Goal: Task Accomplishment & Management: Use online tool/utility

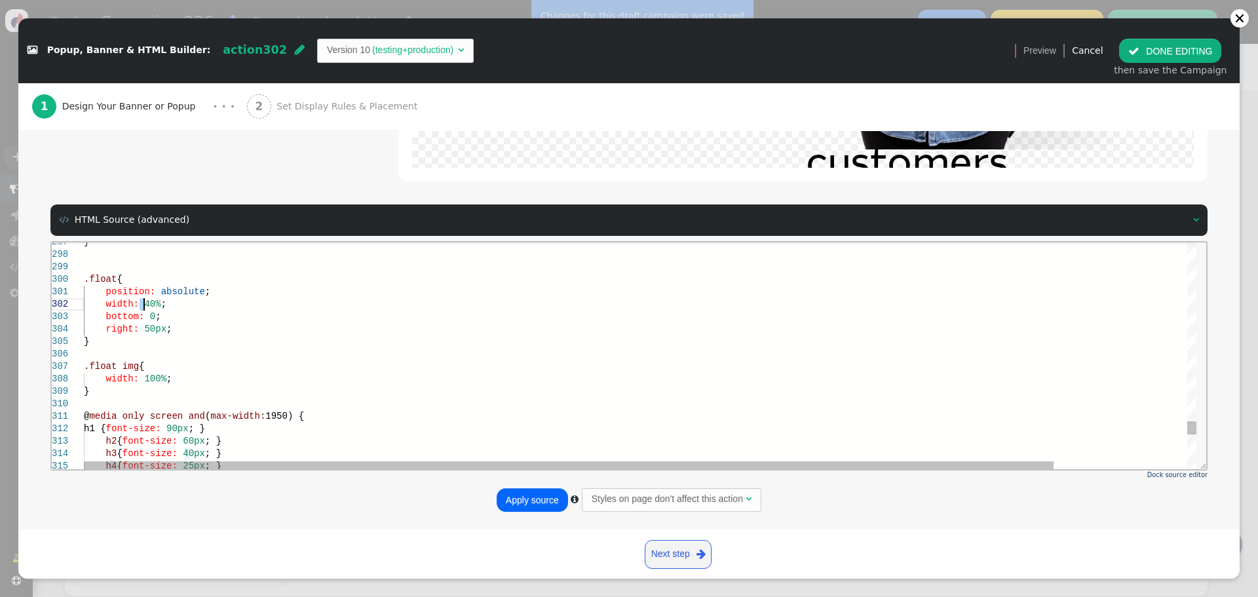
scroll to position [24, 60]
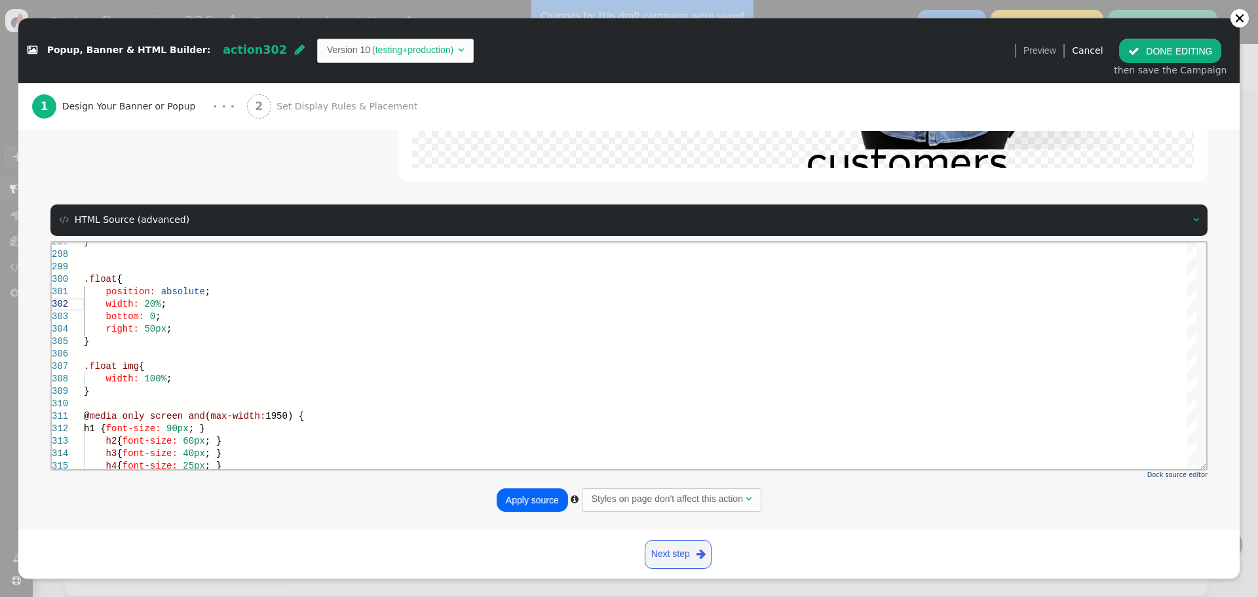
click at [525, 503] on button "Apply source" at bounding box center [532, 500] width 71 height 24
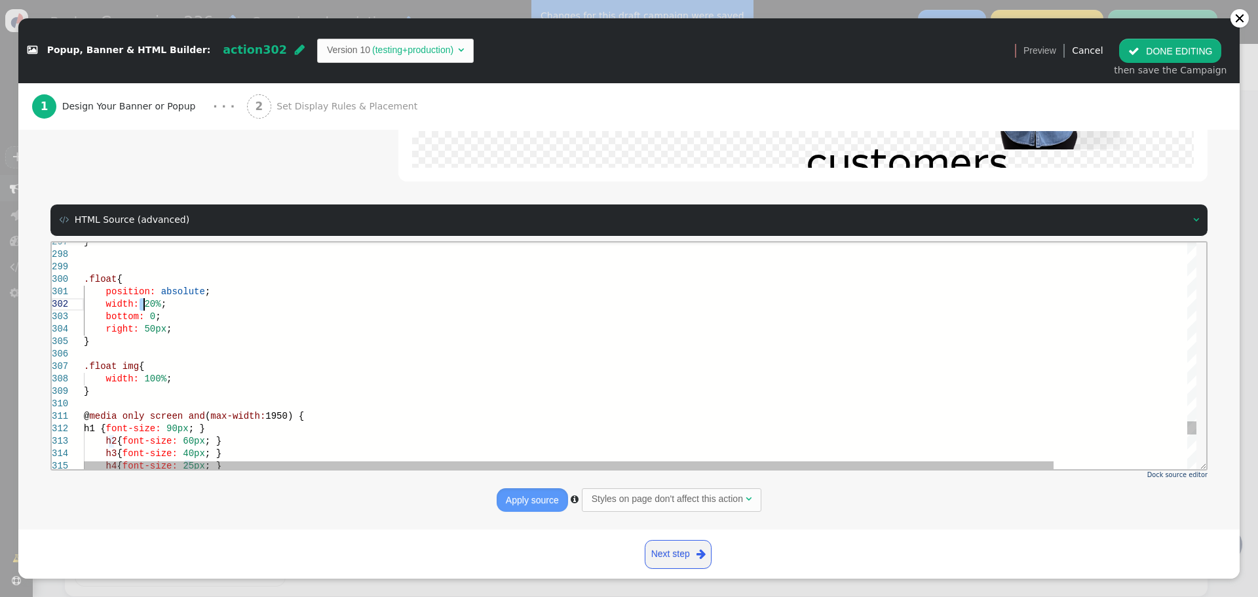
drag, startPoint x: 140, startPoint y: 303, endPoint x: 145, endPoint y: 309, distance: 7.9
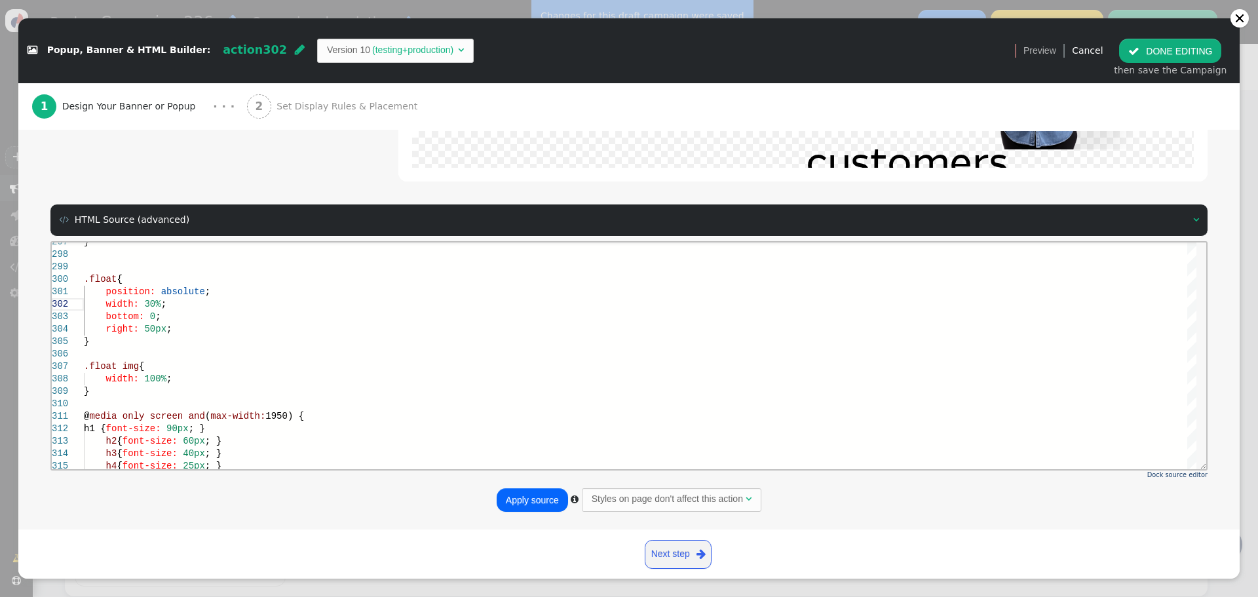
type textarea "position: absolute; width: 30%; bottom: 0; right: 50px; } .float img { width: 1…"
click at [527, 494] on button "Apply source" at bounding box center [532, 500] width 71 height 24
click at [1169, 44] on button " DONE EDITING" at bounding box center [1170, 51] width 102 height 24
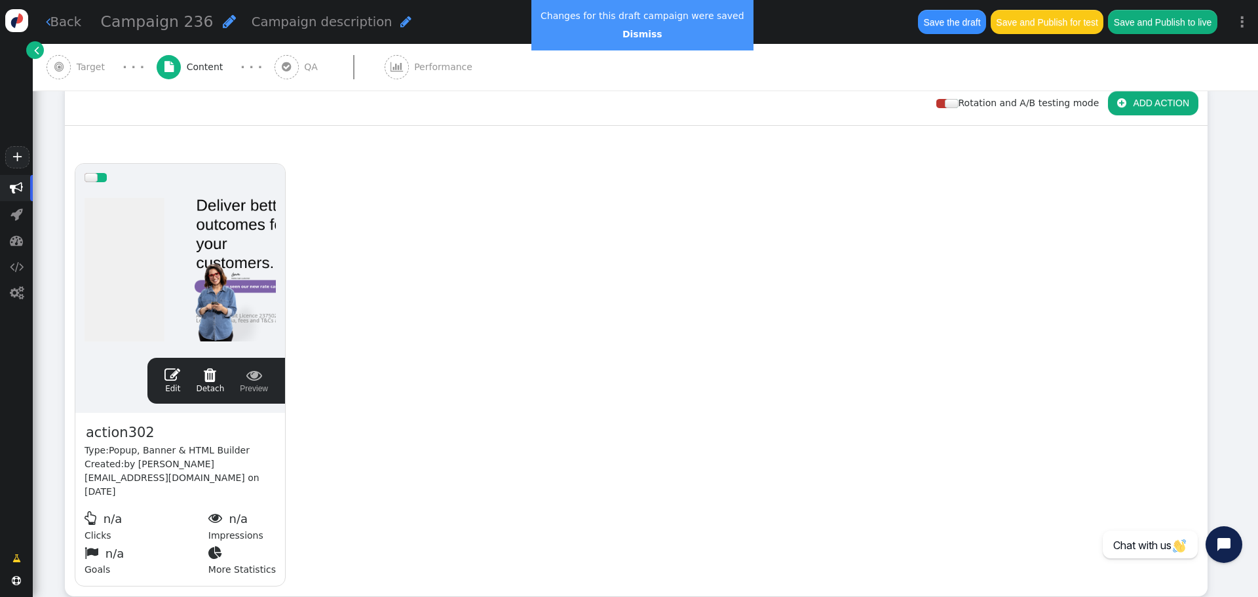
scroll to position [0, 0]
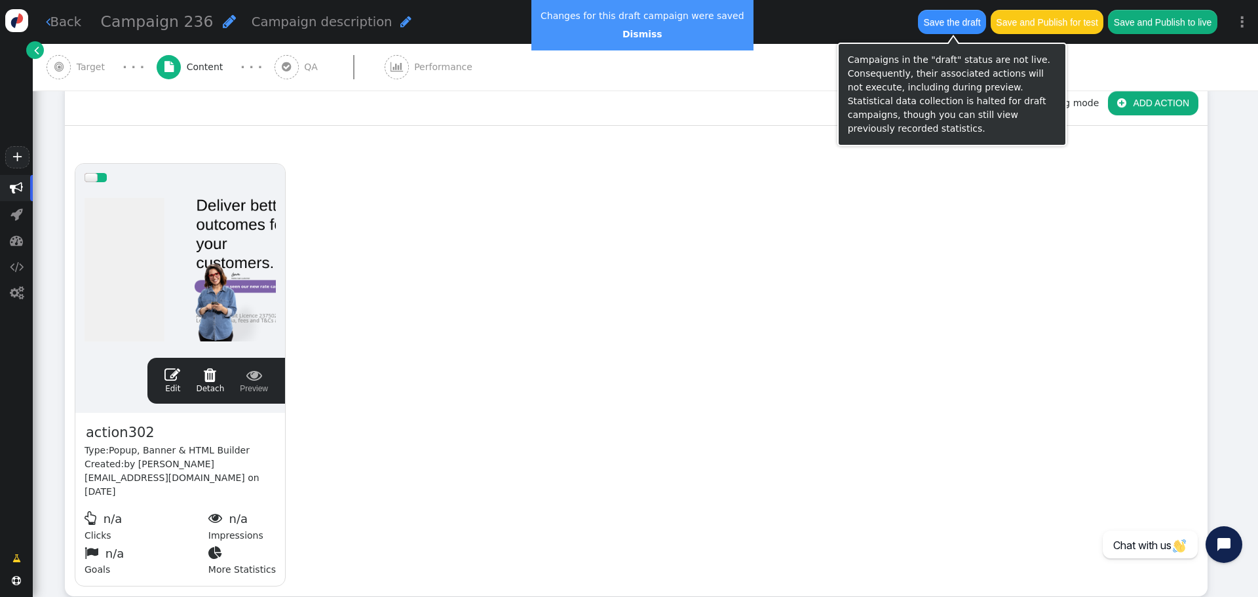
click at [956, 23] on button "Save the draft" at bounding box center [952, 22] width 68 height 24
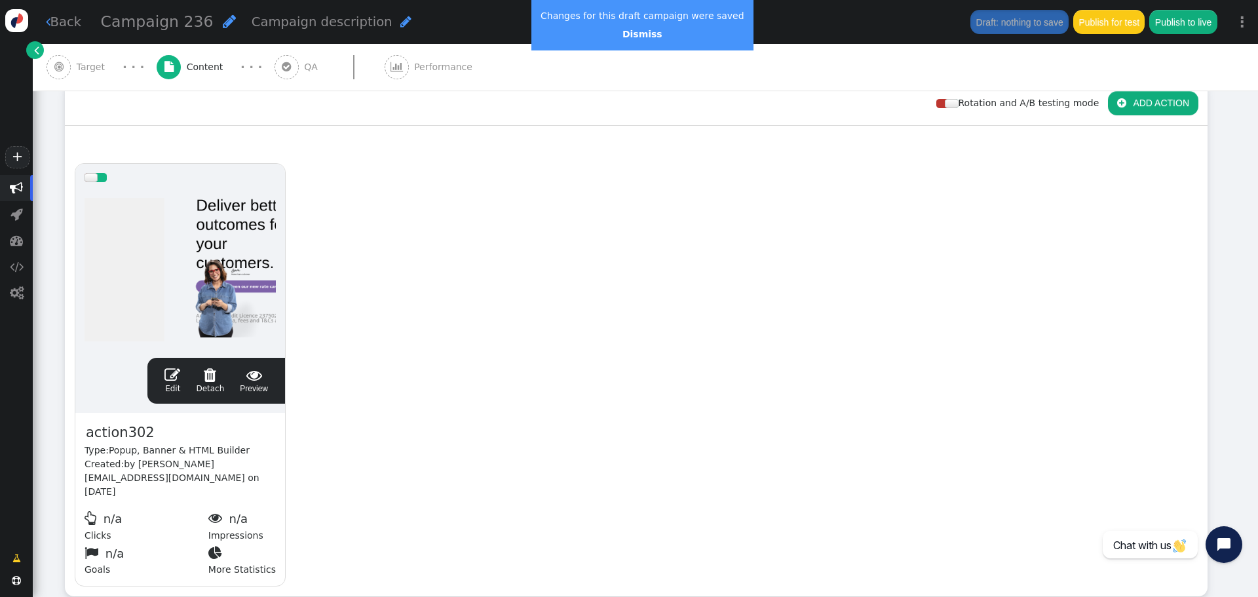
click at [180, 375] on span "" at bounding box center [172, 375] width 16 height 16
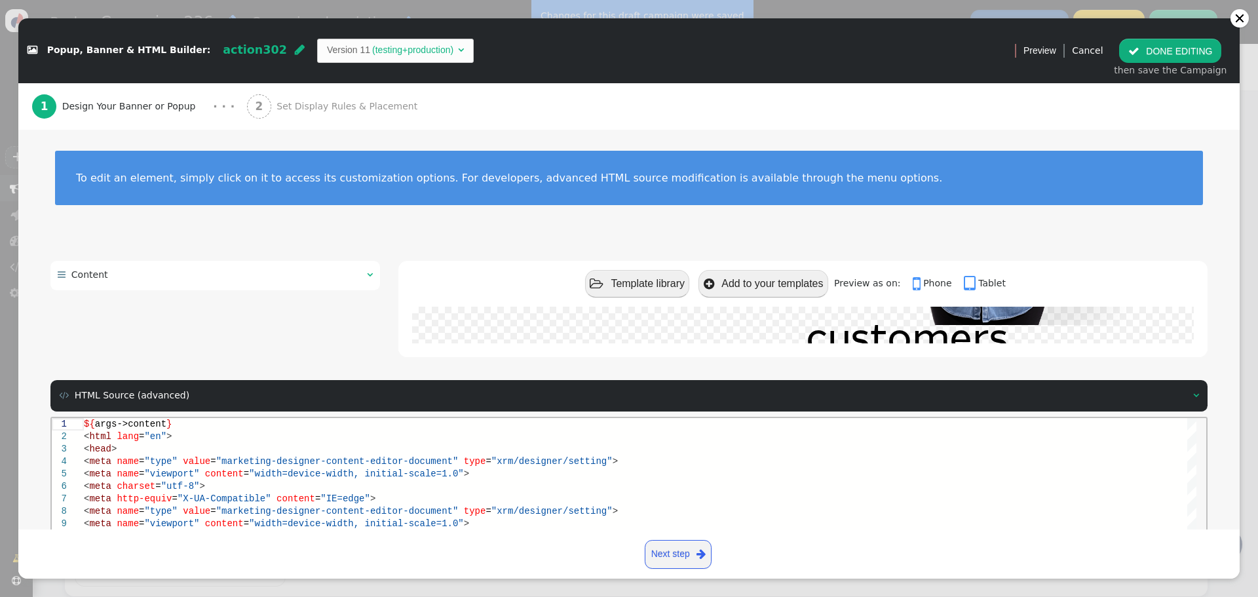
scroll to position [176, 0]
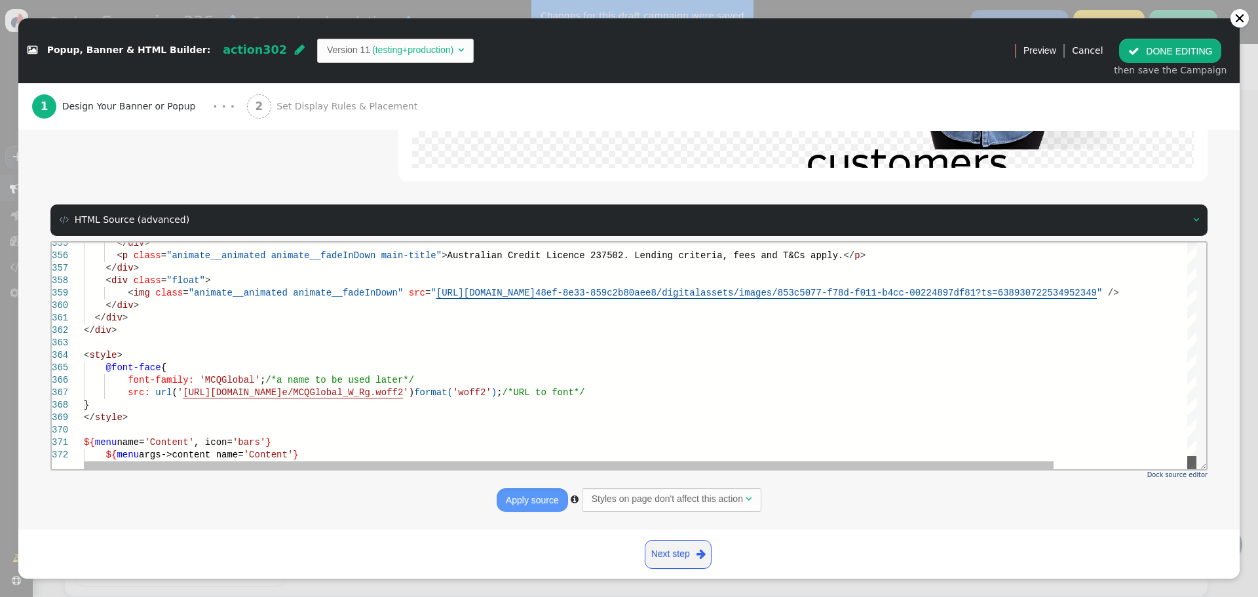
drag, startPoint x: 1194, startPoint y: 248, endPoint x: 1177, endPoint y: 463, distance: 215.5
click at [1177, 463] on div "</ div > < p class = "animate__animated animate__fadeInDown main-title" > Austr…" at bounding box center [640, 355] width 1112 height 227
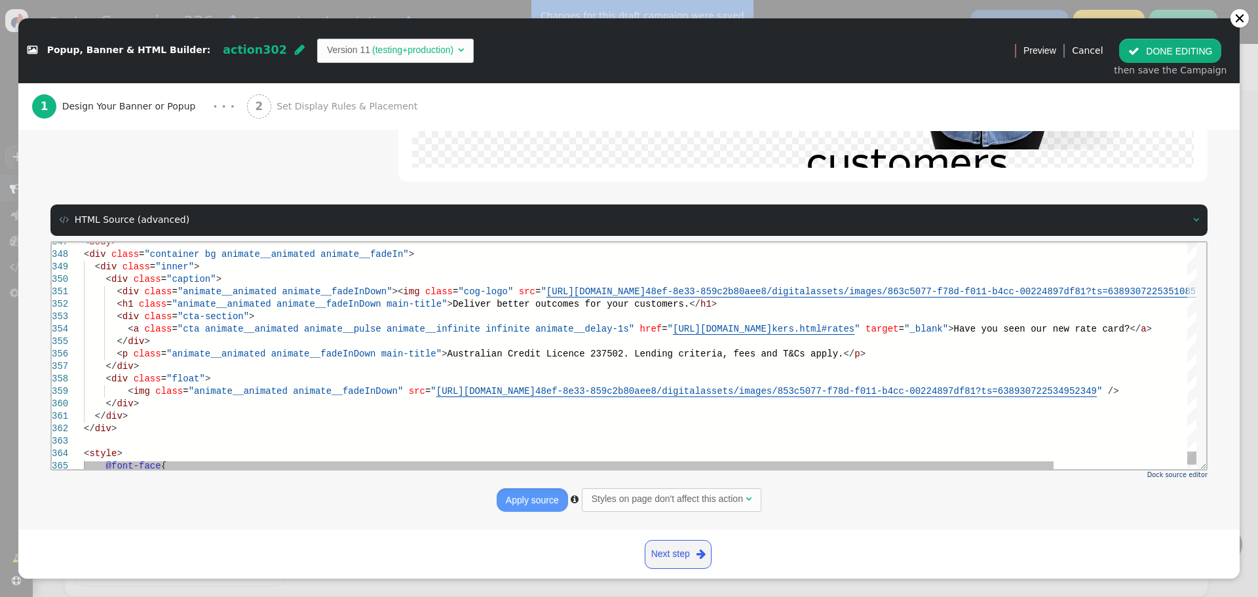
scroll to position [0, 0]
drag, startPoint x: 119, startPoint y: 302, endPoint x: 128, endPoint y: 301, distance: 9.2
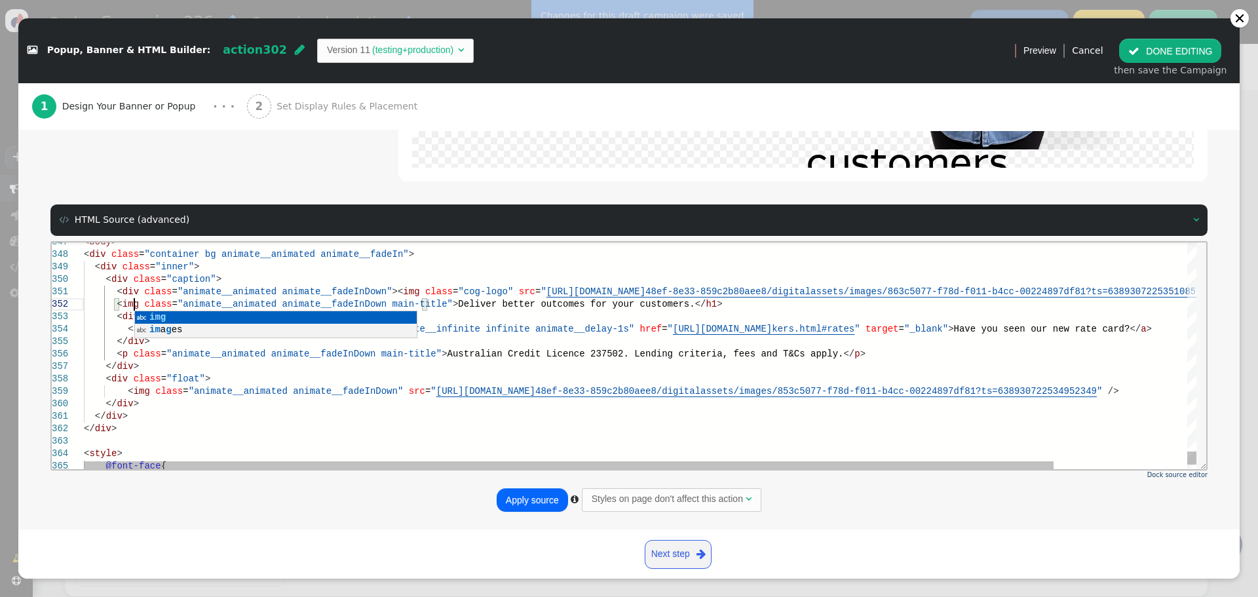
scroll to position [13, 50]
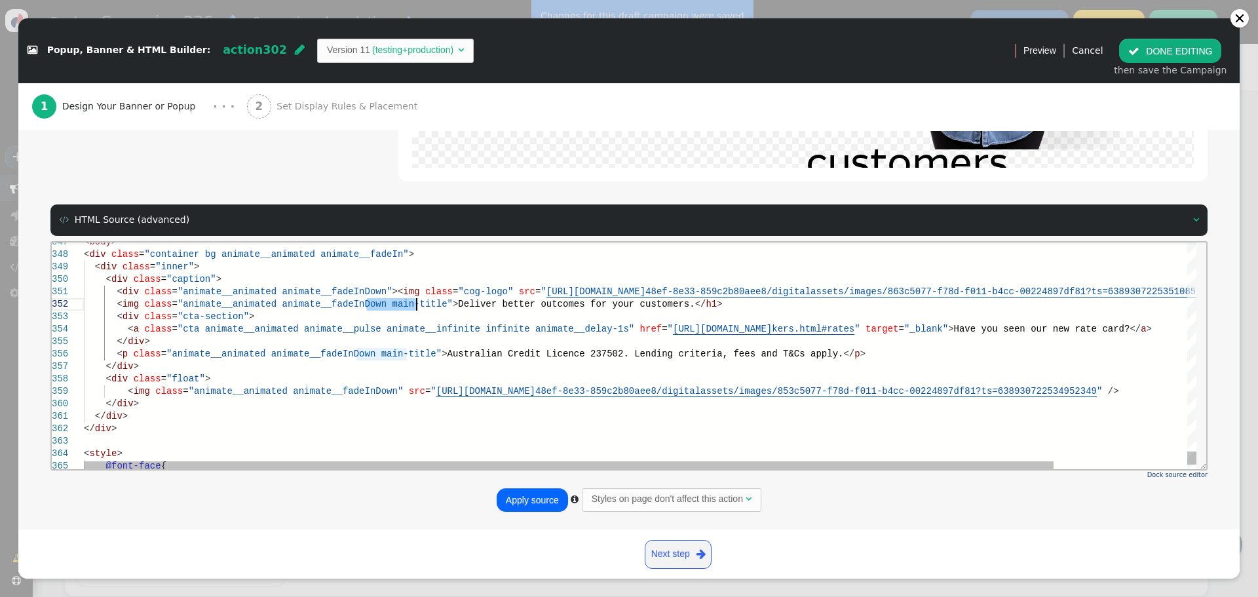
drag, startPoint x: 366, startPoint y: 305, endPoint x: 417, endPoint y: 302, distance: 51.2
drag, startPoint x: 366, startPoint y: 299, endPoint x: 609, endPoint y: 298, distance: 243.0
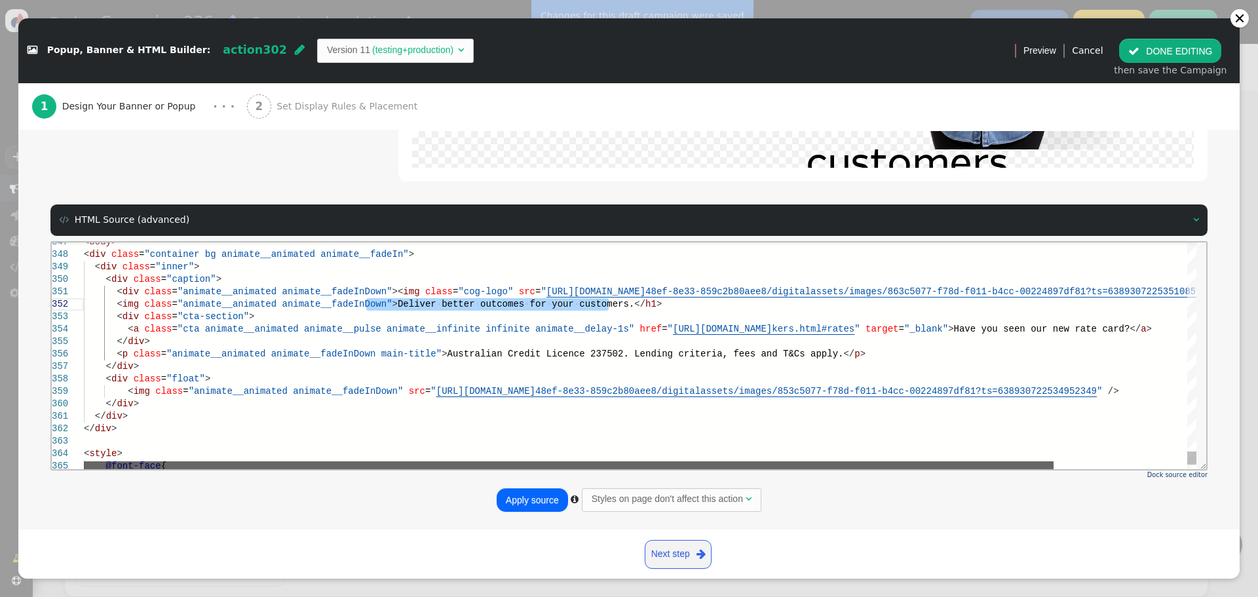
drag, startPoint x: 1018, startPoint y: 478, endPoint x: 808, endPoint y: 459, distance: 210.6
click at [808, 459] on div "</ div > < p class = "animate__animated animate__fadeInDown main-title" > Austr…" at bounding box center [640, 355] width 1112 height 227
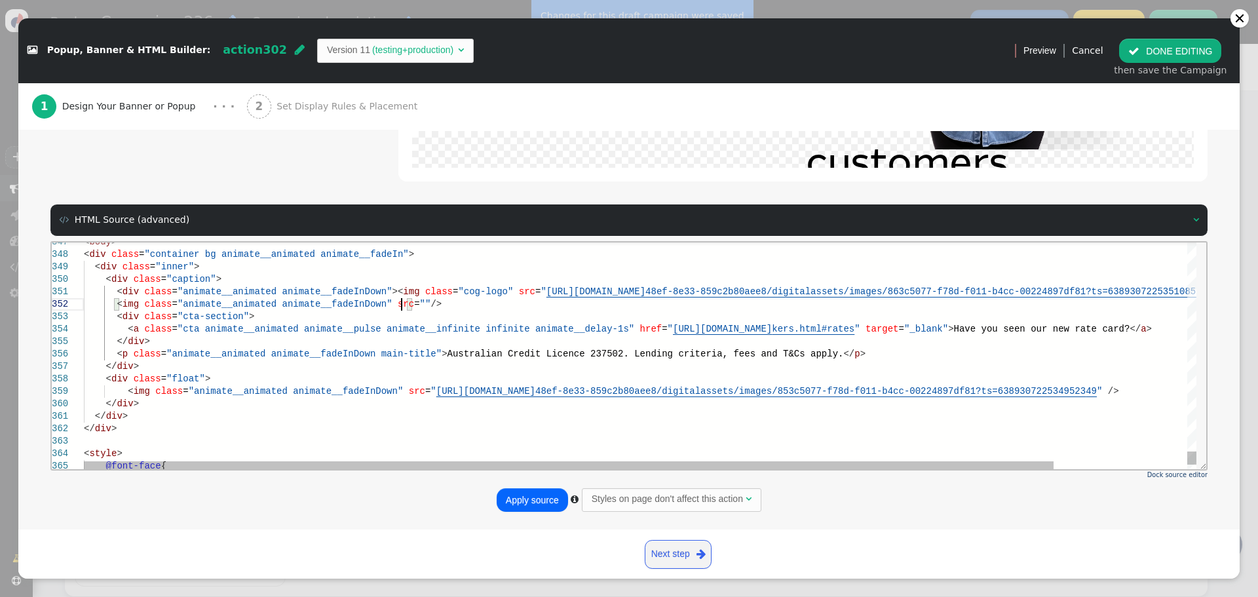
scroll to position [13, 317]
paste textarea "[URL][DOMAIN_NAME]"
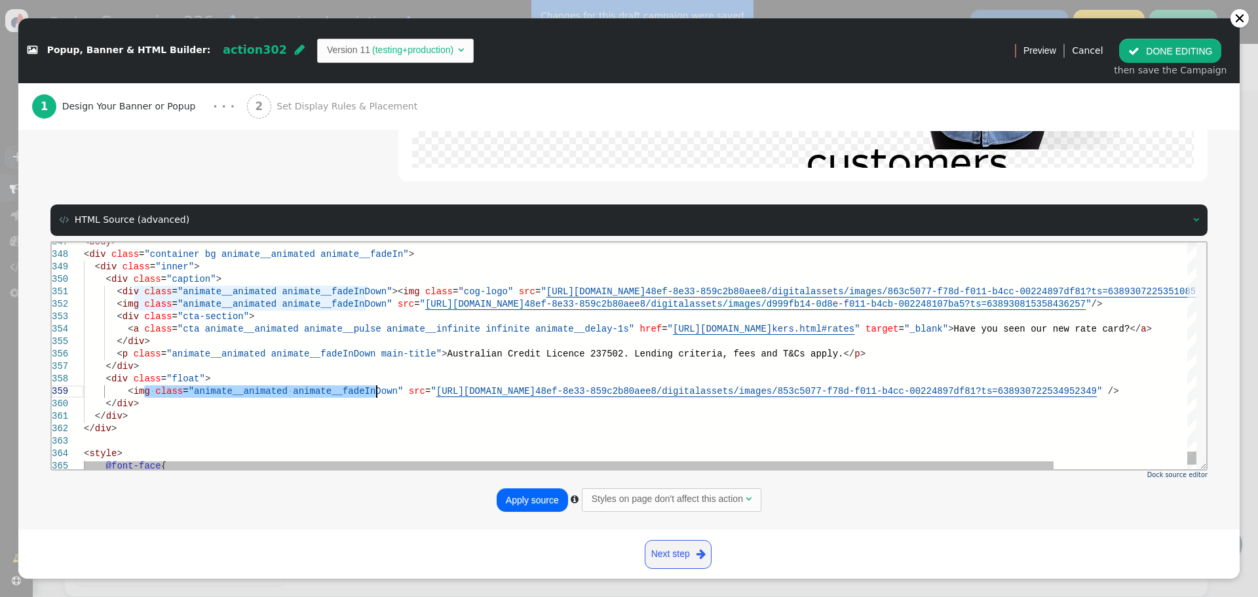
drag, startPoint x: 144, startPoint y: 394, endPoint x: 376, endPoint y: 390, distance: 231.9
click at [144, 306] on span "class" at bounding box center [158, 303] width 28 height 10
drag, startPoint x: 140, startPoint y: 305, endPoint x: 361, endPoint y: 305, distance: 220.8
paste textarea "Editor content;Press Alt+F1 for Accessibility Options."
click at [276, 380] on div "< div class = "float" >" at bounding box center [717, 378] width 1266 height 12
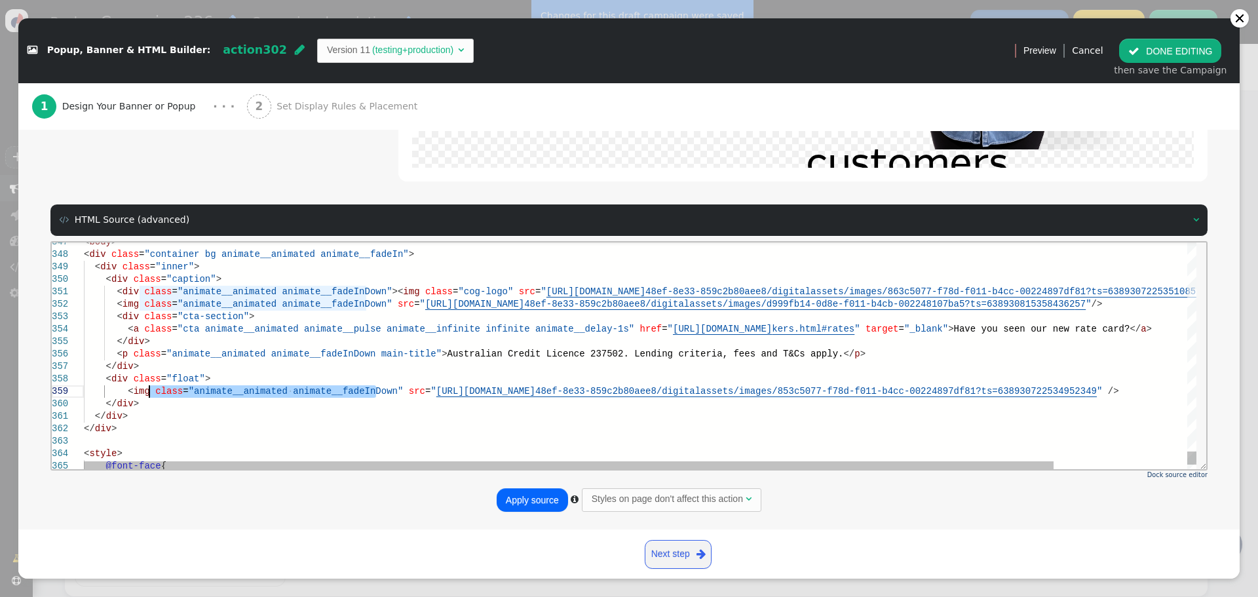
drag, startPoint x: 374, startPoint y: 390, endPoint x: 151, endPoint y: 393, distance: 222.8
drag, startPoint x: 138, startPoint y: 306, endPoint x: 366, endPoint y: 307, distance: 228.0
paste textarea "__animated animate__fadeInDown"><img class="cog-logo" src="[URL][DOMAIN_NAME]" …"
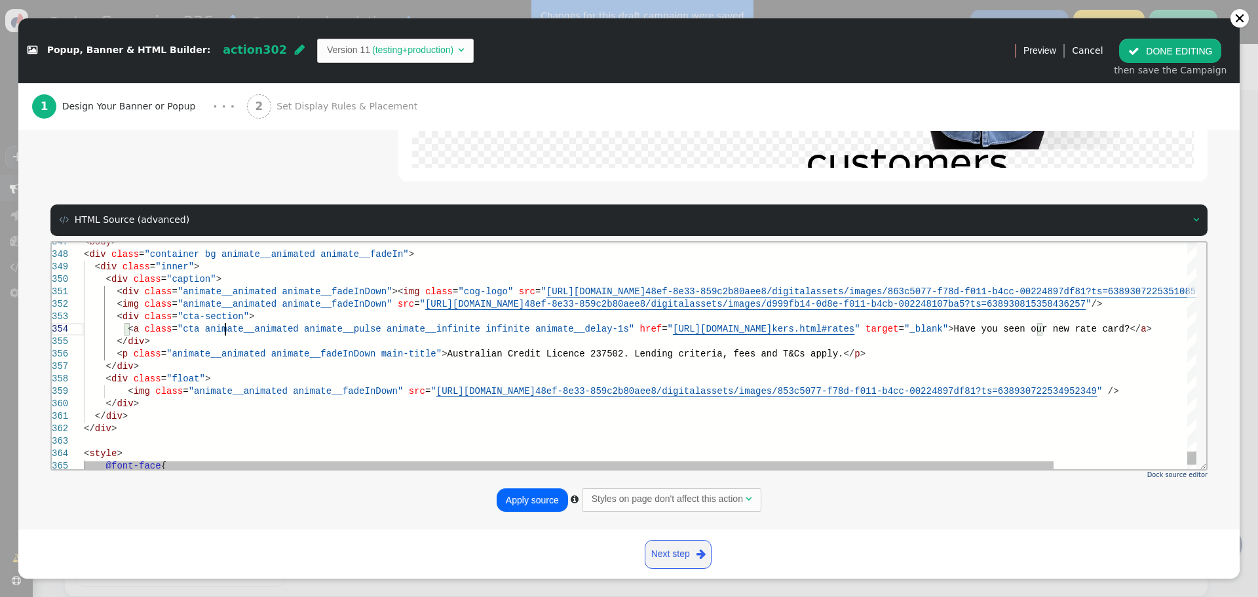
click at [223, 328] on span ""cta animate__animated animate__pulse animate__inf" at bounding box center [315, 328] width 275 height 10
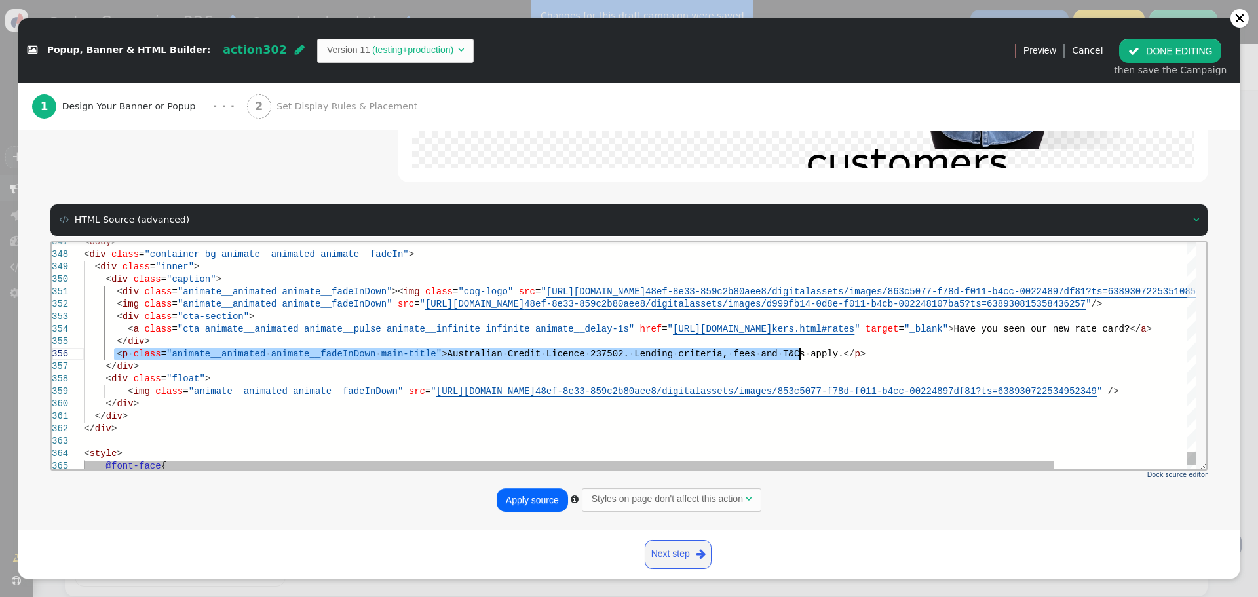
drag, startPoint x: 115, startPoint y: 352, endPoint x: 804, endPoint y: 352, distance: 689.8
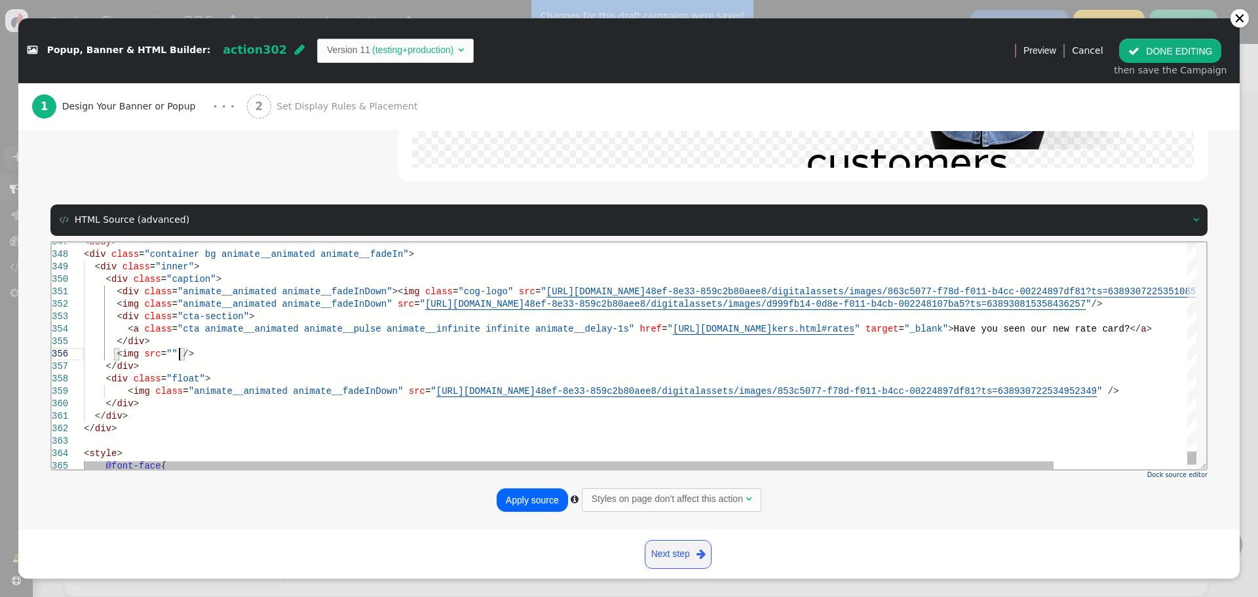
scroll to position [61, 96]
paste textarea "99fb14-0d8e-f011-b4cb-002248107ba5?ts=638930815358436257"/> <div class="cta-sec…"
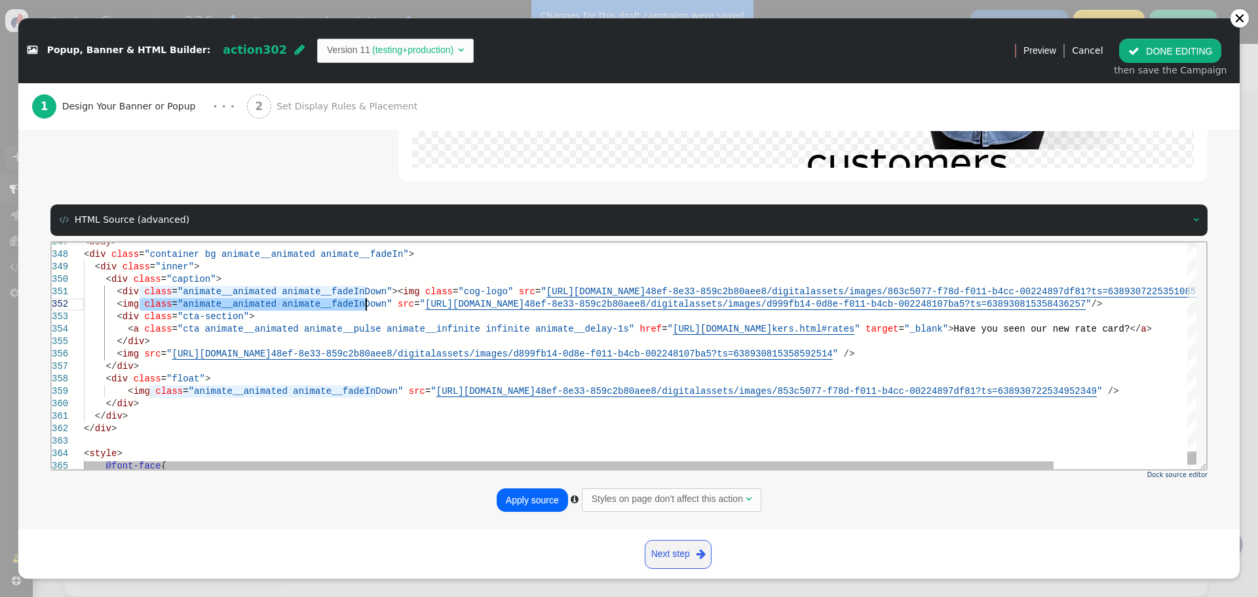
drag, startPoint x: 140, startPoint y: 308, endPoint x: 366, endPoint y: 299, distance: 225.5
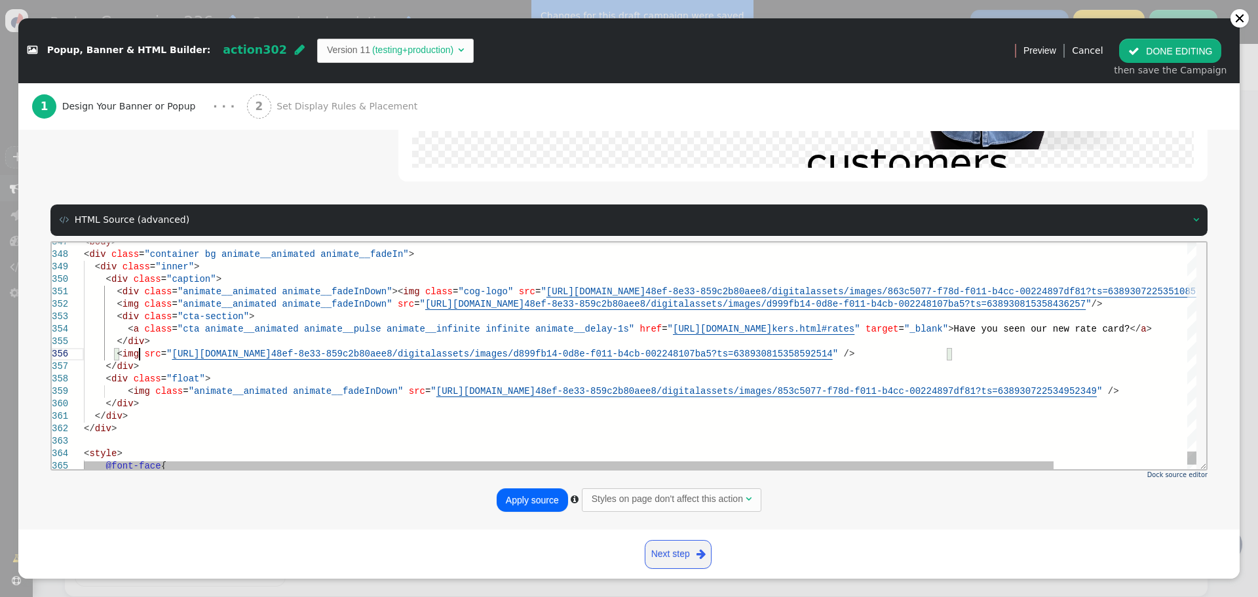
paste textarea "adeInDown" src="[URL][DOMAIN_NAME]"/> <div class="cta-section"> <a class="cta a…"
click at [117, 352] on span "<" at bounding box center [119, 353] width 5 height 10
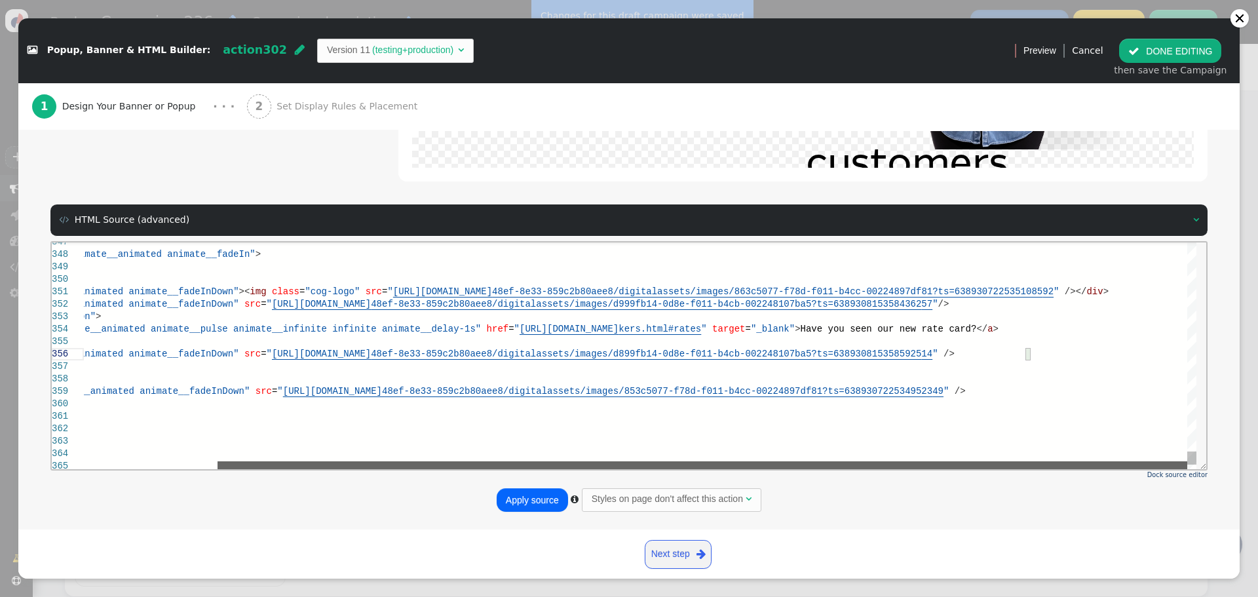
drag, startPoint x: 307, startPoint y: 464, endPoint x: 533, endPoint y: 432, distance: 228.2
click at [467, 458] on div "</ div > < img class = "animate__animated animate__fadeInDown" src = " [URL][DO…" at bounding box center [640, 355] width 1112 height 227
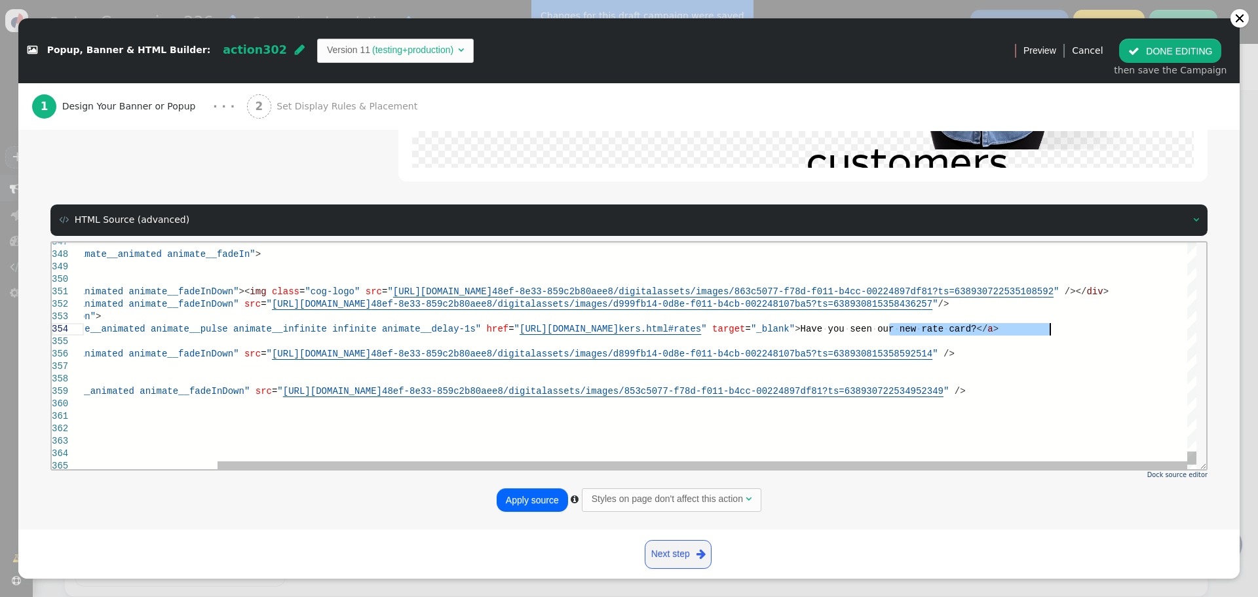
drag, startPoint x: 888, startPoint y: 325, endPoint x: 1050, endPoint y: 329, distance: 161.9
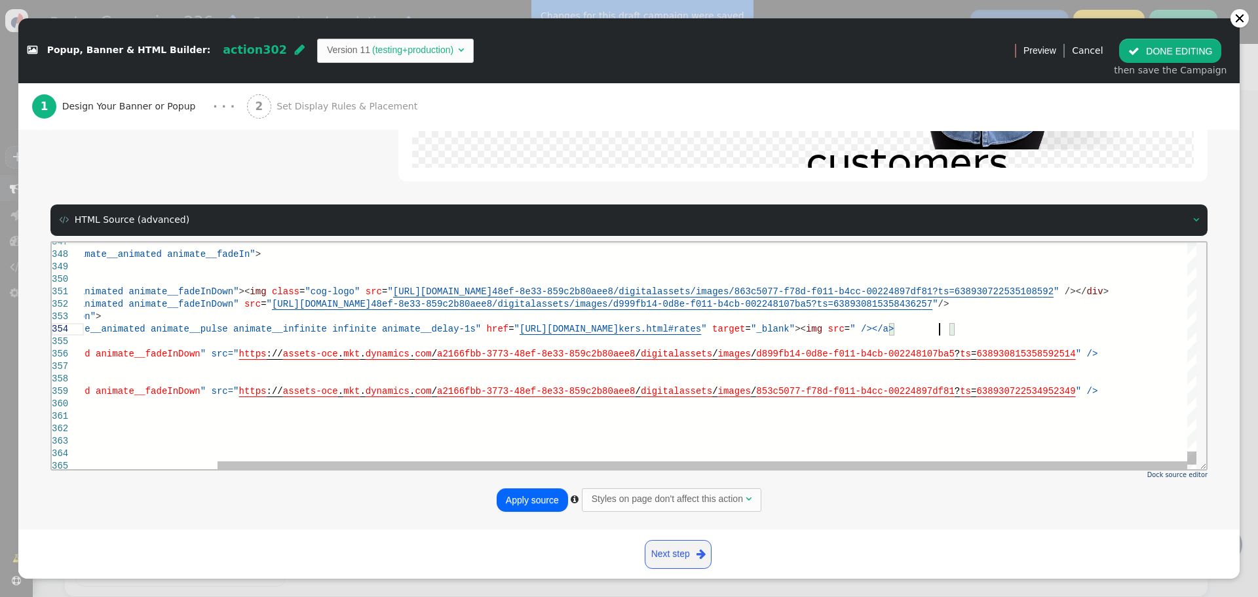
scroll to position [48, 1013]
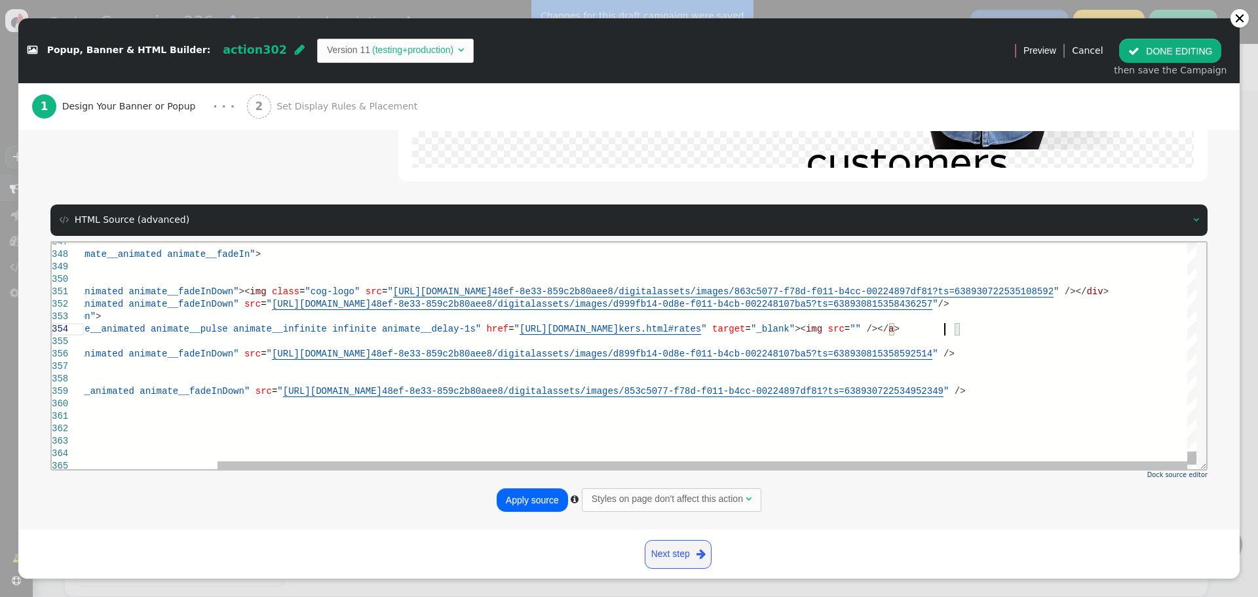
paste textarea "6fbb-3773-48ef-8e33-859c2b80aee8/digitalassets/images/d999fb14-0d8e-f011-b4cb-0…"
type textarea "6fbb-3773-48ef-8e33-859c2b80aee8/digitalassets/images/d999fb14-0d8e-f011-b4cb-0…"
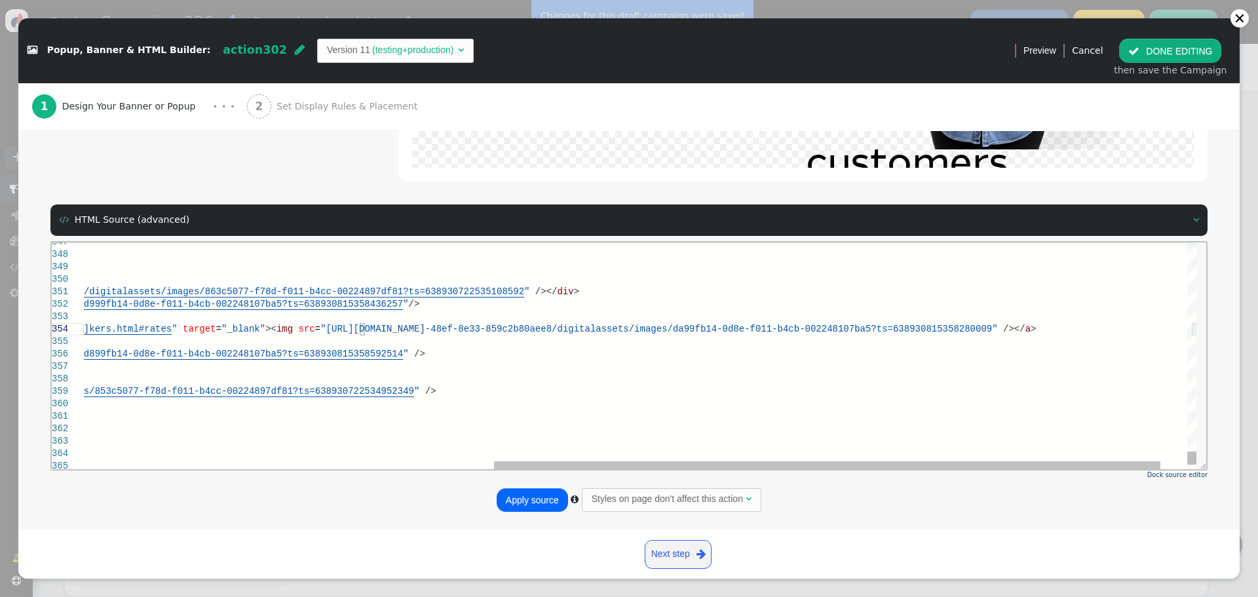
click at [540, 497] on button "Apply source" at bounding box center [532, 500] width 71 height 24
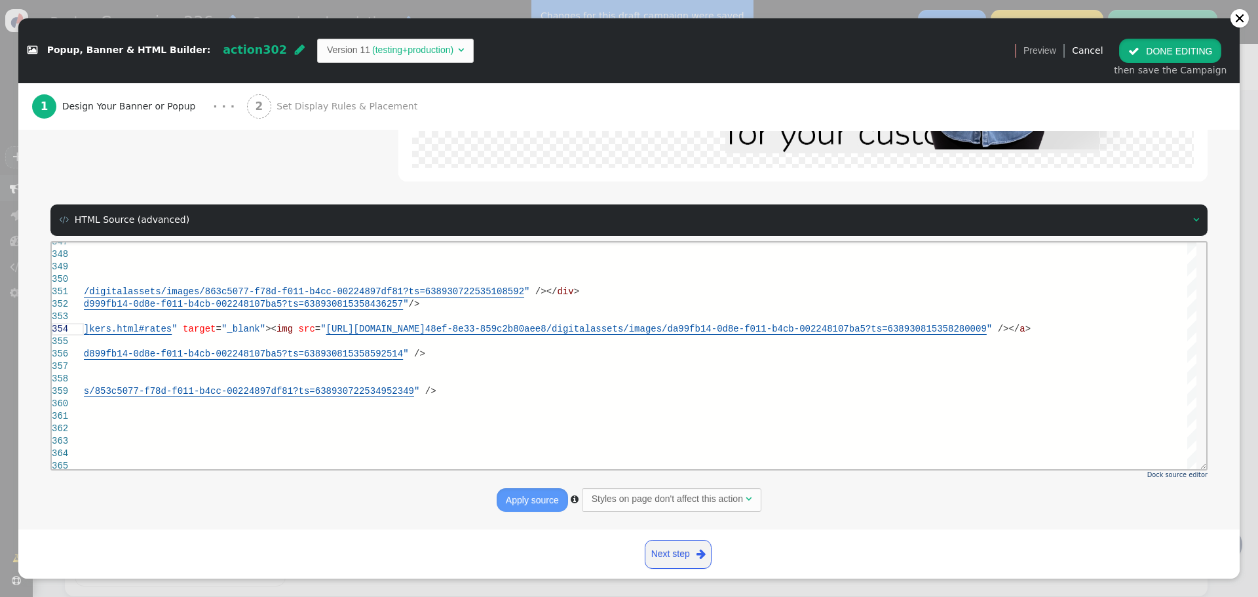
click at [1167, 52] on button " DONE EDITING" at bounding box center [1170, 51] width 102 height 24
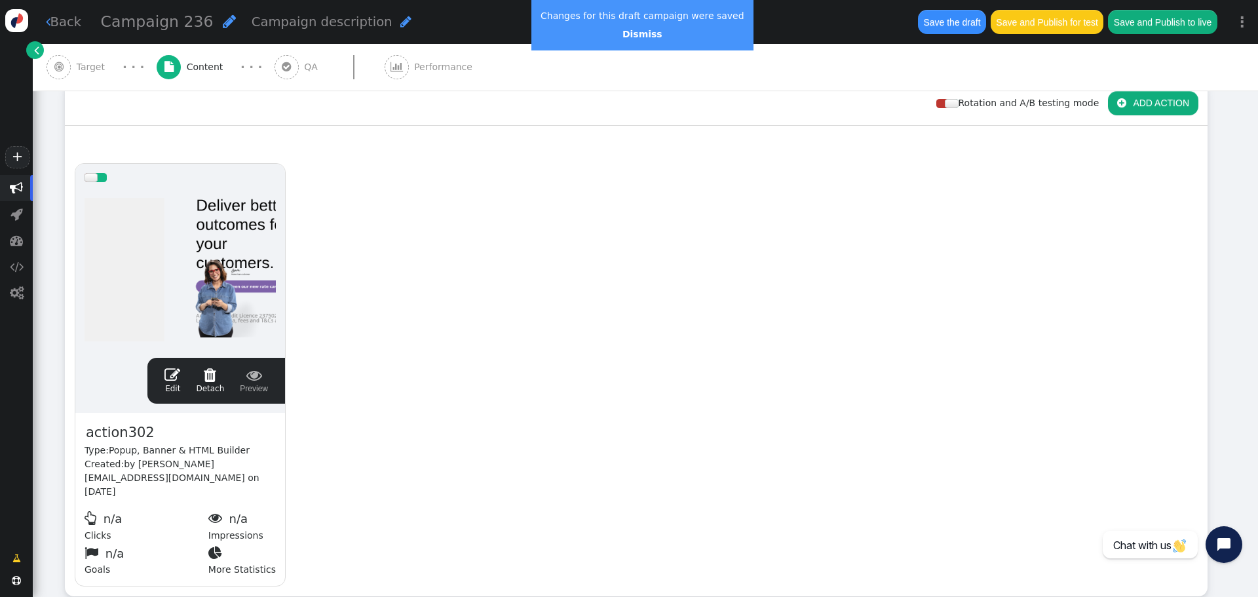
scroll to position [0, 0]
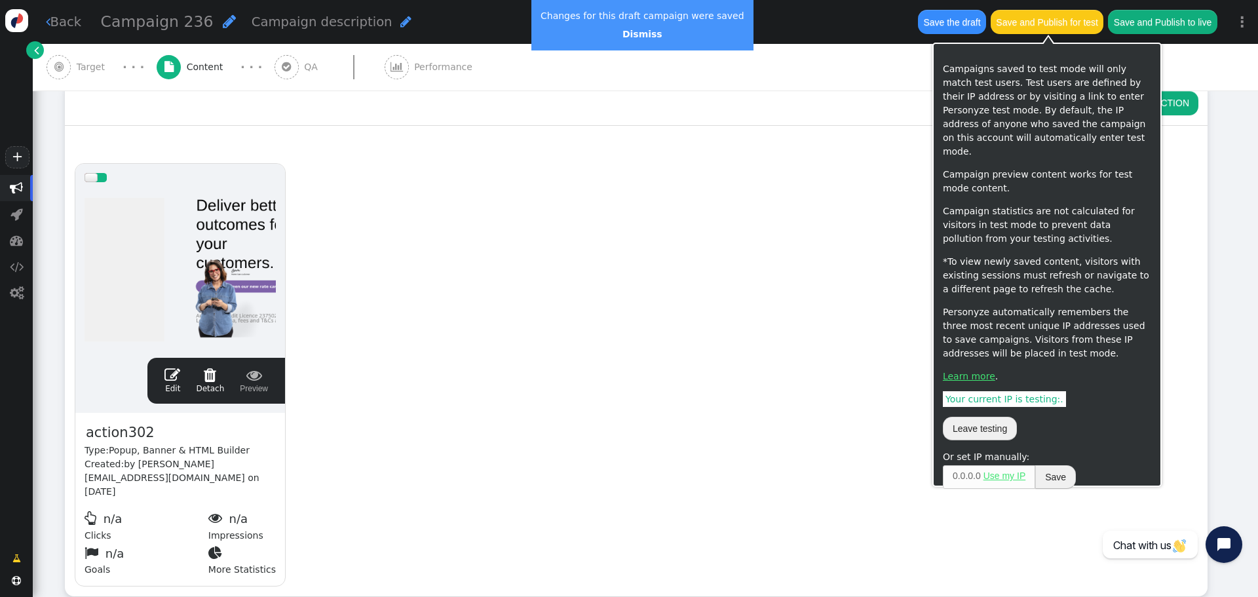
click at [942, 18] on button "Save the draft" at bounding box center [952, 22] width 68 height 24
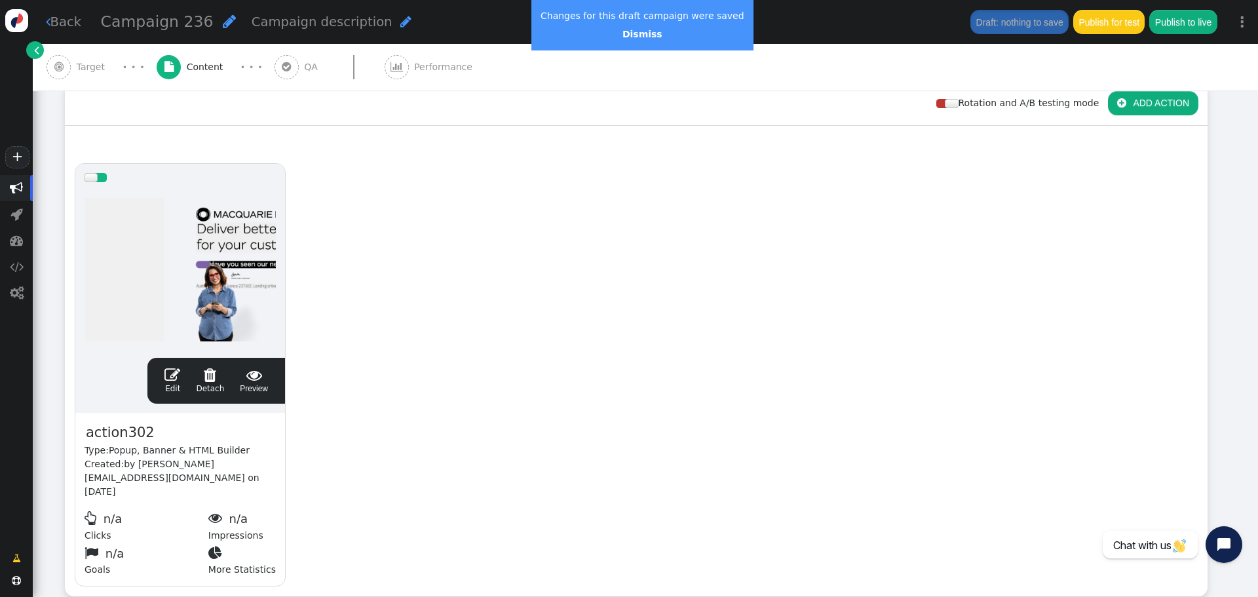
click at [176, 371] on span "" at bounding box center [172, 375] width 16 height 16
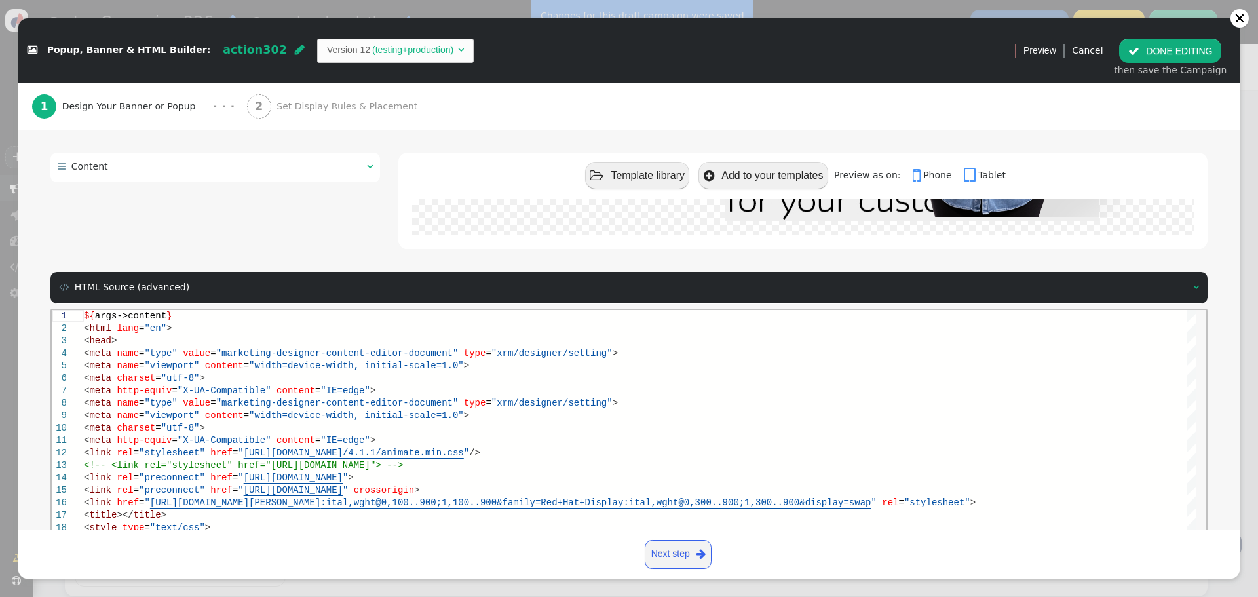
scroll to position [176, 0]
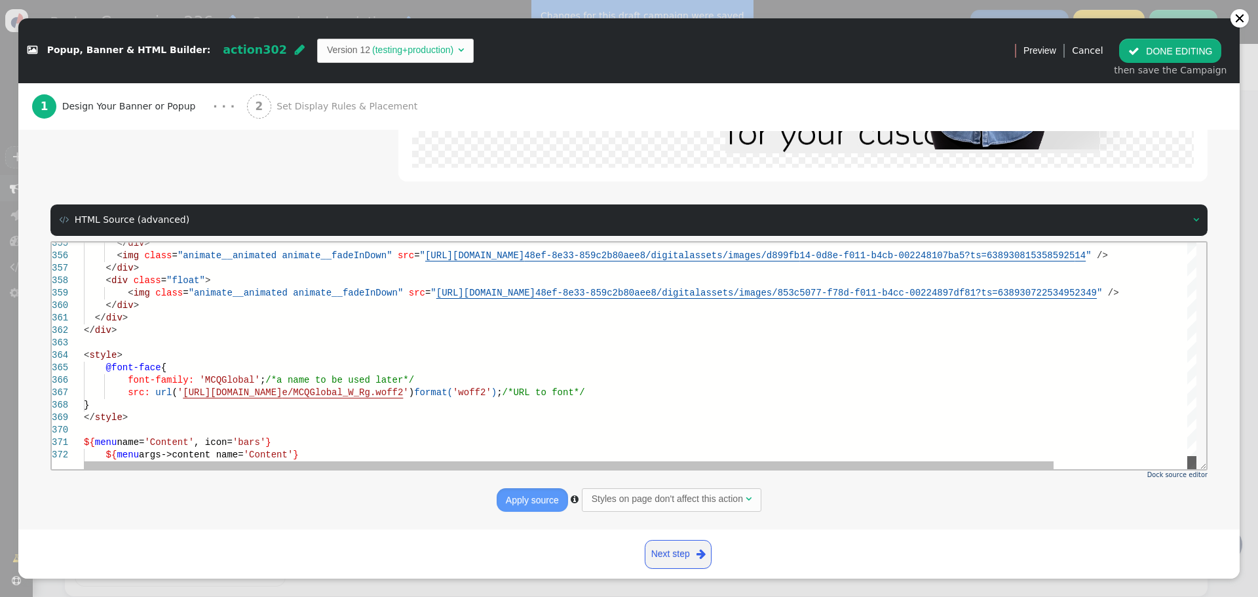
drag, startPoint x: 1192, startPoint y: 248, endPoint x: 1228, endPoint y: 711, distance: 464.6
click at [1187, 242] on html "355 356 357 358 359 360 361 362 363 364 365 366 367 368 369 370 371 372 </ div …" at bounding box center [629, 242] width 1154 height 0
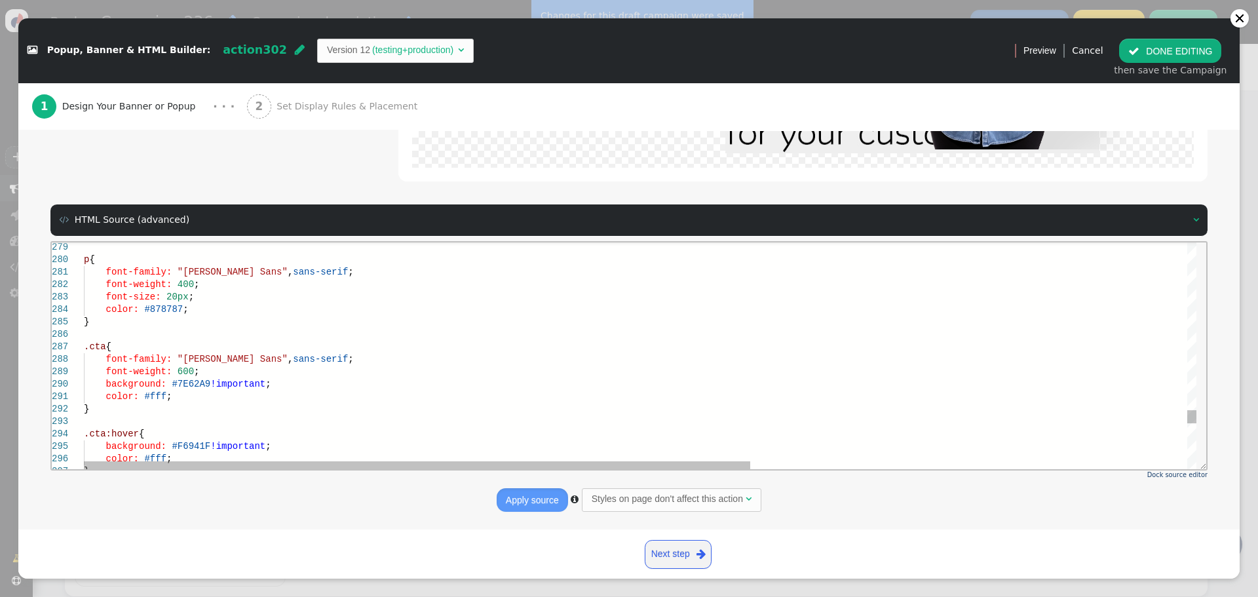
scroll to position [0, 0]
click at [181, 343] on div ".cta {" at bounding box center [1004, 346] width 1840 height 12
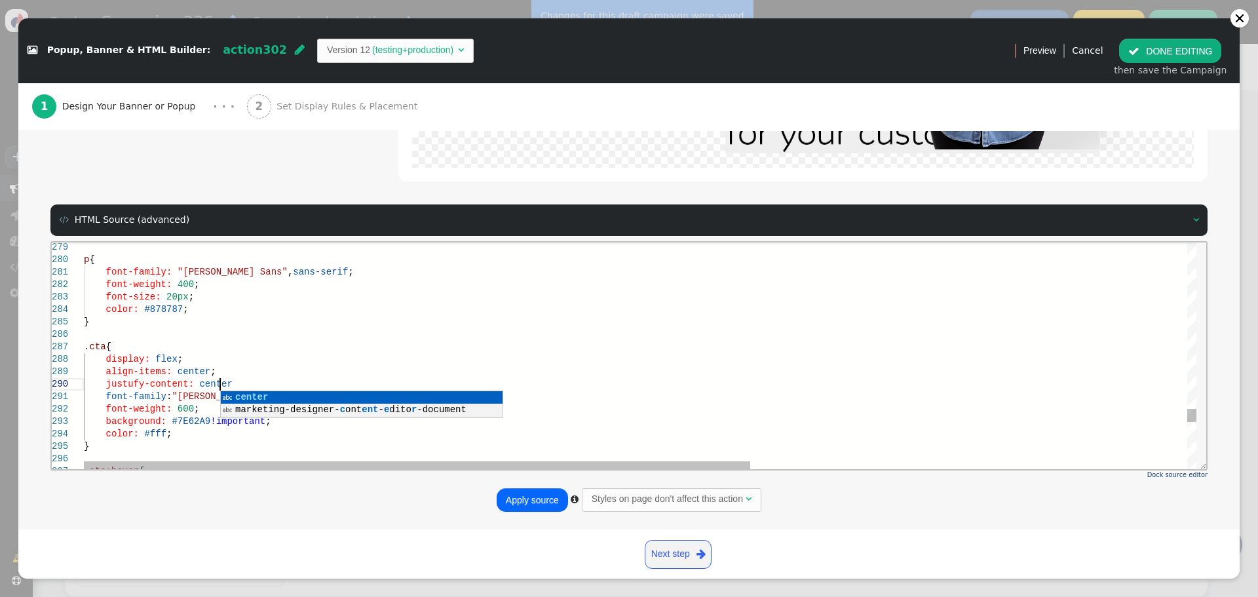
scroll to position [113, 140]
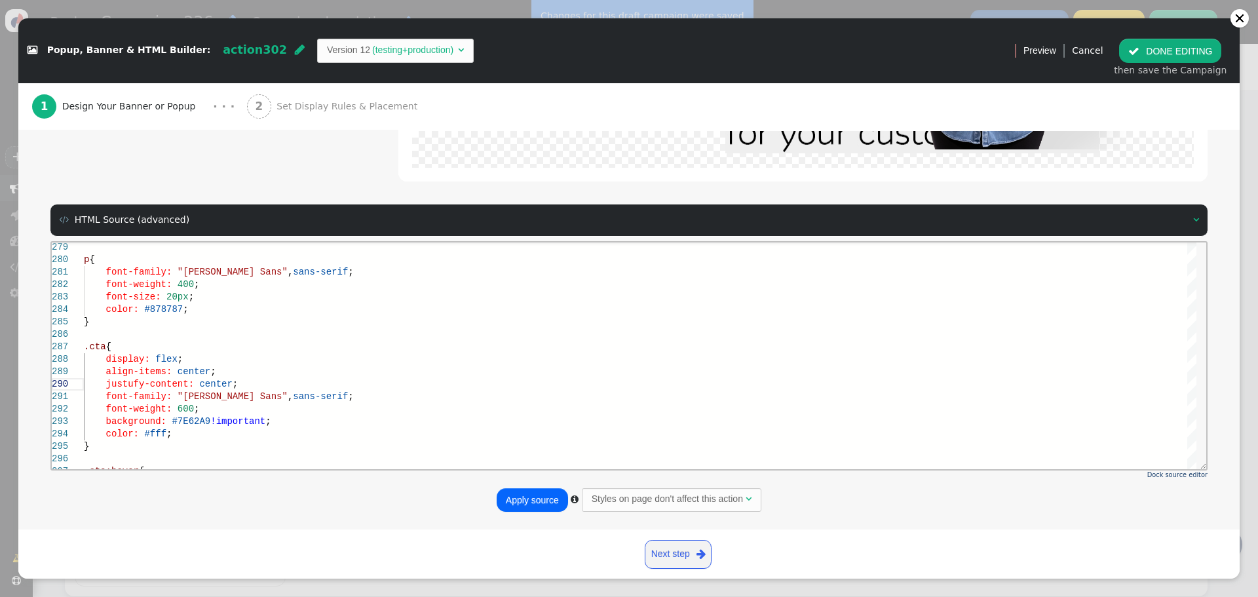
click at [531, 496] on button "Apply source" at bounding box center [532, 500] width 71 height 24
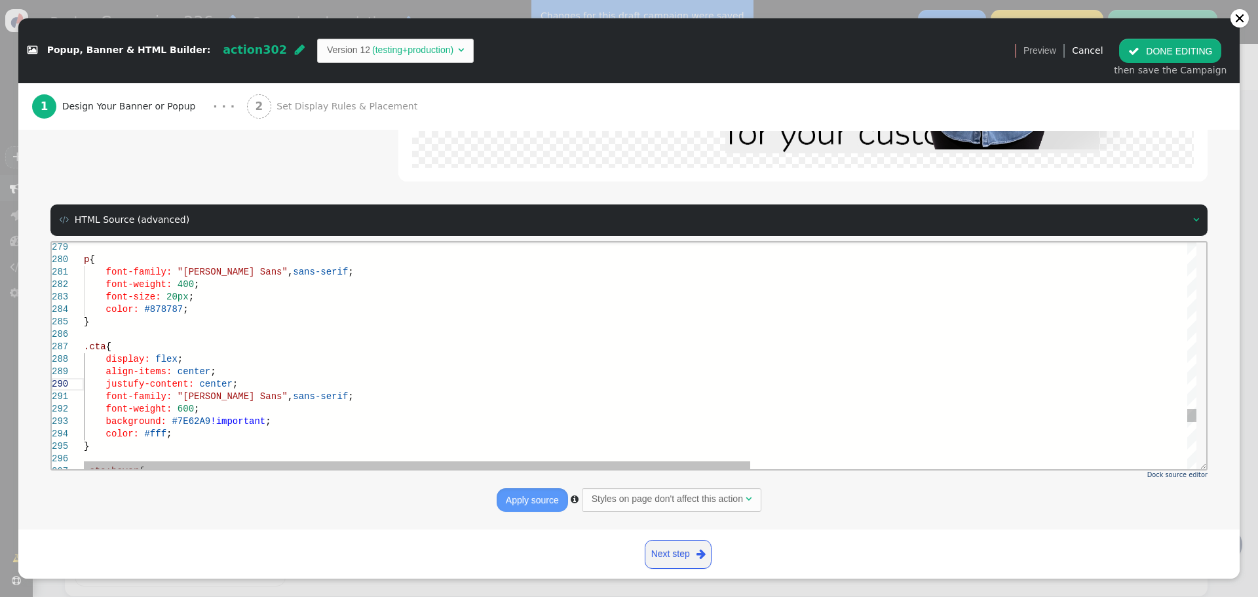
click at [178, 420] on span "#7E62A9" at bounding box center [191, 420] width 39 height 10
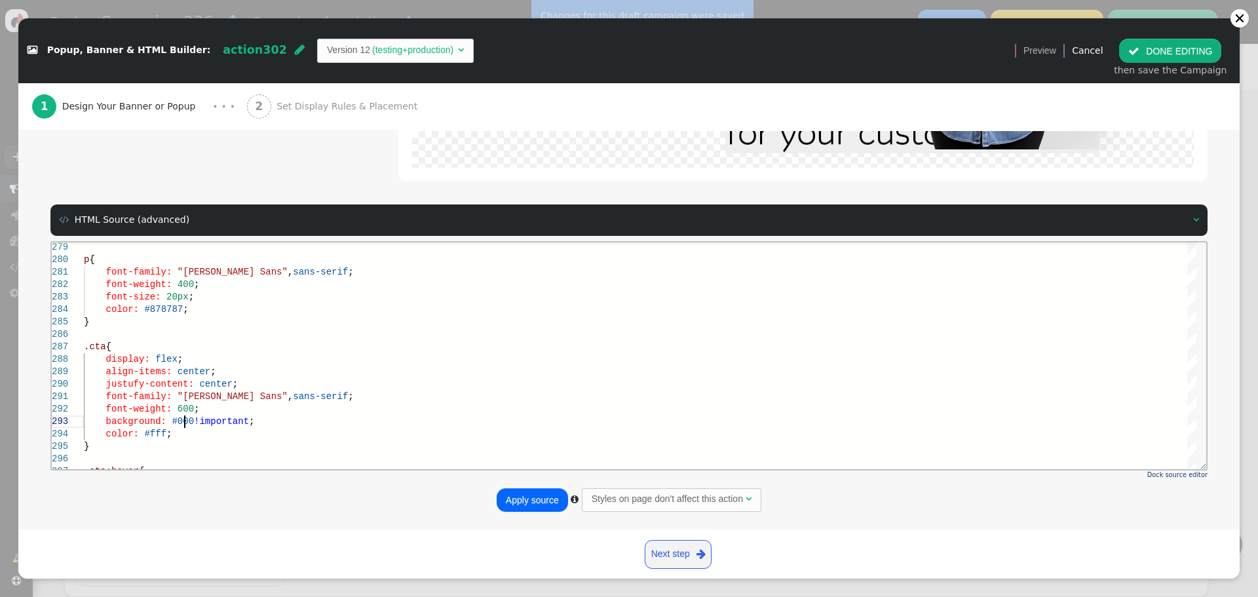
type textarea "font-family: "[PERSON_NAME] Sans", sans-serif; font-weight: 600; background: #0…"
click at [520, 500] on button "Apply source" at bounding box center [532, 500] width 71 height 24
click at [1165, 49] on button " DONE EDITING" at bounding box center [1170, 51] width 102 height 24
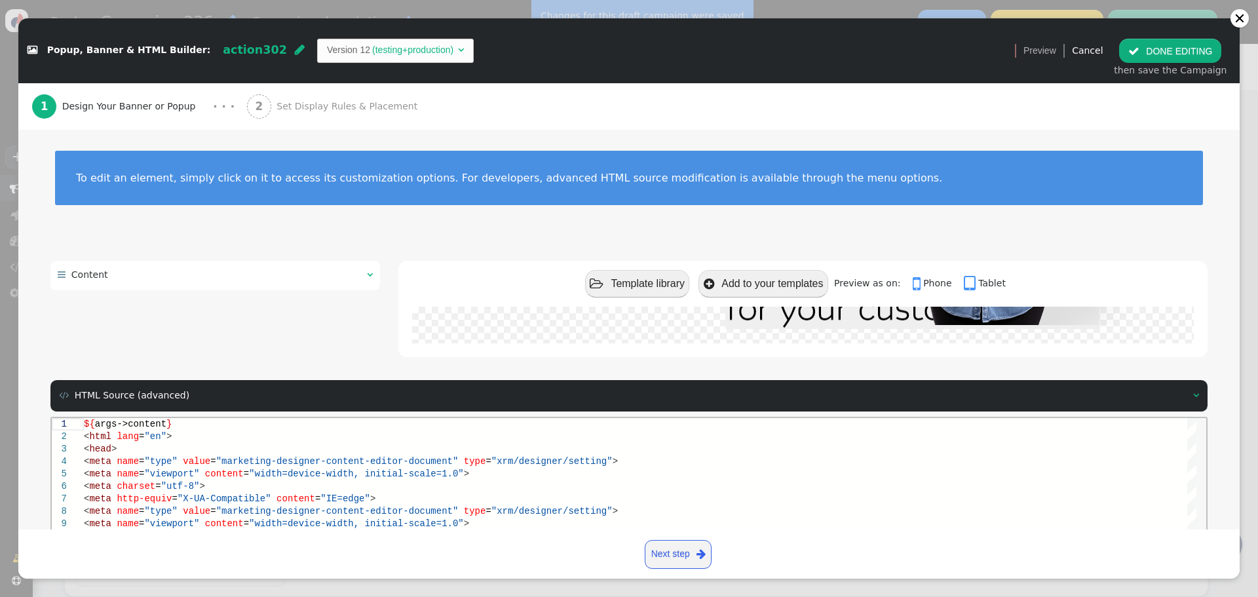
scroll to position [0, 0]
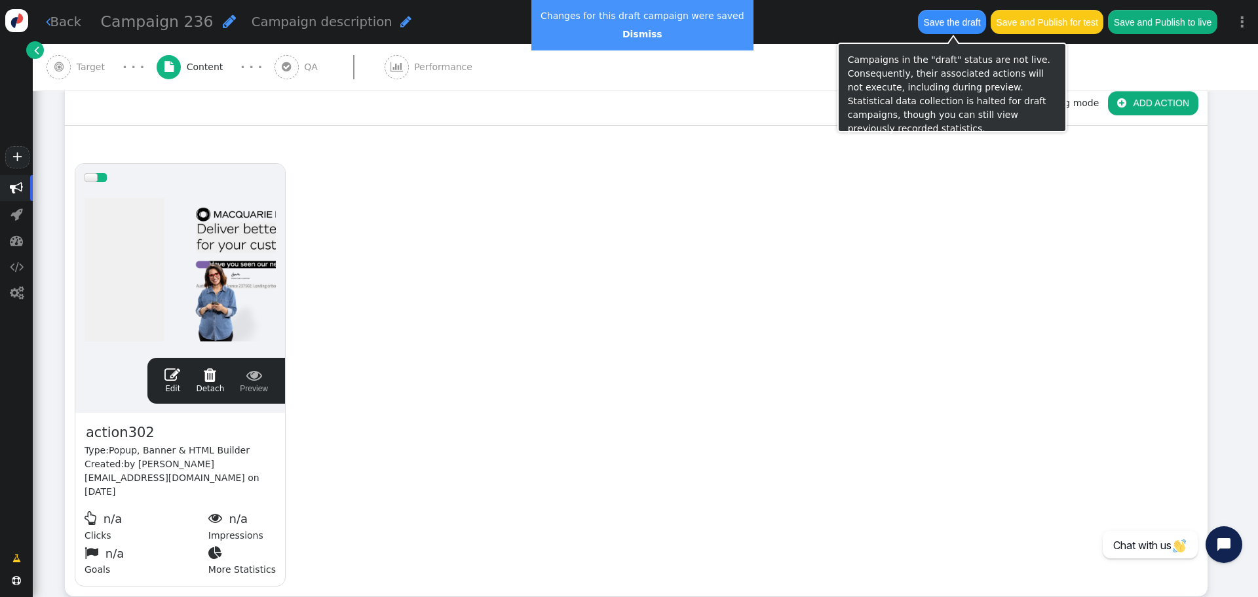
click at [954, 22] on button "Save the draft" at bounding box center [952, 22] width 68 height 24
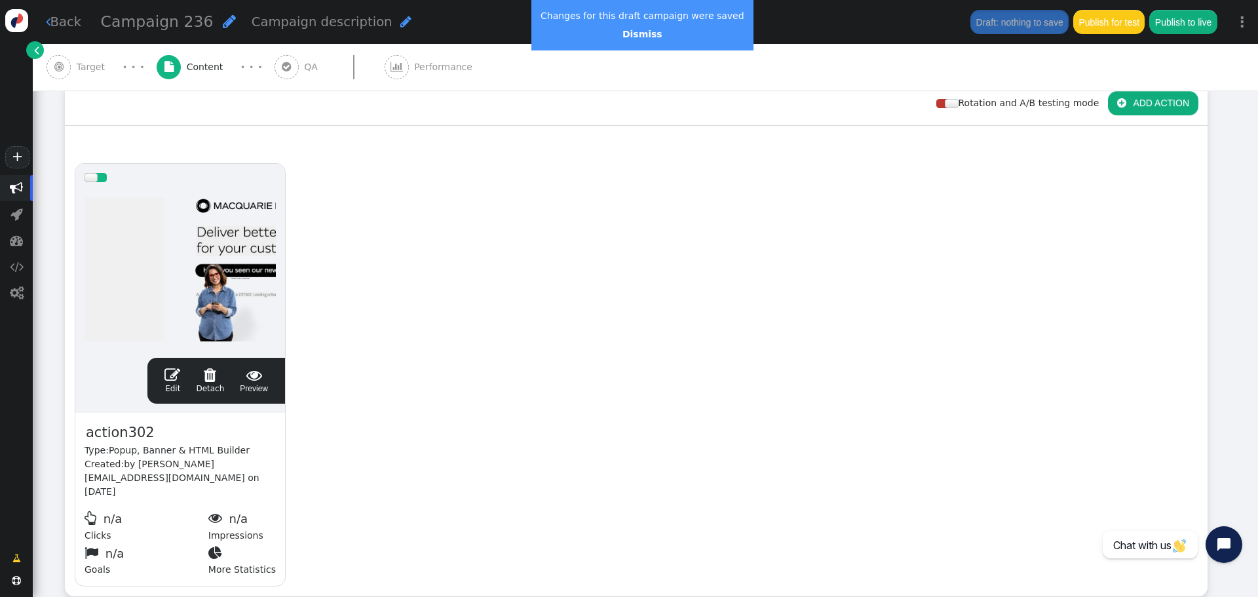
click at [176, 375] on span "" at bounding box center [172, 375] width 16 height 16
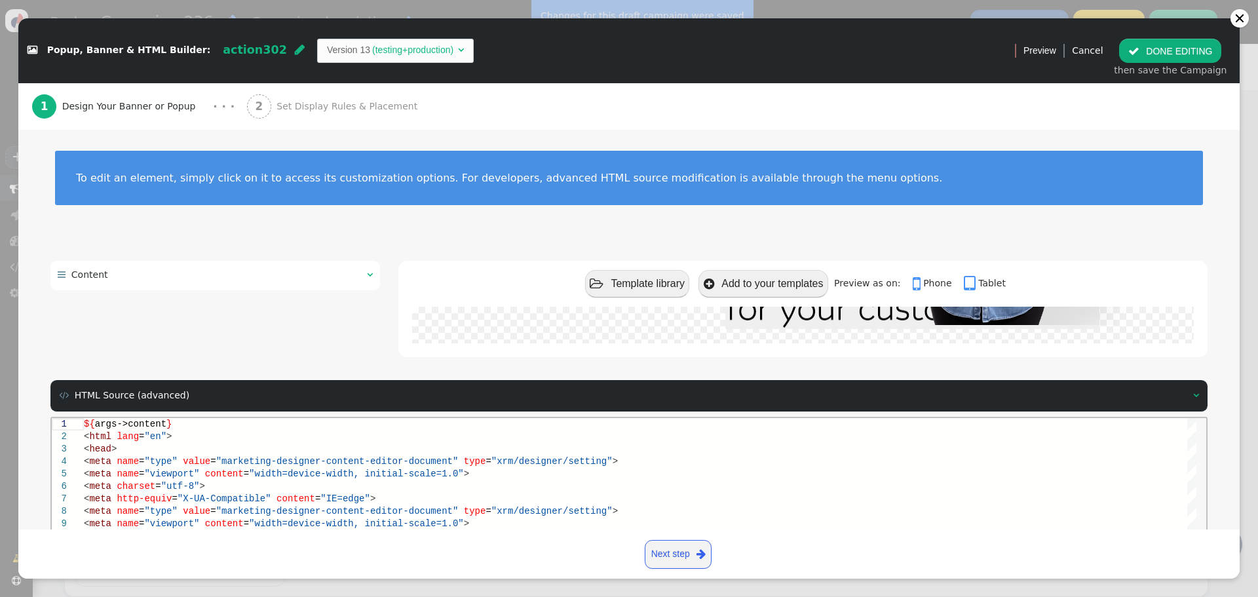
scroll to position [176, 0]
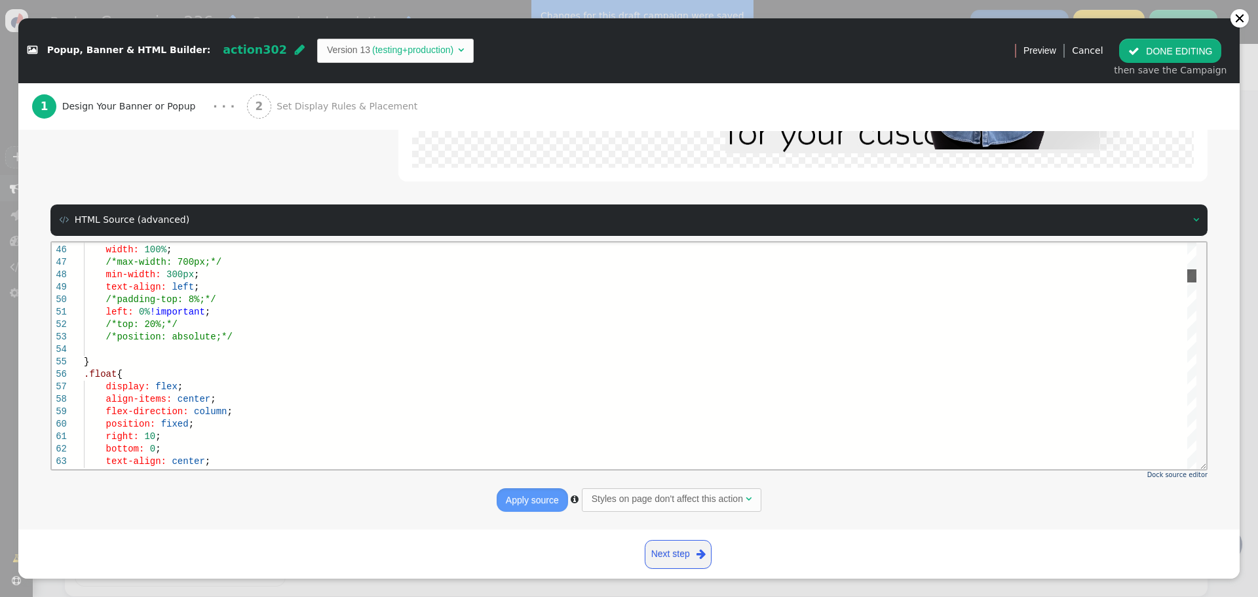
drag, startPoint x: 1192, startPoint y: 253, endPoint x: 1180, endPoint y: 281, distance: 30.5
click at [1190, 279] on div at bounding box center [1191, 275] width 9 height 13
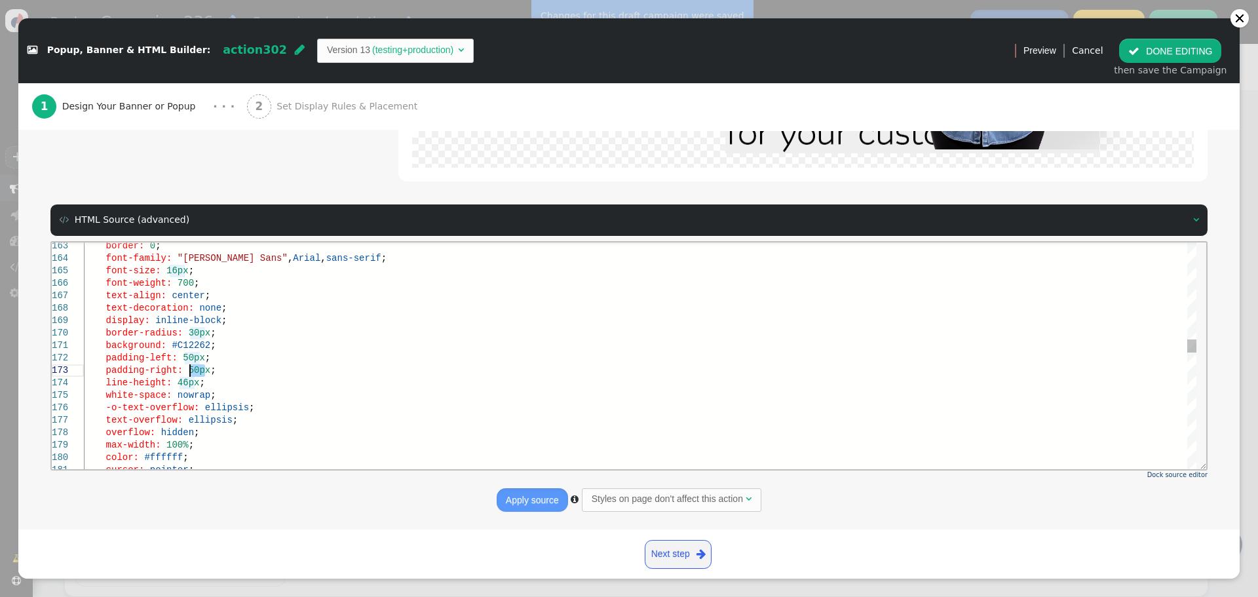
scroll to position [0, 0]
drag, startPoint x: 206, startPoint y: 370, endPoint x: 103, endPoint y: 361, distance: 103.3
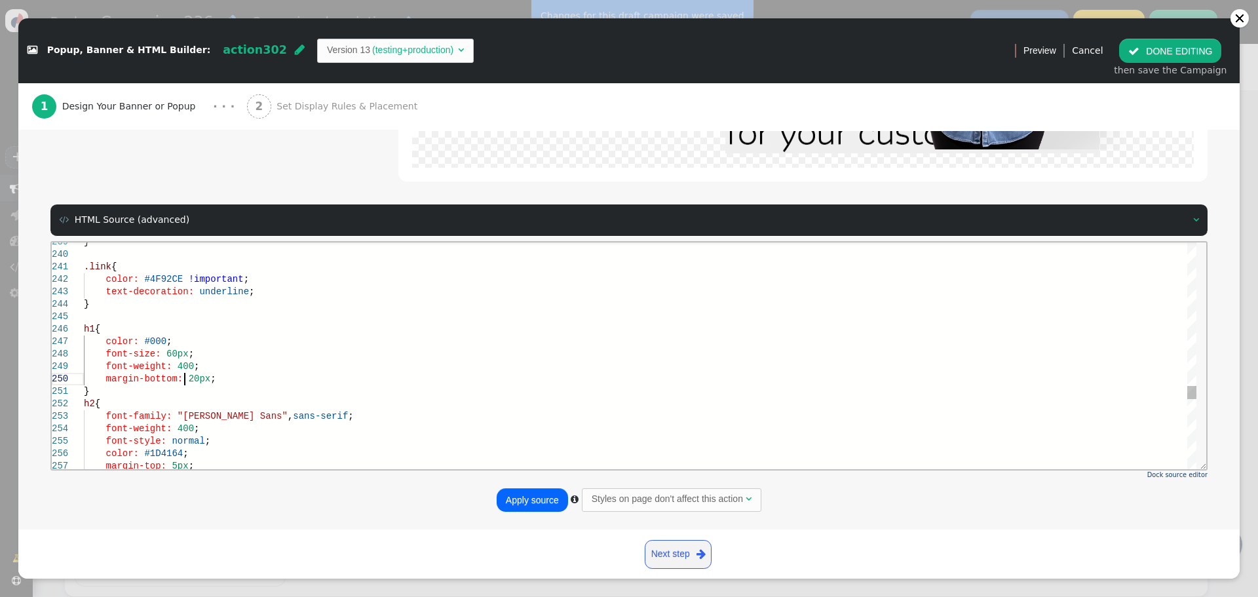
scroll to position [113, 100]
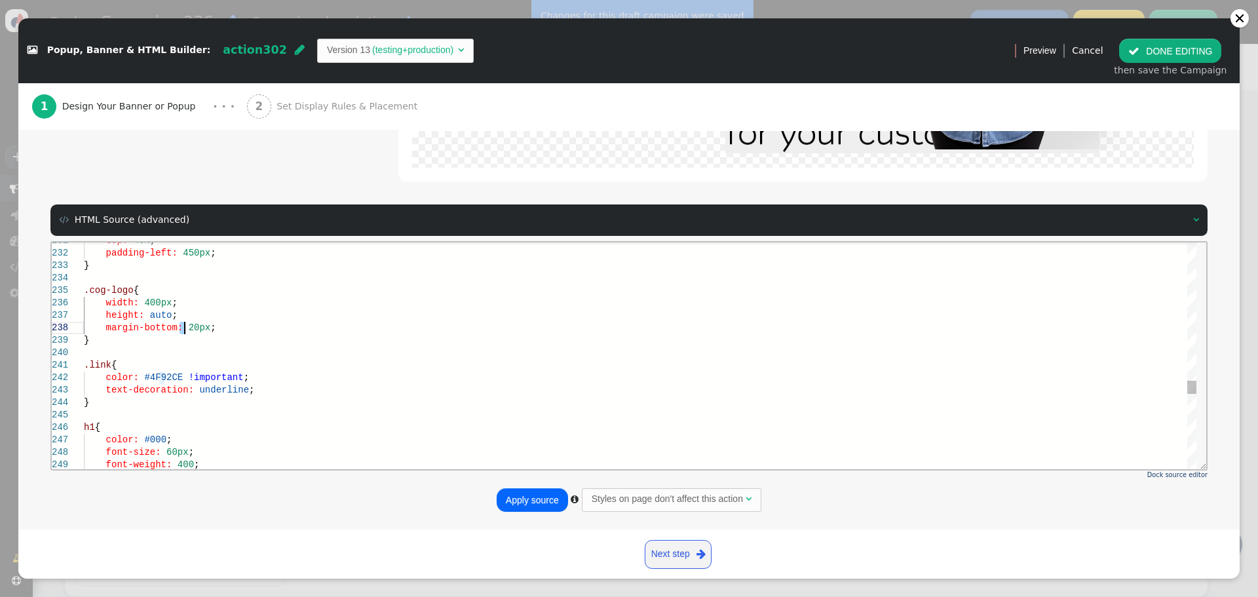
drag, startPoint x: 178, startPoint y: 328, endPoint x: 187, endPoint y: 342, distance: 16.7
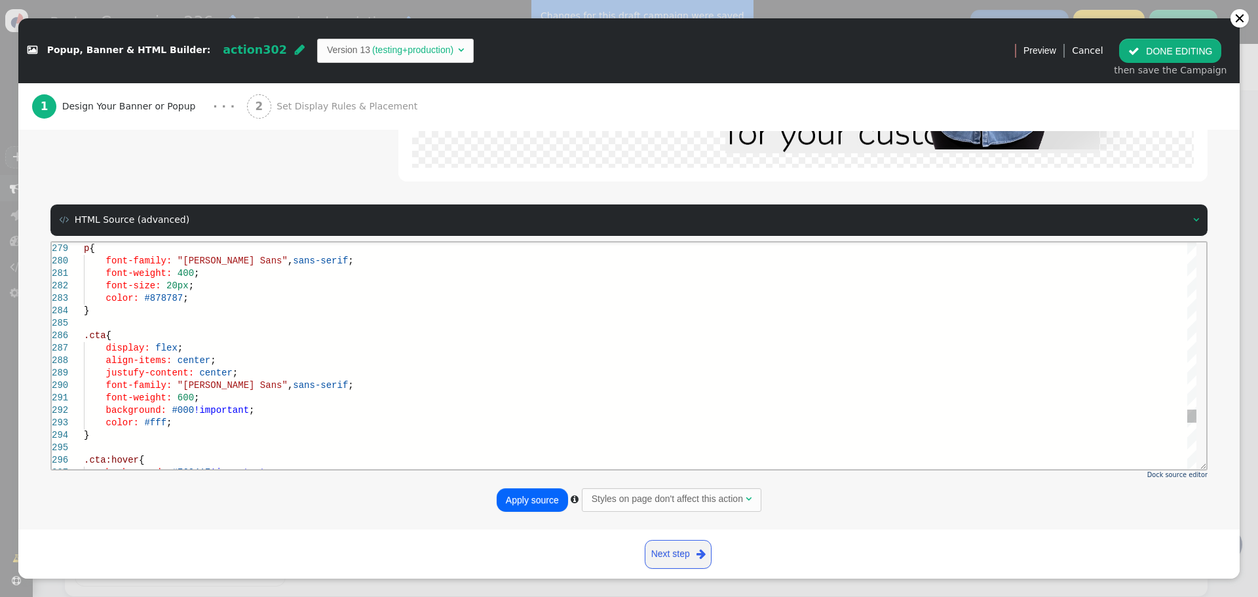
click at [195, 423] on div "color: #fff ;" at bounding box center [640, 422] width 1112 height 12
type textarea "font-weight: 600; background: #000!important; color: #fff; margin-bottom: 30px;…"
click at [532, 493] on button "Apply source" at bounding box center [532, 500] width 71 height 24
click at [1175, 54] on button " DONE EDITING" at bounding box center [1170, 51] width 102 height 24
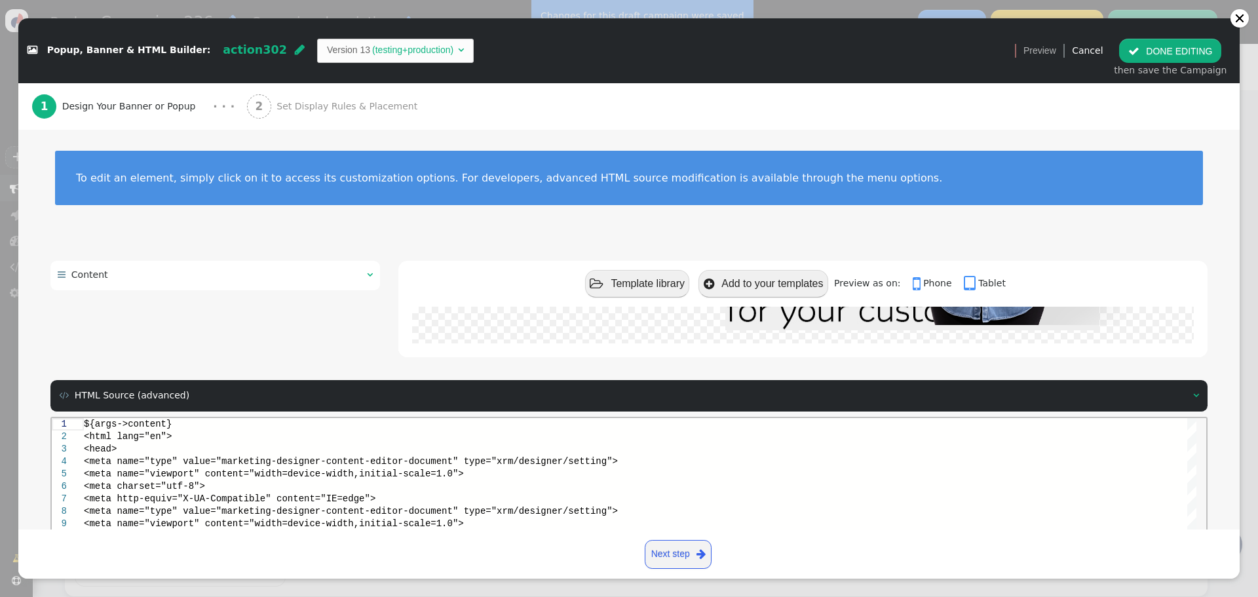
scroll to position [0, 0]
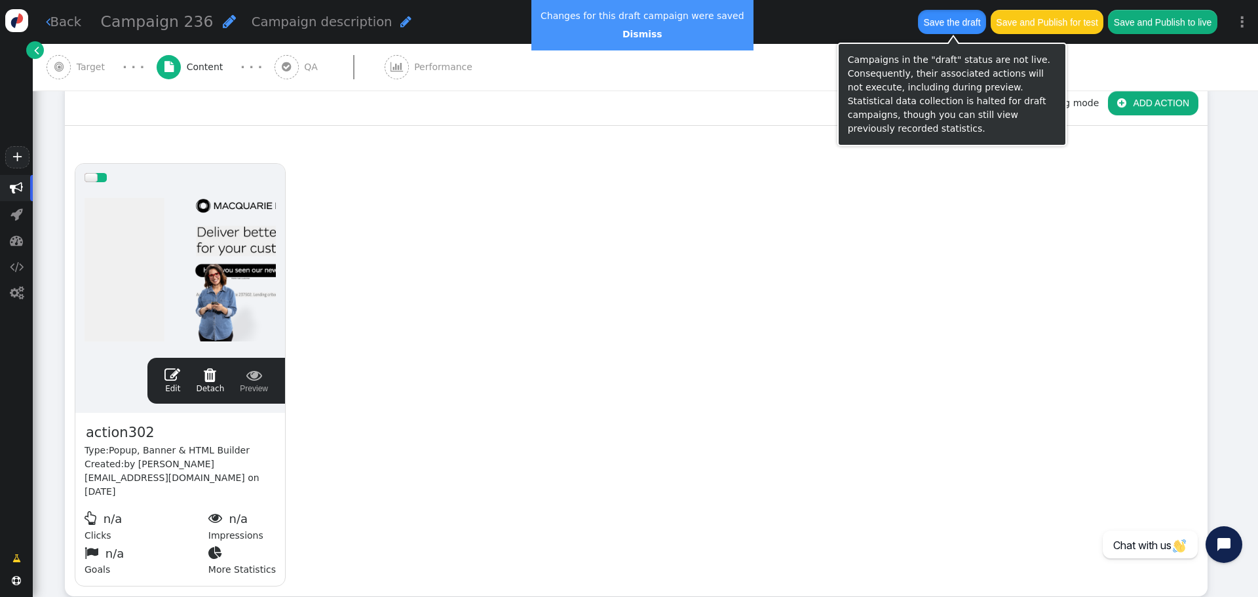
click at [941, 19] on button "Save the draft" at bounding box center [952, 22] width 68 height 24
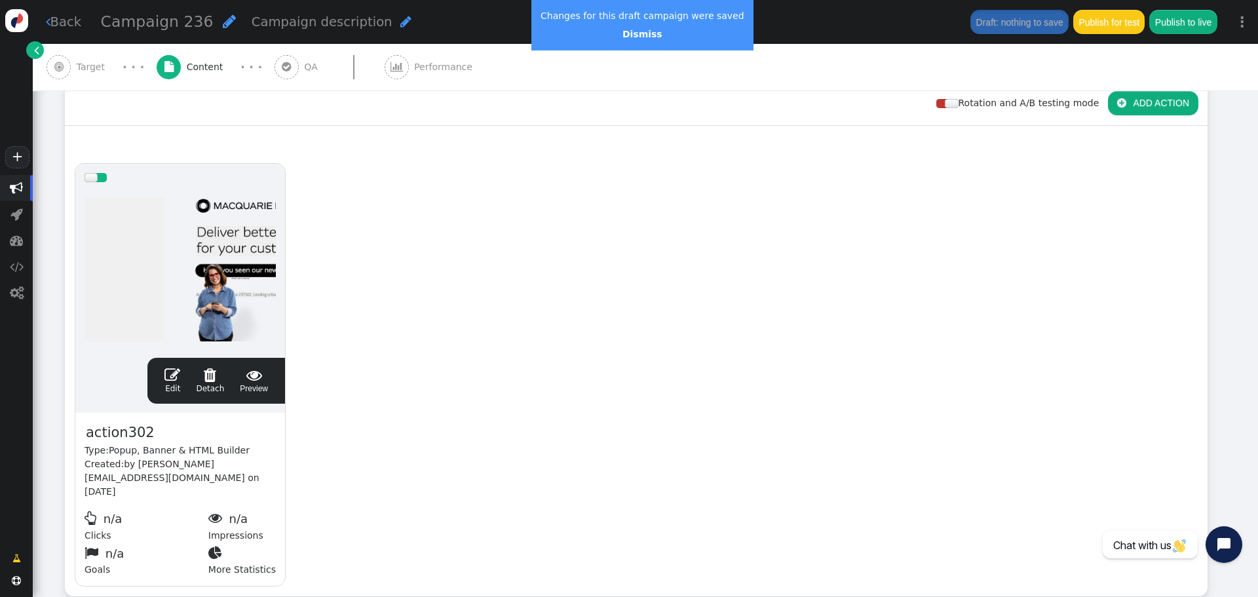
click at [178, 376] on span "" at bounding box center [172, 375] width 16 height 16
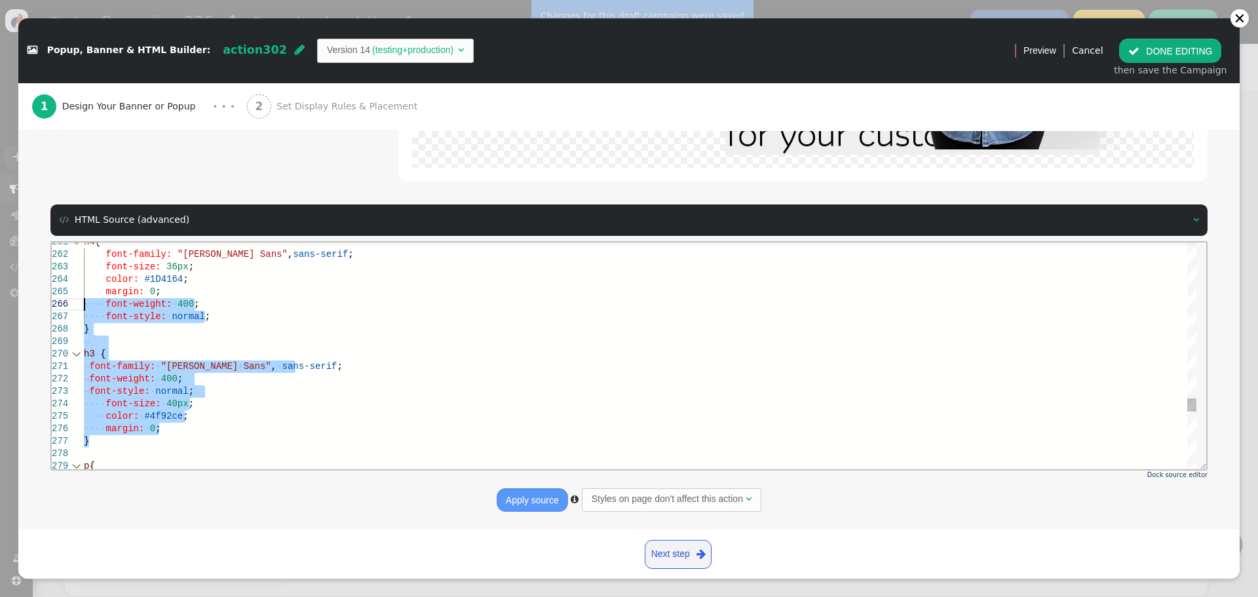
drag, startPoint x: 75, startPoint y: 417, endPoint x: 47, endPoint y: 309, distance: 111.9
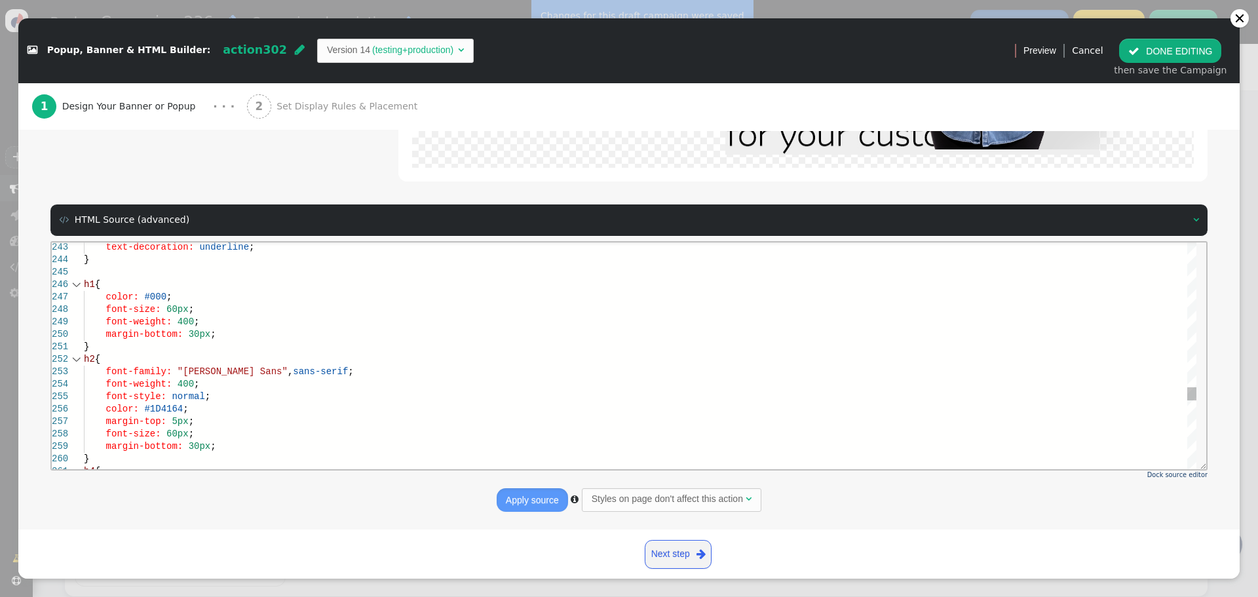
click at [98, 346] on div "}" at bounding box center [640, 346] width 1112 height 12
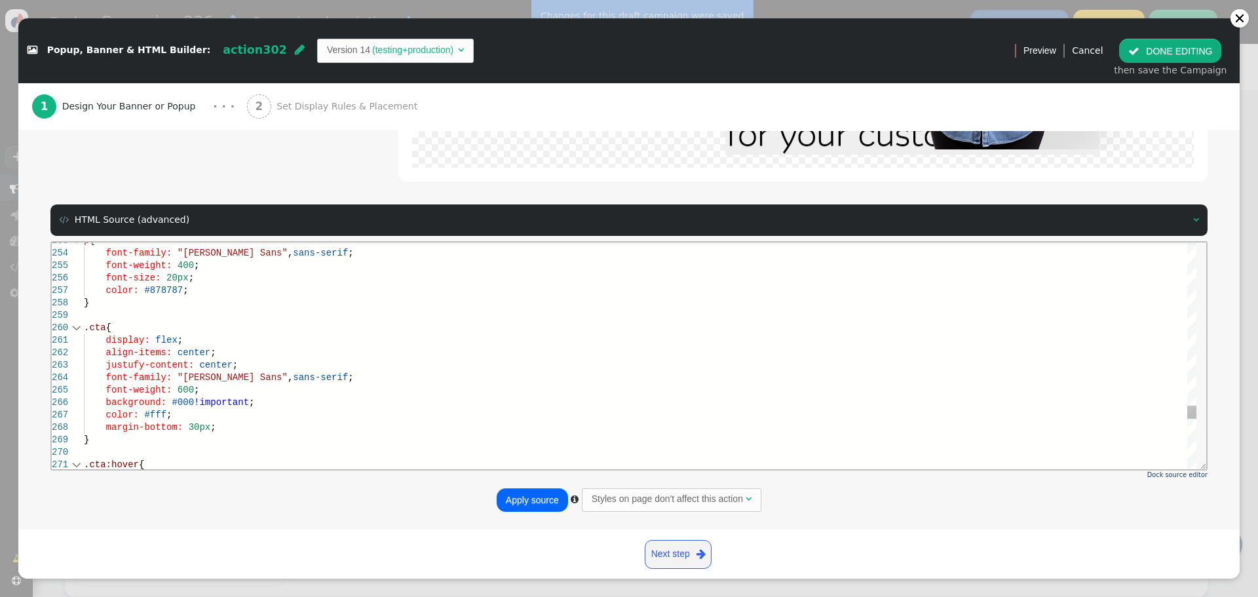
drag, startPoint x: 170, startPoint y: 340, endPoint x: 246, endPoint y: 385, distance: 88.4
click at [178, 341] on span ";" at bounding box center [180, 339] width 5 height 10
click at [229, 423] on div "margin-bottom: 30px ;" at bounding box center [640, 427] width 1112 height 12
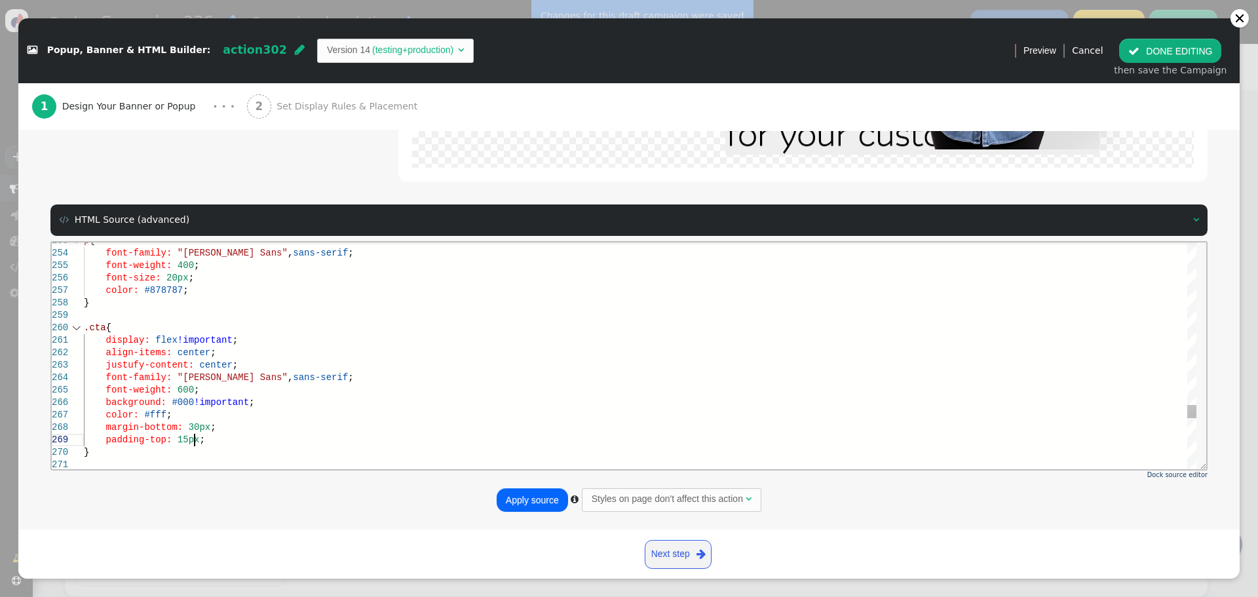
scroll to position [100, 110]
type textarea "display: flex!important; align-items: center; justufy-content: center; font-fam…"
click at [512, 499] on button "Apply source" at bounding box center [532, 500] width 71 height 24
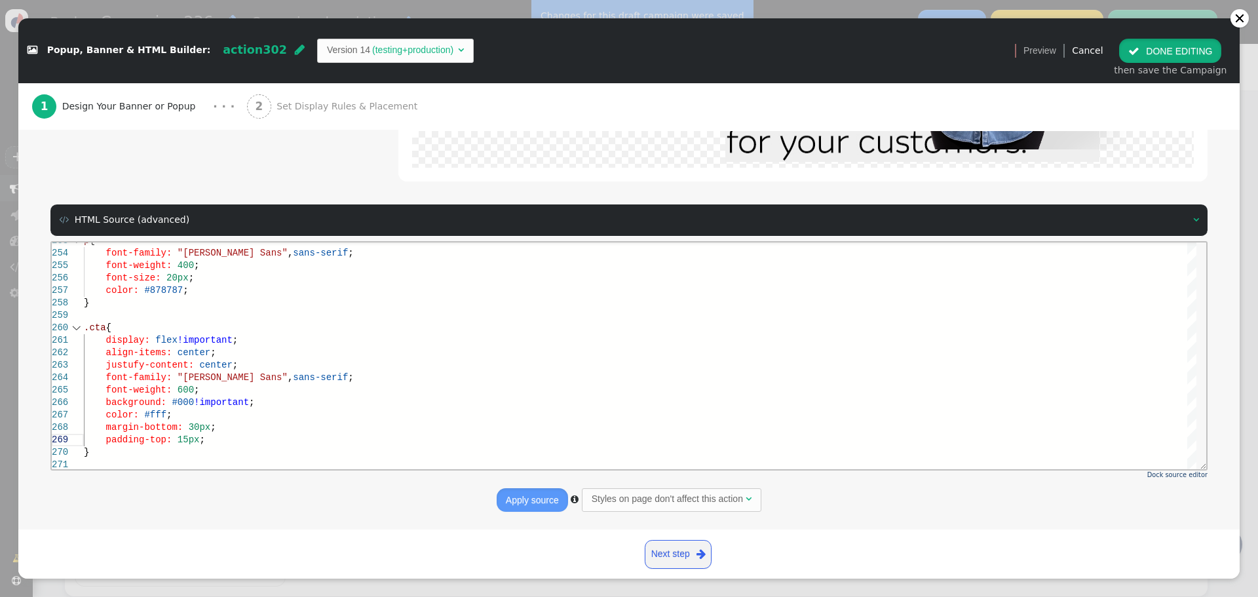
click at [1174, 49] on button " DONE EDITING" at bounding box center [1170, 51] width 102 height 24
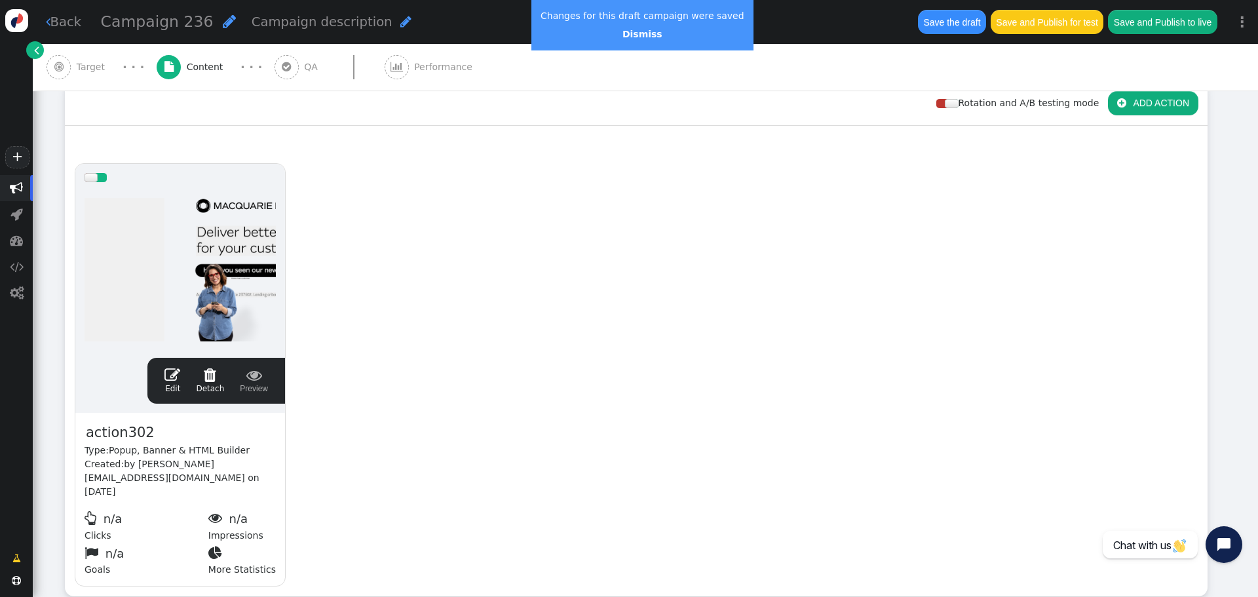
scroll to position [0, 0]
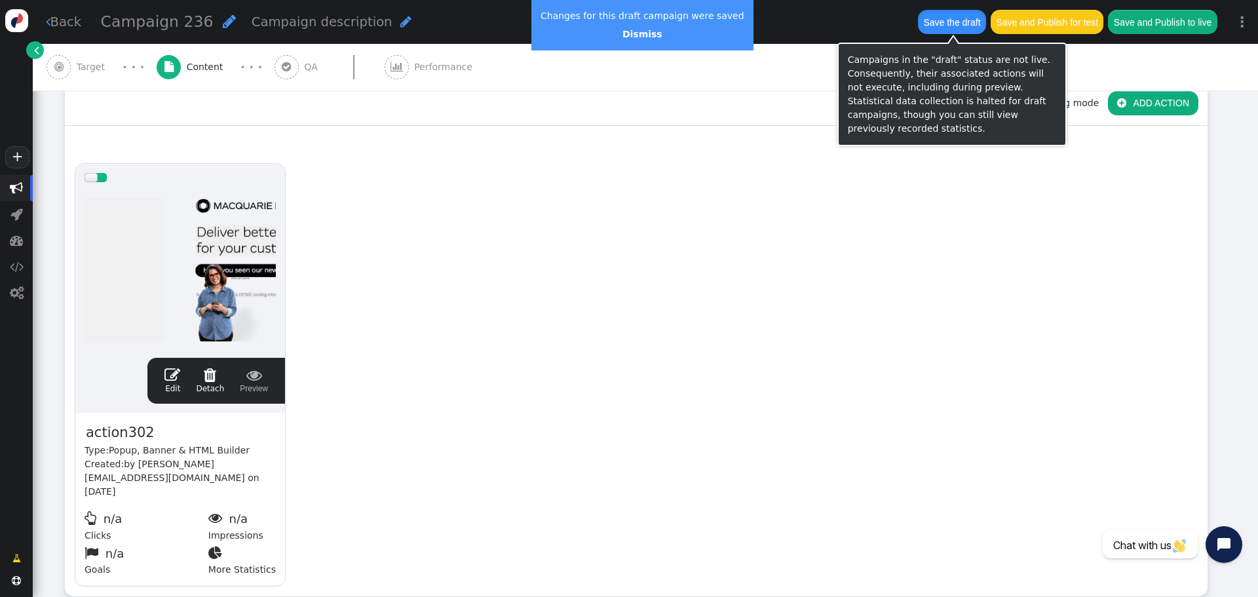
click at [963, 15] on button "Save the draft" at bounding box center [952, 22] width 68 height 24
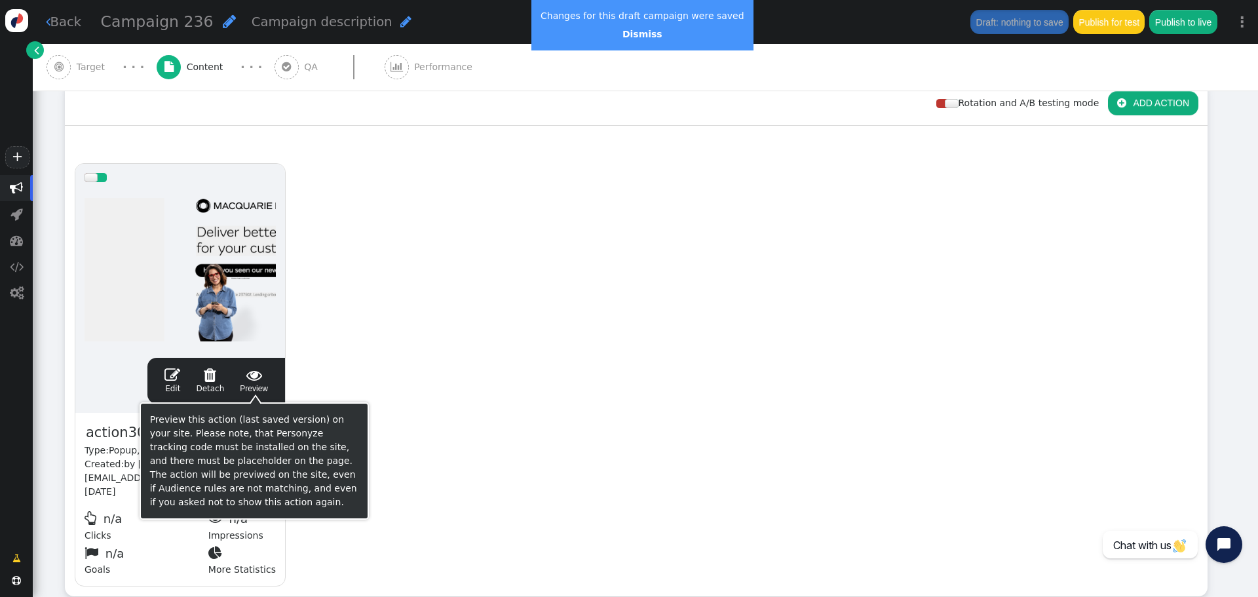
click at [180, 374] on span "" at bounding box center [172, 375] width 16 height 16
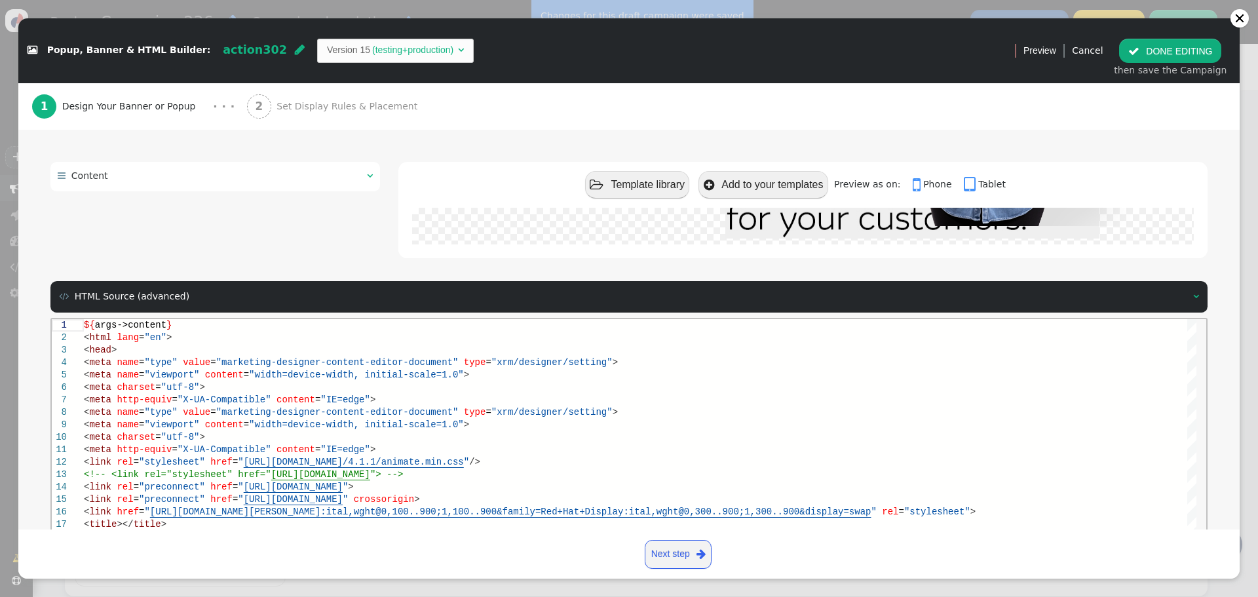
scroll to position [176, 0]
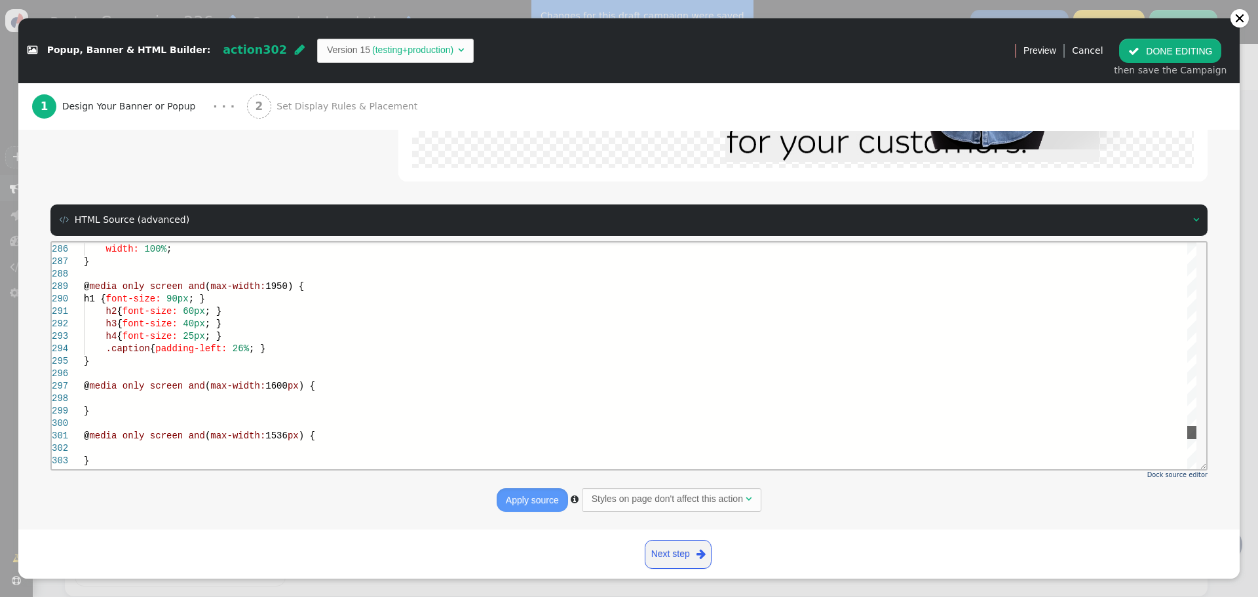
drag, startPoint x: 1192, startPoint y: 265, endPoint x: 1192, endPoint y: 436, distance: 170.3
click at [1192, 436] on div at bounding box center [1191, 431] width 9 height 13
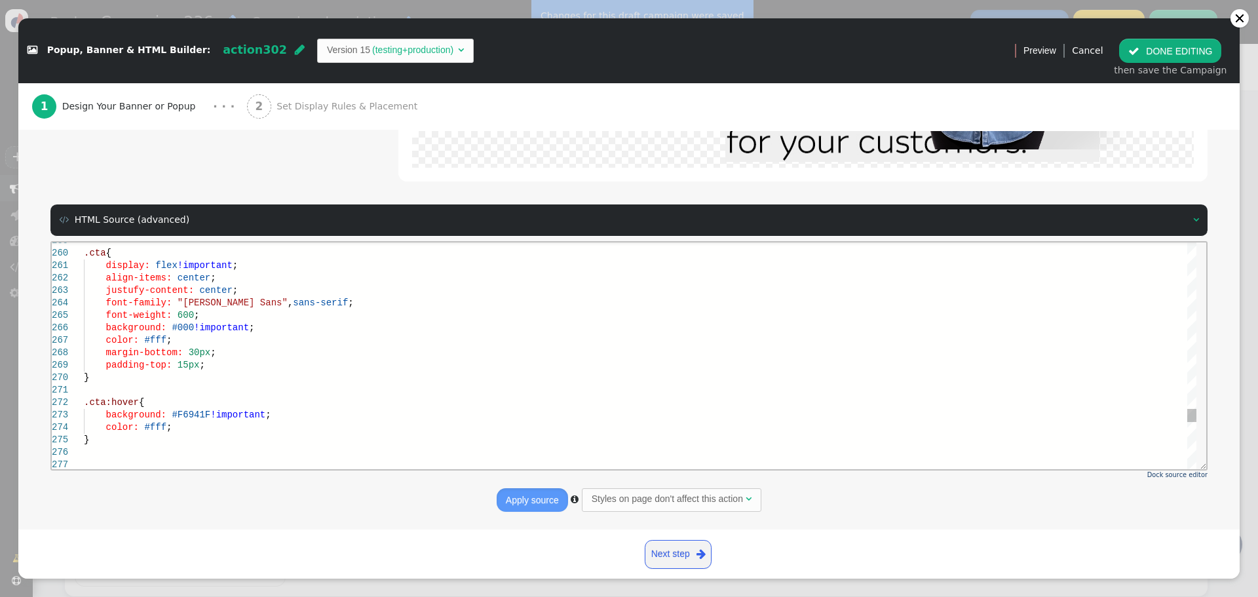
scroll to position [0, 0]
click at [150, 265] on span at bounding box center [152, 264] width 5 height 10
click at [244, 336] on div "color: #fff ;" at bounding box center [640, 339] width 1112 height 12
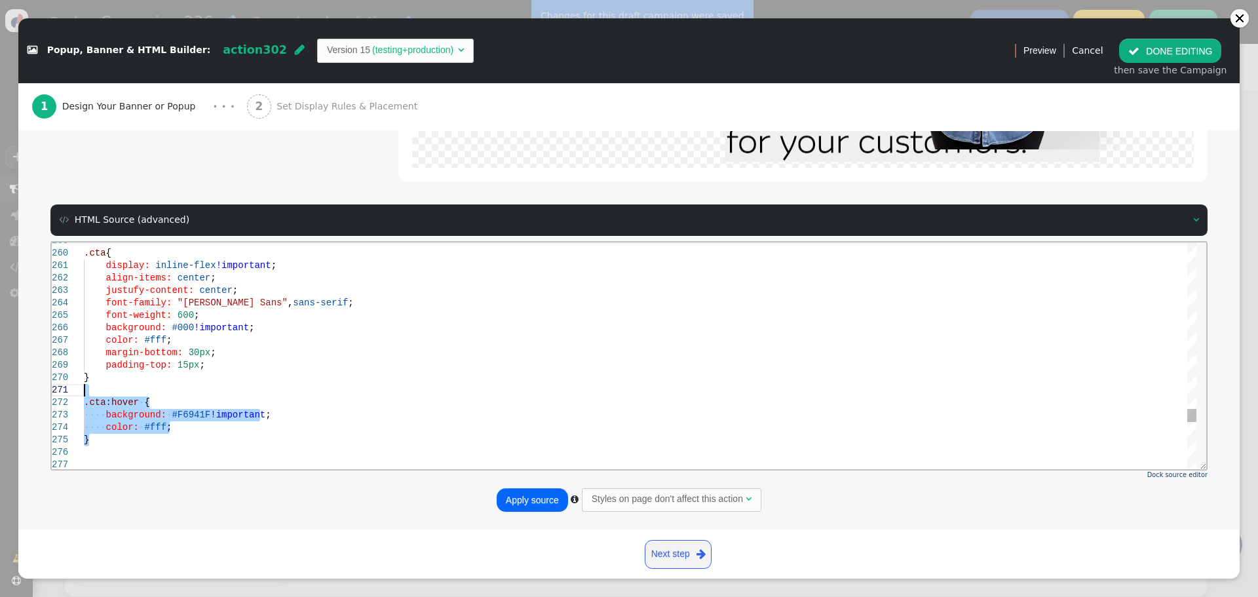
drag, startPoint x: 100, startPoint y: 443, endPoint x: 84, endPoint y: 391, distance: 54.3
click at [536, 506] on button "Apply source" at bounding box center [532, 500] width 71 height 24
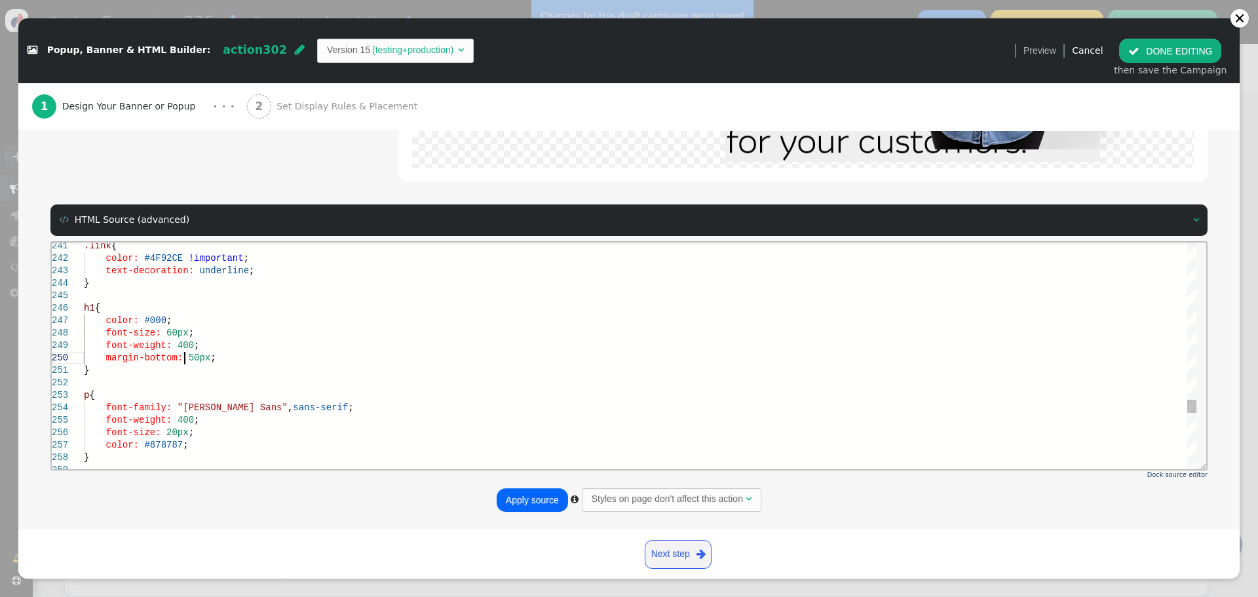
scroll to position [113, 100]
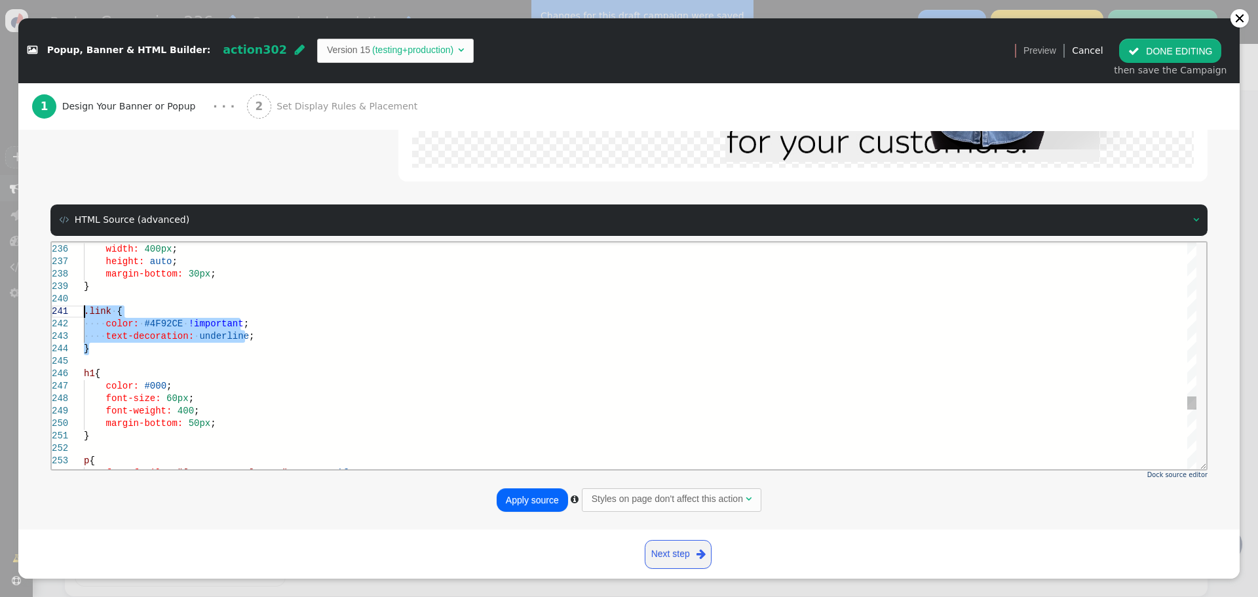
drag, startPoint x: 102, startPoint y: 345, endPoint x: 68, endPoint y: 316, distance: 44.1
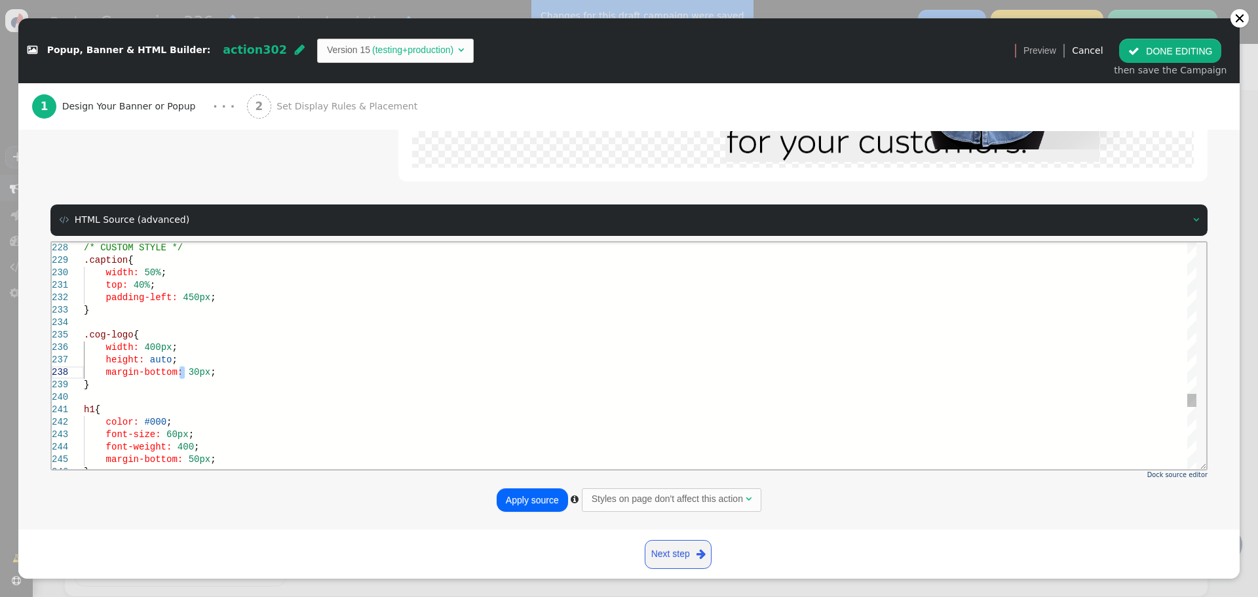
scroll to position [98, 121]
type textarea "top: 40%; padding-left: 450px; } .cog-logo { width: 400px; height: auto; margin…"
click at [534, 498] on button "Apply source" at bounding box center [532, 500] width 71 height 24
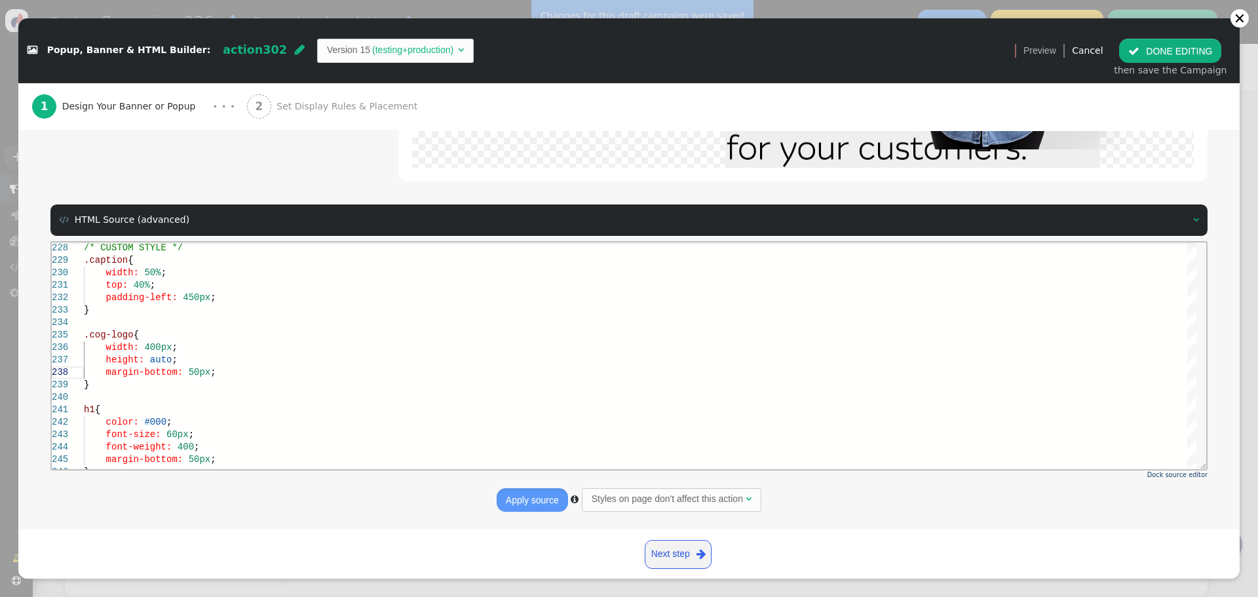
click at [1181, 53] on button " DONE EDITING" at bounding box center [1170, 51] width 102 height 24
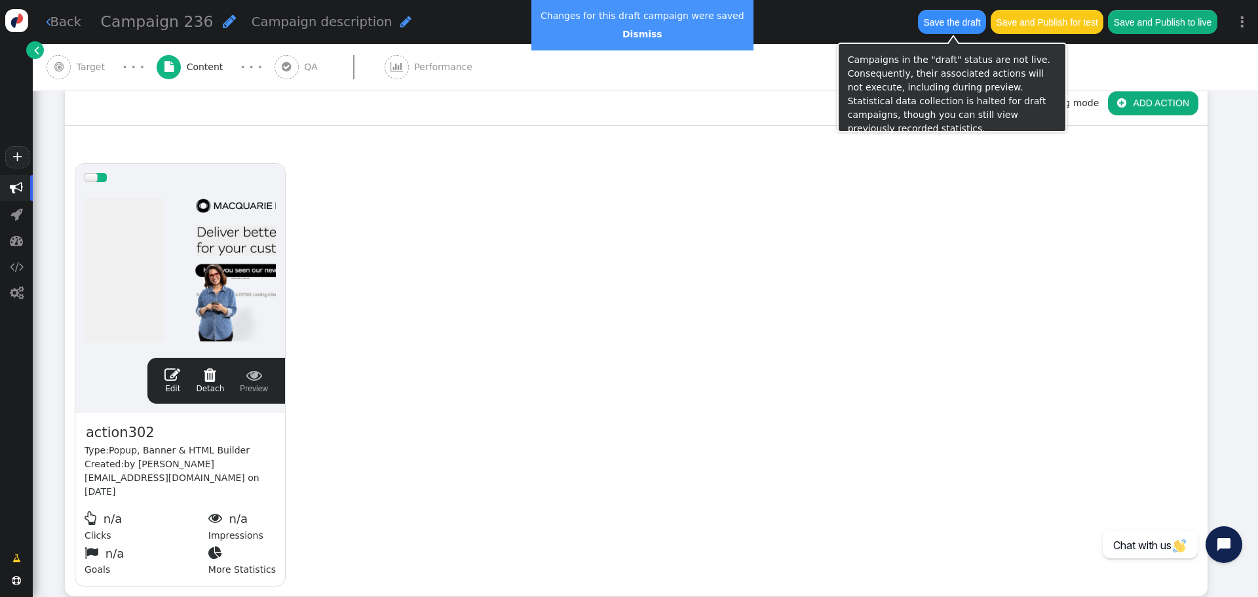
click at [942, 13] on button "Save the draft" at bounding box center [952, 22] width 68 height 24
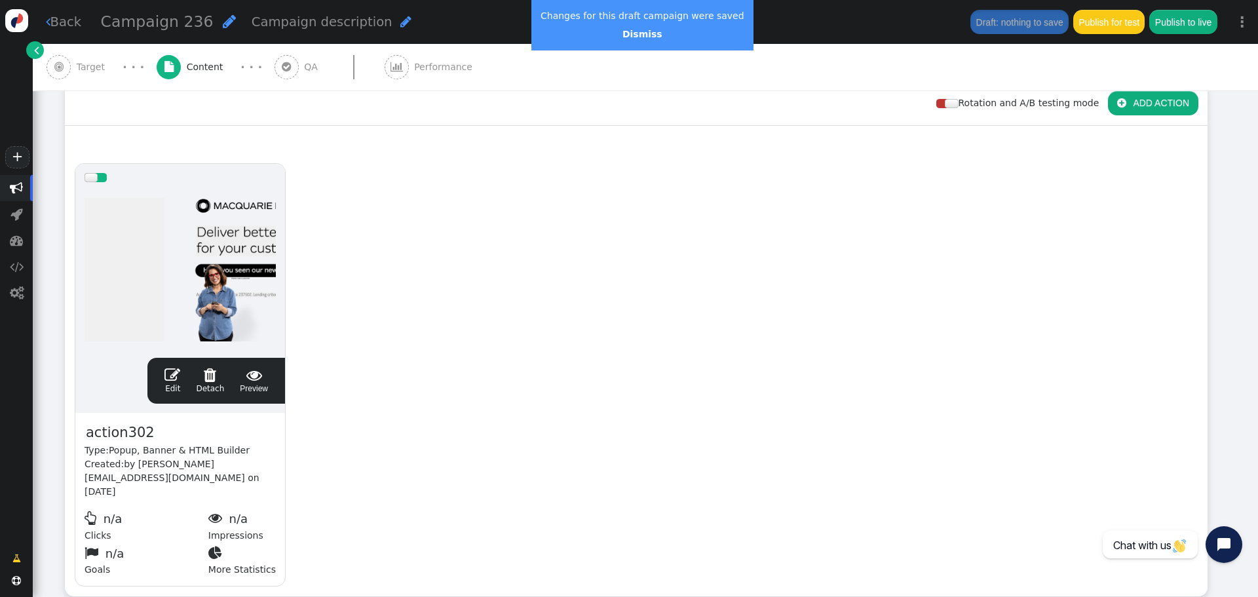
click at [179, 373] on span "" at bounding box center [172, 375] width 16 height 16
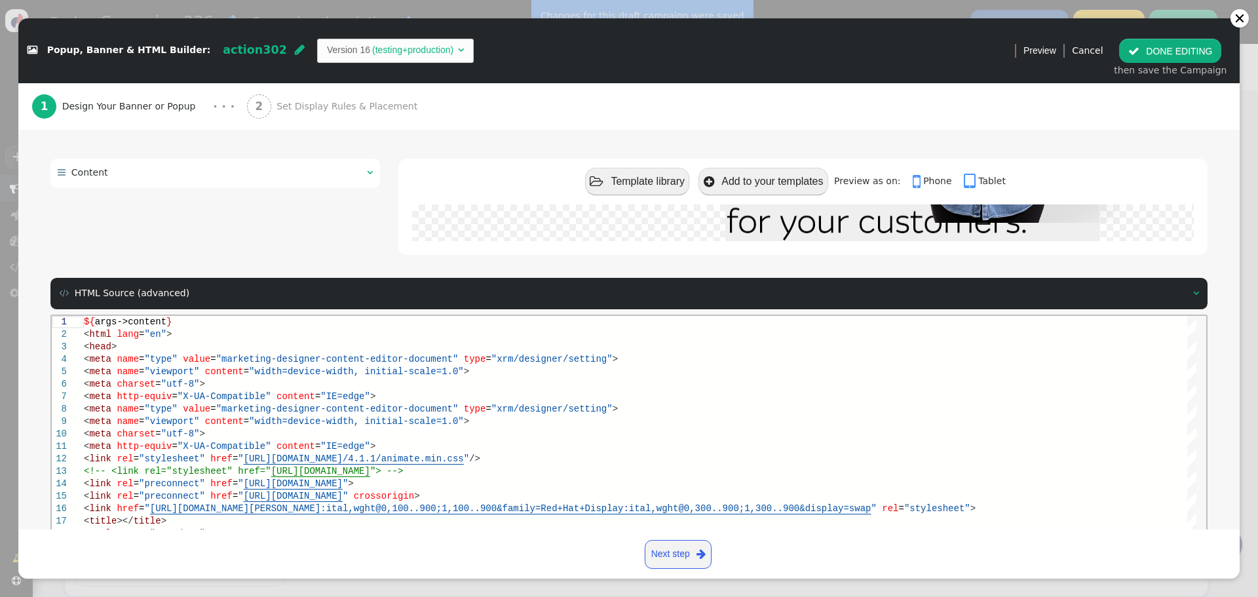
scroll to position [176, 0]
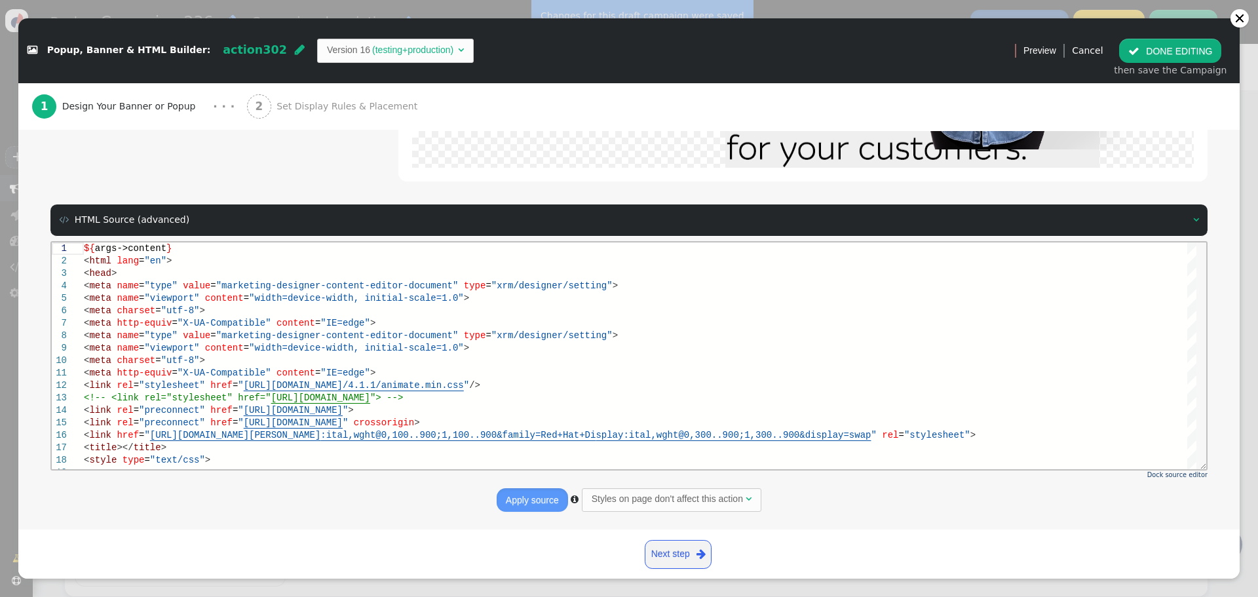
drag, startPoint x: 1236, startPoint y: 207, endPoint x: 1123, endPoint y: 129, distance: 136.5
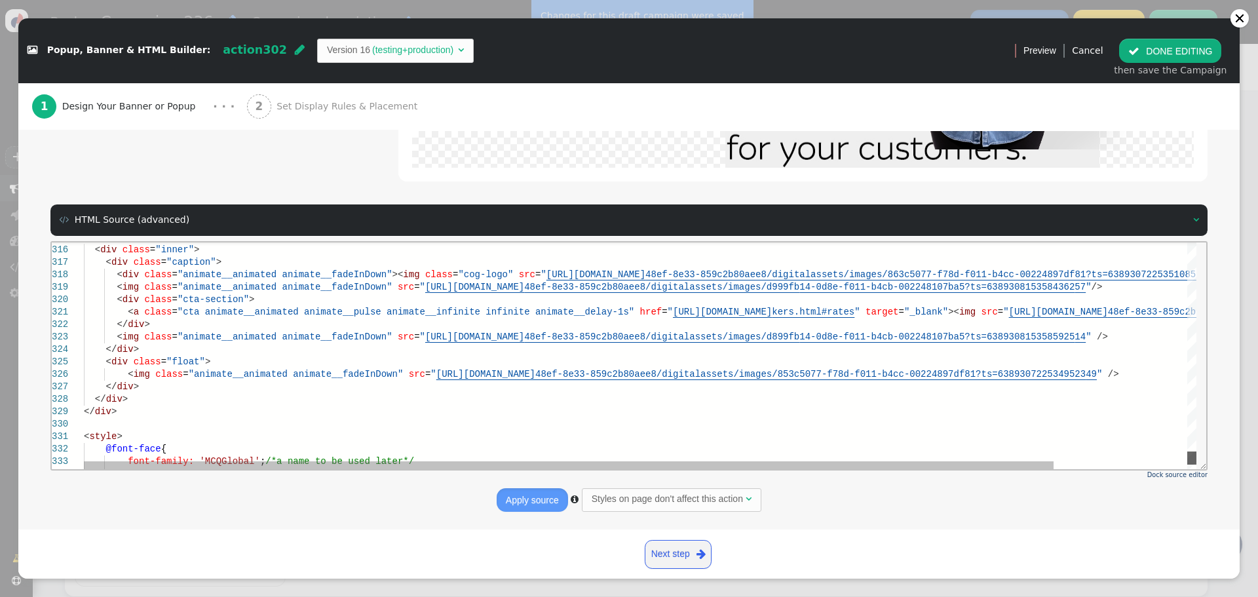
drag, startPoint x: 1188, startPoint y: 279, endPoint x: 1090, endPoint y: 439, distance: 187.6
click at [1171, 461] on div "< div class = "container bg animate__animated animate__fadeIn" > < div class = …" at bounding box center [640, 355] width 1112 height 227
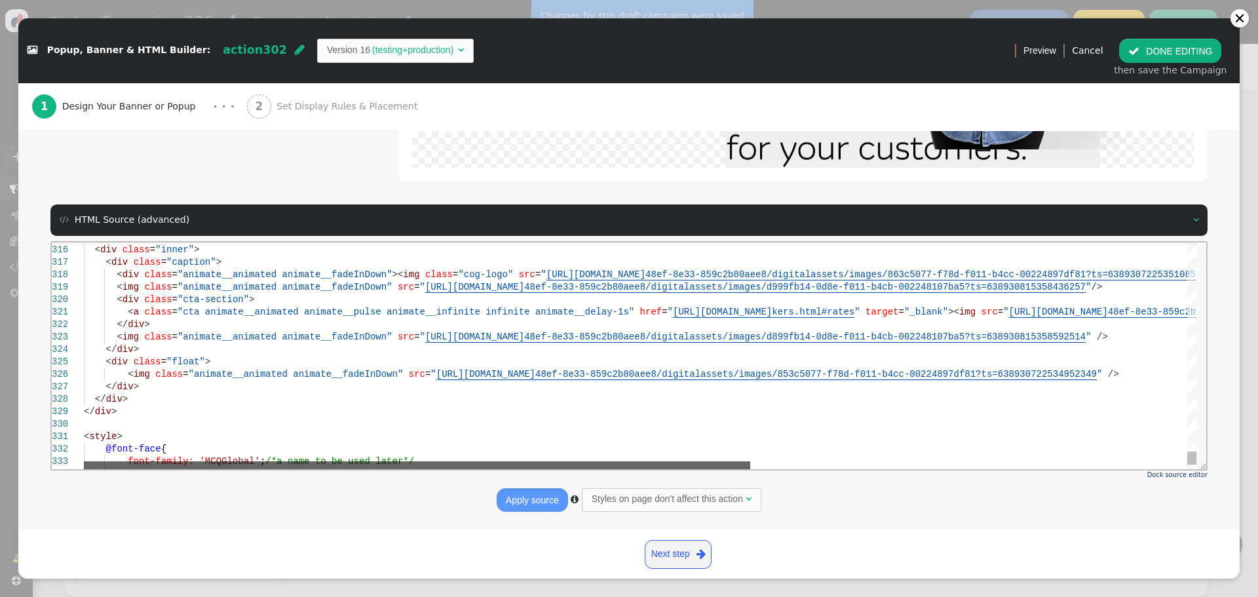
drag, startPoint x: 476, startPoint y: 463, endPoint x: 449, endPoint y: 462, distance: 26.9
click at [449, 462] on div at bounding box center [417, 465] width 666 height 8
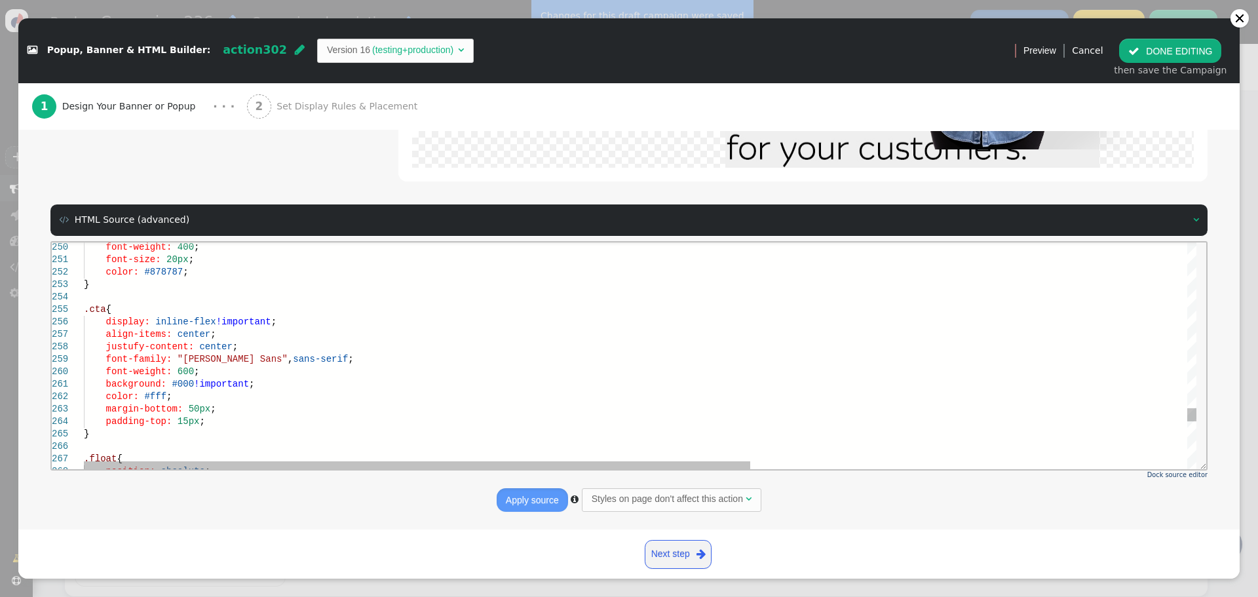
scroll to position [0, 0]
drag, startPoint x: 187, startPoint y: 423, endPoint x: 59, endPoint y: 423, distance: 128.4
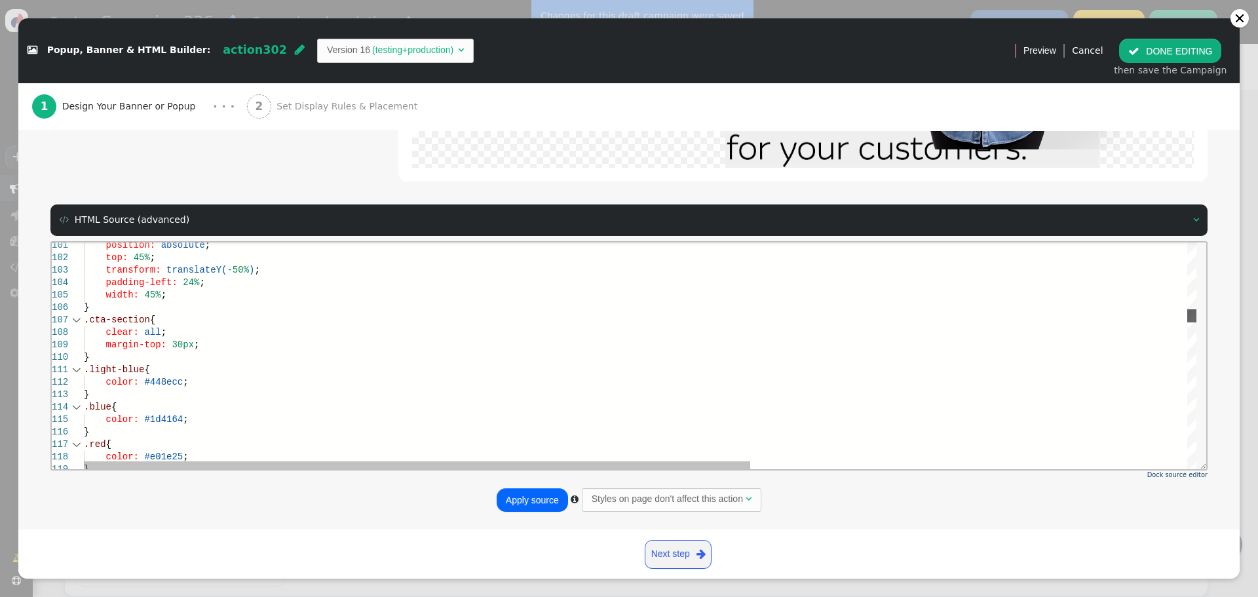
drag, startPoint x: 1193, startPoint y: 417, endPoint x: 1191, endPoint y: 318, distance: 98.9
click at [1191, 318] on div at bounding box center [1191, 315] width 9 height 13
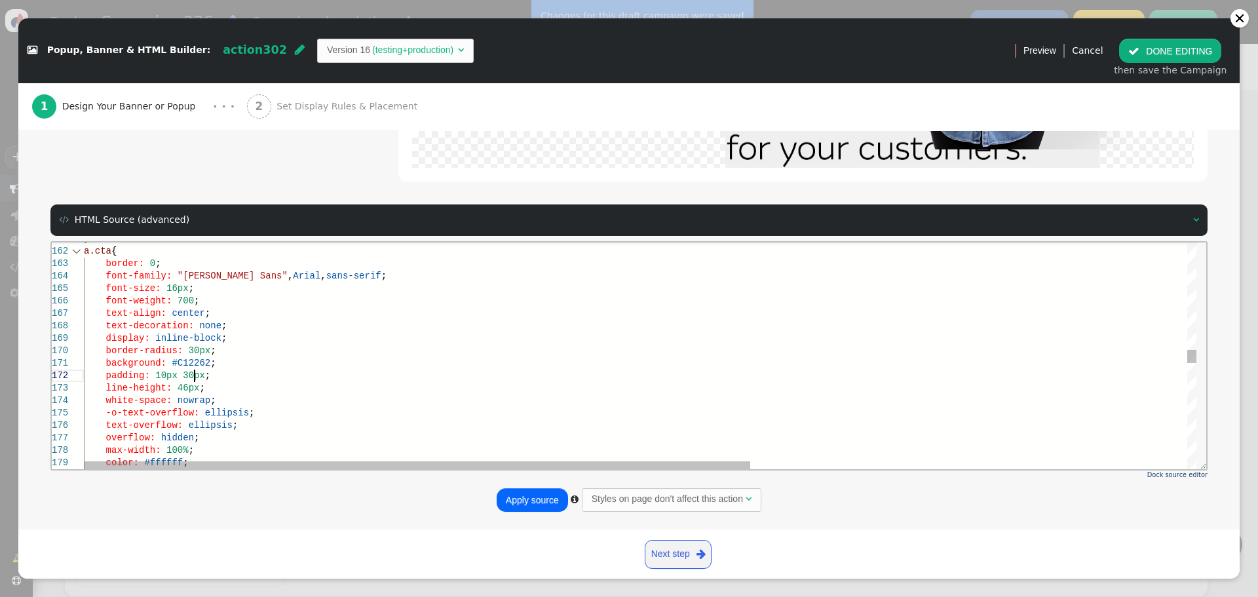
click at [205, 377] on span ";" at bounding box center [207, 374] width 5 height 10
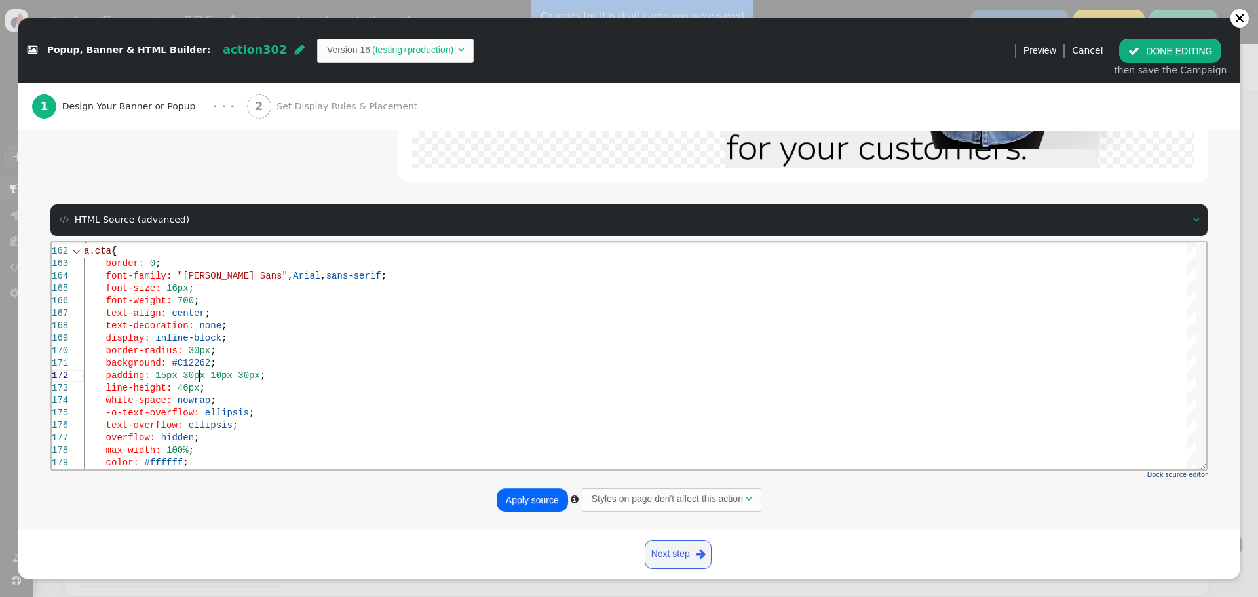
type textarea "background: #C12262; padding: 15px 30px 10px 30px; line-height: 46px; white-spa…"
click at [511, 496] on button "Apply source" at bounding box center [532, 500] width 71 height 24
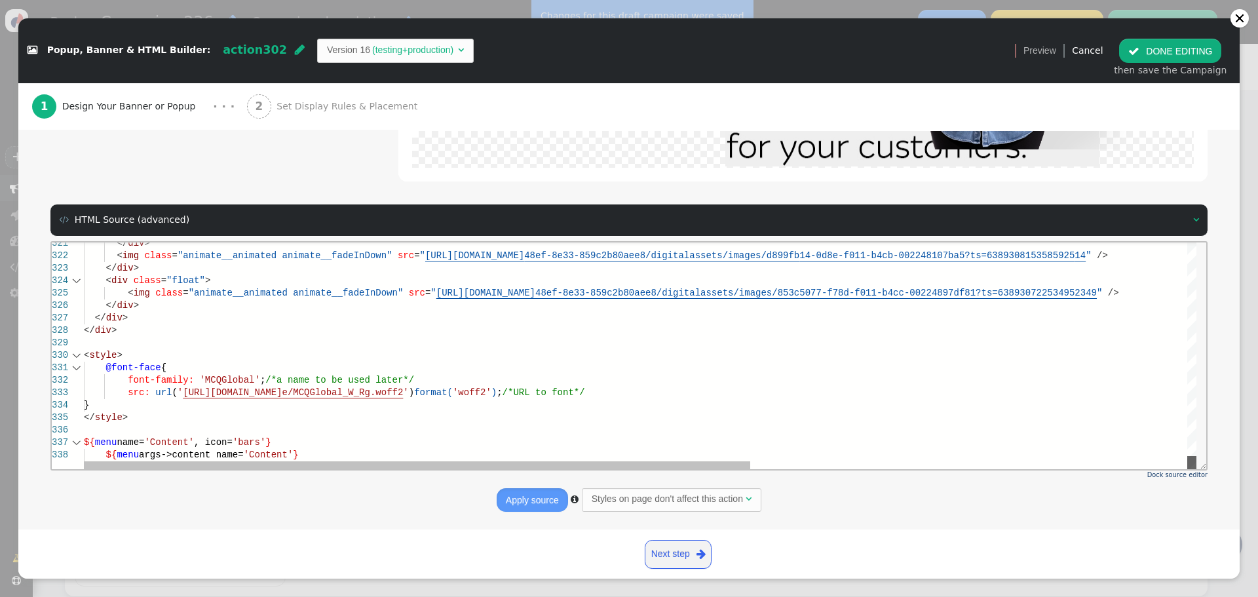
drag, startPoint x: 1194, startPoint y: 356, endPoint x: 1165, endPoint y: 714, distance: 358.8
click at [1187, 242] on html "321 322 323 324 325 326 327 328 329 330 331 332 333 334 335 336 337 338 </ div …" at bounding box center [629, 242] width 1154 height 0
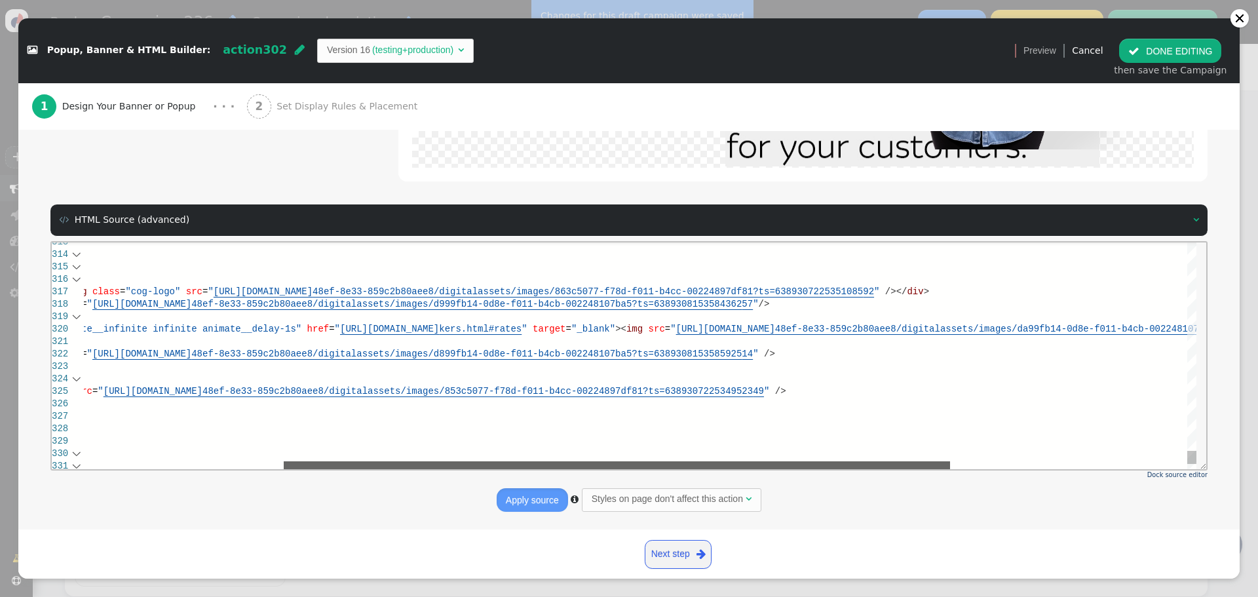
drag, startPoint x: 346, startPoint y: 462, endPoint x: 660, endPoint y: 352, distance: 333.4
click at [550, 448] on div "</ div > < img class = "animate__animated animate__fadeInDown" src = " [URL][DO…" at bounding box center [640, 355] width 1112 height 227
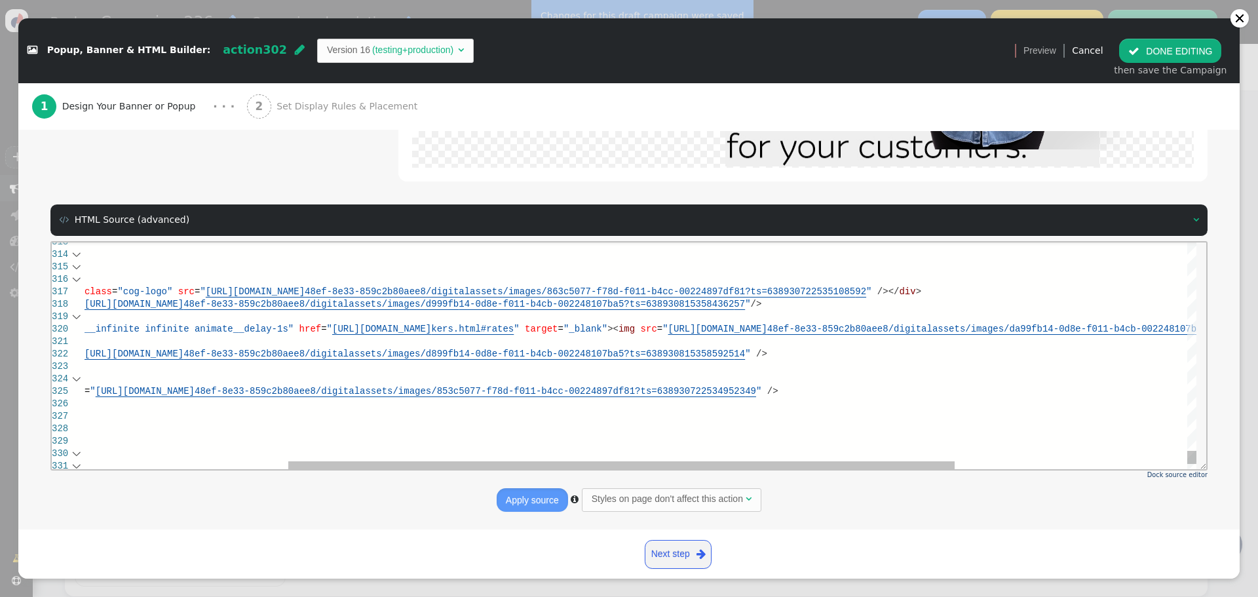
drag, startPoint x: 829, startPoint y: 303, endPoint x: 968, endPoint y: 360, distance: 150.1
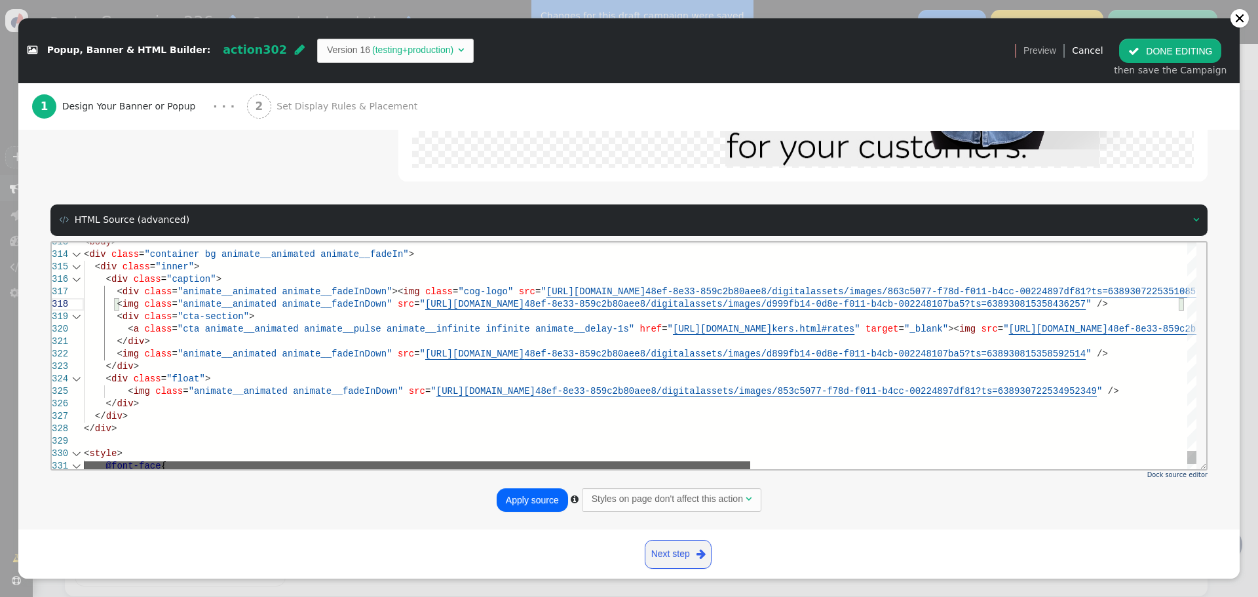
drag, startPoint x: 893, startPoint y: 468, endPoint x: 516, endPoint y: 443, distance: 377.5
click at [525, 448] on div "</ div > < img class = "animate__animated animate__fadeInDown" src = " [URL][DO…" at bounding box center [640, 355] width 1112 height 227
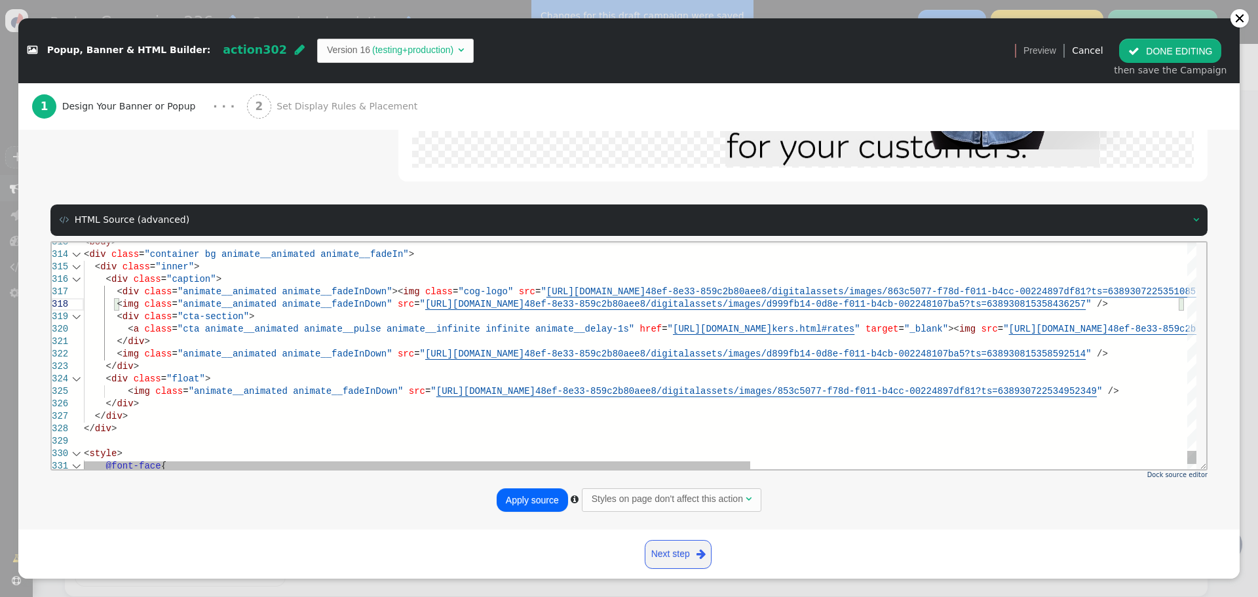
click at [362, 305] on span ""animate__animated animate__fadeInDown"" at bounding box center [285, 303] width 215 height 10
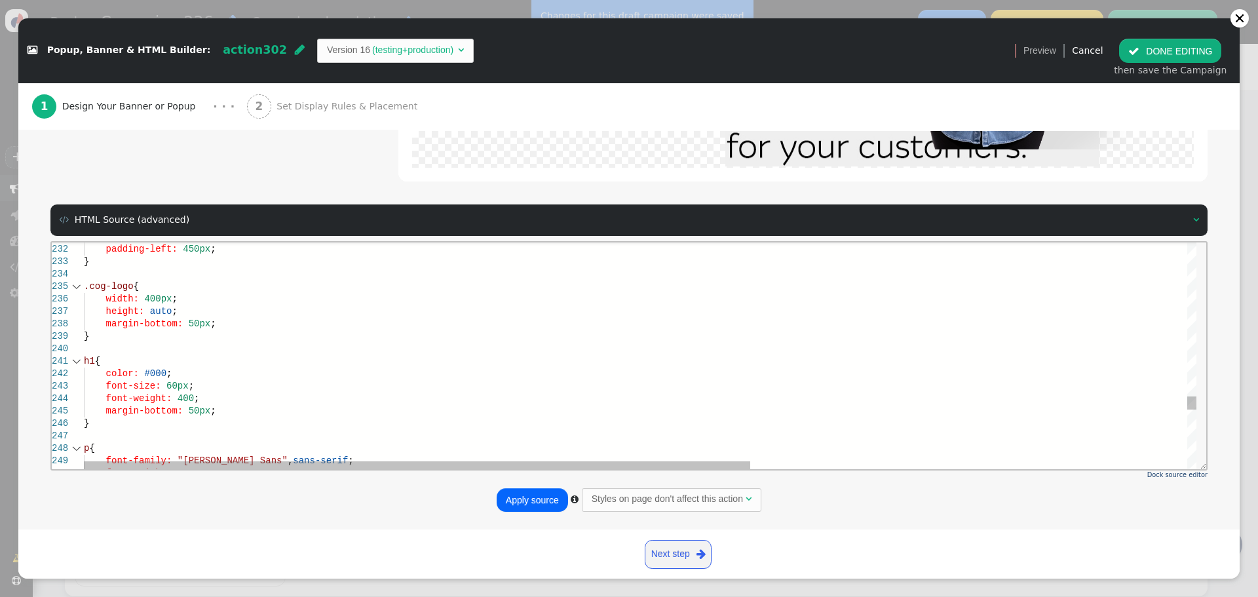
scroll to position [88, 206]
click at [111, 405] on span "margin-bottom:" at bounding box center [144, 410] width 77 height 10
click at [100, 428] on div "}" at bounding box center [1004, 423] width 1840 height 12
drag, startPoint x: 114, startPoint y: 425, endPoint x: 73, endPoint y: 362, distance: 75.2
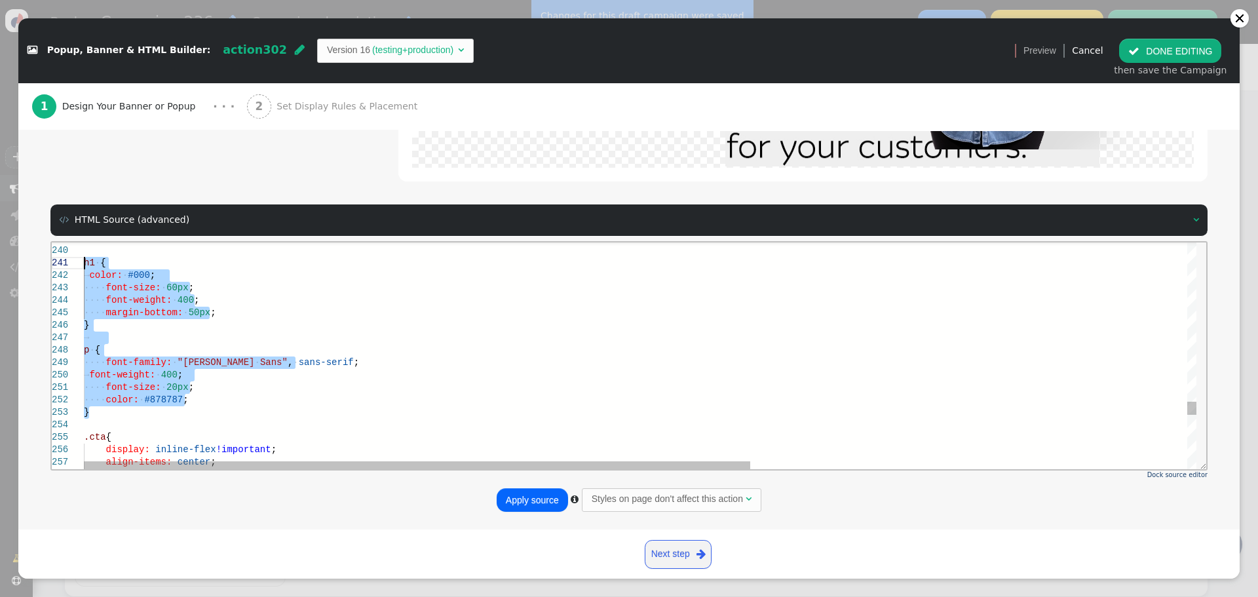
drag, startPoint x: 104, startPoint y: 409, endPoint x: 86, endPoint y: 258, distance: 151.7
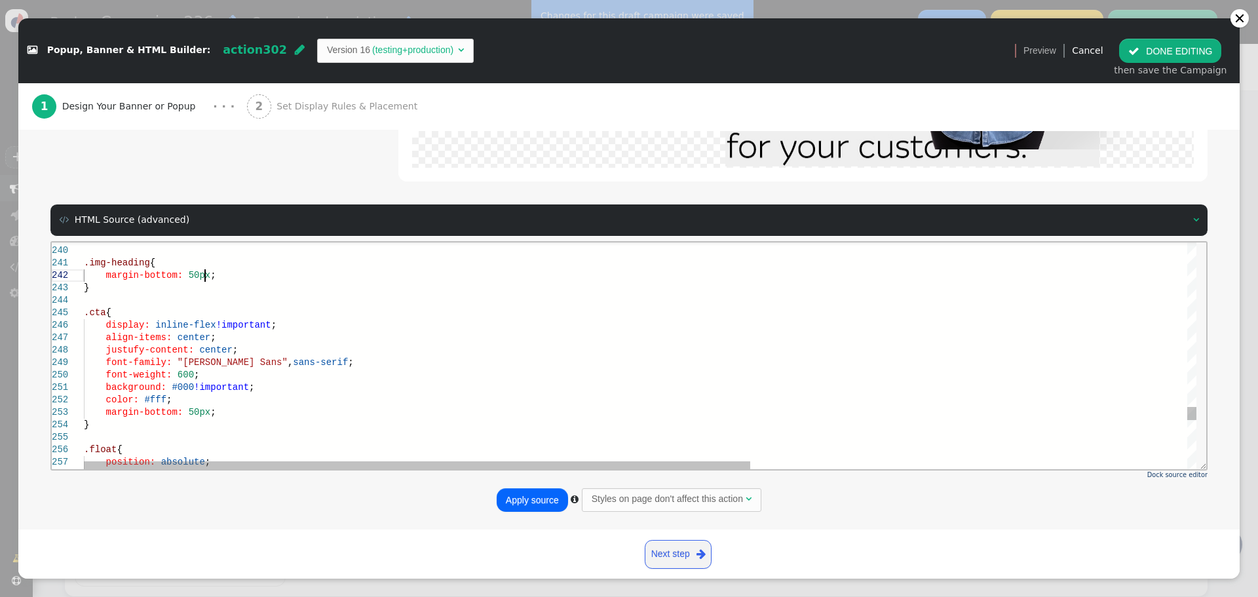
scroll to position [24, 120]
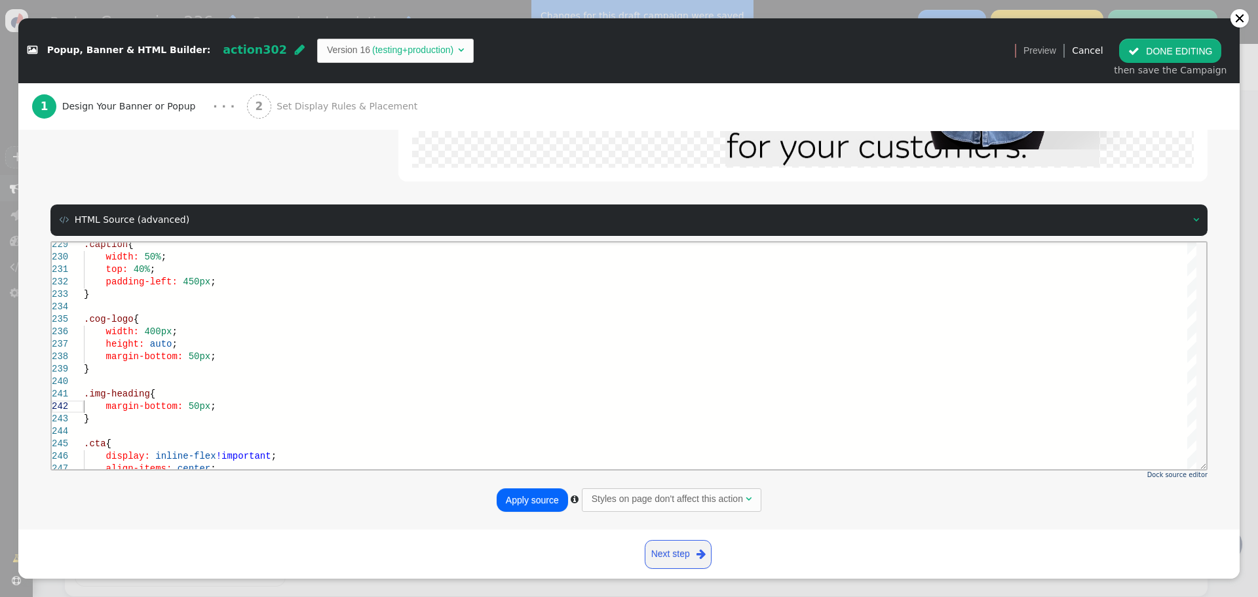
type textarea ".img-heading { margin-bottom: 50px; } .cta { display: inline-flex!important; al…"
click at [534, 504] on button "Apply source" at bounding box center [532, 500] width 71 height 24
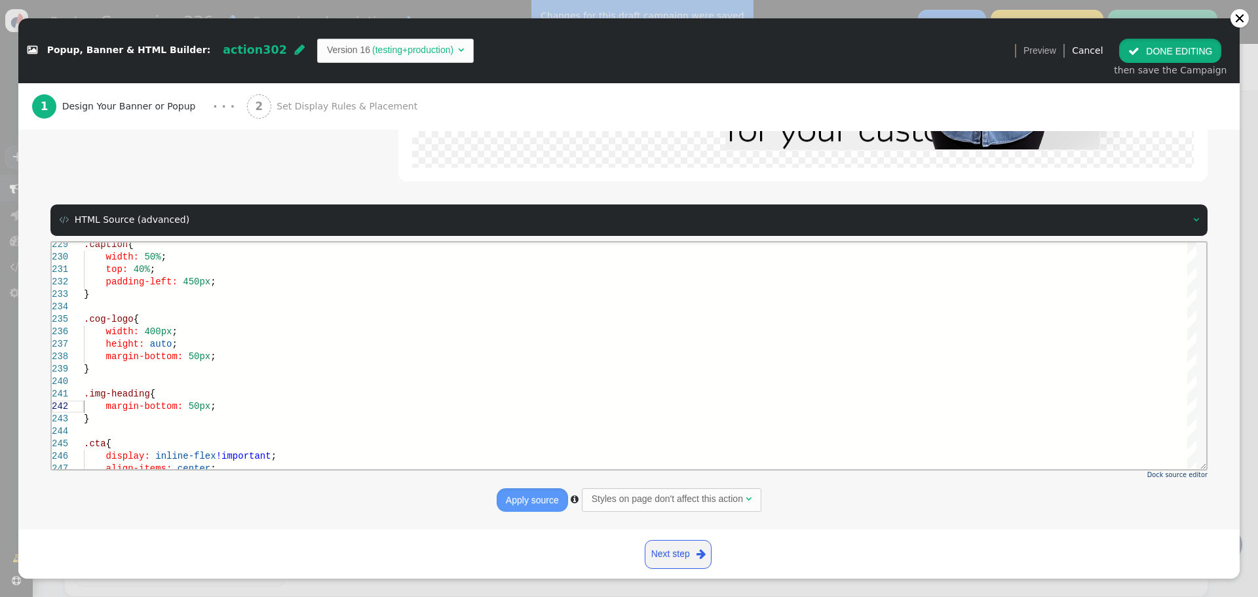
click at [1171, 53] on button " DONE EDITING" at bounding box center [1170, 51] width 102 height 24
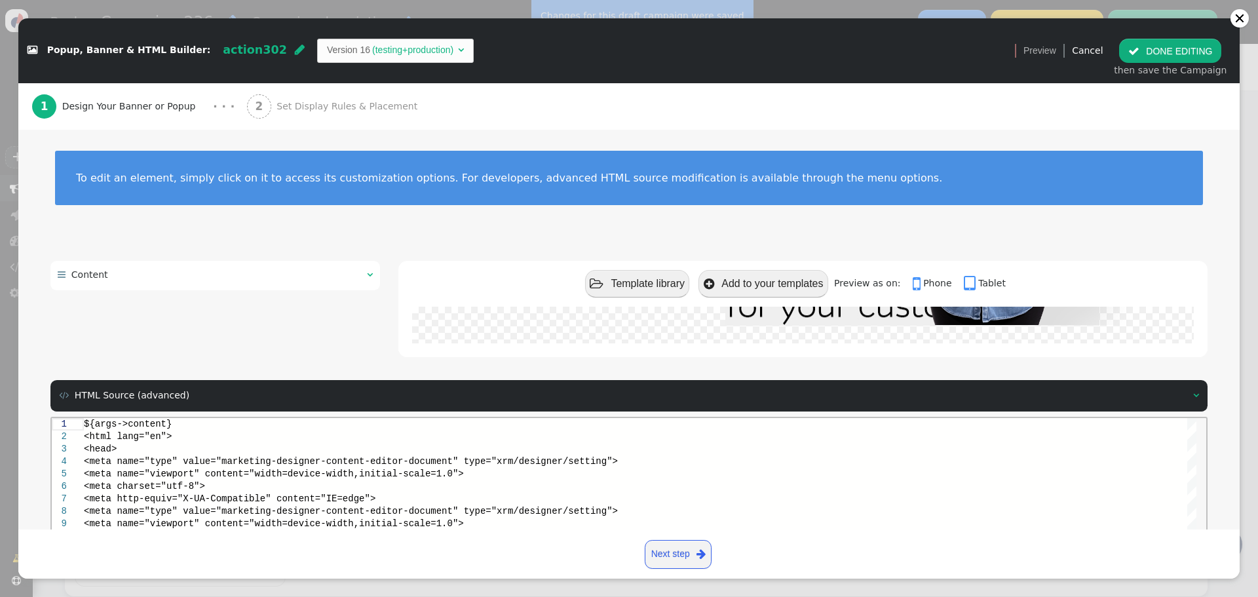
scroll to position [0, 0]
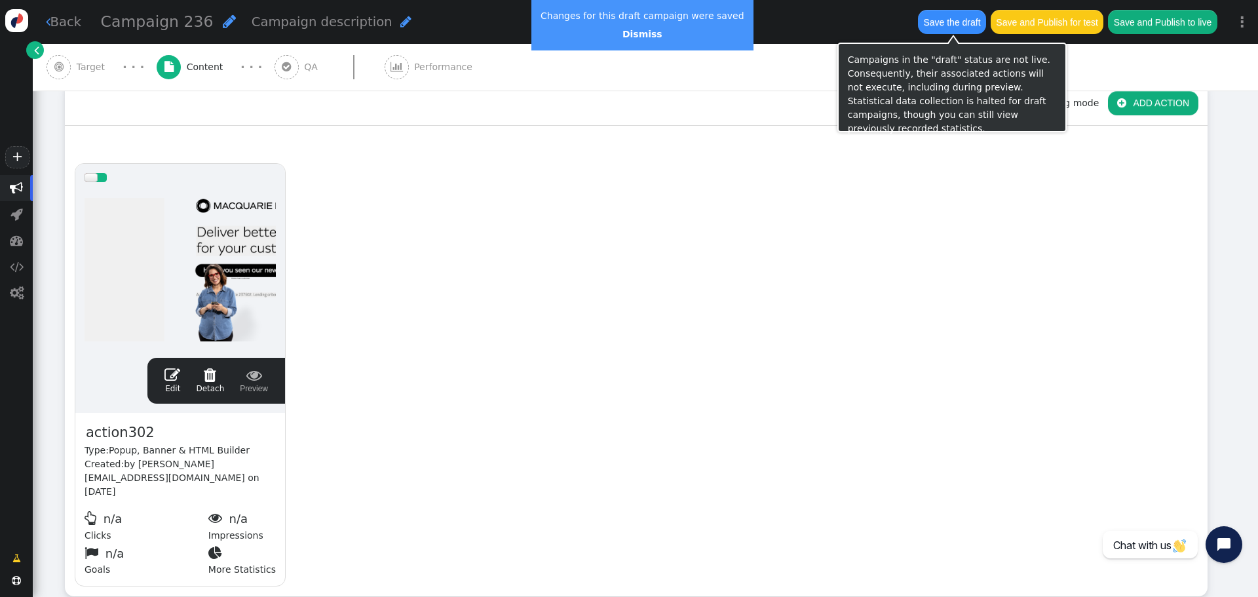
click at [956, 23] on button "Save the draft" at bounding box center [952, 22] width 68 height 24
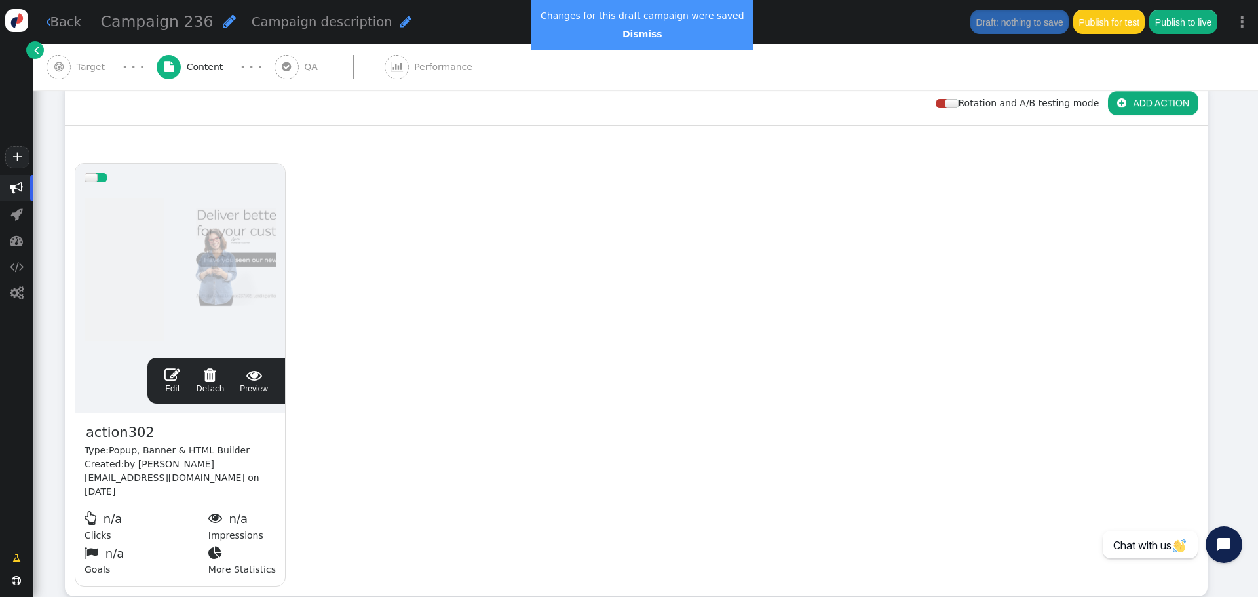
click at [174, 375] on span "" at bounding box center [172, 375] width 16 height 16
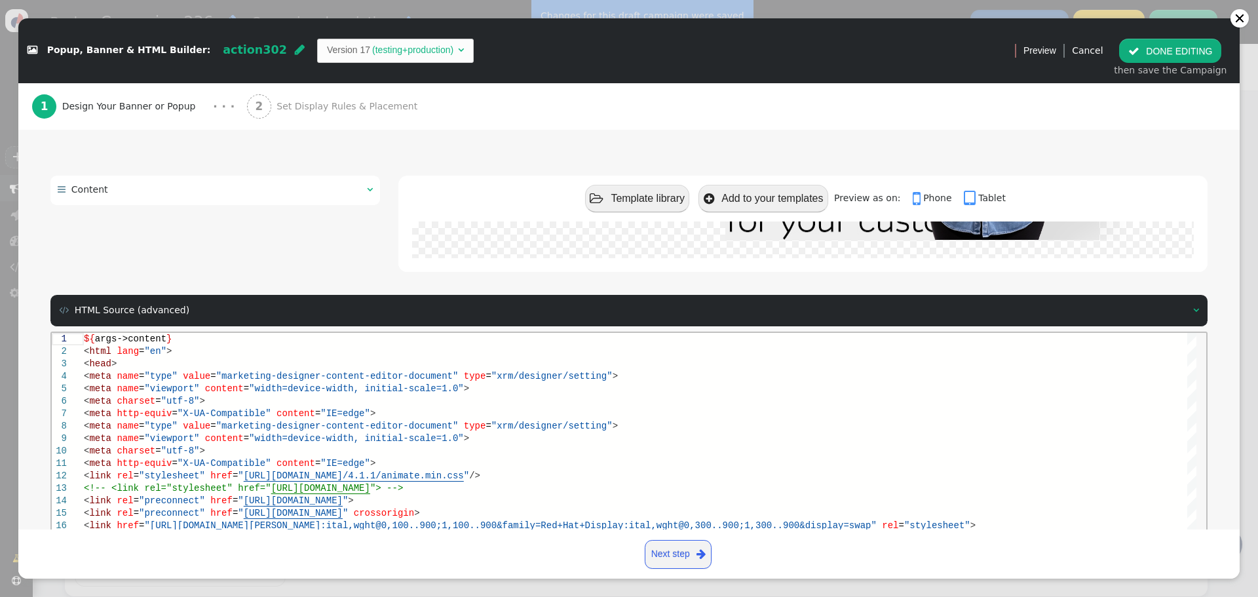
scroll to position [176, 0]
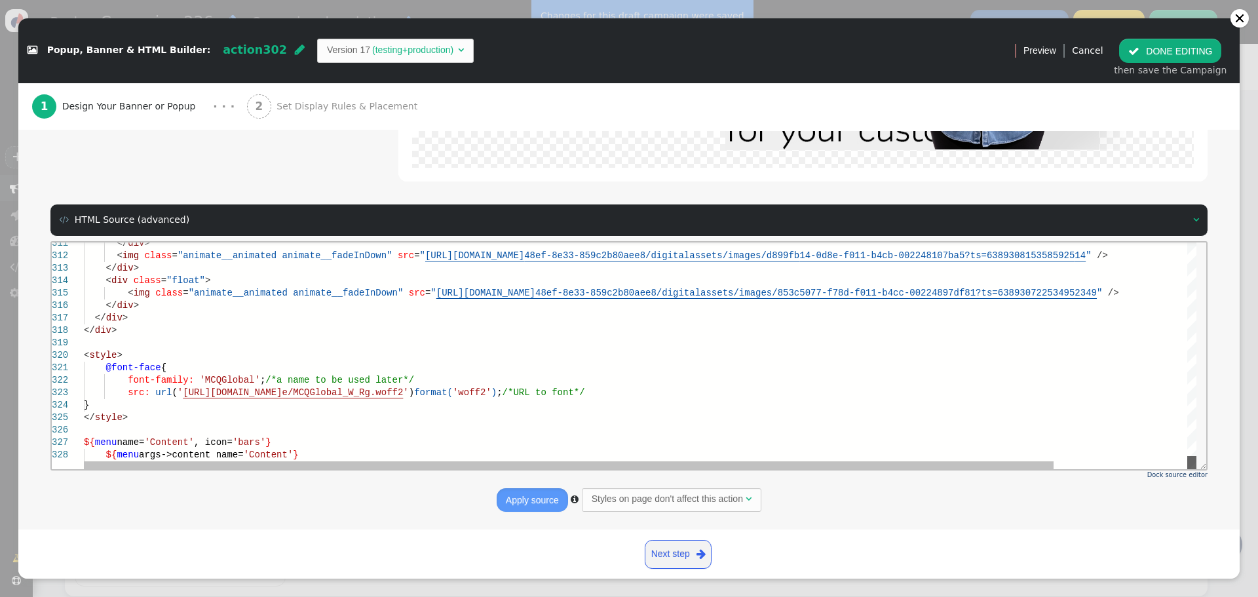
drag, startPoint x: 1194, startPoint y: 254, endPoint x: 1182, endPoint y: 471, distance: 217.2
click at [1182, 242] on html "311 312 313 314 315 316 317 318 319 320 321 322 323 324 325 326 327 328 </ div …" at bounding box center [629, 242] width 1154 height 0
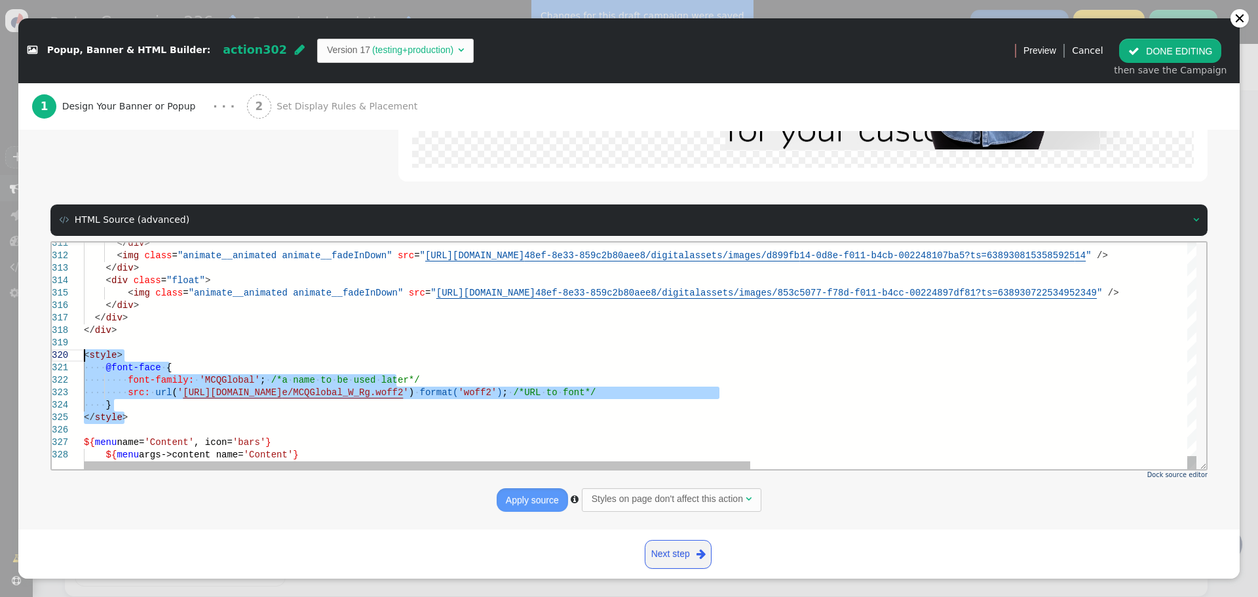
drag, startPoint x: 104, startPoint y: 406, endPoint x: 52, endPoint y: 360, distance: 68.2
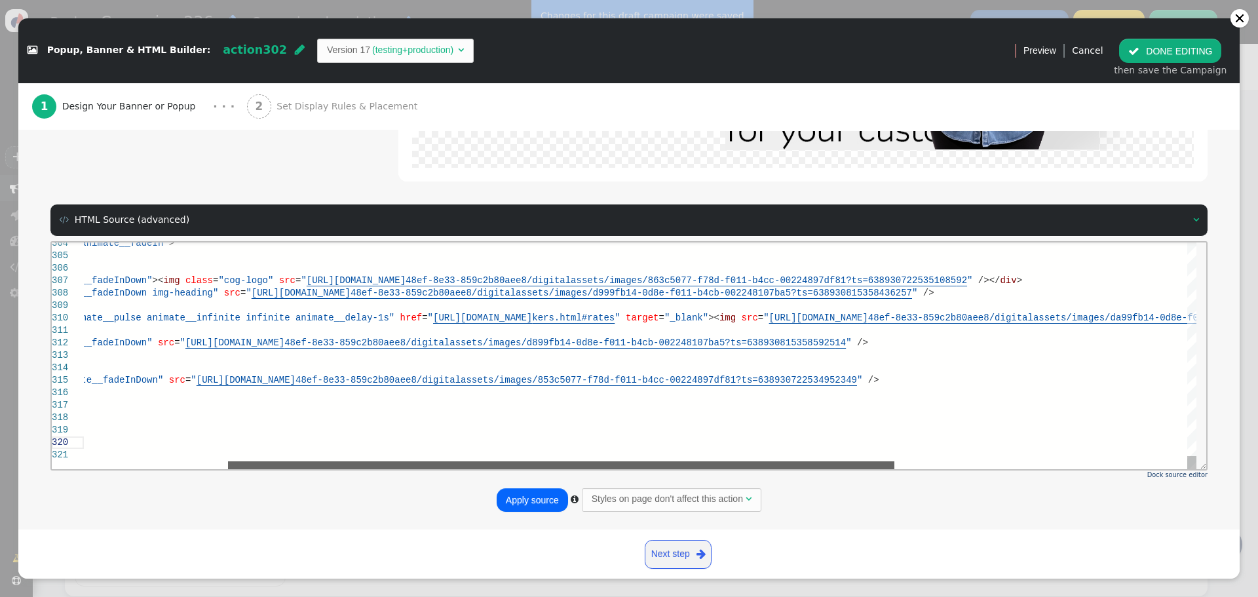
drag, startPoint x: 546, startPoint y: 464, endPoint x: 412, endPoint y: 385, distance: 156.3
click at [449, 423] on div "</ div > < img class = "animate__animated animate__fadeInDown" src = " [URL][DO…" at bounding box center [640, 355] width 1112 height 227
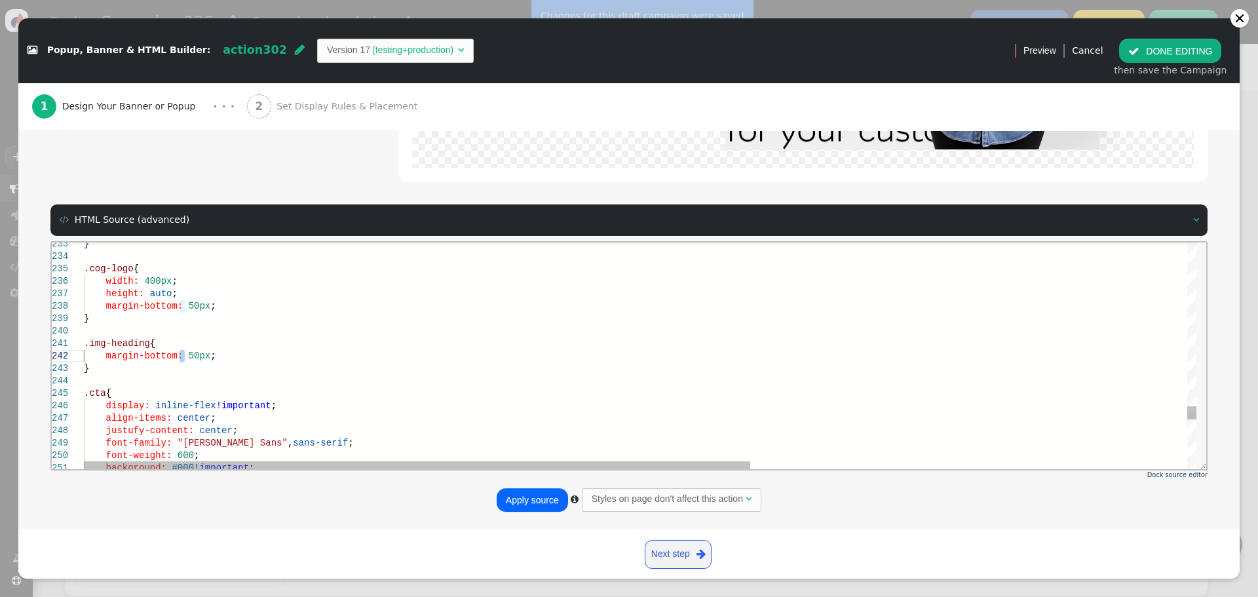
scroll to position [13, 100]
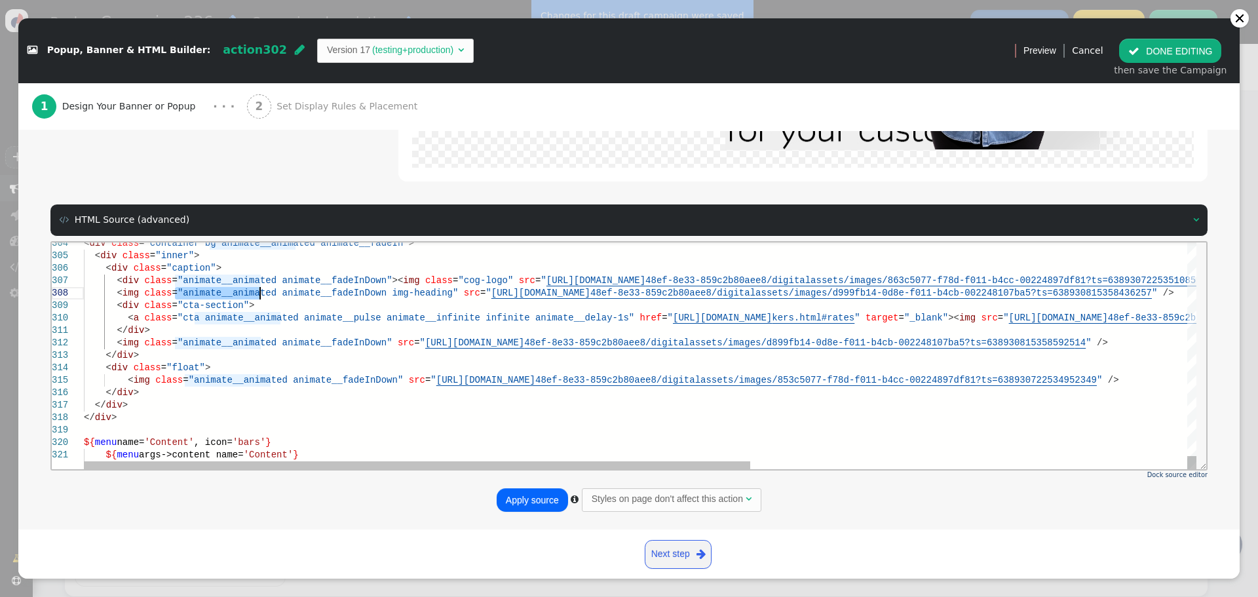
drag, startPoint x: 175, startPoint y: 292, endPoint x: 262, endPoint y: 292, distance: 87.1
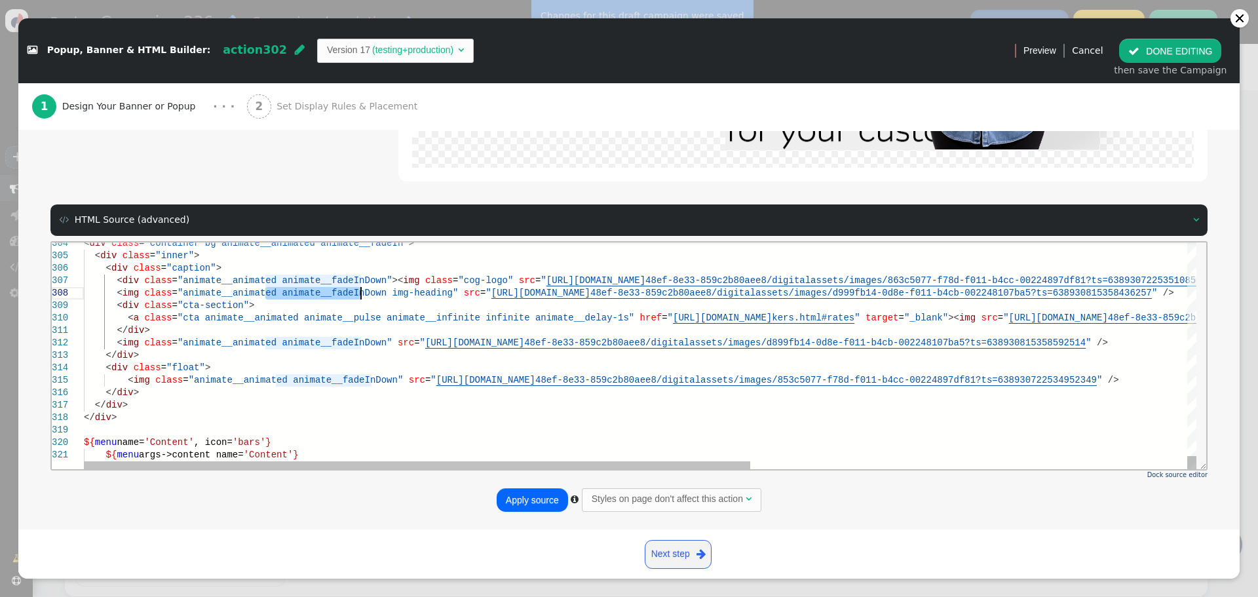
drag, startPoint x: 267, startPoint y: 292, endPoint x: 359, endPoint y: 292, distance: 92.4
click at [229, 306] on span ""cta-section"" at bounding box center [213, 304] width 71 height 10
drag, startPoint x: 176, startPoint y: 295, endPoint x: 359, endPoint y: 295, distance: 183.4
click at [178, 306] on span ""cta-section"" at bounding box center [213, 304] width 71 height 10
paste textarea "ed animate__fadeInDown"><img class="cog-logo" src="[URL][DOMAIN_NAME]" /></div>…"
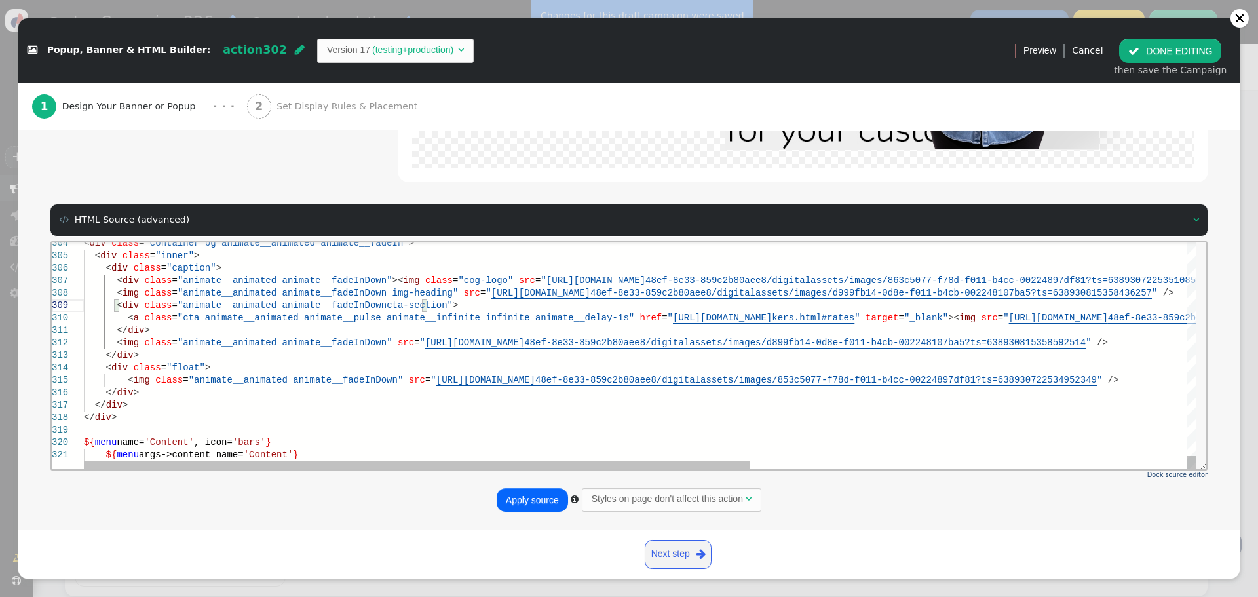
scroll to position [26, 282]
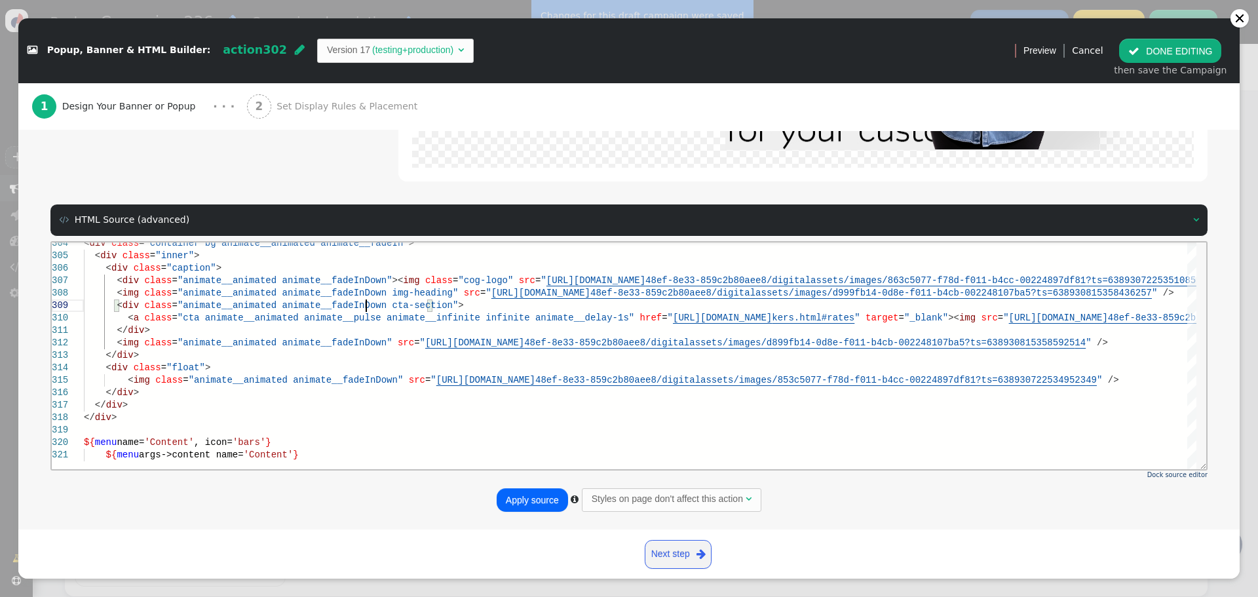
type textarea "d animate__fadeInDown"><img class="cog-logo" src="[URL][DOMAIN_NAME]" /></div> …"
click at [536, 493] on button "Apply source" at bounding box center [532, 500] width 71 height 24
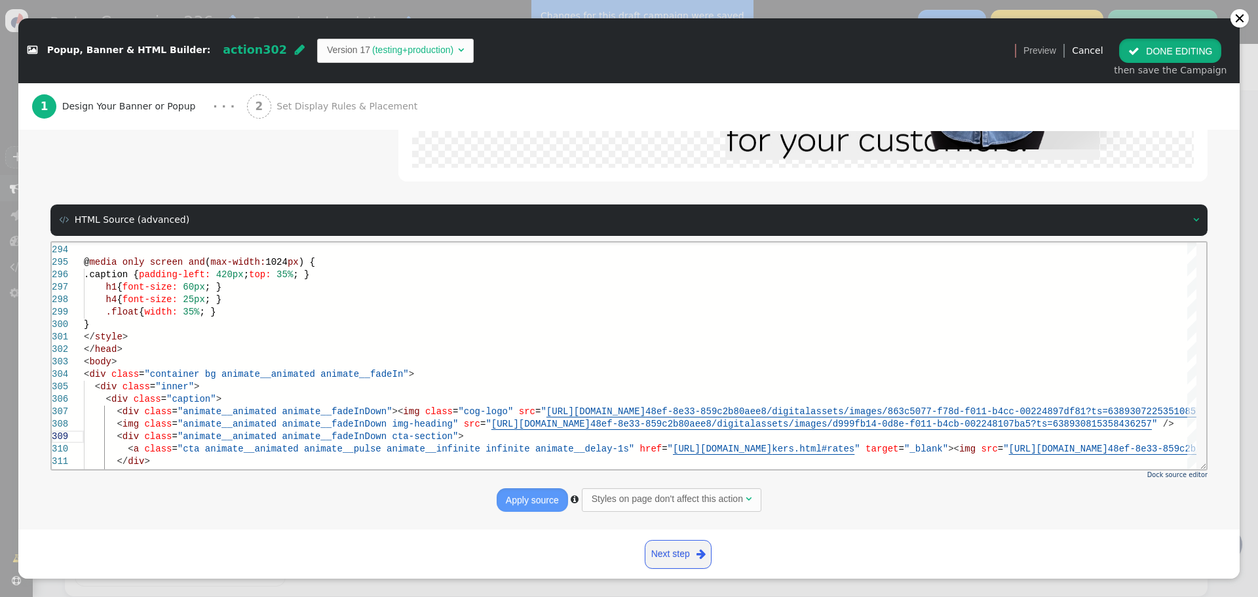
click at [1153, 52] on button " DONE EDITING" at bounding box center [1170, 51] width 102 height 24
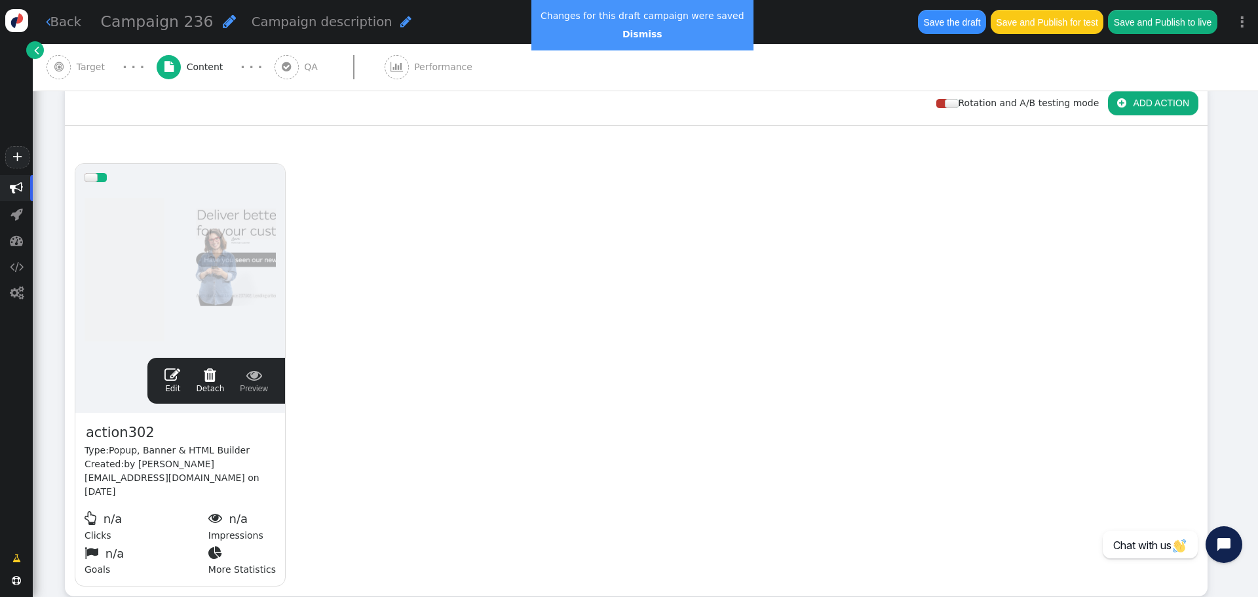
scroll to position [0, 0]
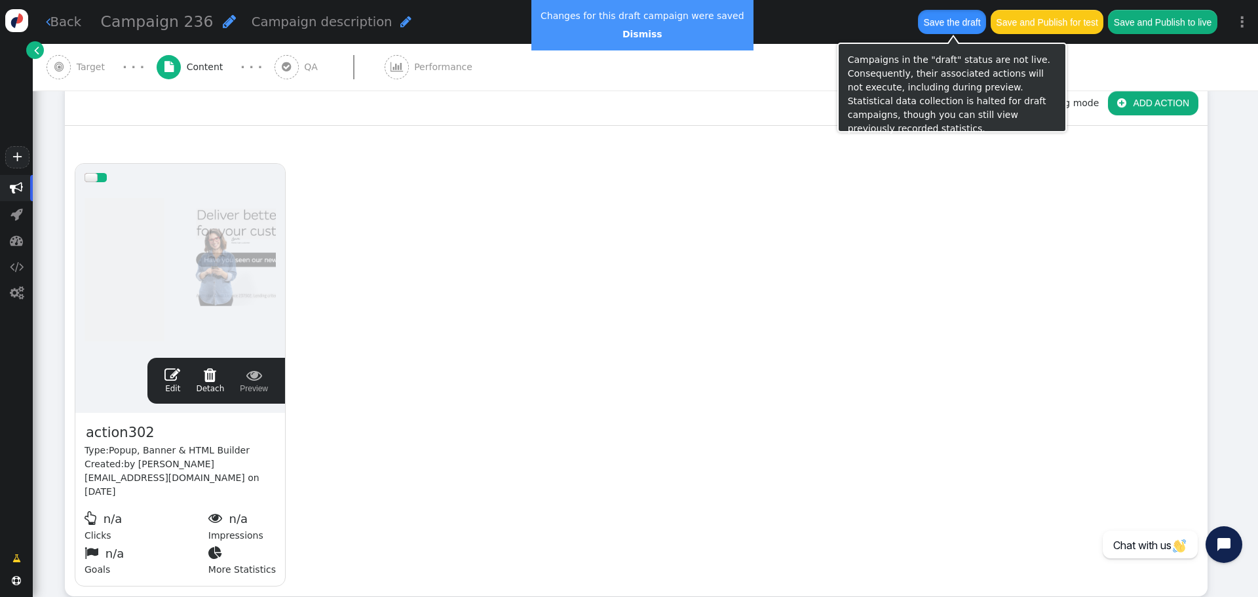
click at [952, 25] on button "Save the draft" at bounding box center [952, 22] width 68 height 24
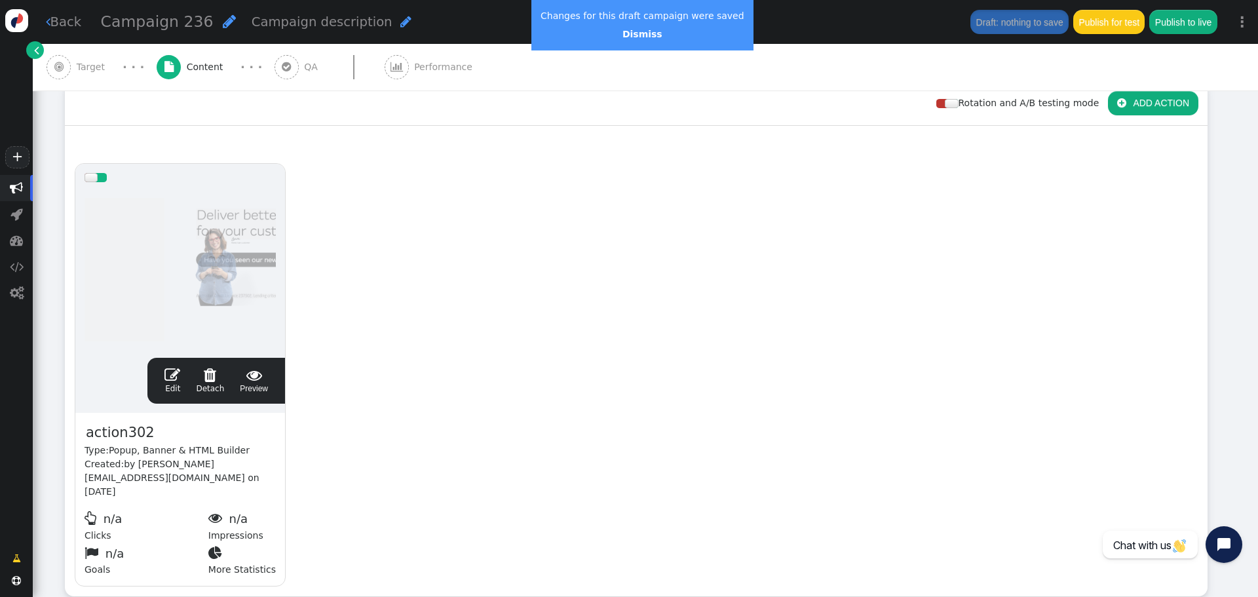
click at [174, 376] on span "" at bounding box center [172, 375] width 16 height 16
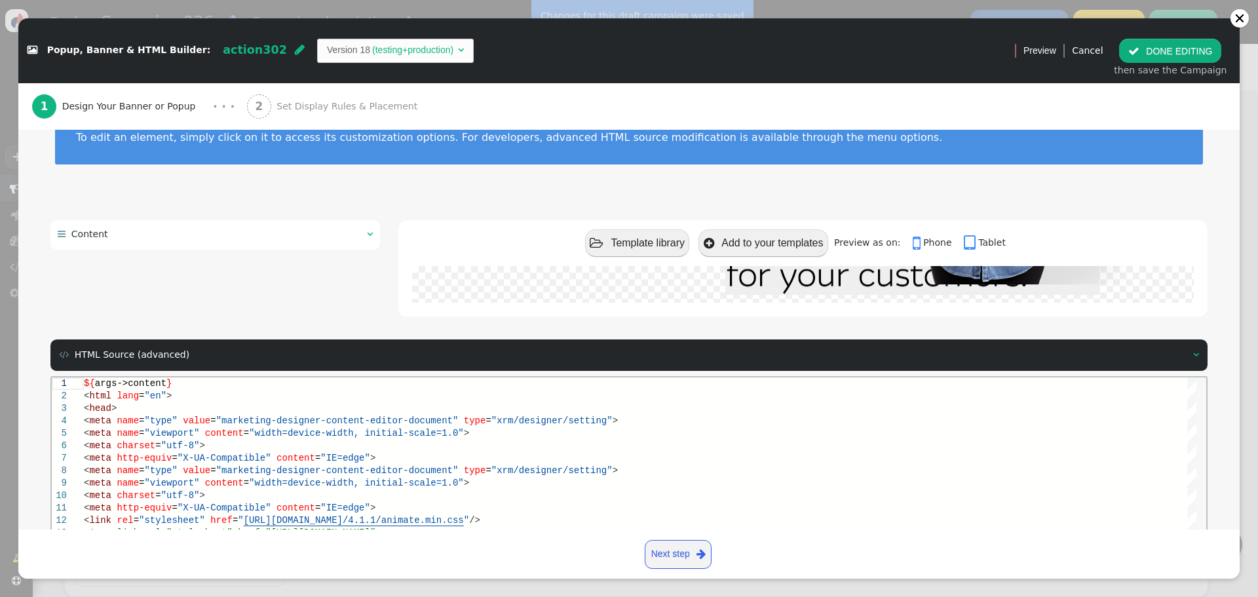
scroll to position [176, 0]
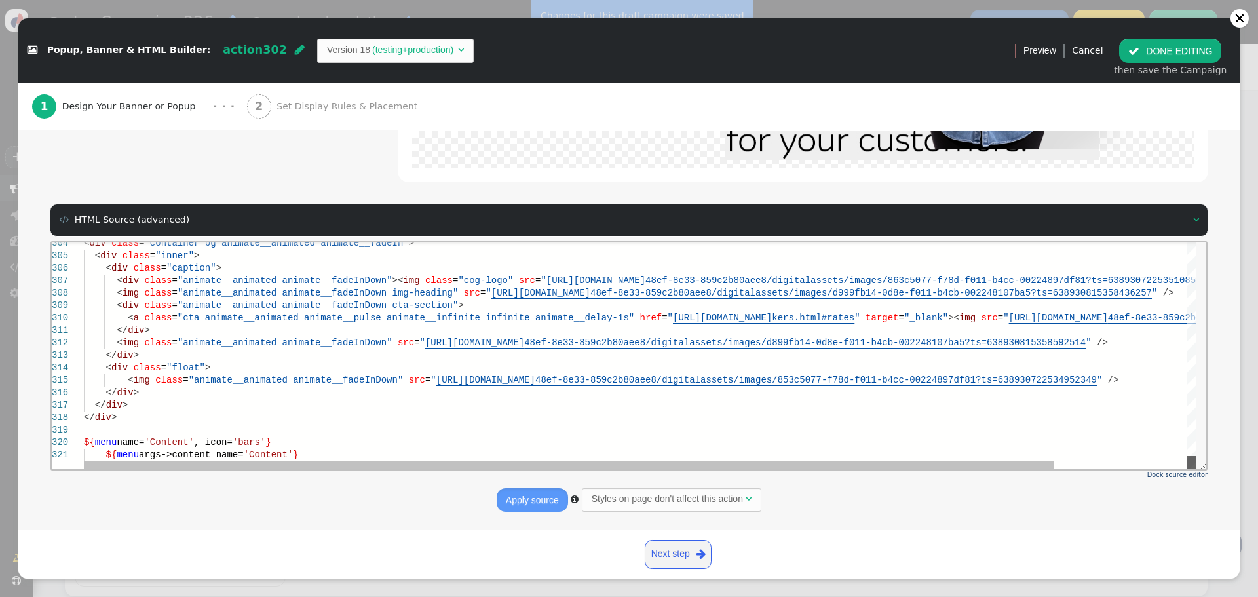
drag, startPoint x: 1193, startPoint y: 388, endPoint x: 1175, endPoint y: 484, distance: 98.0
click at [1175, 242] on html "304 305 306 307 308 309 310 311 312 313 314 315 316 317 318 319 320 321 < div c…" at bounding box center [629, 242] width 1154 height 0
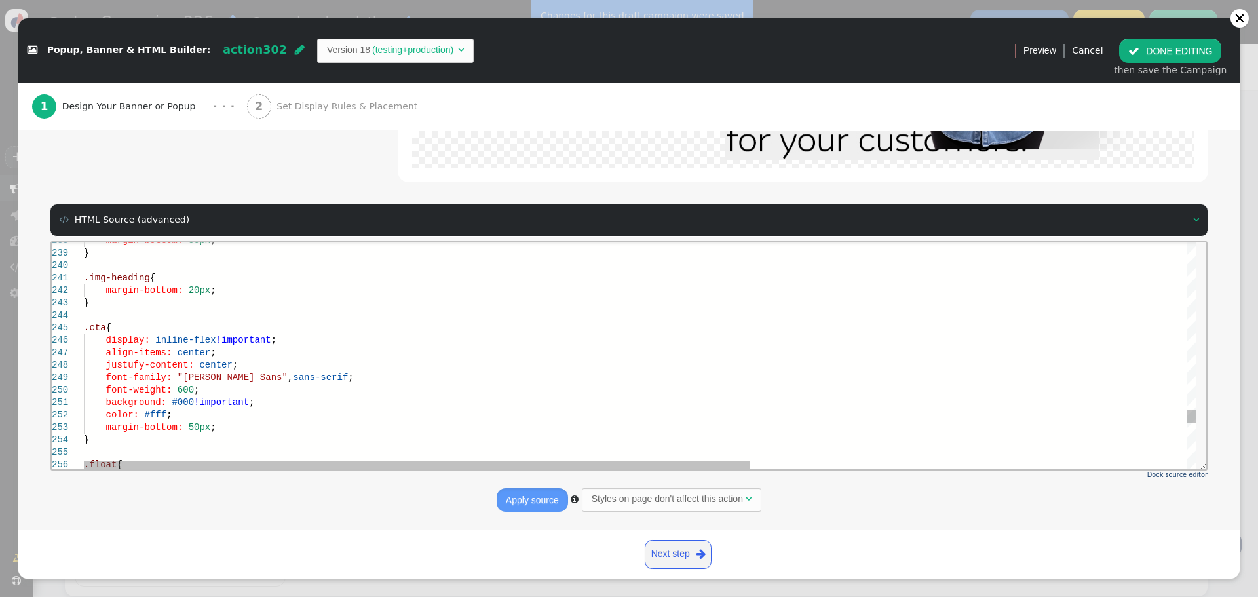
scroll to position [0, 0]
click at [278, 331] on div ".cta {" at bounding box center [1004, 327] width 1840 height 12
click at [277, 353] on div "align-items: center ;" at bounding box center [1004, 352] width 1840 height 12
click at [282, 364] on div "justufy-content: center ;" at bounding box center [1004, 364] width 1840 height 12
drag, startPoint x: 301, startPoint y: 380, endPoint x: 107, endPoint y: 375, distance: 194.6
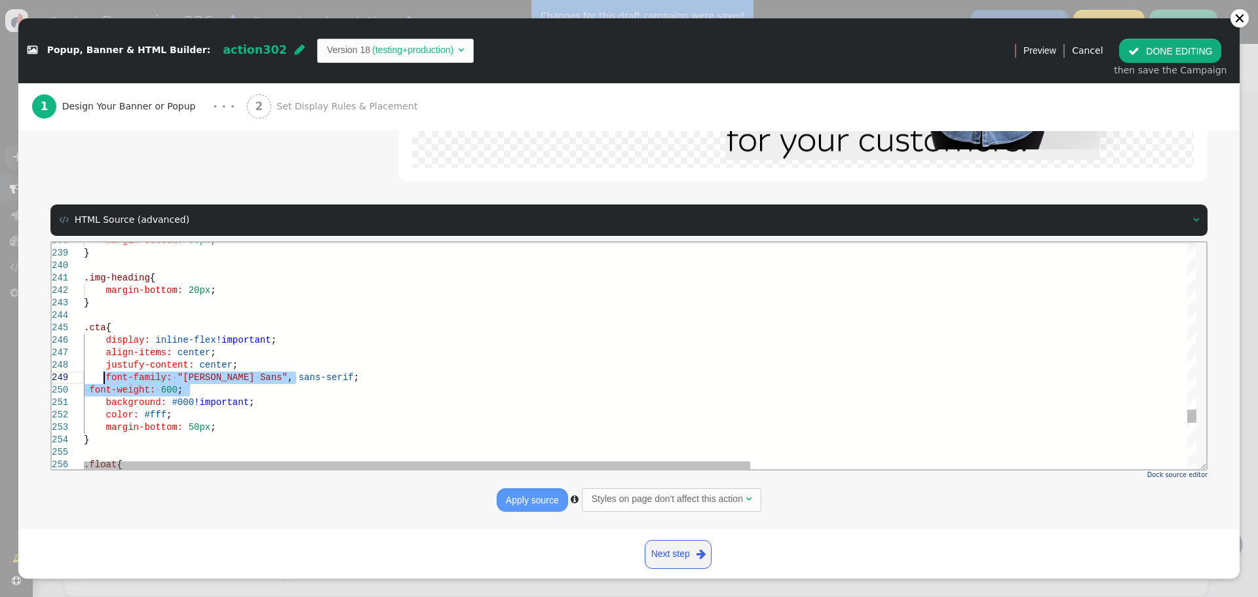
drag, startPoint x: 192, startPoint y: 390, endPoint x: 105, endPoint y: 380, distance: 87.1
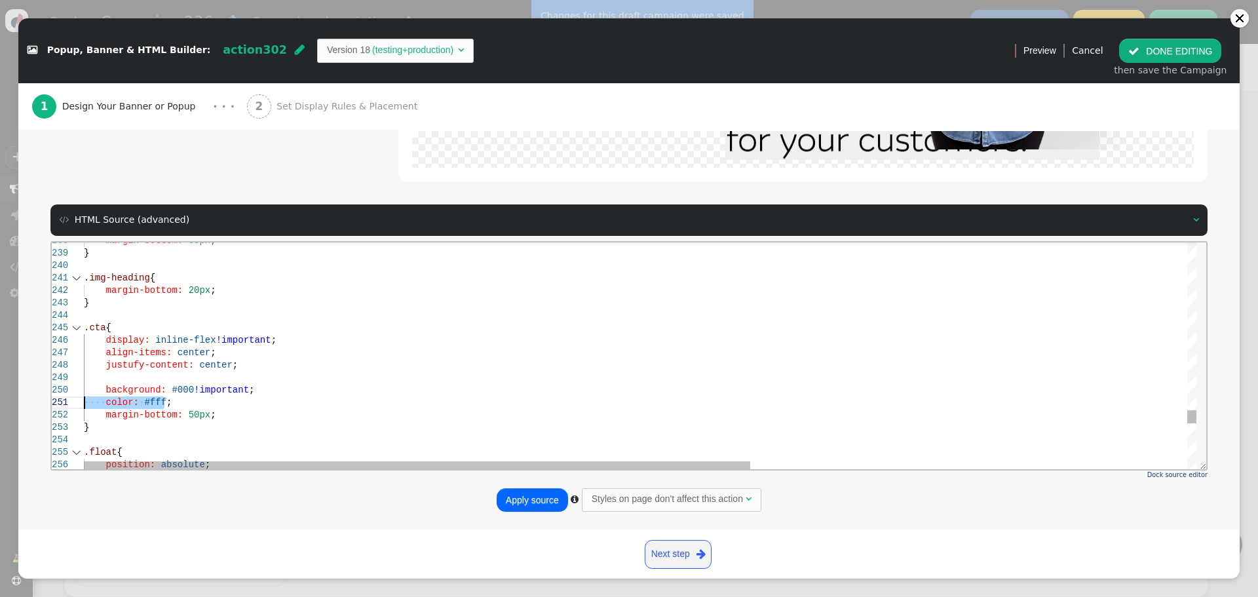
drag, startPoint x: 168, startPoint y: 401, endPoint x: 60, endPoint y: 402, distance: 107.4
click at [143, 373] on div at bounding box center [1004, 377] width 1840 height 12
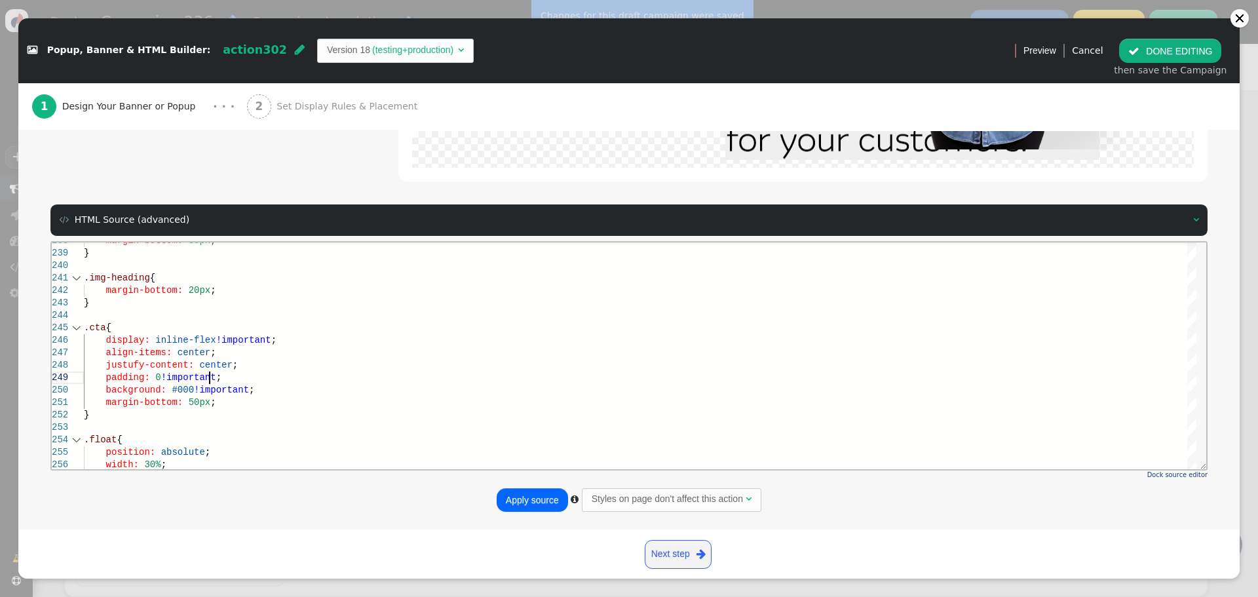
type textarea ".img-heading { margin-bottom: 20px; } .cta { display: inline-flex!important; al…"
click at [538, 495] on button "Apply source" at bounding box center [532, 500] width 71 height 24
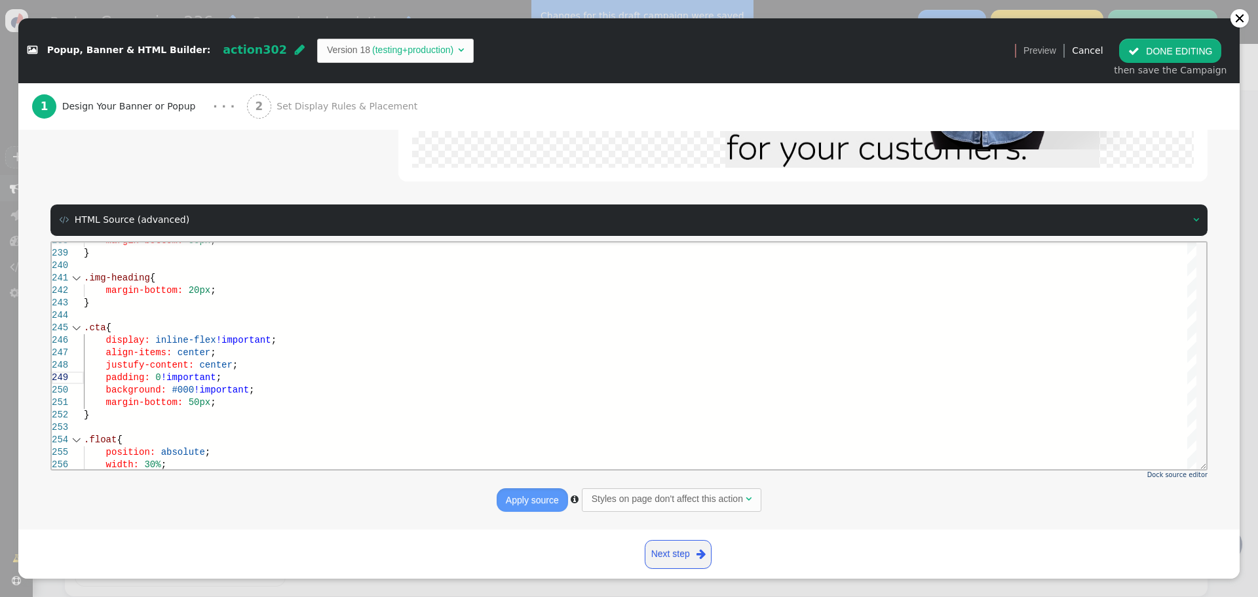
click at [1154, 49] on button " DONE EDITING" at bounding box center [1170, 51] width 102 height 24
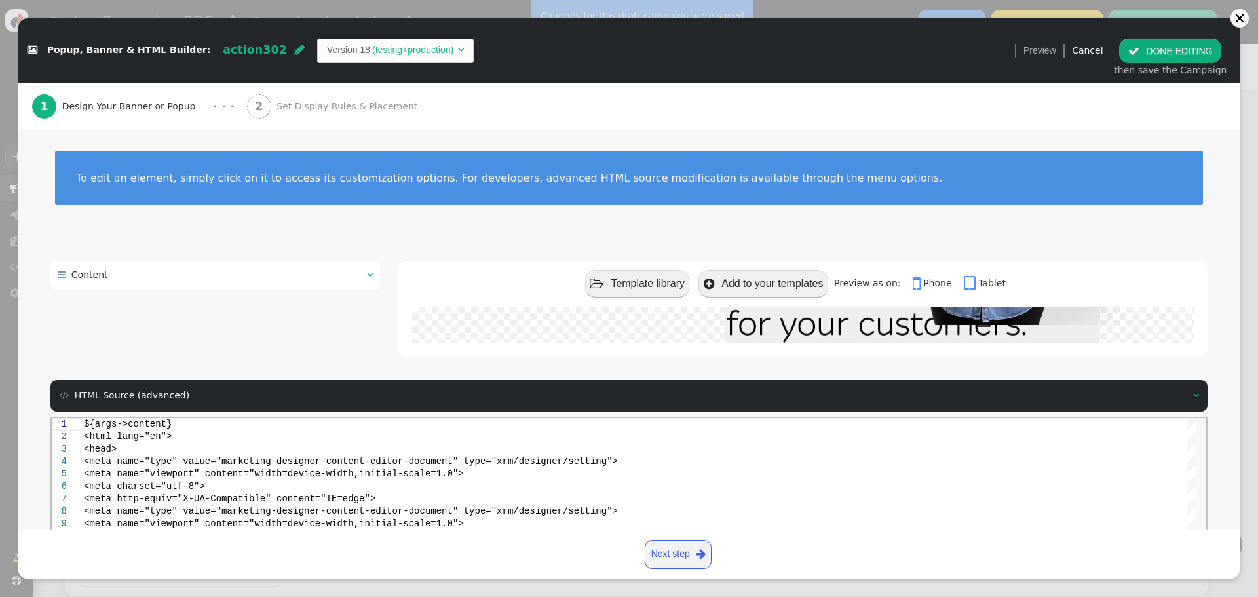
scroll to position [0, 0]
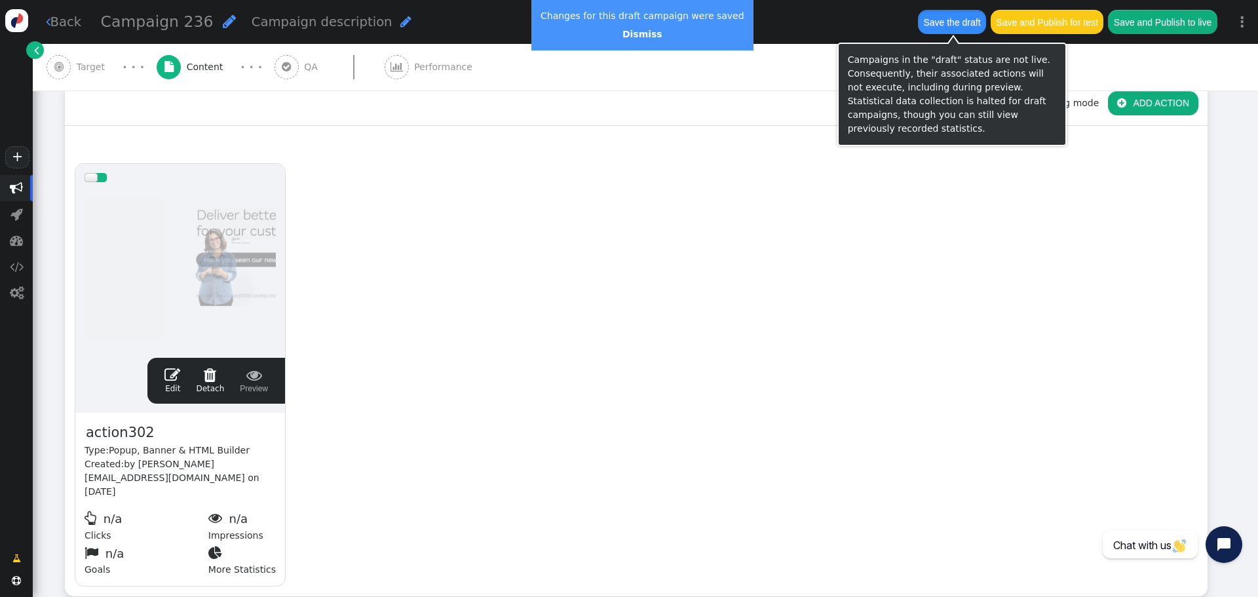
click at [941, 28] on button "Save the draft" at bounding box center [952, 22] width 68 height 24
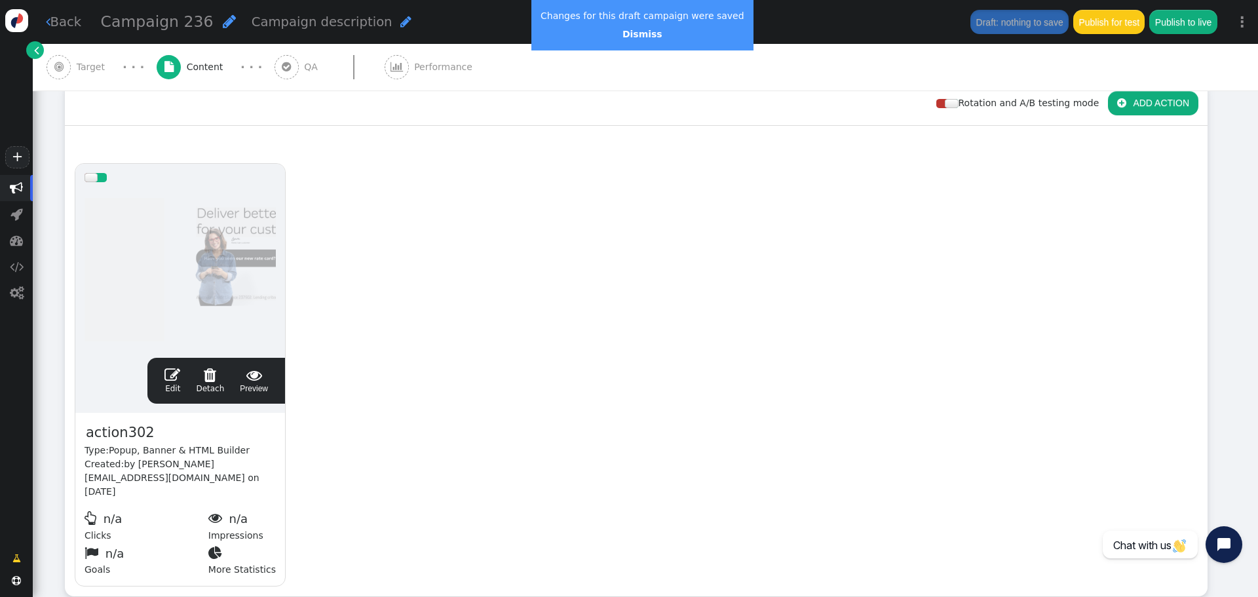
click at [174, 372] on span "" at bounding box center [172, 375] width 16 height 16
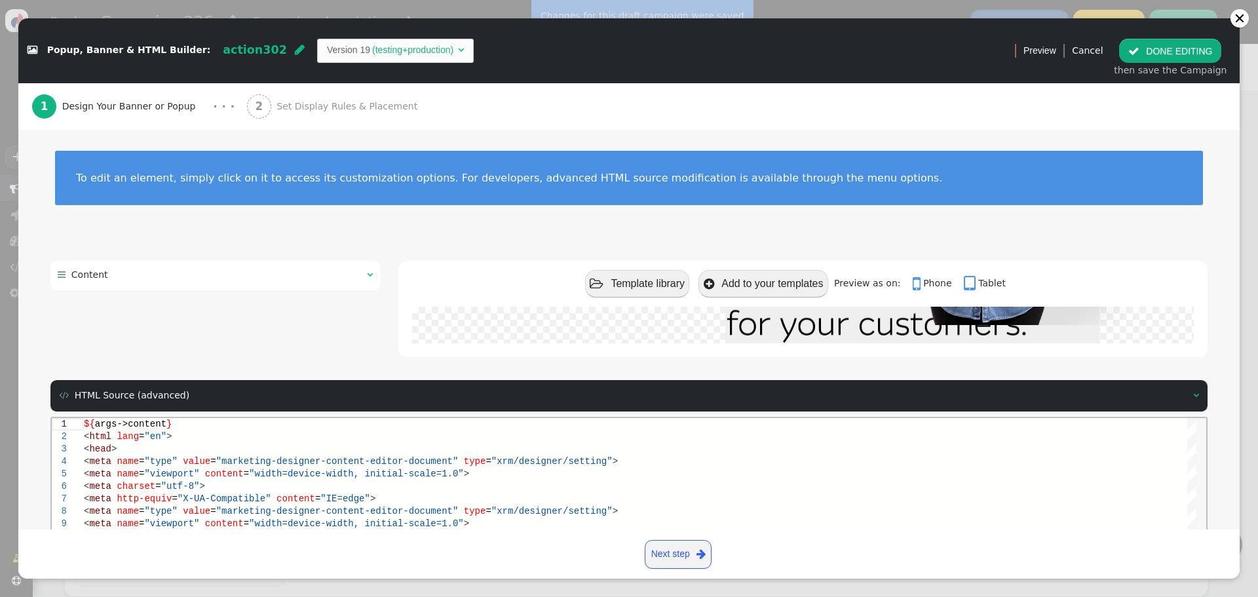
scroll to position [176, 0]
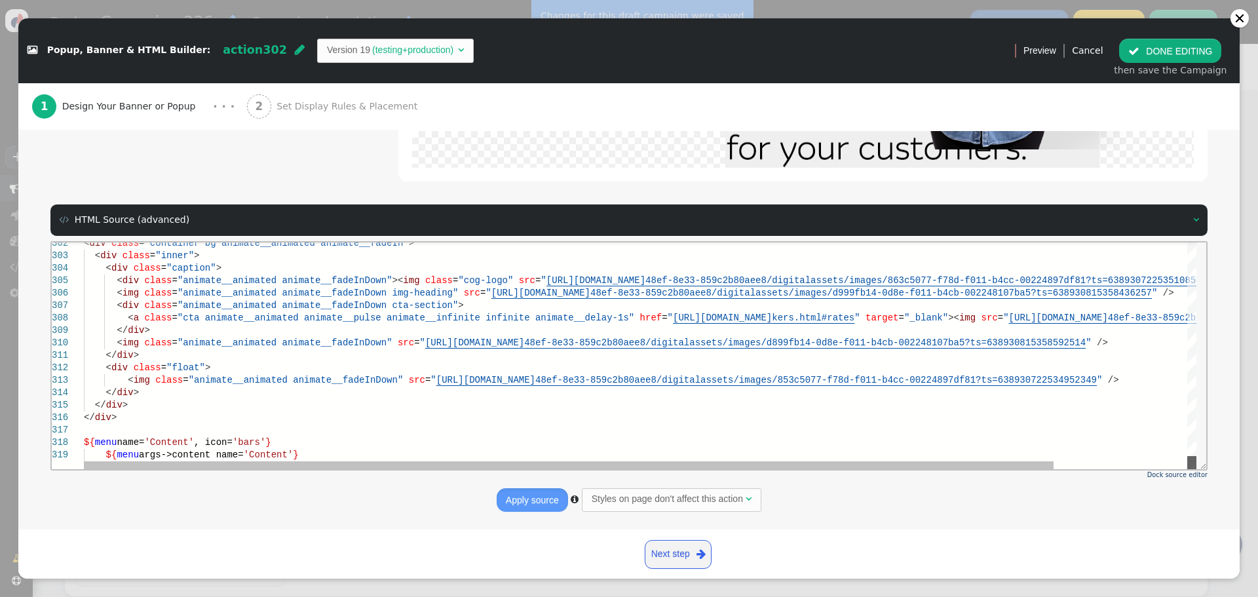
drag, startPoint x: 1188, startPoint y: 279, endPoint x: 1186, endPoint y: 483, distance: 203.7
click at [1186, 242] on html "302 303 304 305 306 307 308 309 310 311 312 313 314 315 316 317 318 319 < div c…" at bounding box center [629, 242] width 1154 height 0
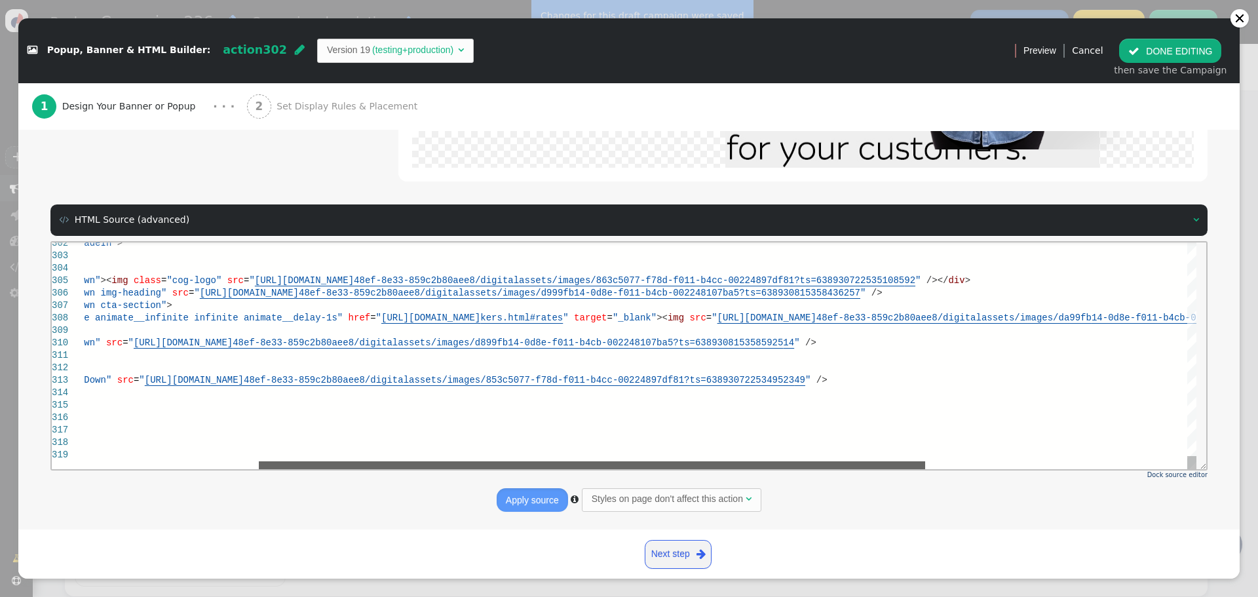
drag, startPoint x: 745, startPoint y: 461, endPoint x: 883, endPoint y: 415, distance: 145.6
click at [920, 242] on html "302 303 304 305 306 307 308 309 310 311 312 313 314 315 316 317 318 319 < div c…" at bounding box center [629, 242] width 1154 height 0
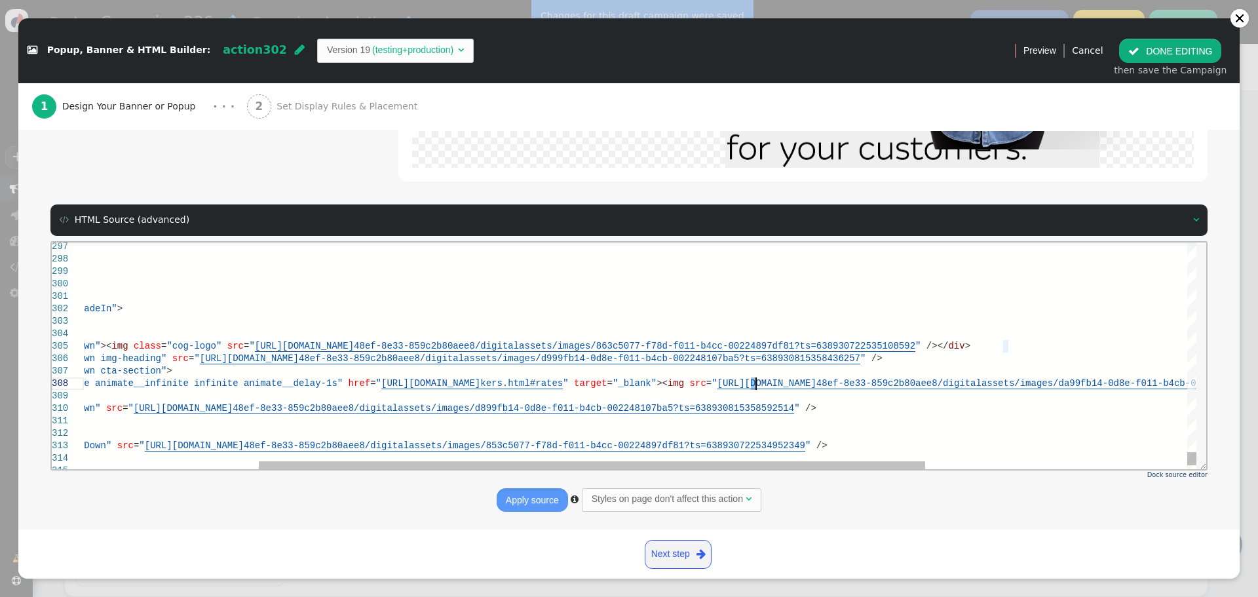
scroll to position [0, 0]
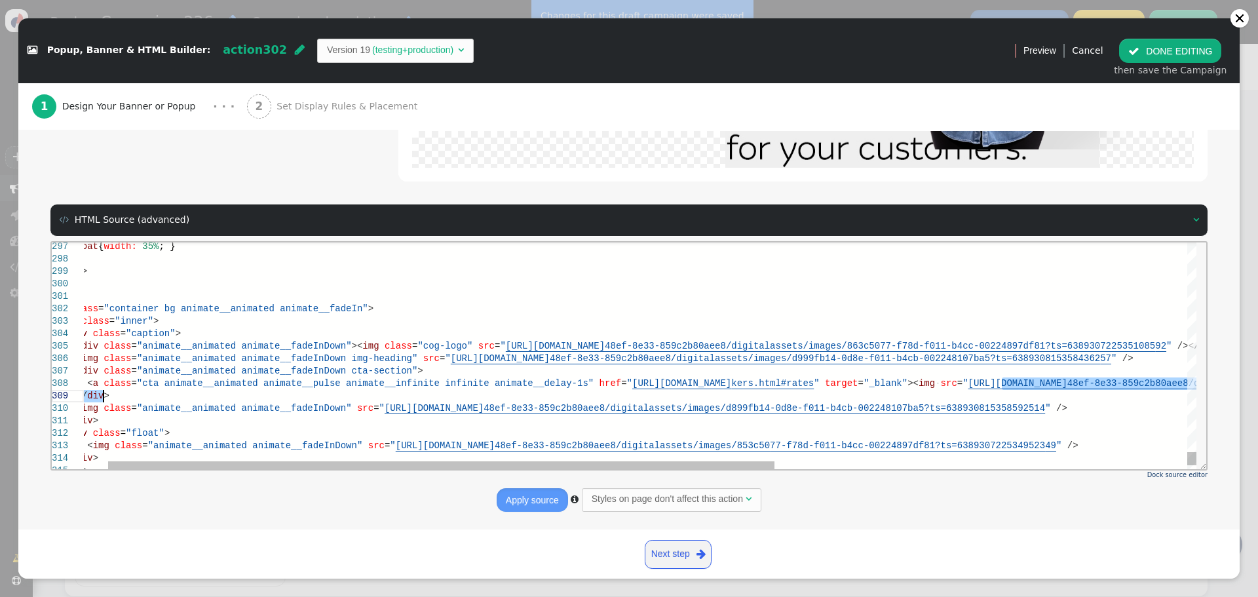
drag, startPoint x: 750, startPoint y: 383, endPoint x: 980, endPoint y: 395, distance: 230.2
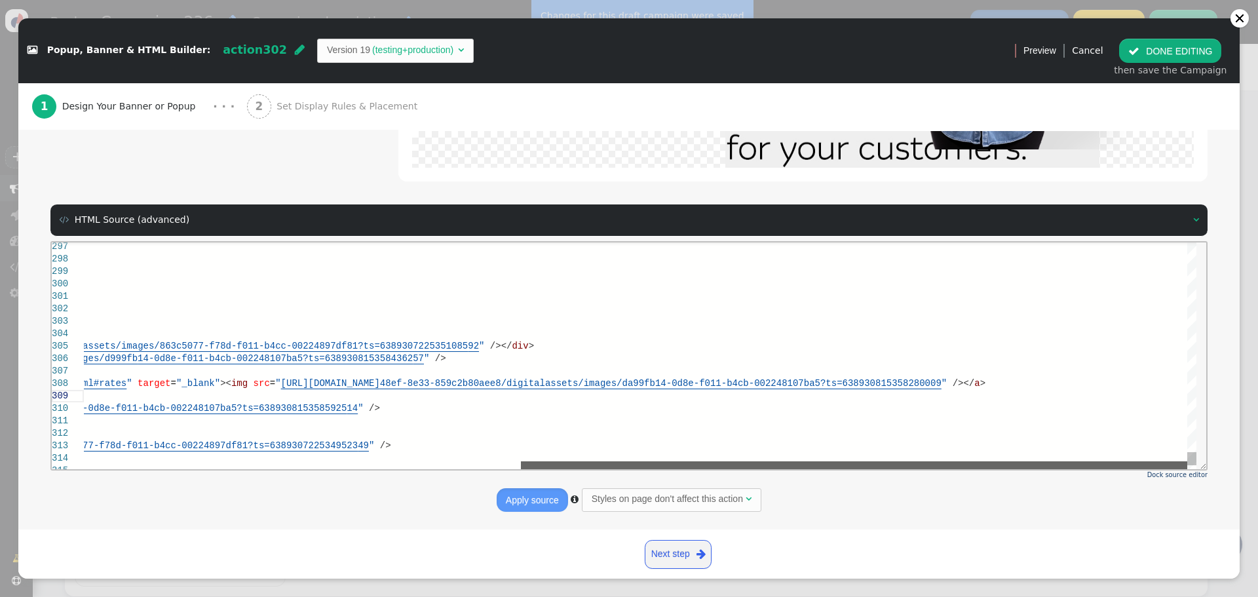
drag, startPoint x: 647, startPoint y: 466, endPoint x: 1127, endPoint y: 426, distance: 481.8
click at [1100, 451] on div "< div class = "container bg animate__animated animate__fadeIn" > < div class = …" at bounding box center [640, 355] width 1112 height 227
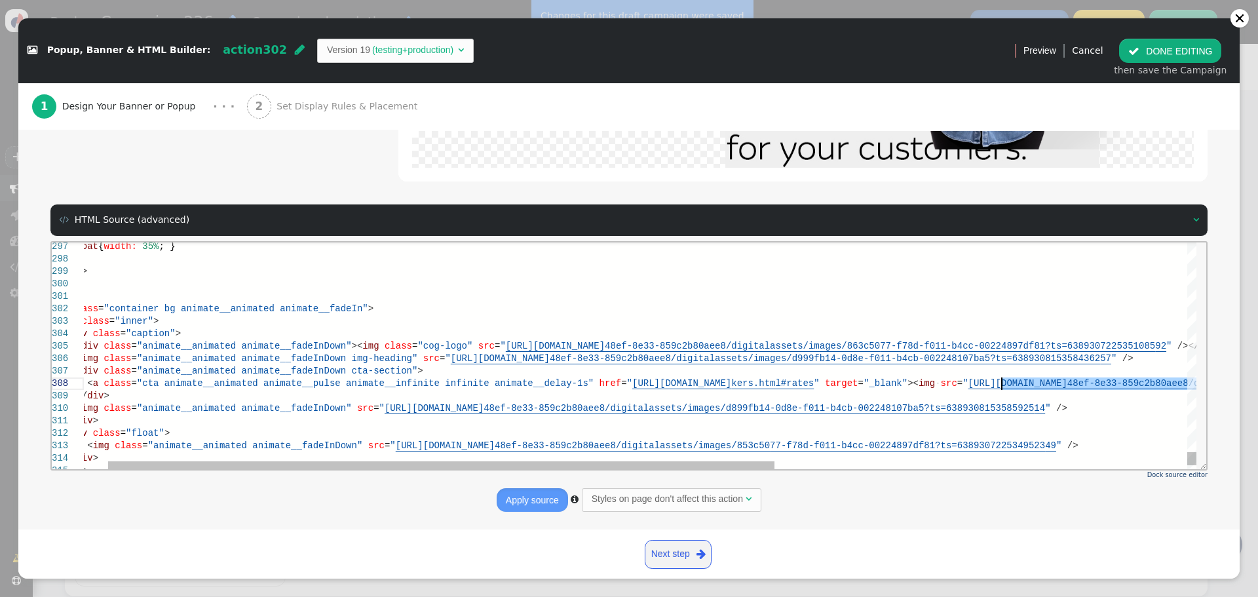
drag, startPoint x: 1152, startPoint y: 383, endPoint x: 1002, endPoint y: 384, distance: 150.0
paste textarea "te__animated animate__fadeInDown img-heading" src="[URL][DOMAIN_NAME]" /> <div …"
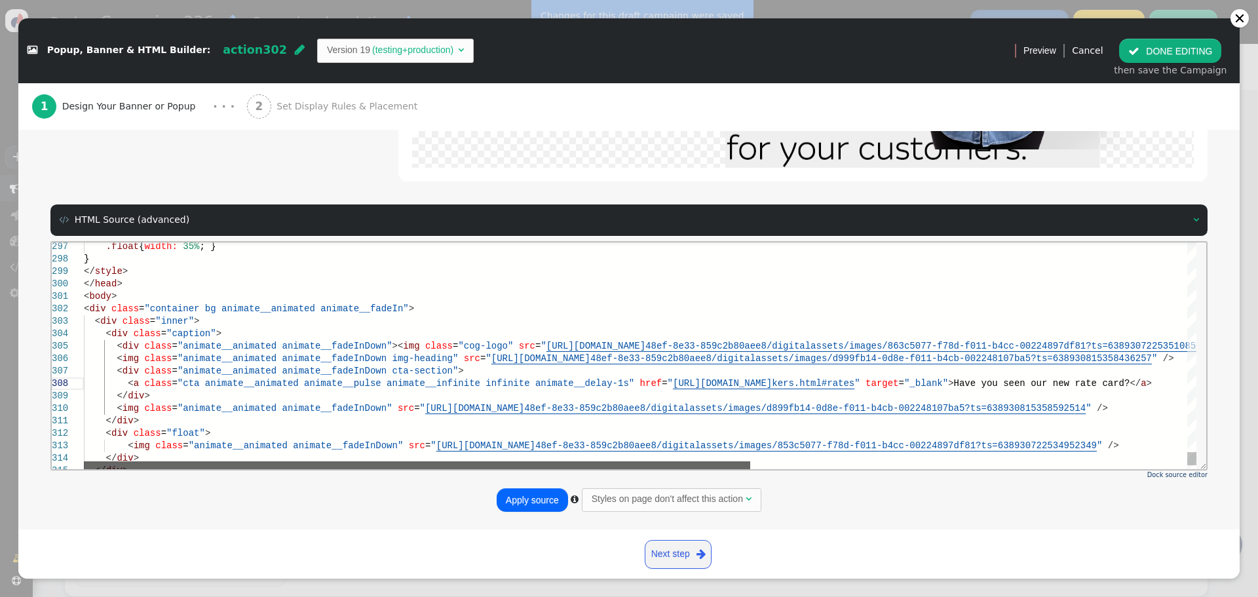
drag, startPoint x: 747, startPoint y: 464, endPoint x: 429, endPoint y: 446, distance: 318.2
click at [453, 461] on div at bounding box center [417, 465] width 666 height 8
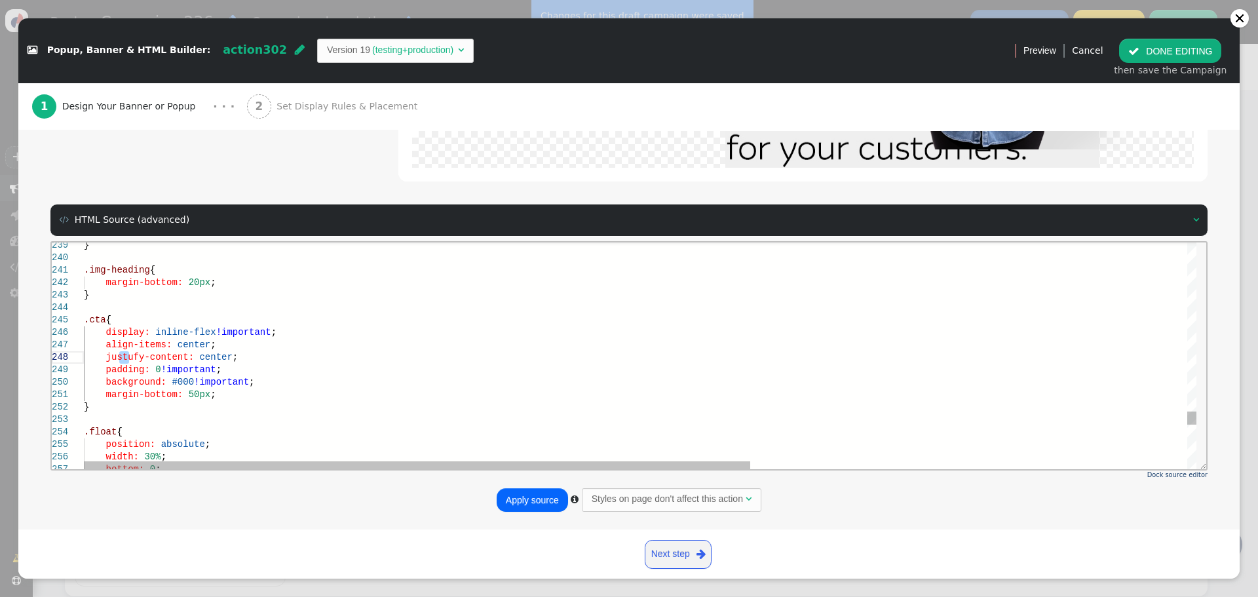
click at [126, 357] on span "justufy-content:" at bounding box center [150, 356] width 88 height 10
drag, startPoint x: 217, startPoint y: 370, endPoint x: 58, endPoint y: 371, distance: 159.8
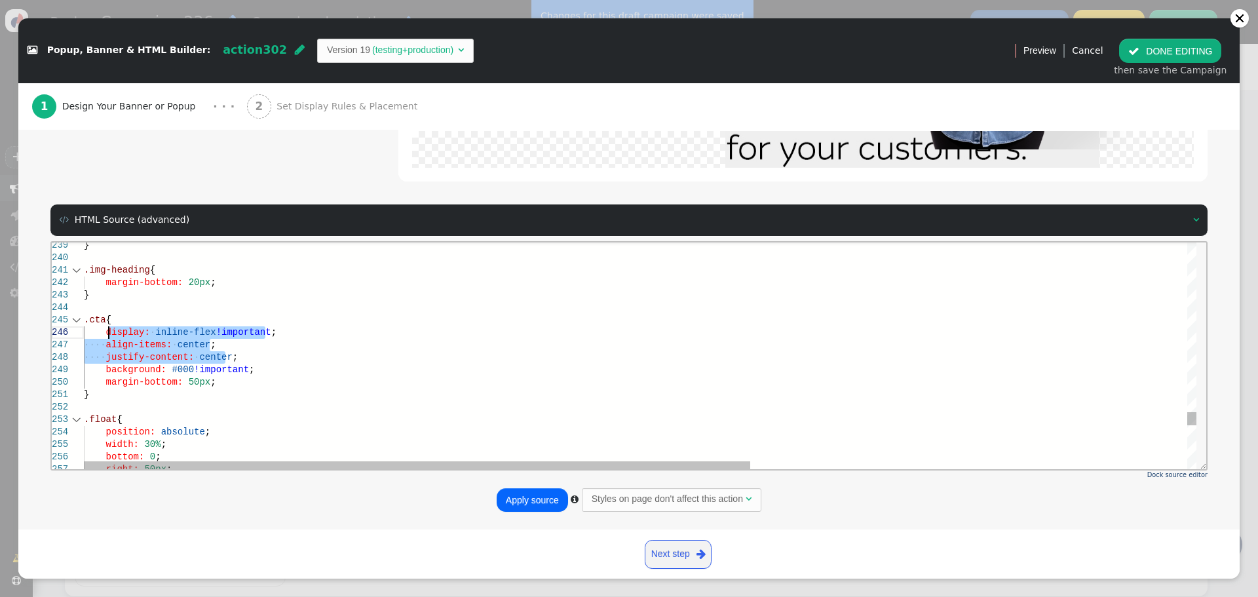
drag, startPoint x: 231, startPoint y: 358, endPoint x: 107, endPoint y: 331, distance: 126.7
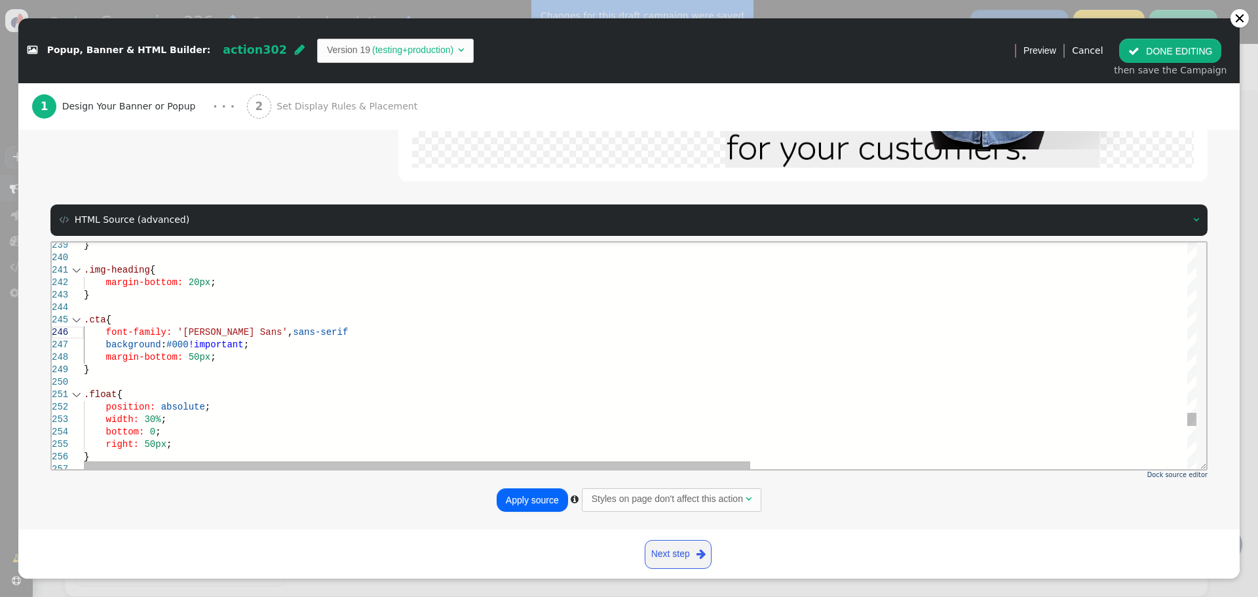
scroll to position [73, 206]
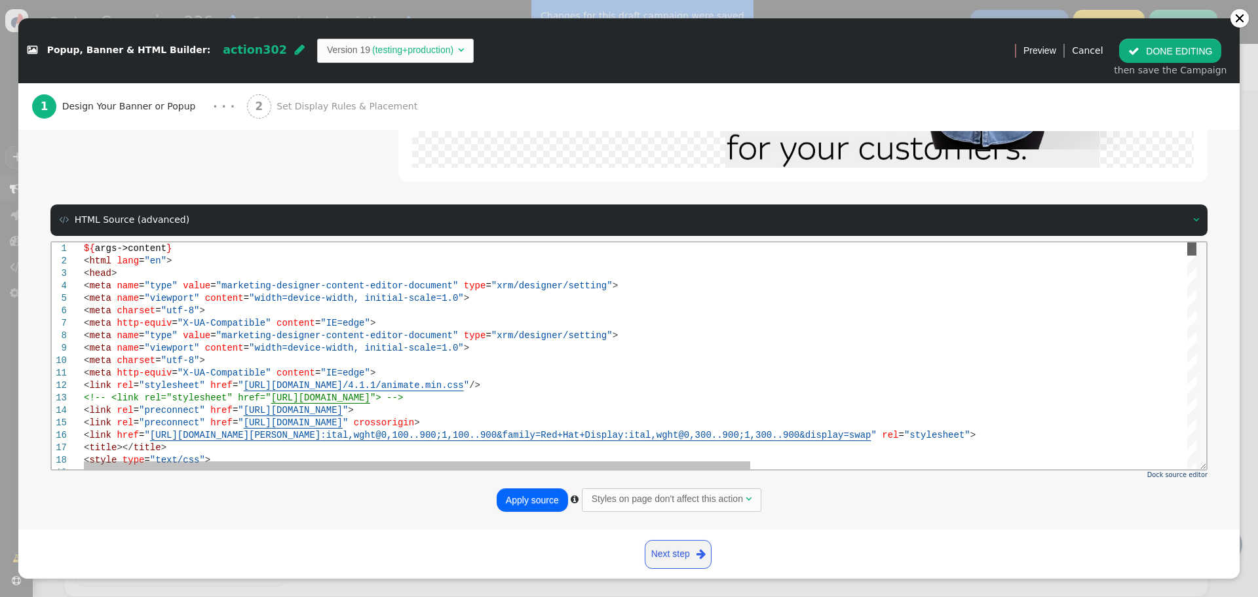
drag, startPoint x: 1194, startPoint y: 419, endPoint x: 408, endPoint y: 350, distance: 788.5
click at [1201, 242] on html "1 2 3 4 5 6 7 8 9 10 11 12 13 14 15 16 17 18 19 ${ args->content } < html lang …" at bounding box center [629, 242] width 1154 height 0
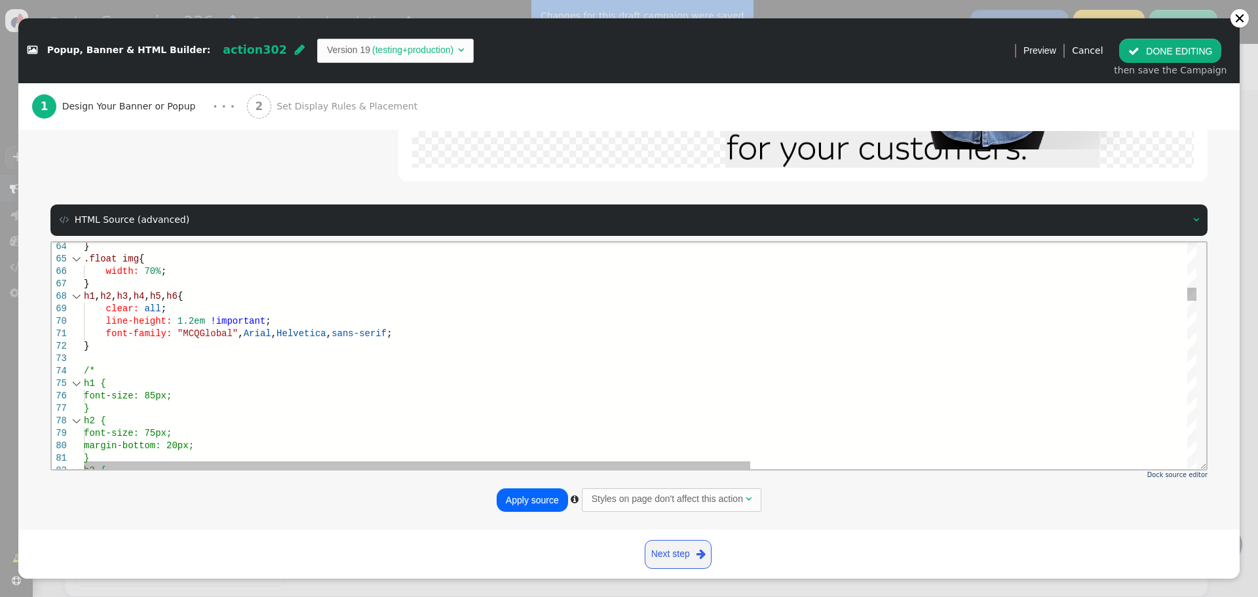
click at [181, 331] on span ""MCQGlobal"" at bounding box center [208, 333] width 60 height 10
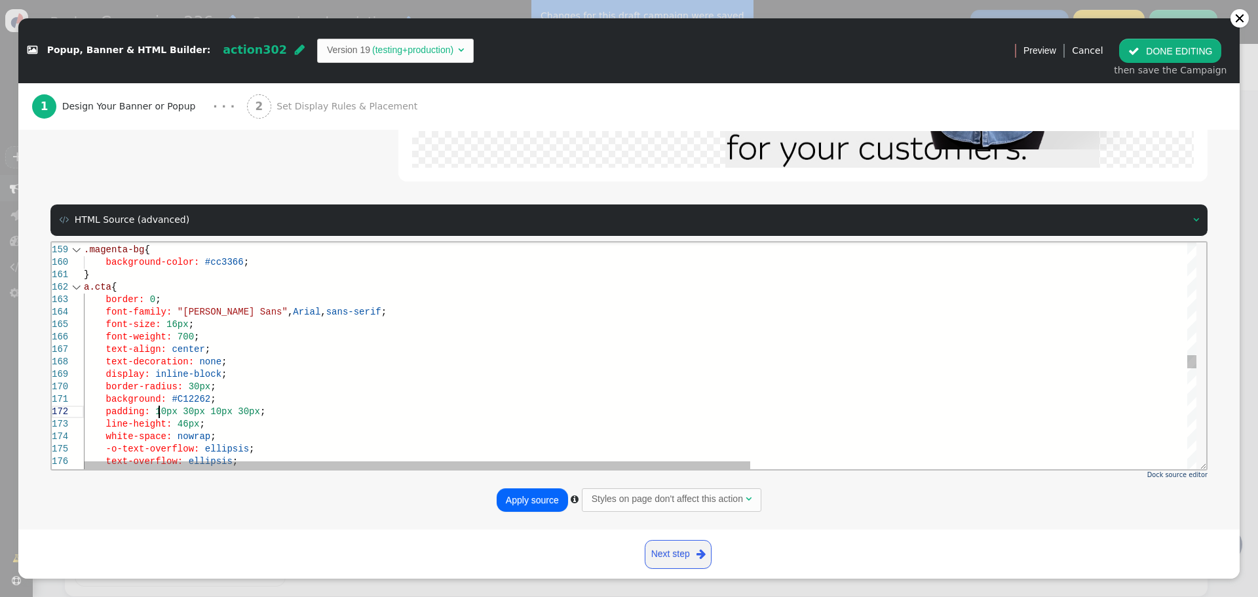
scroll to position [13, 75]
drag, startPoint x: 193, startPoint y: 411, endPoint x: 255, endPoint y: 413, distance: 62.9
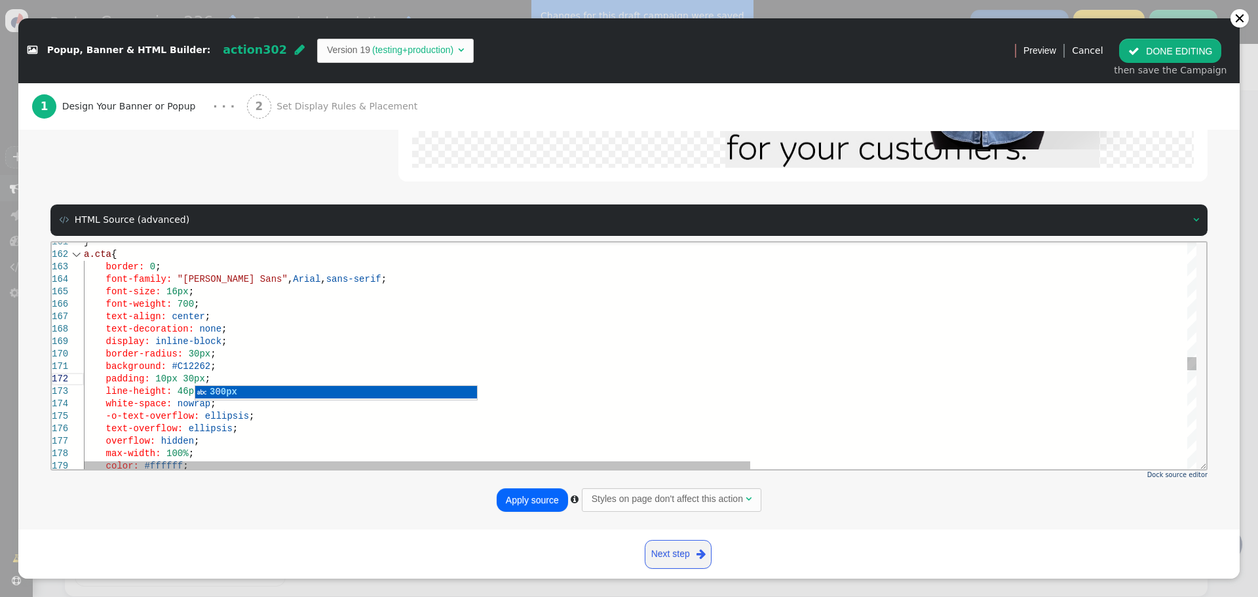
click at [583, 323] on div "text-decoration: none ;" at bounding box center [1004, 328] width 1840 height 12
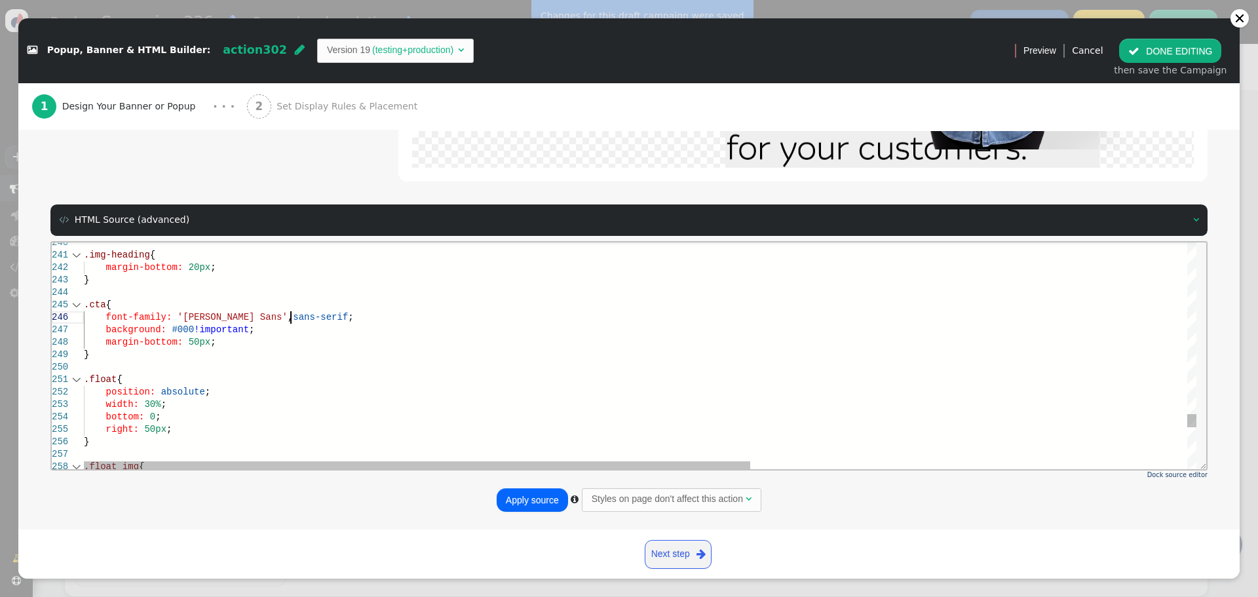
click at [311, 318] on div "font-family: '[PERSON_NAME] Sans' , sans-serif ;" at bounding box center [1004, 317] width 1840 height 12
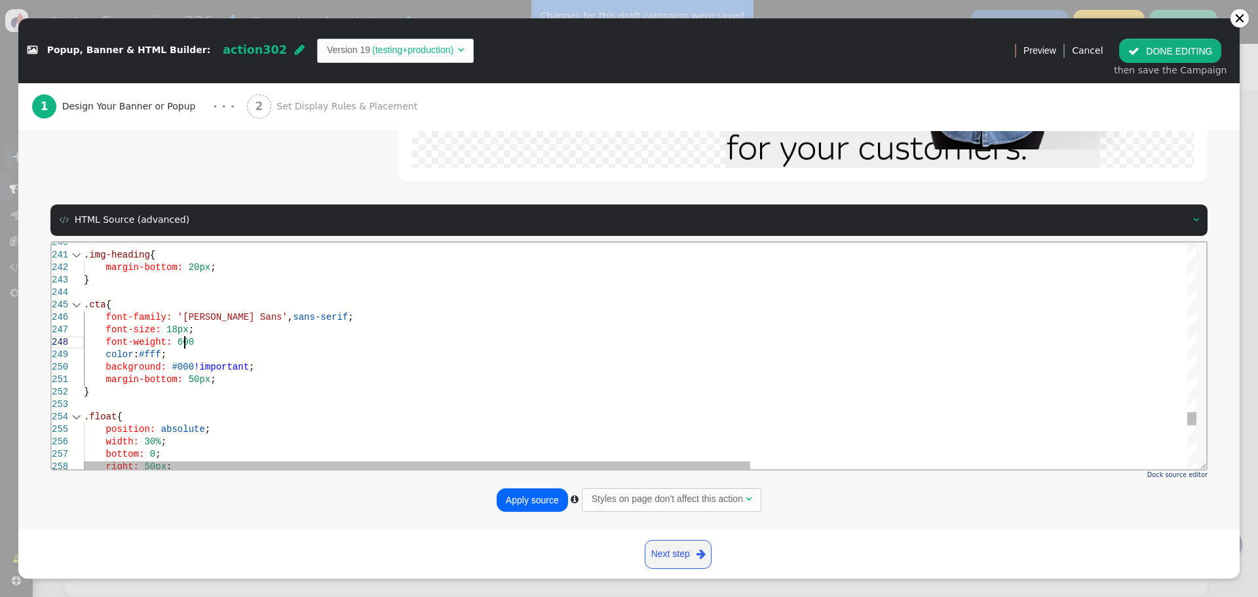
scroll to position [88, 105]
click at [209, 380] on div "margin-bottom: 50px ;" at bounding box center [1004, 379] width 1840 height 12
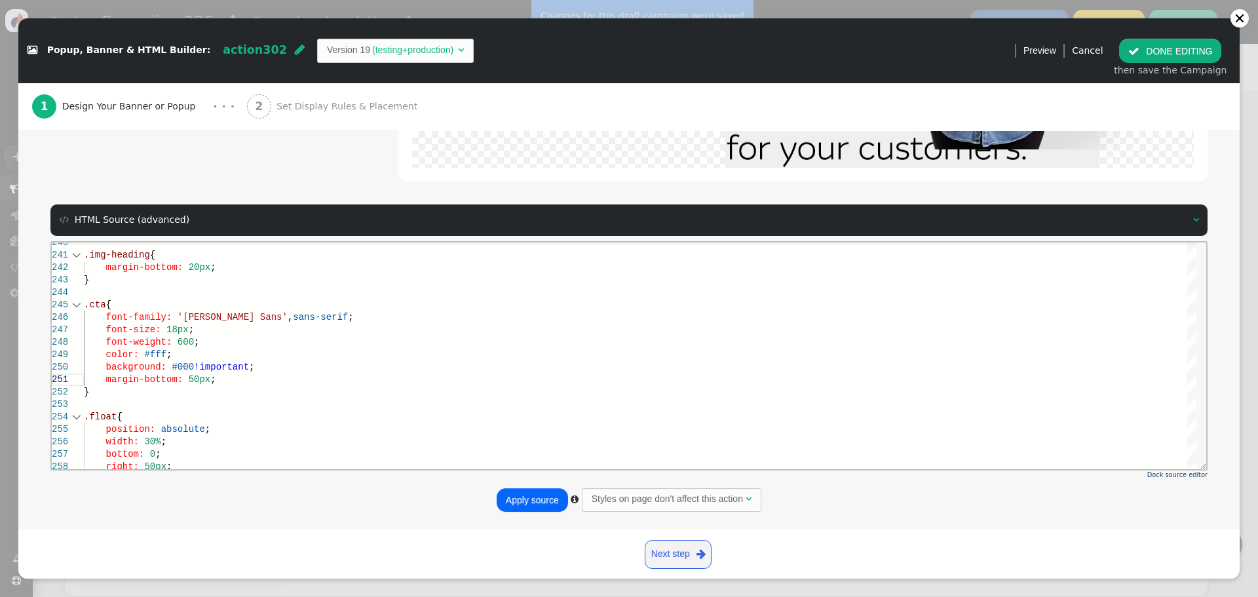
drag, startPoint x: 516, startPoint y: 495, endPoint x: 546, endPoint y: 496, distance: 30.1
click at [516, 495] on button "Apply source" at bounding box center [532, 500] width 71 height 24
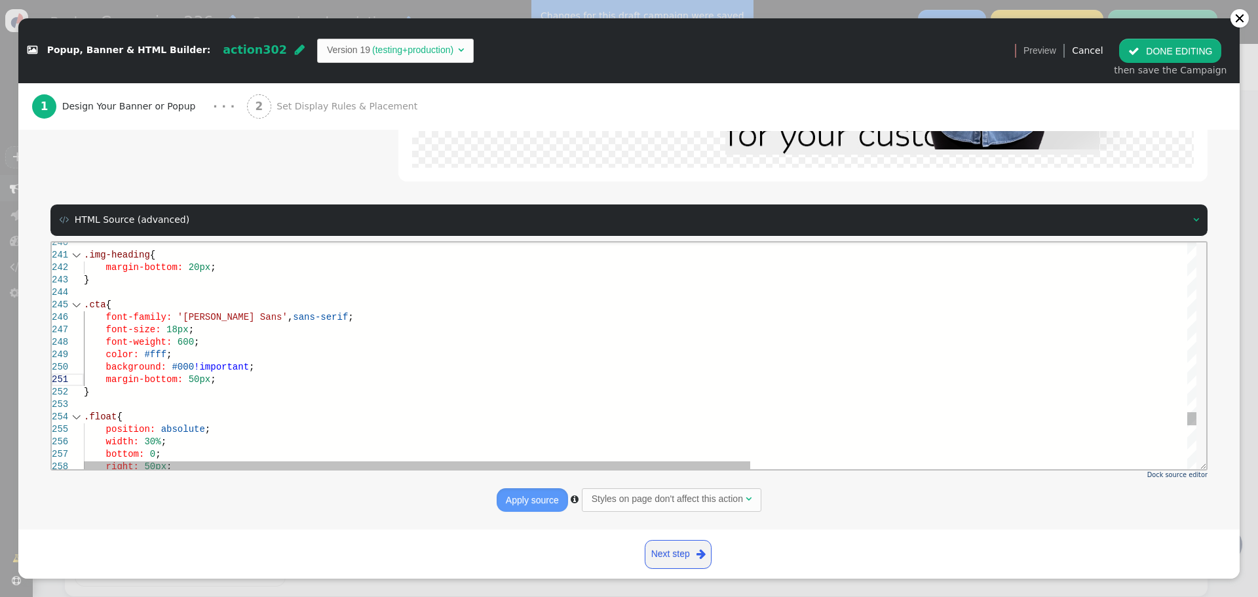
click at [147, 389] on div "}" at bounding box center [1004, 391] width 1840 height 12
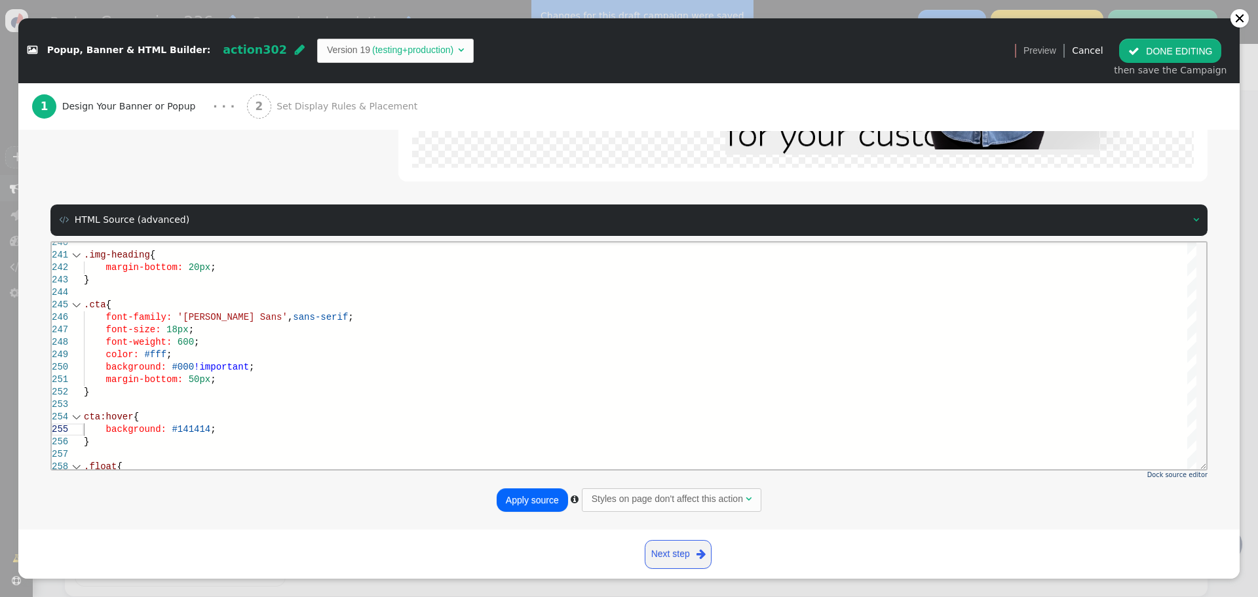
type textarea "margin-bottom: 50px; } cta:hover { background: #141414; } .float { position: ab…"
click at [534, 495] on button "Apply source" at bounding box center [532, 500] width 71 height 24
click at [1158, 56] on button " DONE EDITING" at bounding box center [1170, 51] width 102 height 24
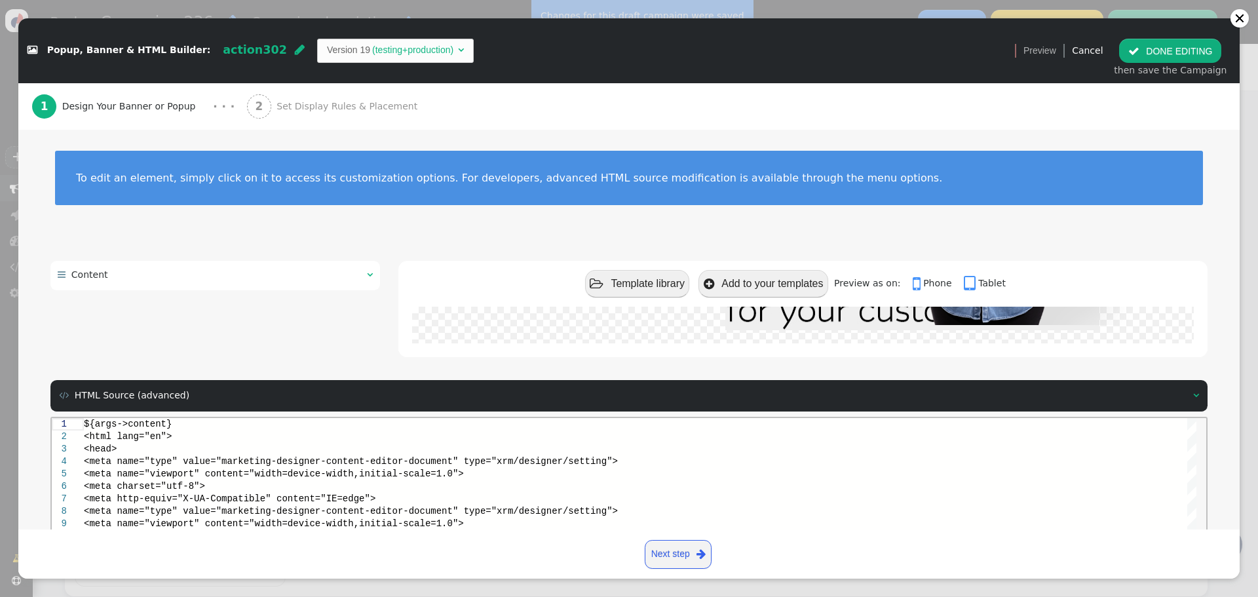
scroll to position [0, 0]
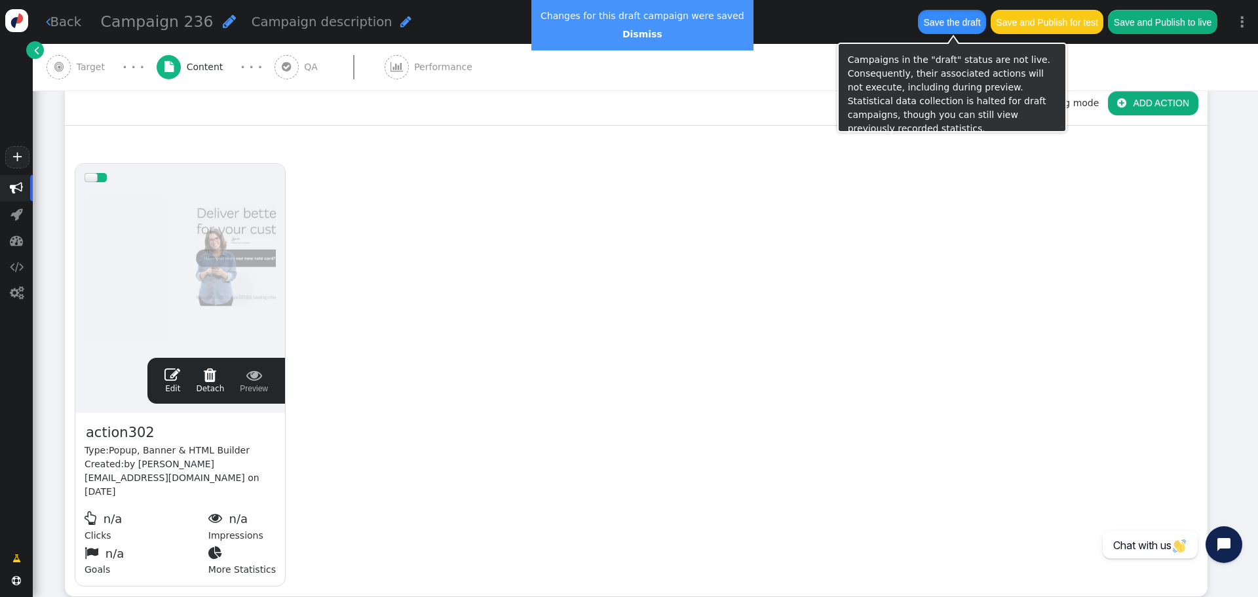
click at [951, 11] on button "Save the draft" at bounding box center [952, 22] width 68 height 24
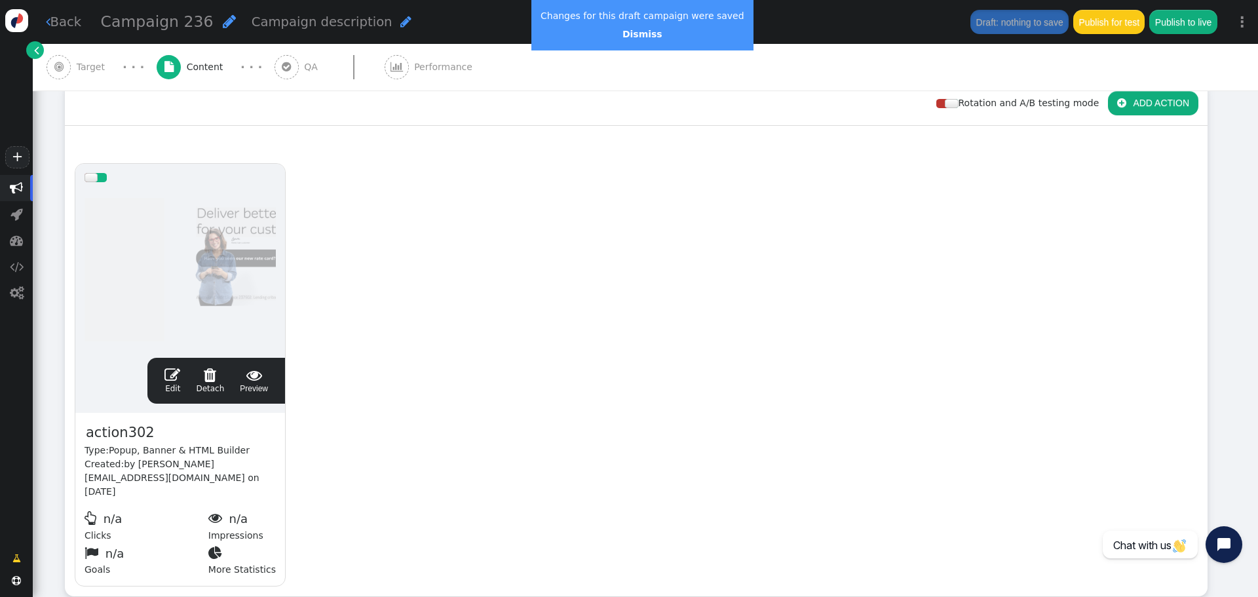
click at [179, 373] on span "" at bounding box center [172, 375] width 16 height 16
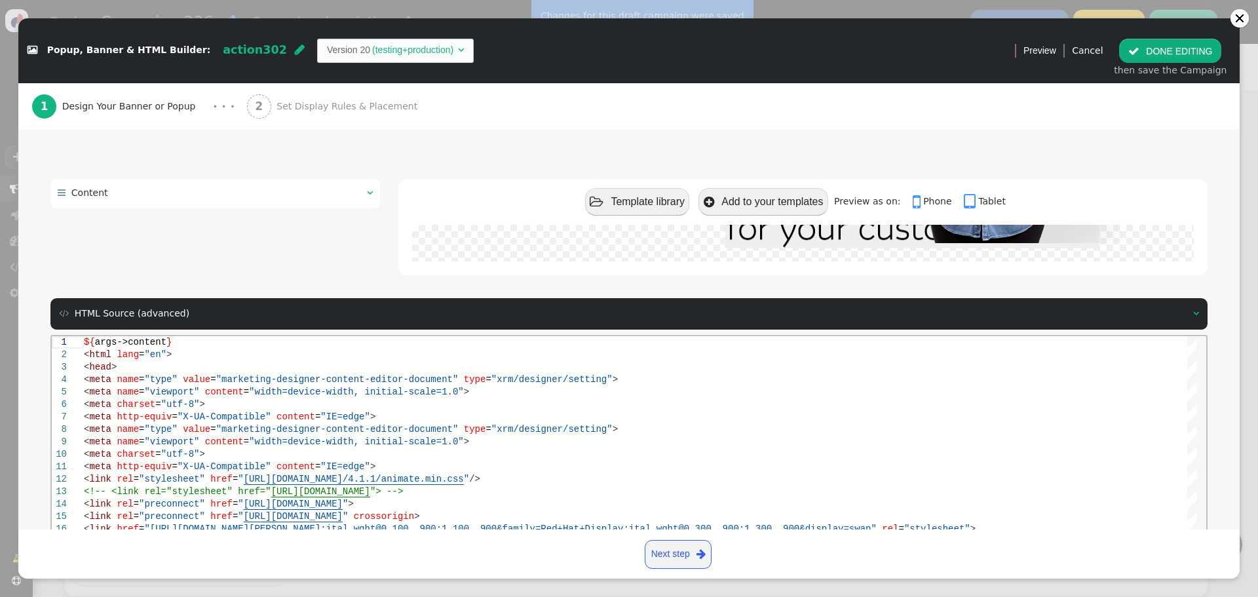
scroll to position [176, 0]
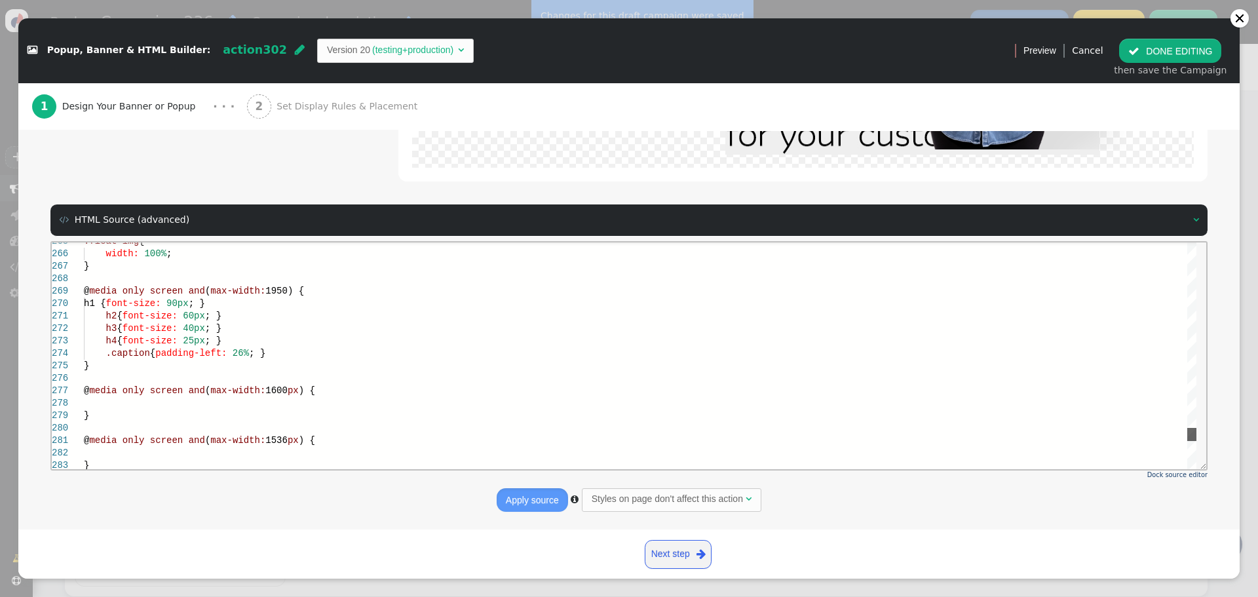
drag, startPoint x: 1190, startPoint y: 252, endPoint x: 592, endPoint y: 366, distance: 609.0
click at [1180, 434] on div ".float img { width: 100% ; } @ media only screen and ( max-width: 1950) { h1 { …" at bounding box center [640, 355] width 1112 height 227
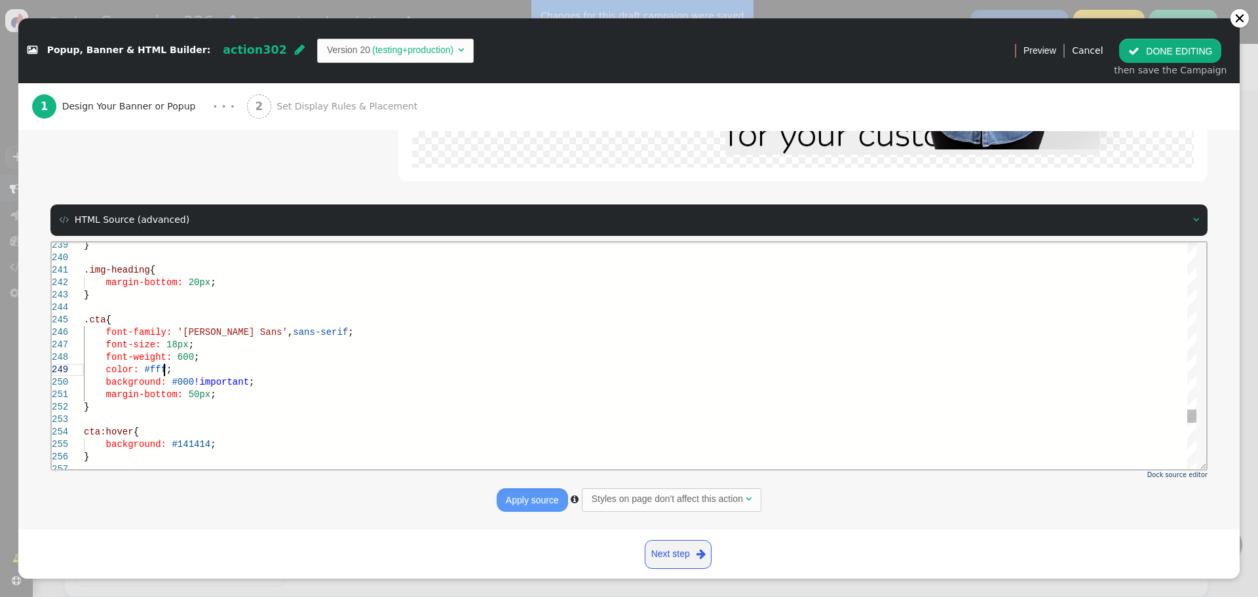
scroll to position [0, 0]
click at [278, 373] on div "color: #fff ;" at bounding box center [640, 369] width 1112 height 12
click at [280, 385] on div "background: #000 !important ;" at bounding box center [640, 381] width 1112 height 12
click at [210, 457] on span ";" at bounding box center [212, 454] width 5 height 10
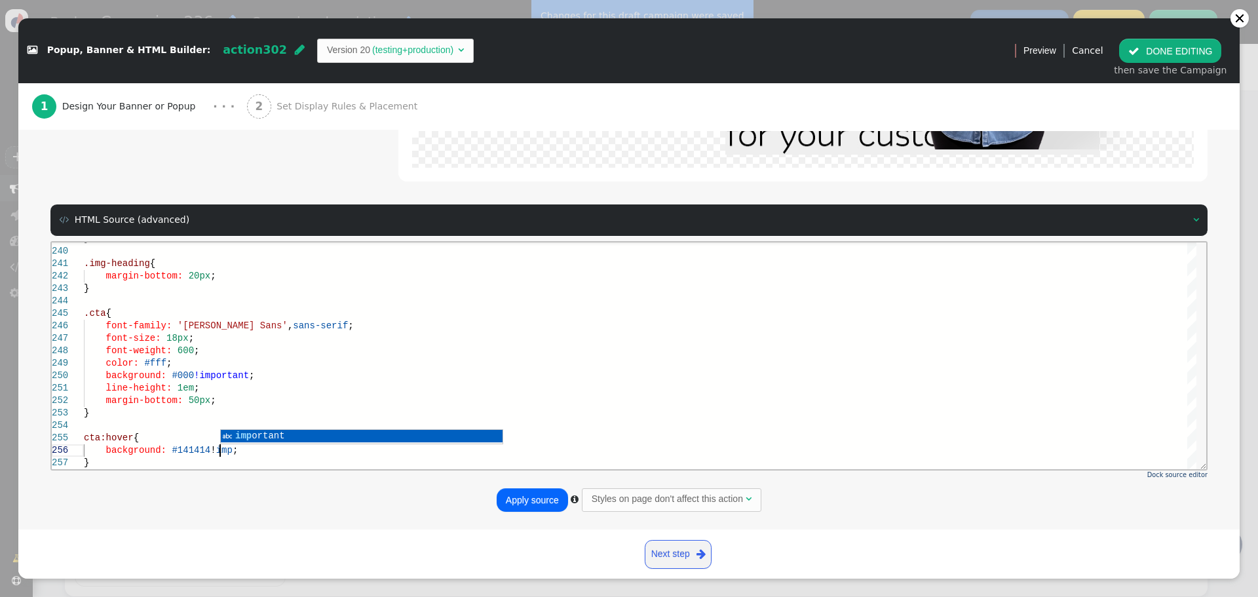
scroll to position [63, 141]
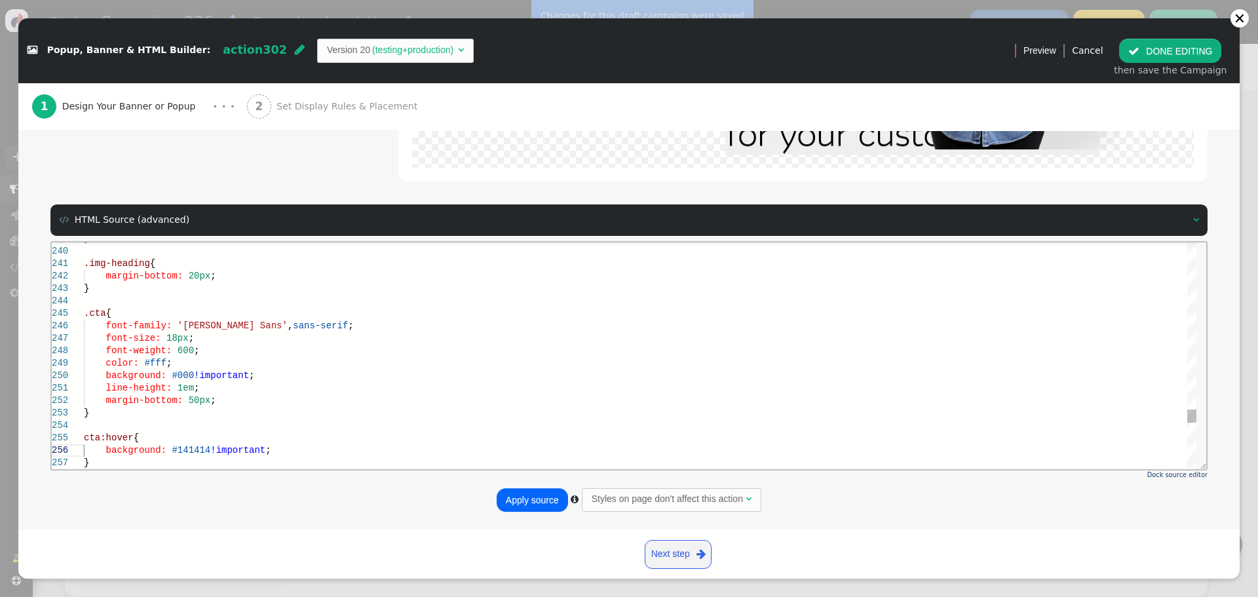
click at [187, 449] on span "#141414" at bounding box center [191, 449] width 39 height 10
paste textarea "323232"
click at [525, 502] on button "Apply source" at bounding box center [532, 500] width 71 height 24
click at [221, 403] on div "margin-bottom: 50px ;" at bounding box center [640, 400] width 1112 height 12
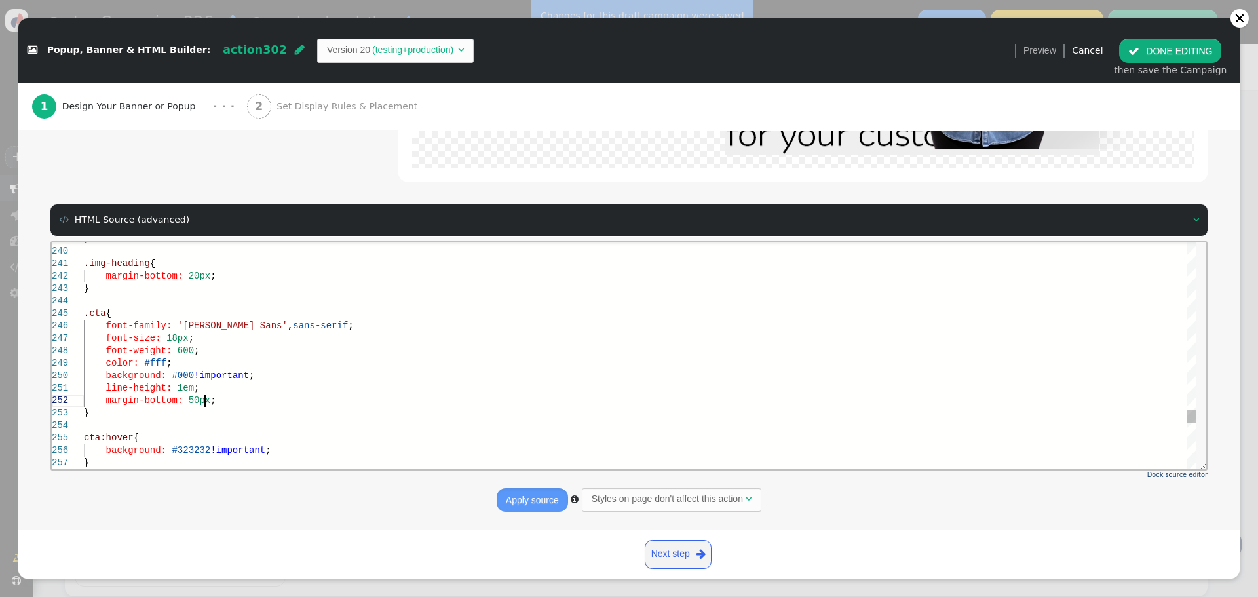
click at [250, 390] on div "line-height: 1em ;" at bounding box center [640, 387] width 1112 height 12
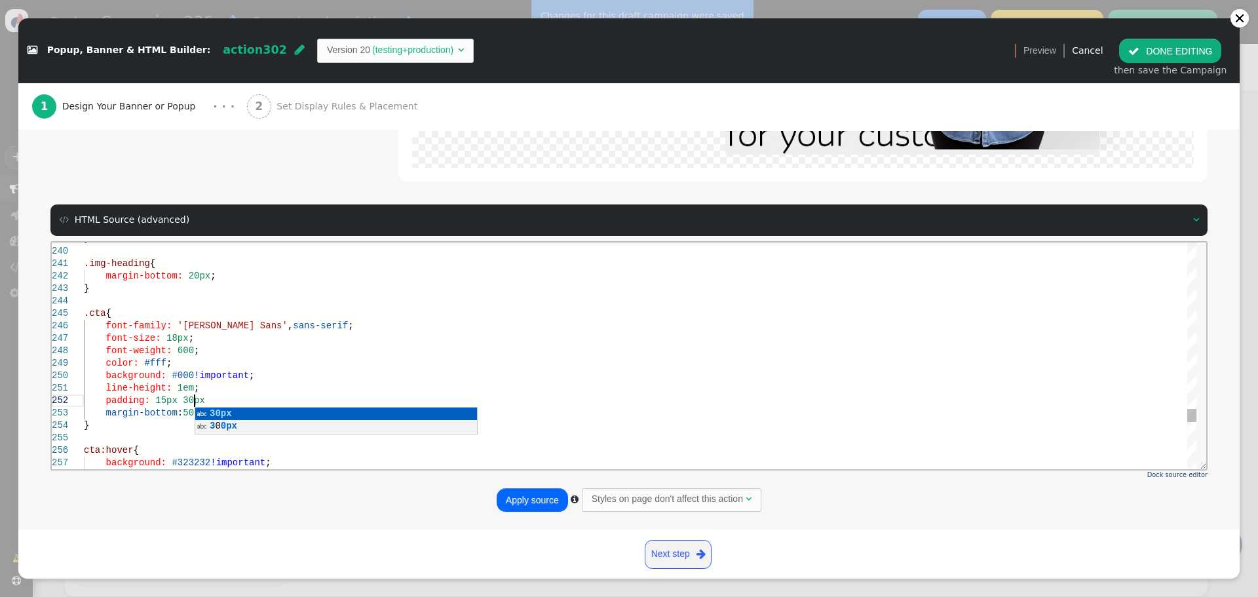
scroll to position [24, 115]
type textarea "line-height: 1em; padding: 15px 30px; margin-bottom: 50px; } cta:hover { backgr…"
click at [508, 496] on button "Apply source" at bounding box center [532, 500] width 71 height 24
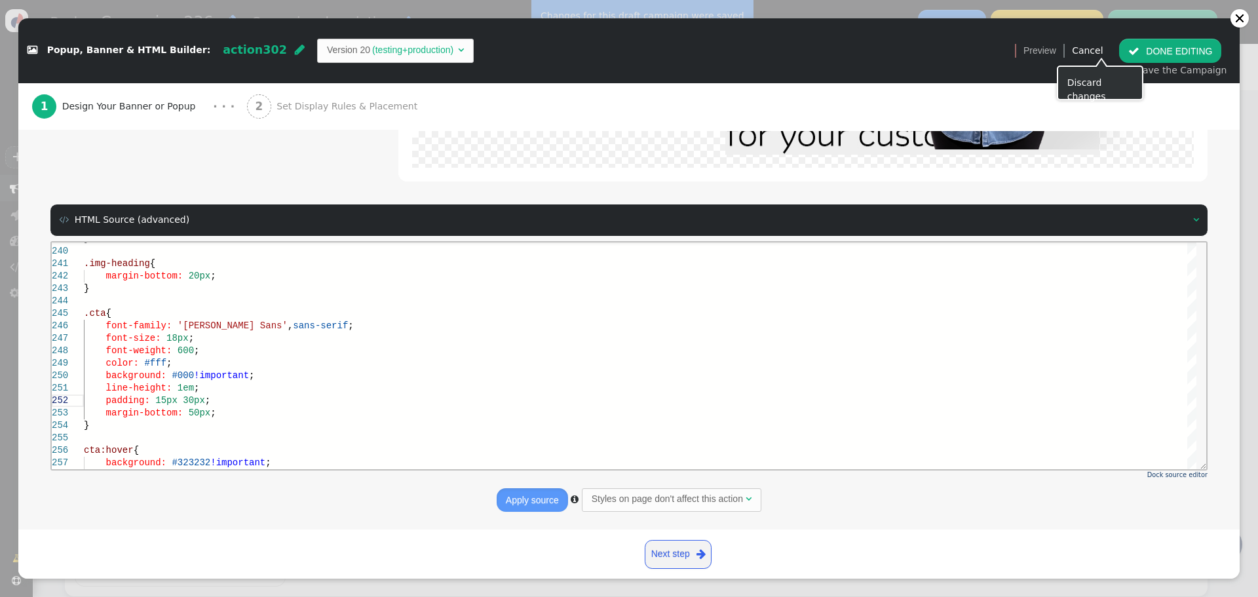
click at [1153, 49] on button " DONE EDITING" at bounding box center [1170, 51] width 102 height 24
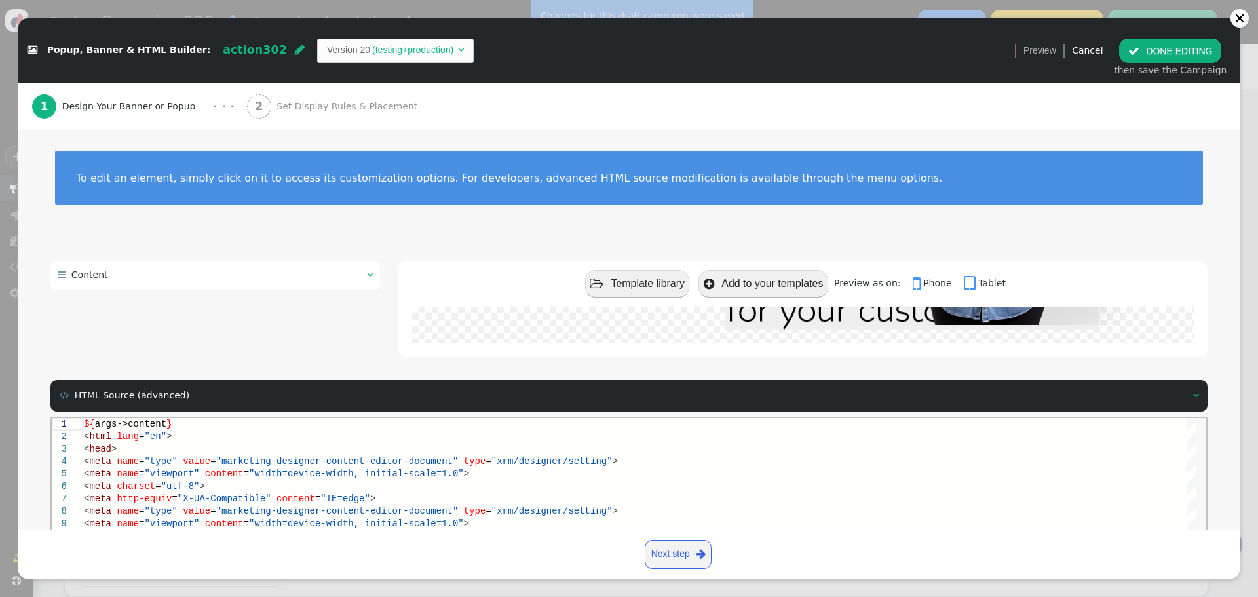
scroll to position [0, 0]
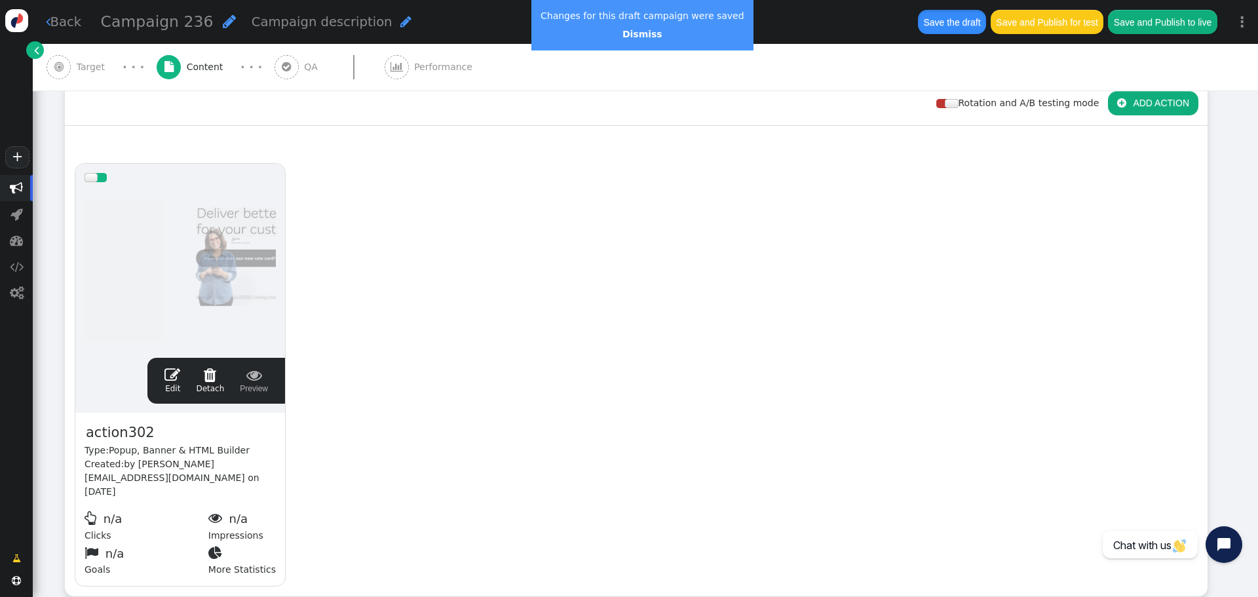
click at [947, 23] on button "Save the draft" at bounding box center [952, 22] width 68 height 24
click at [178, 373] on span "" at bounding box center [172, 375] width 16 height 16
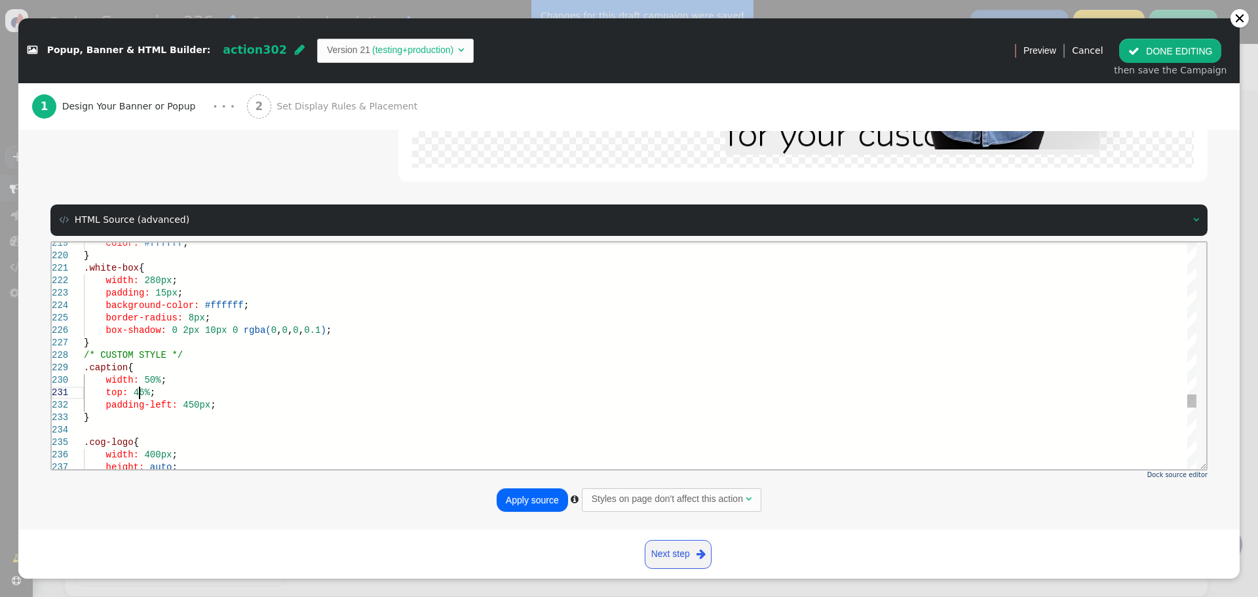
scroll to position [1, 55]
drag, startPoint x: 531, startPoint y: 495, endPoint x: 569, endPoint y: 223, distance: 274.4
click at [531, 495] on button "Apply source" at bounding box center [532, 500] width 71 height 24
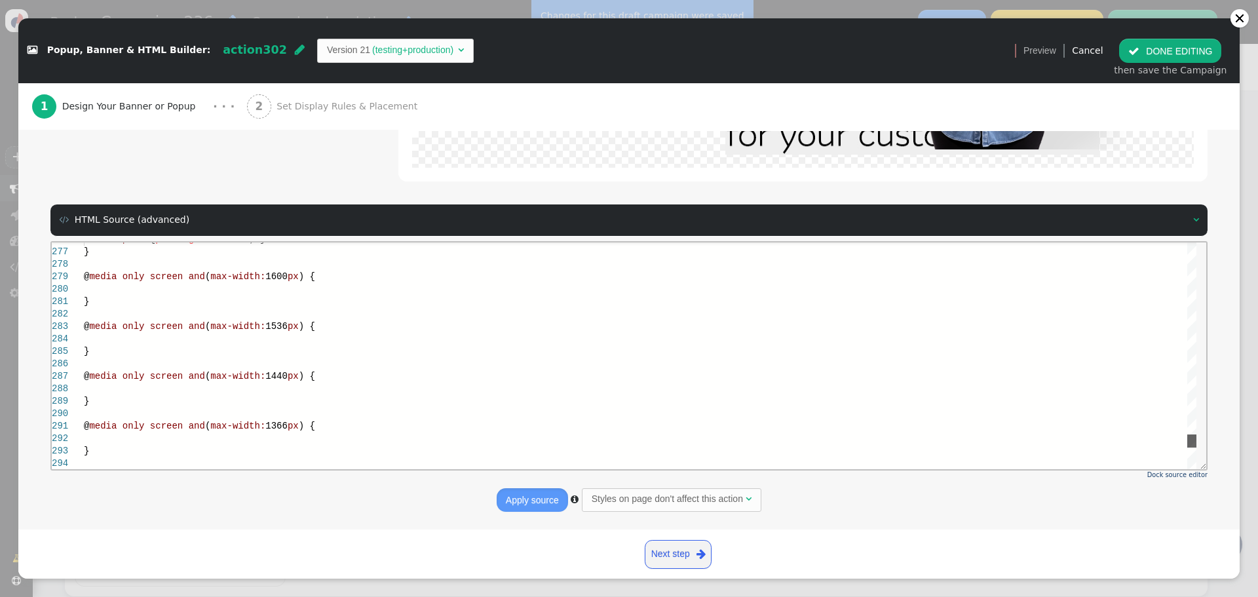
drag, startPoint x: 1196, startPoint y: 405, endPoint x: 1198, endPoint y: 445, distance: 40.0
click at [1198, 242] on html "280 281 282 283 284 285 286 287 288 289 290 291 292 293 294 279 278 277 276 } @…" at bounding box center [629, 242] width 1154 height 0
click at [293, 335] on div at bounding box center [640, 339] width 1112 height 12
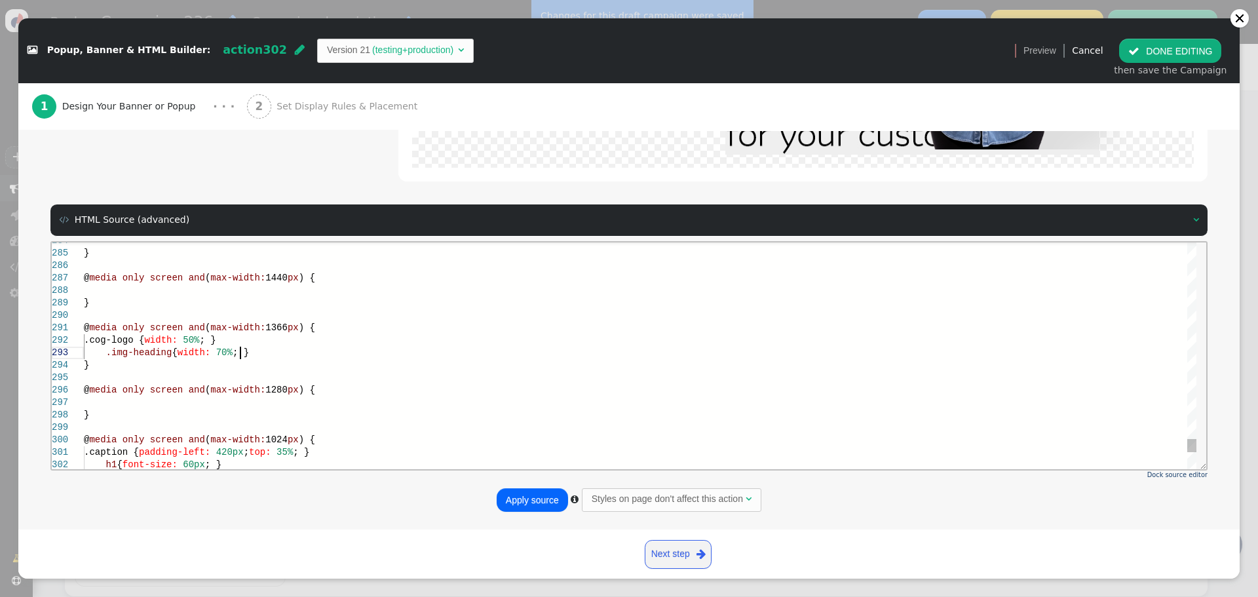
scroll to position [26, 156]
click at [538, 503] on button "Apply source" at bounding box center [532, 500] width 71 height 24
click at [263, 355] on div ".img-heading { width: 70% ; }" at bounding box center [640, 352] width 1112 height 12
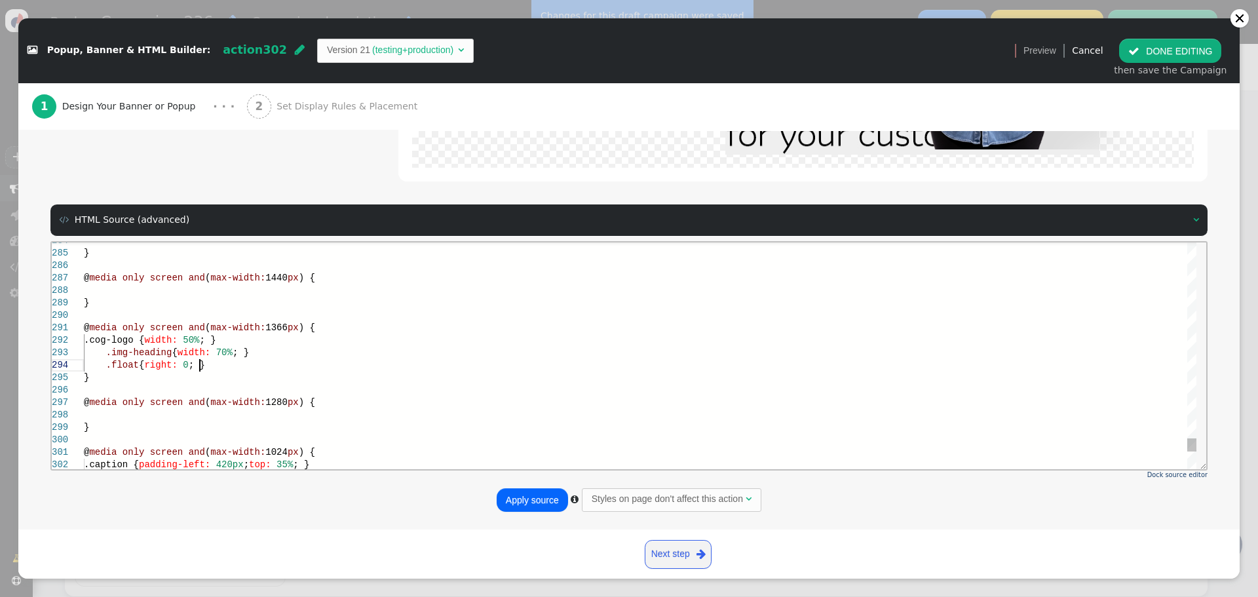
scroll to position [38, 116]
type textarea "@media only screen and (max-width: 1366px) { .cog-logo { width: 50%; } .img-hea…"
click at [525, 493] on button "Apply source" at bounding box center [532, 500] width 71 height 24
click at [1170, 48] on button " DONE EDITING" at bounding box center [1170, 51] width 102 height 24
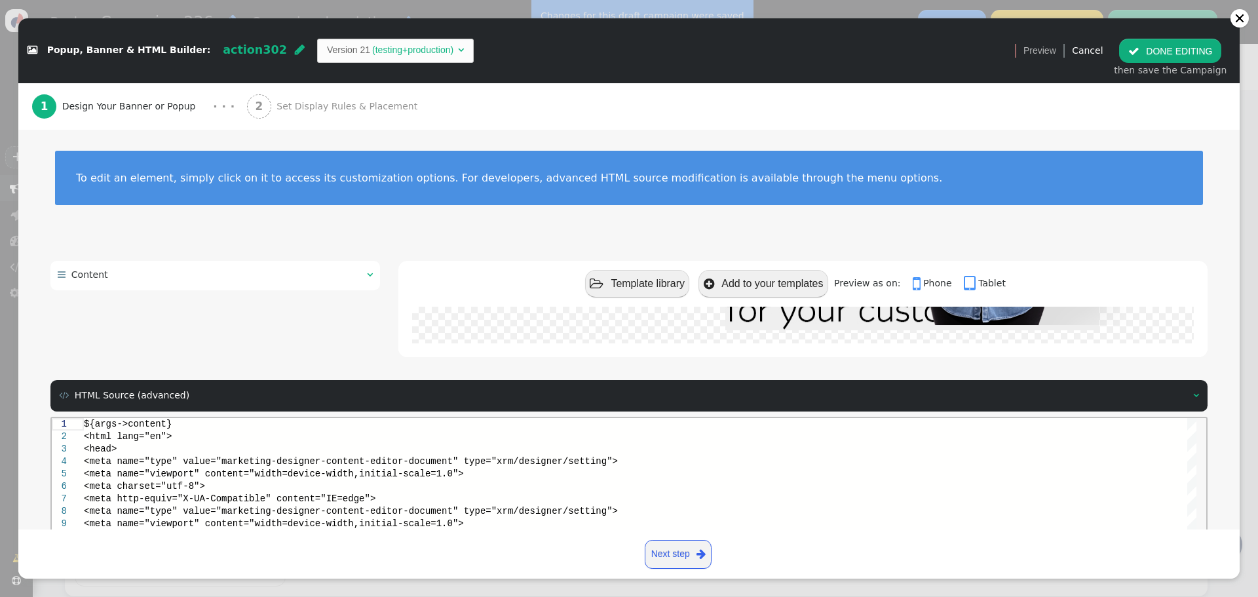
scroll to position [0, 0]
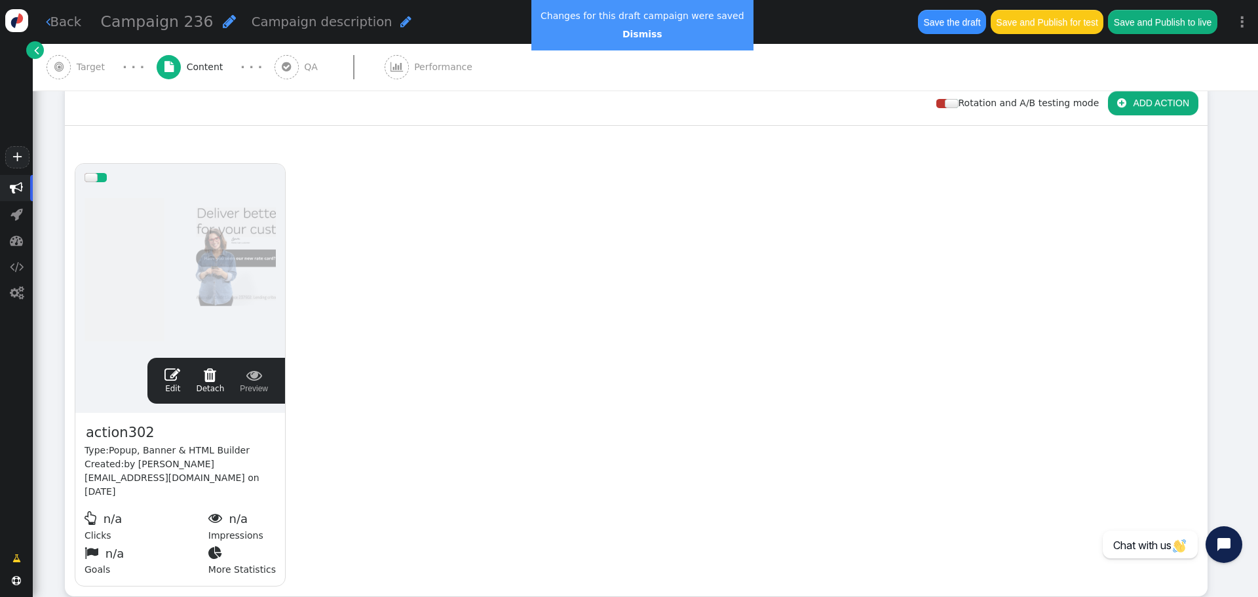
click at [954, 26] on button "Save the draft" at bounding box center [952, 22] width 68 height 24
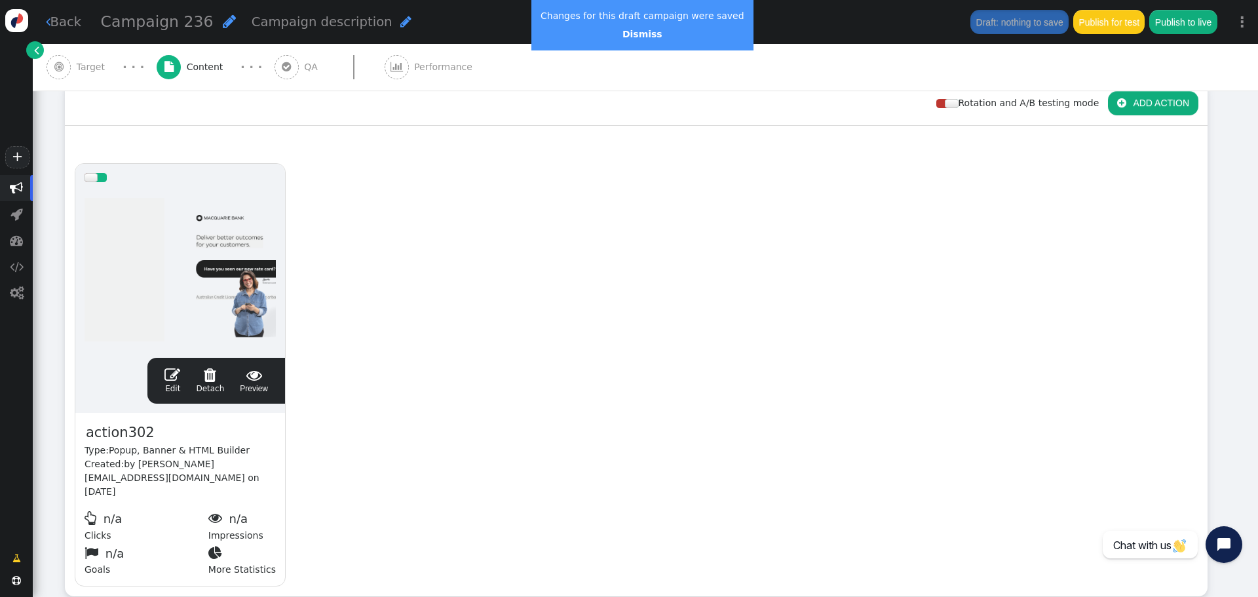
click at [175, 376] on span "" at bounding box center [172, 375] width 16 height 16
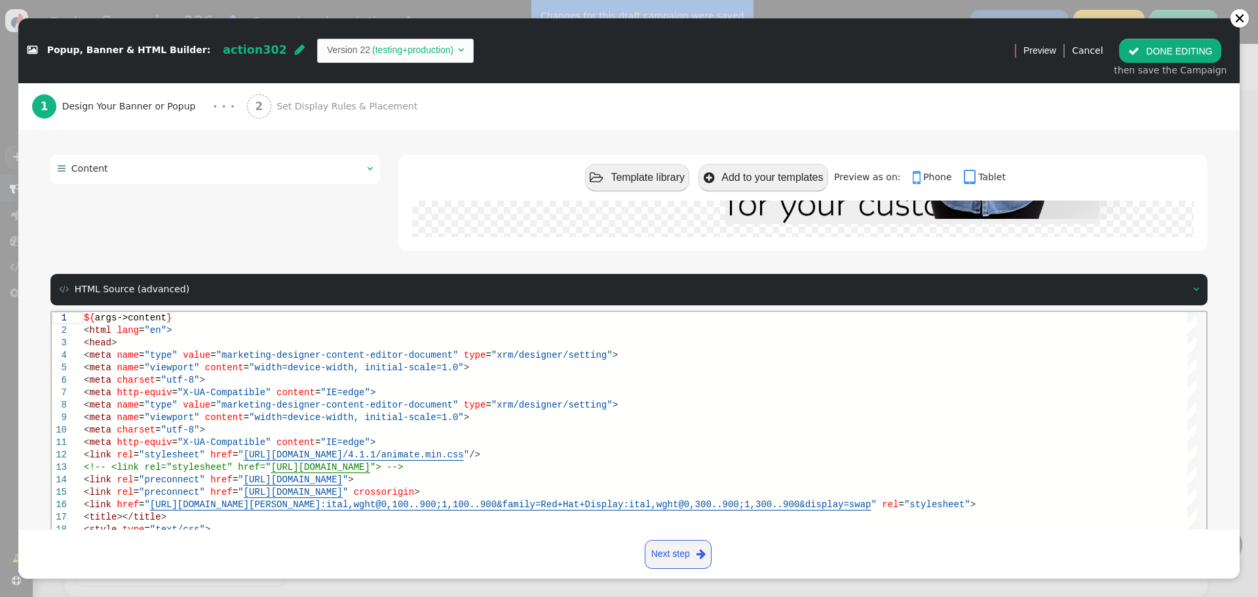
scroll to position [176, 0]
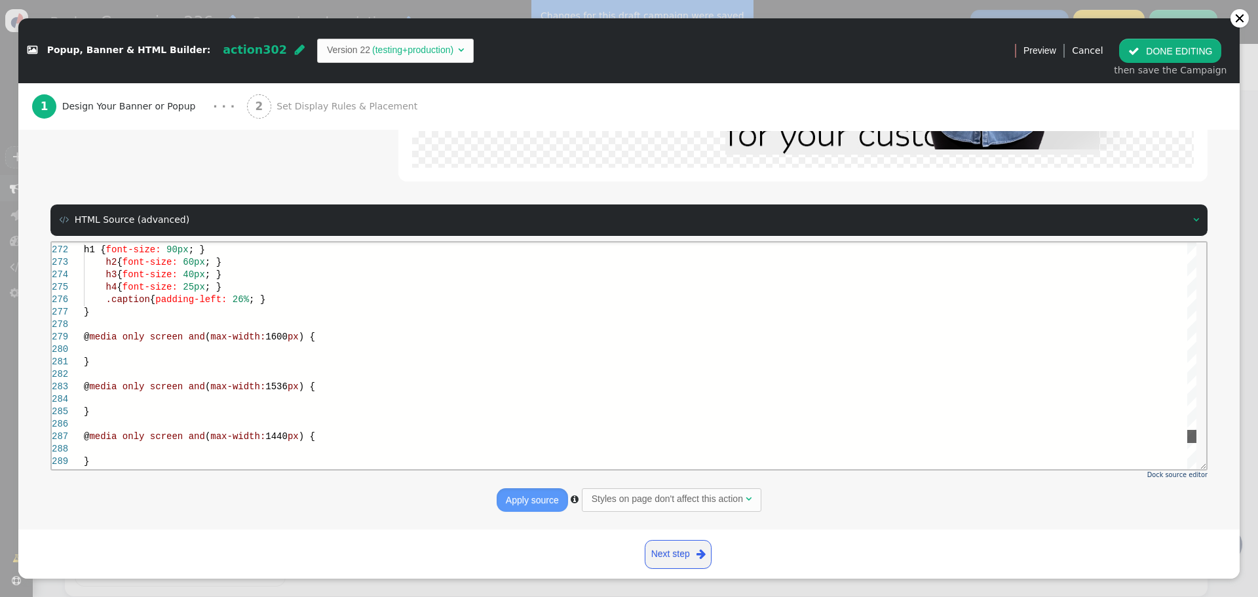
drag, startPoint x: 1192, startPoint y: 261, endPoint x: 1180, endPoint y: 433, distance: 172.7
click at [1182, 440] on div "@ media only screen and ( max-width: 1950) { h1 { font-size: 90px ; } h2 { font…" at bounding box center [640, 355] width 1112 height 227
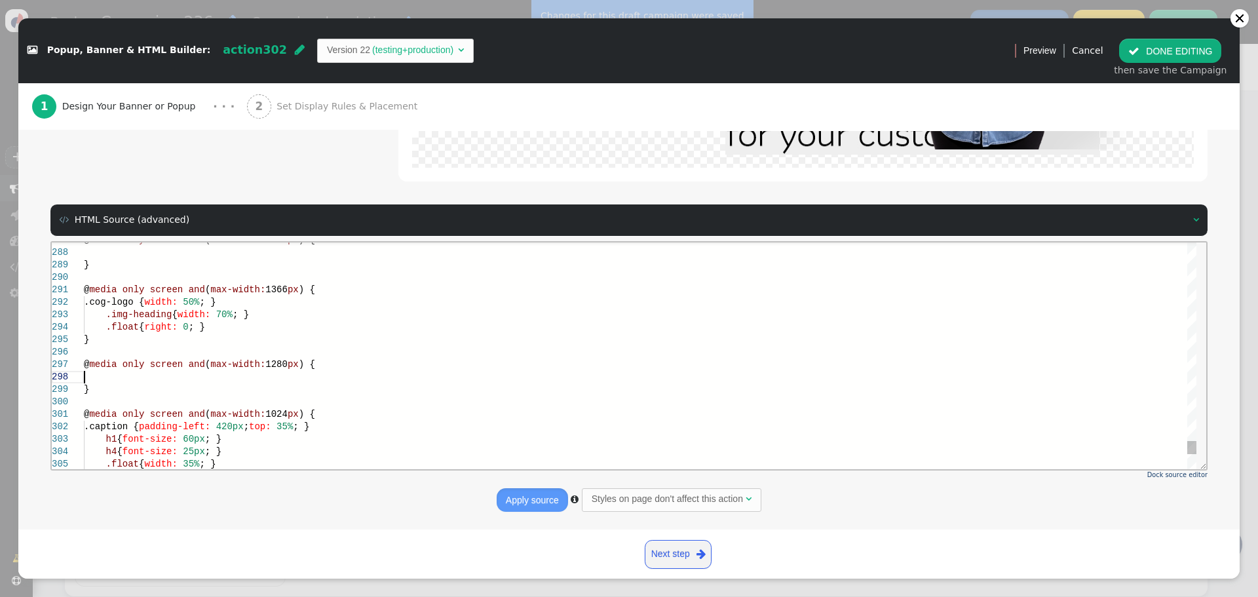
scroll to position [0, 0]
click at [307, 375] on div at bounding box center [640, 376] width 1112 height 12
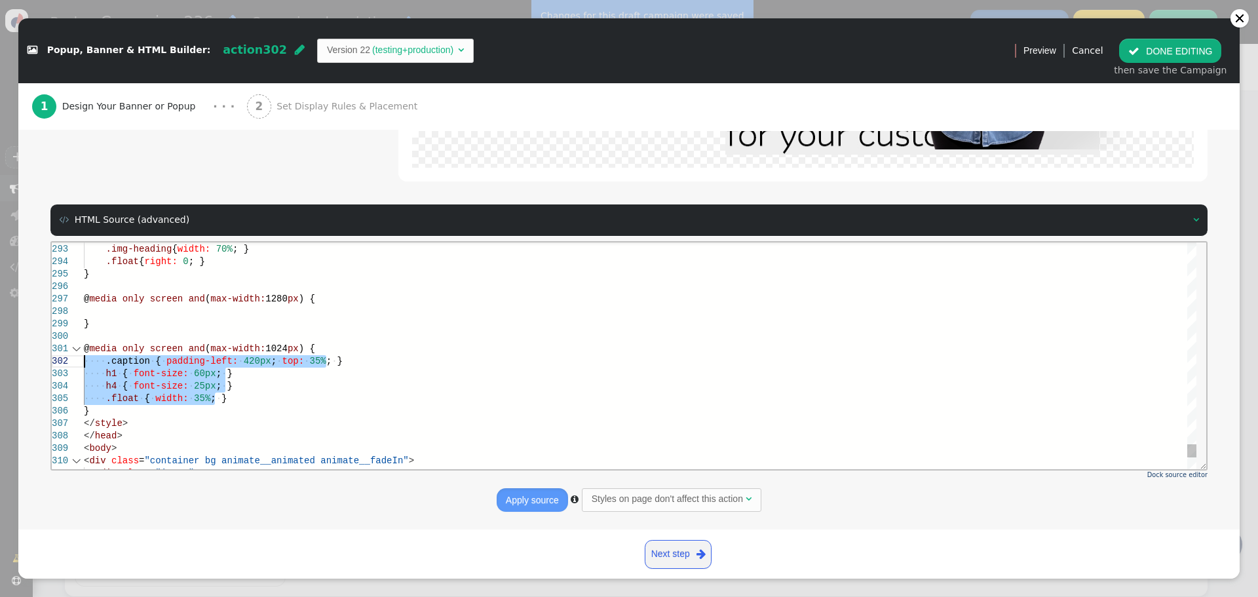
drag, startPoint x: 226, startPoint y: 393, endPoint x: 64, endPoint y: 363, distance: 165.2
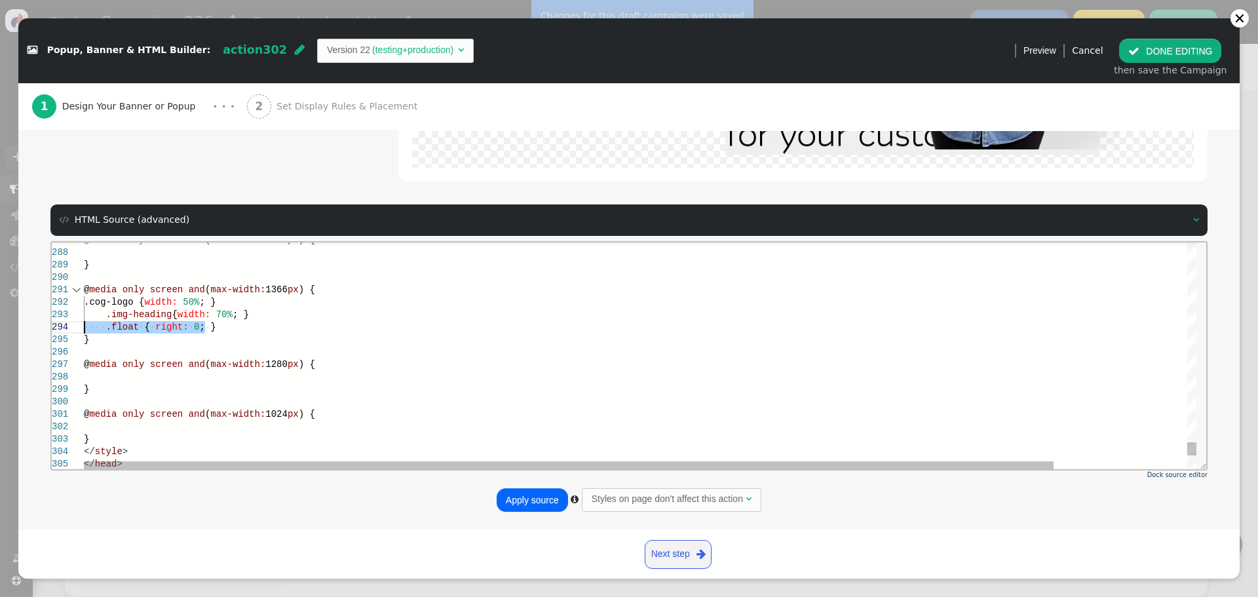
drag, startPoint x: 200, startPoint y: 330, endPoint x: 66, endPoint y: 321, distance: 134.6
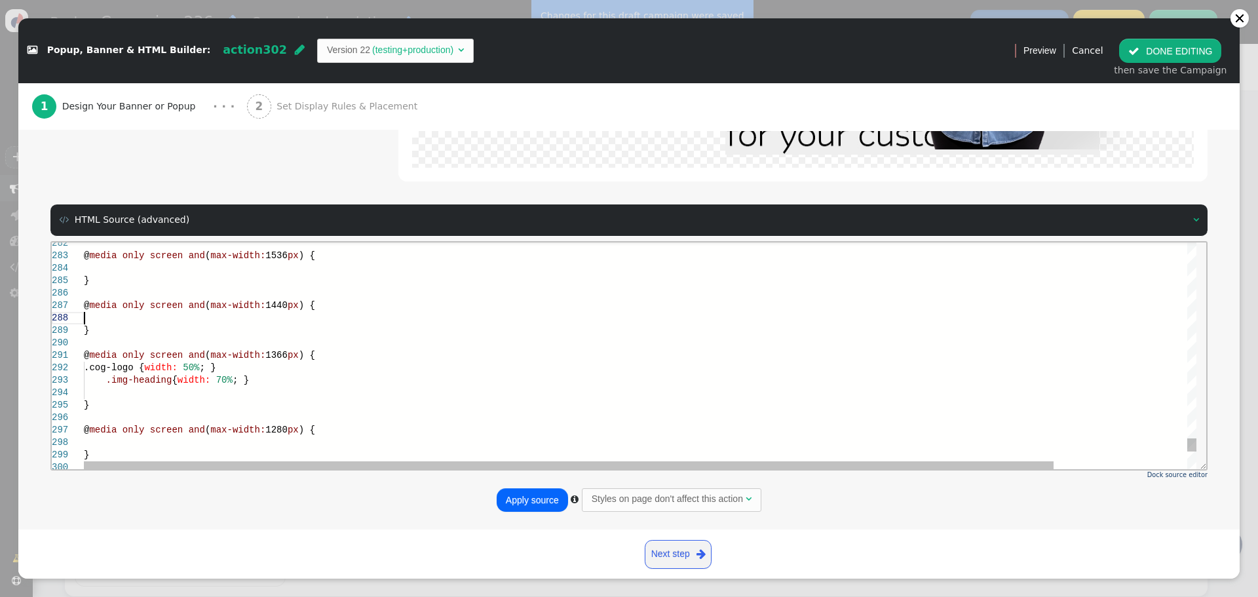
click at [155, 315] on div at bounding box center [717, 317] width 1266 height 12
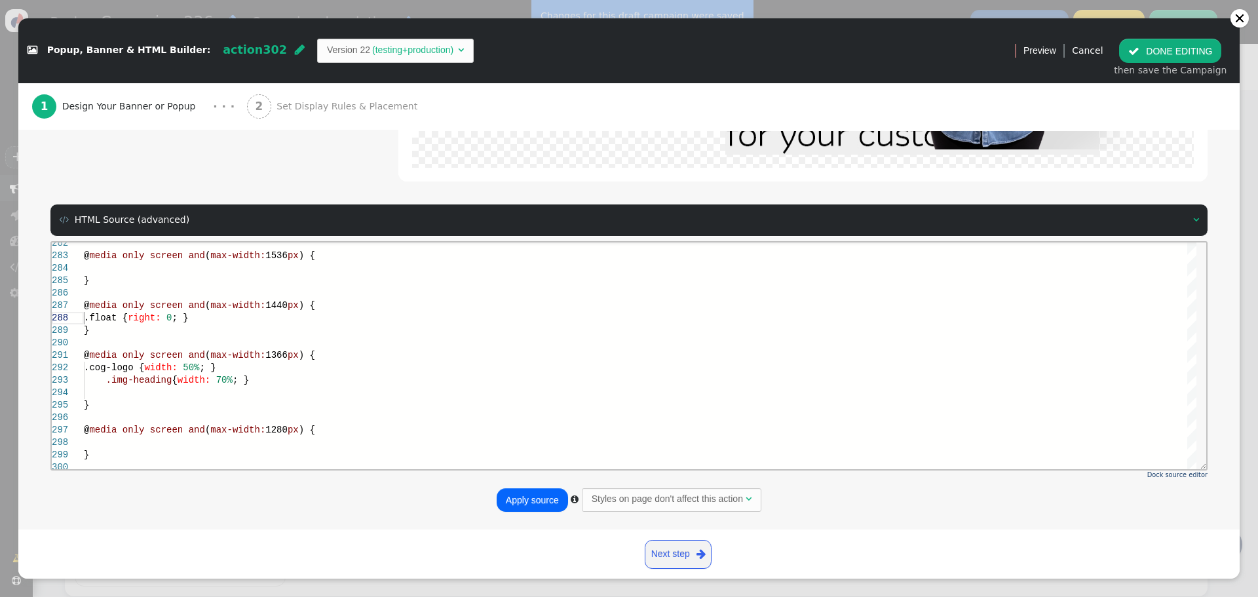
drag, startPoint x: 512, startPoint y: 491, endPoint x: 519, endPoint y: 485, distance: 9.8
click at [512, 491] on button "Apply source" at bounding box center [532, 500] width 71 height 24
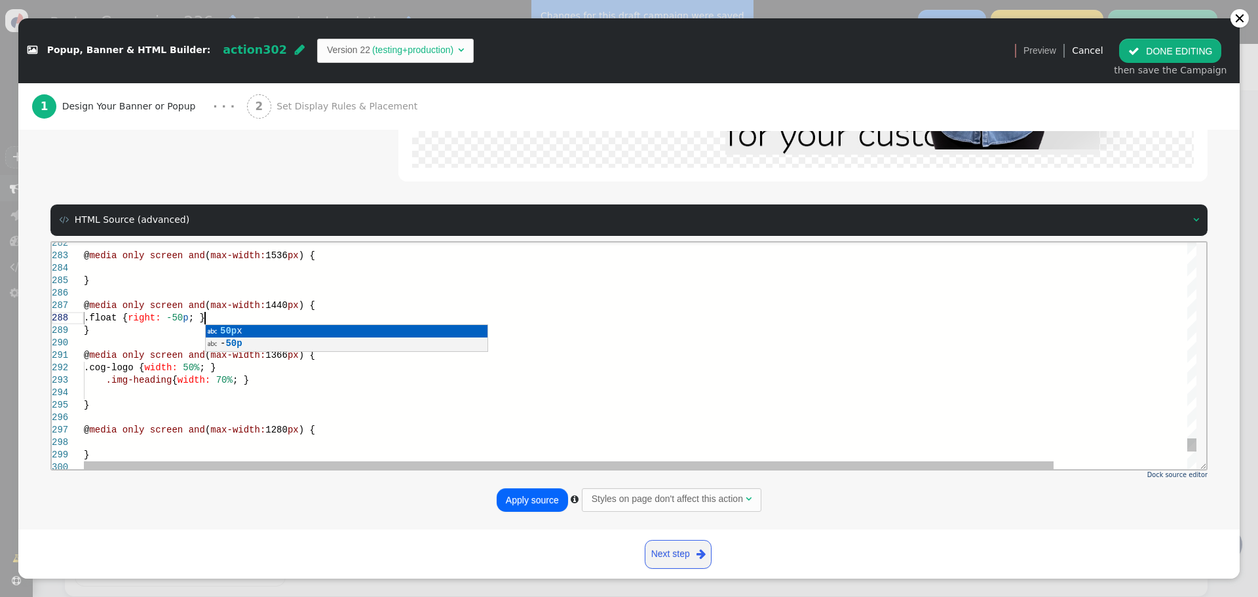
scroll to position [88, 126]
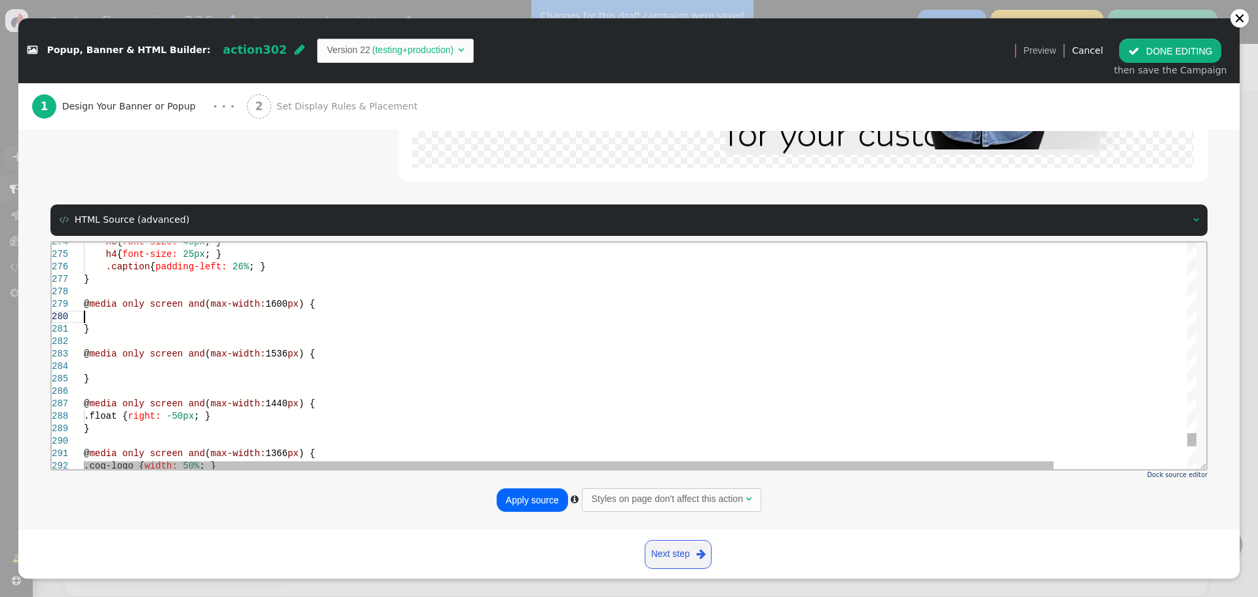
click at [166, 315] on div at bounding box center [717, 316] width 1266 height 12
drag, startPoint x: 228, startPoint y: 414, endPoint x: 104, endPoint y: 414, distance: 124.5
click at [125, 319] on div at bounding box center [717, 316] width 1266 height 12
drag, startPoint x: 164, startPoint y: 316, endPoint x: 191, endPoint y: 319, distance: 26.3
type textarea "@media only screen and (max-width: 1950) { h1 { font-size: 90px; } h2 { font-si…"
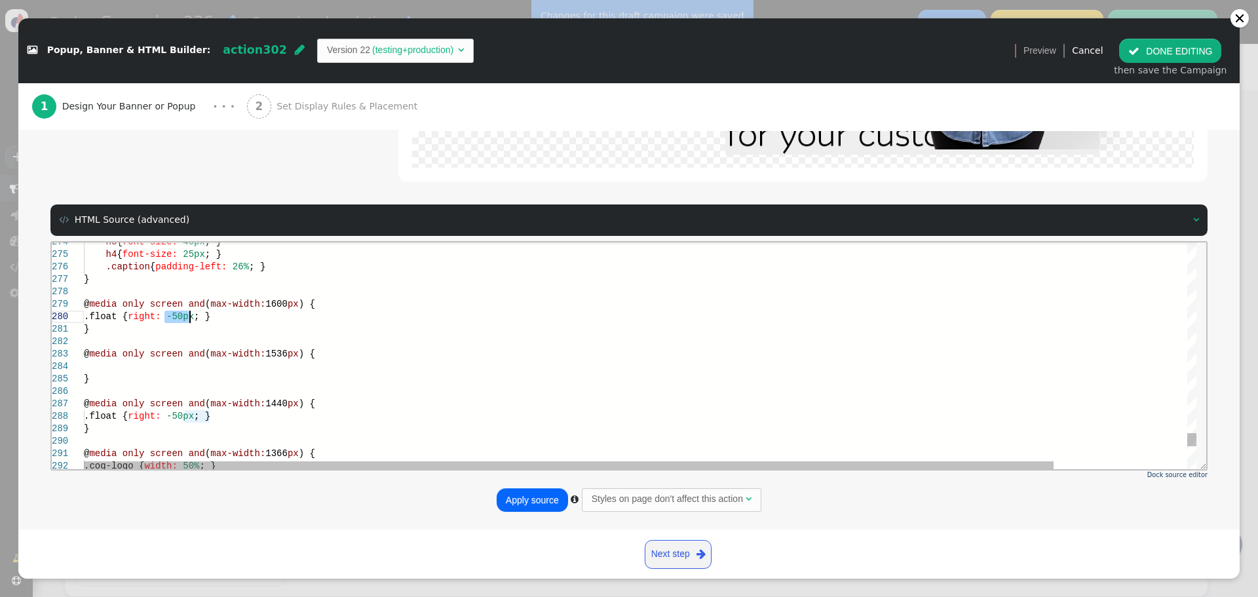
scroll to position [113, 85]
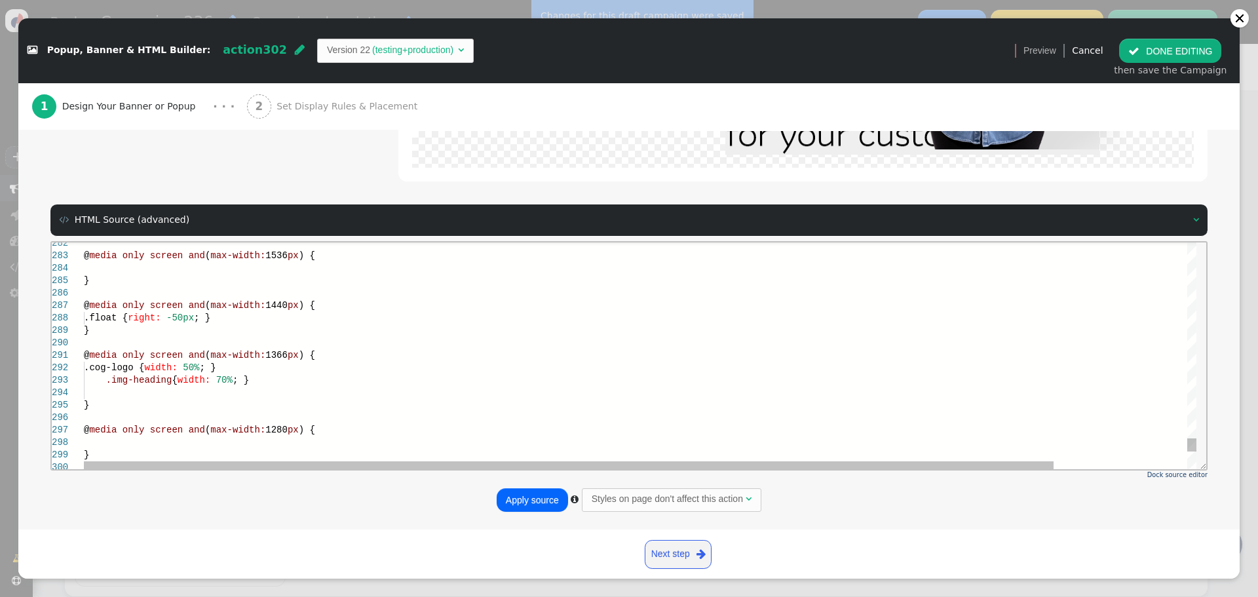
scroll to position [113, 85]
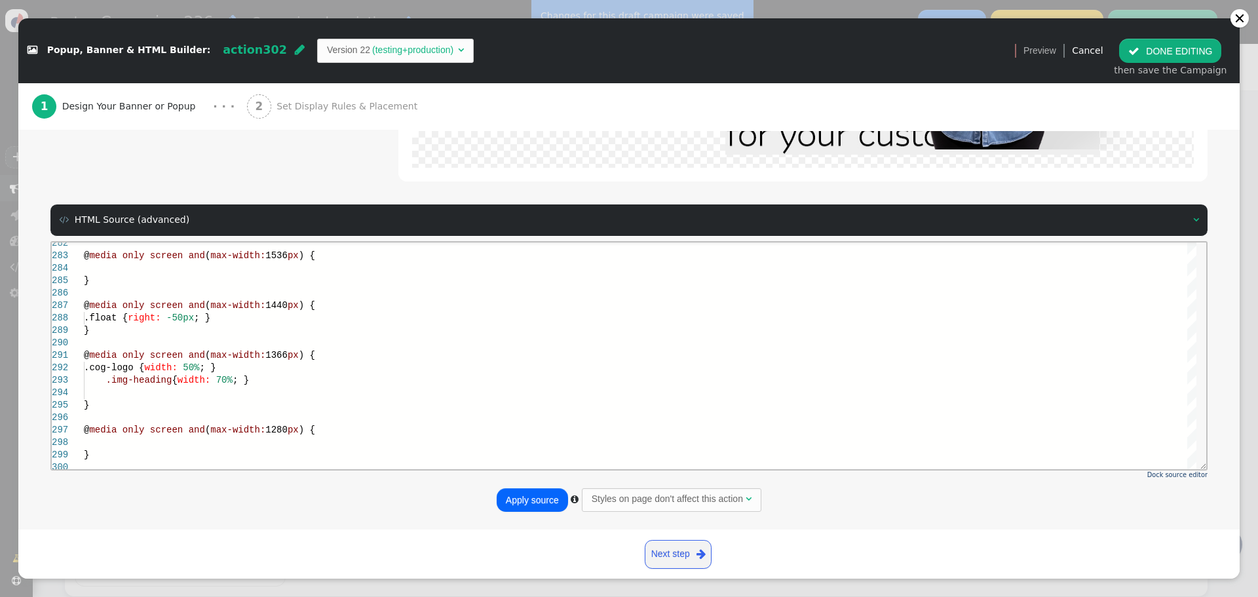
type textarea "@media only screen and (max-width: 1950) { h1 { font-size: 90px; } h2 { font-si…"
click at [532, 496] on button "Apply source" at bounding box center [532, 500] width 71 height 24
click at [1186, 54] on button " DONE EDITING" at bounding box center [1170, 51] width 102 height 24
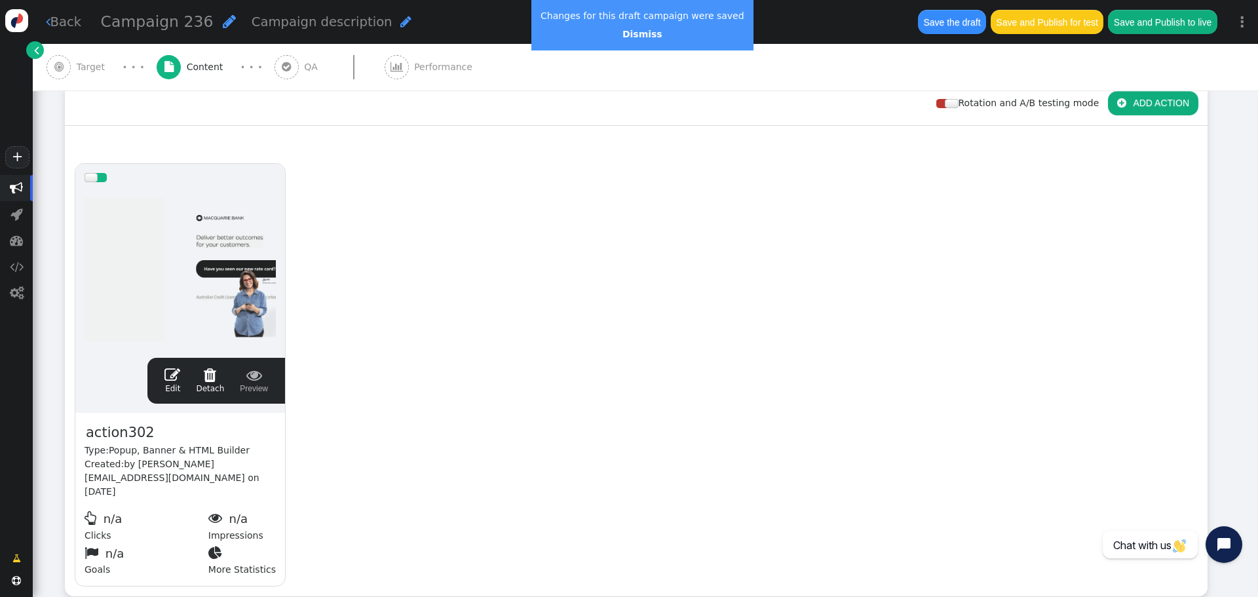
scroll to position [0, 0]
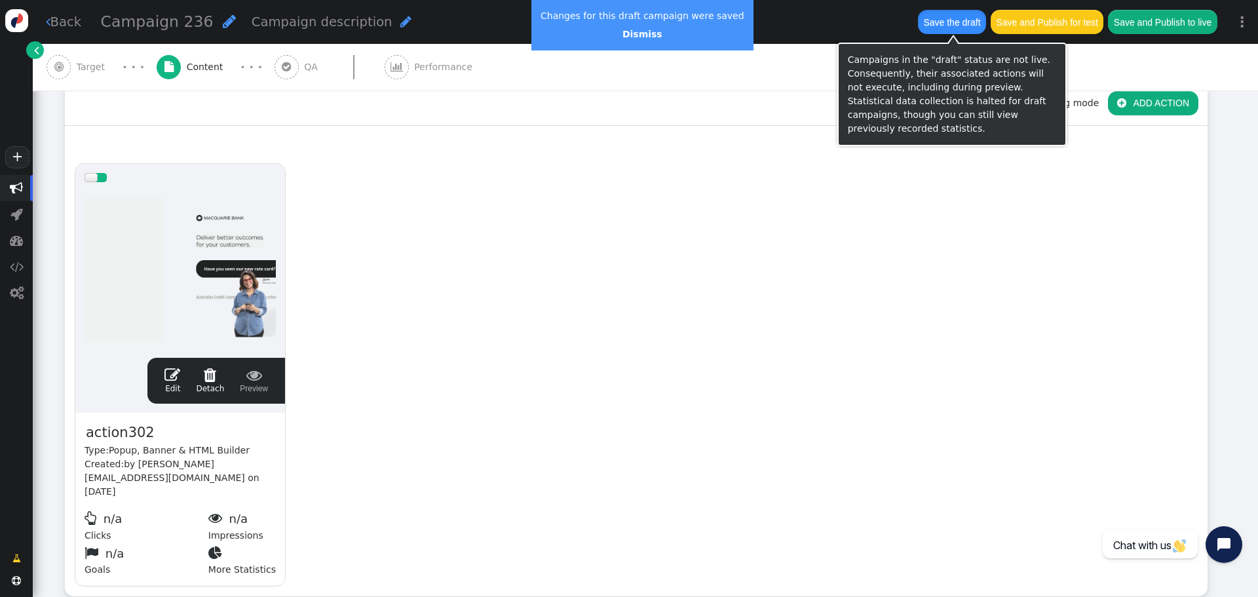
click at [949, 21] on button "Save the draft" at bounding box center [952, 22] width 68 height 24
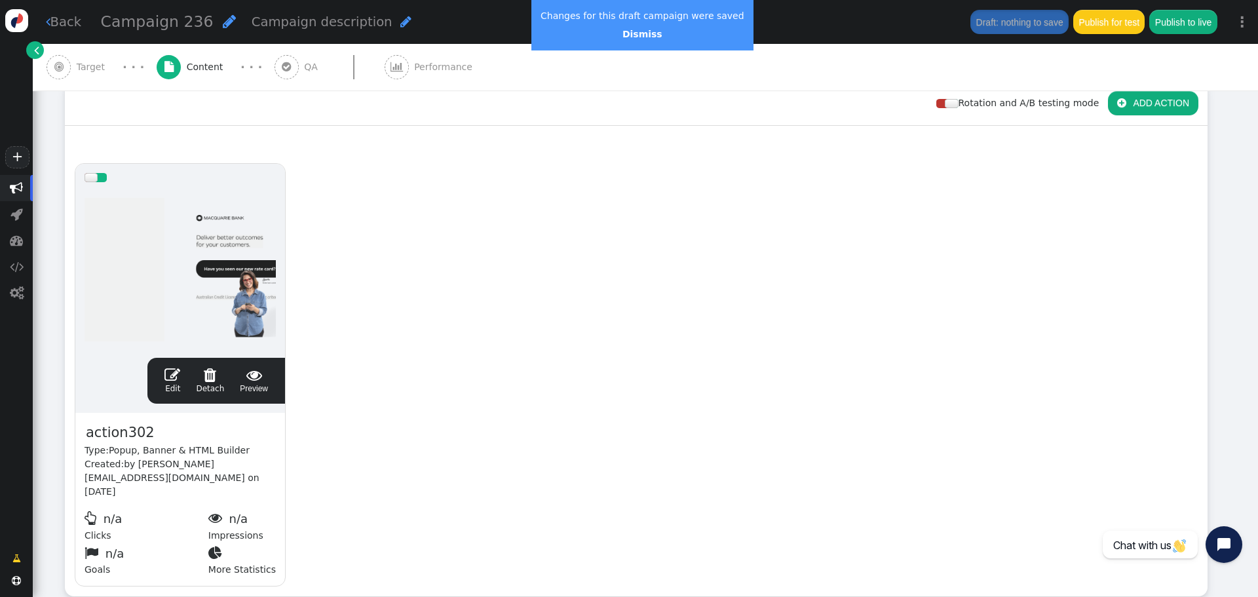
click at [176, 373] on span "" at bounding box center [172, 375] width 16 height 16
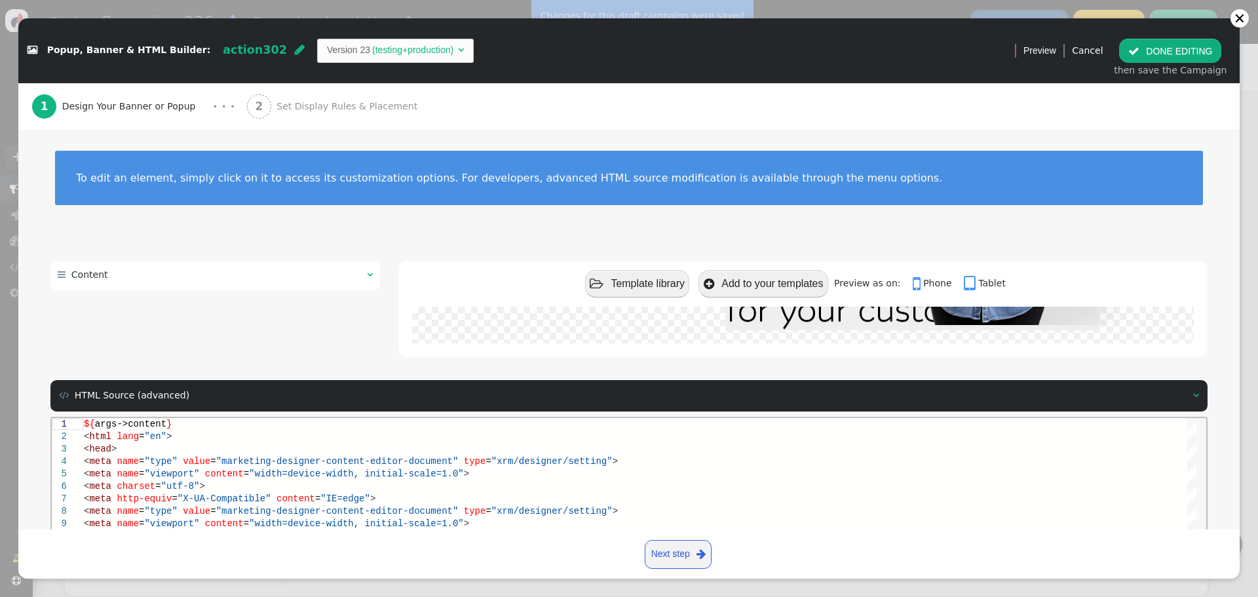
scroll to position [176, 0]
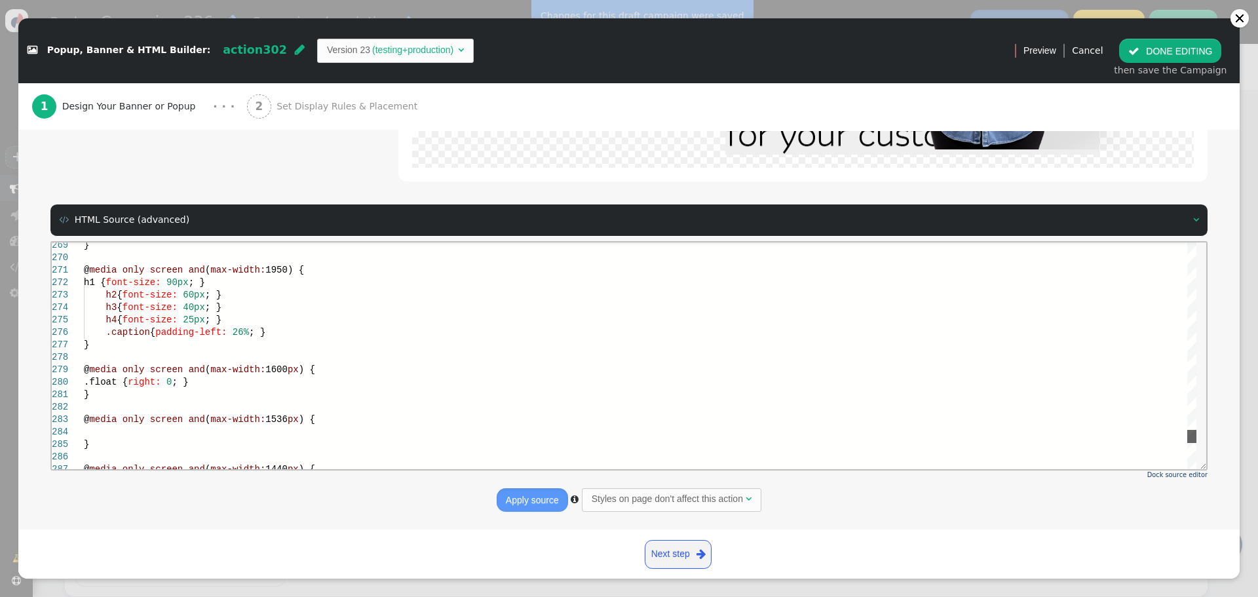
drag, startPoint x: 1192, startPoint y: 250, endPoint x: 1188, endPoint y: 437, distance: 187.4
click at [1188, 437] on div at bounding box center [1191, 435] width 9 height 13
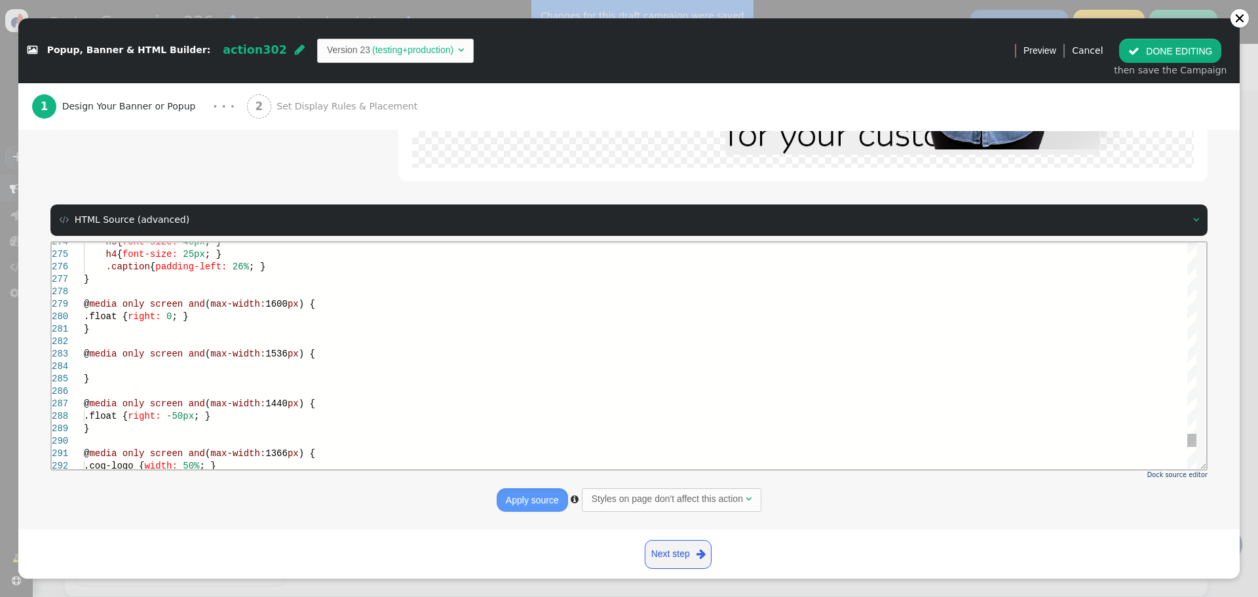
scroll to position [0, 0]
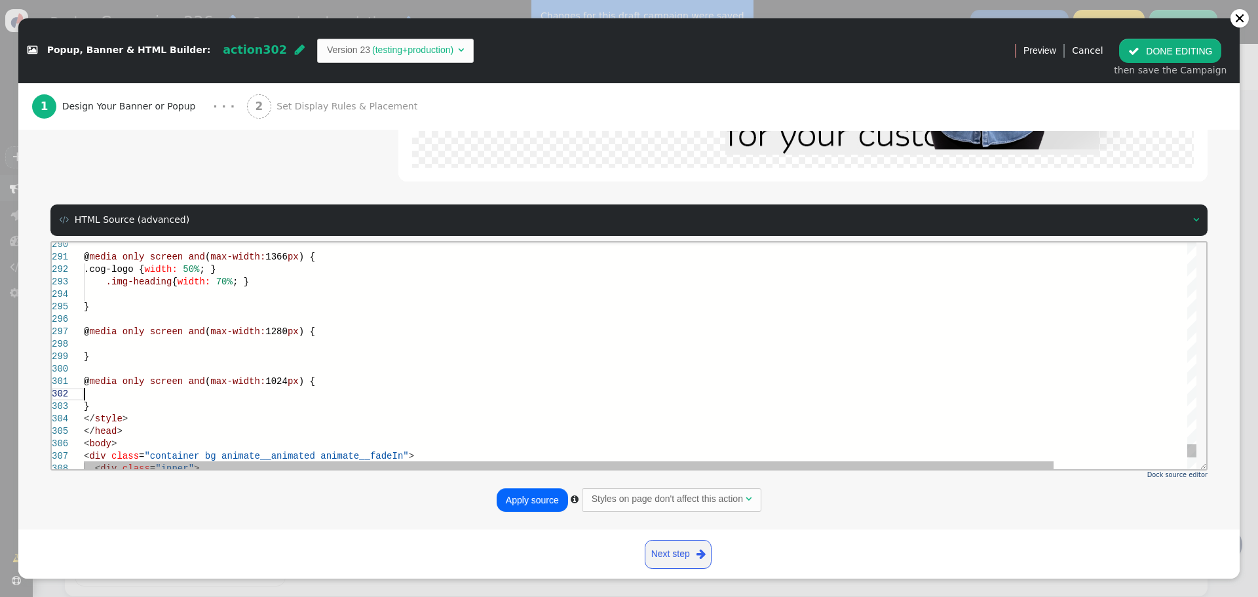
click at [235, 388] on div at bounding box center [717, 393] width 1266 height 12
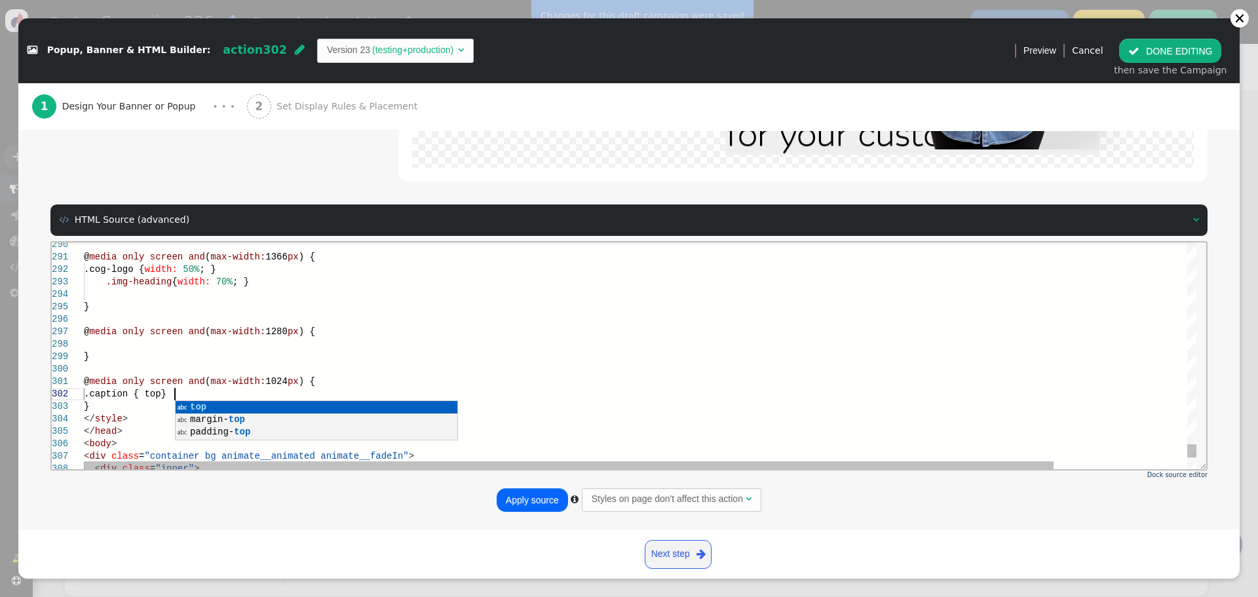
scroll to position [13, 96]
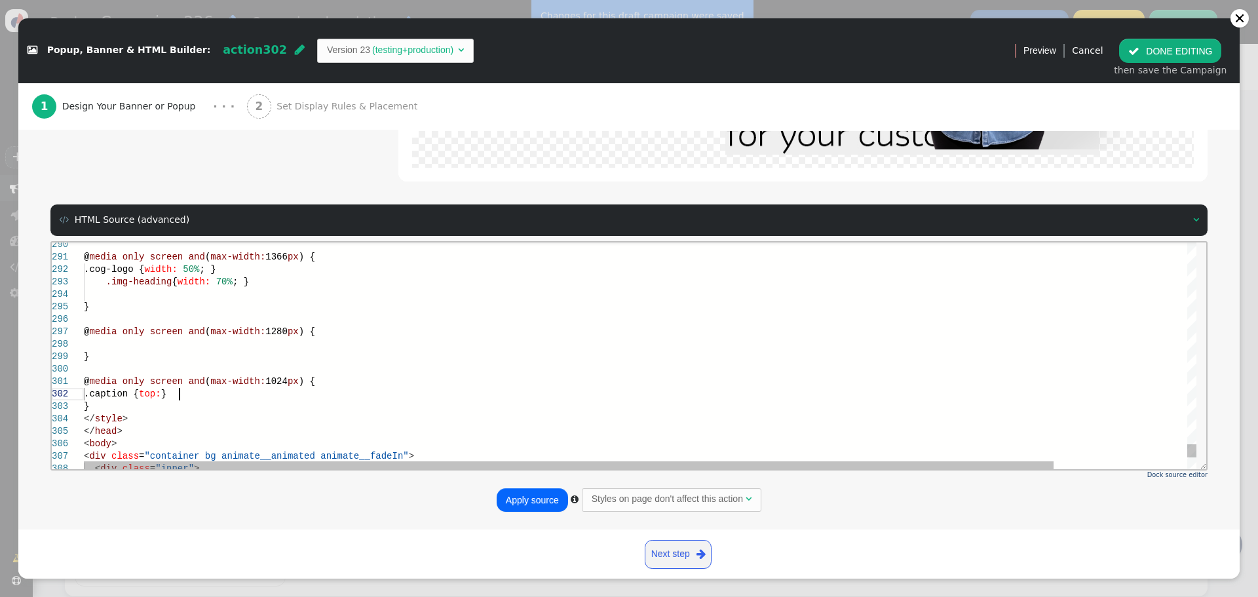
click at [166, 396] on span "}" at bounding box center [163, 393] width 5 height 10
click at [331, 394] on div ".caption { top: 42% ; padding-left: 420px ; }" at bounding box center [717, 393] width 1266 height 12
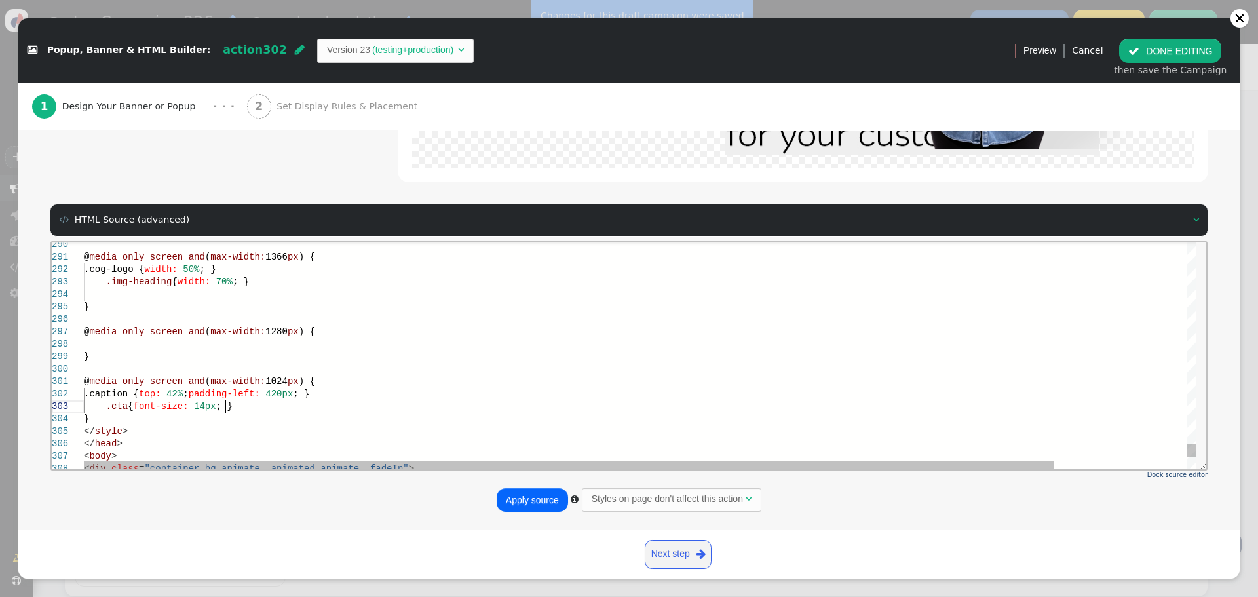
scroll to position [26, 141]
click at [240, 407] on div ".cta { font-size: 14px ; }" at bounding box center [717, 406] width 1266 height 12
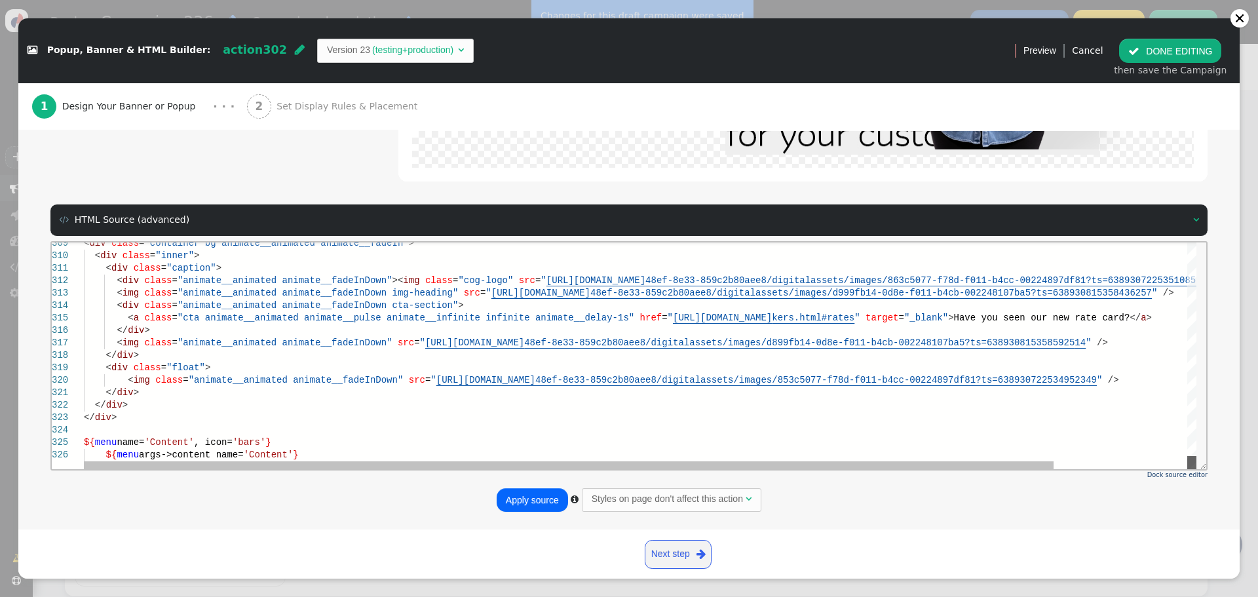
drag, startPoint x: 1198, startPoint y: 460, endPoint x: 1149, endPoint y: 464, distance: 48.6
click at [1196, 242] on html "309 310 311 312 313 314 315 316 317 318 319 320 321 322 323 324 325 326 < div c…" at bounding box center [629, 242] width 1154 height 0
click at [403, 377] on span at bounding box center [405, 379] width 5 height 10
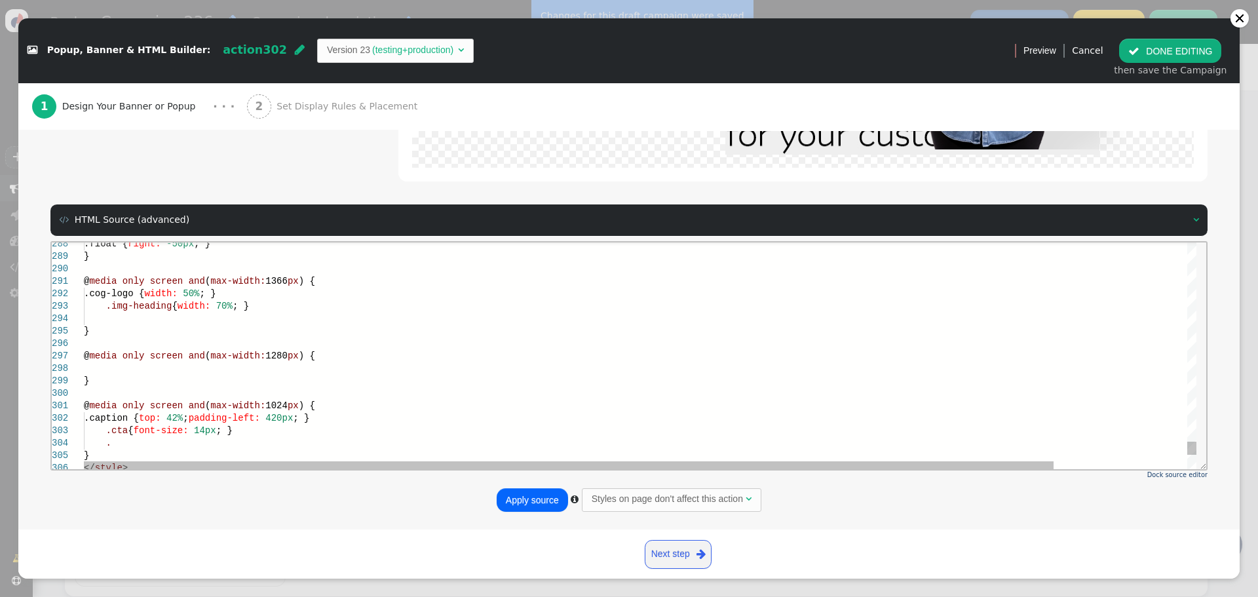
scroll to position [63, 221]
click at [292, 368] on div at bounding box center [717, 368] width 1266 height 12
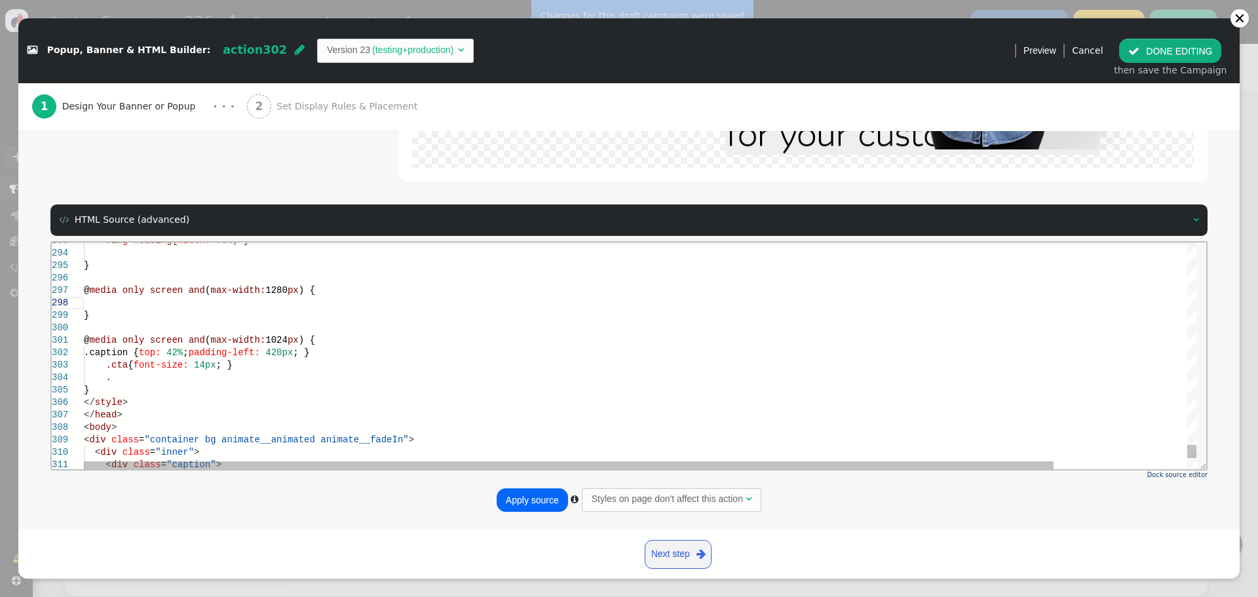
click at [231, 378] on div "." at bounding box center [717, 377] width 1266 height 12
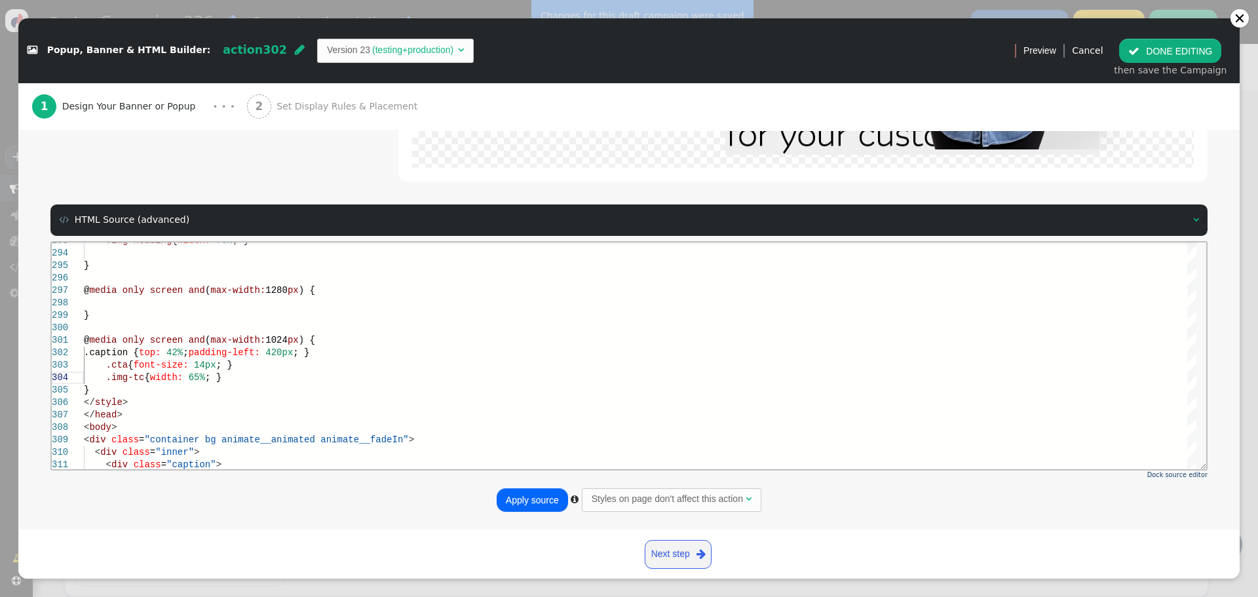
type textarea "@media only screen and (max-width: 1024px) { .caption { top: 42%; padding-left:…"
click at [532, 495] on button "Apply source" at bounding box center [532, 500] width 71 height 24
click at [1157, 53] on button " DONE EDITING" at bounding box center [1170, 51] width 102 height 24
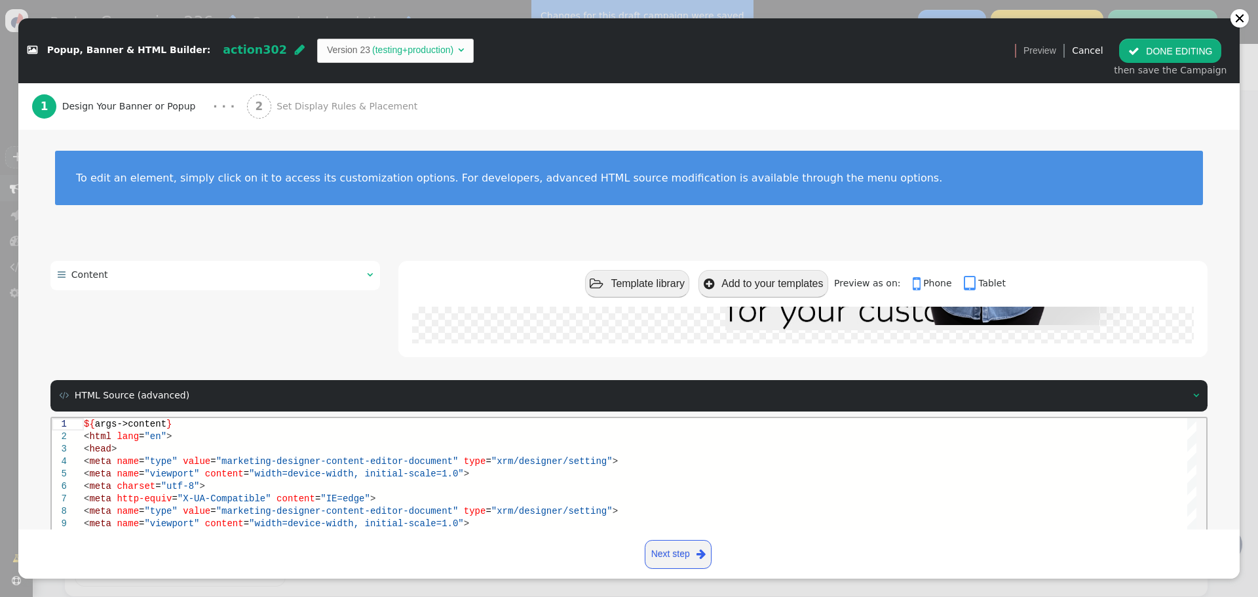
scroll to position [0, 0]
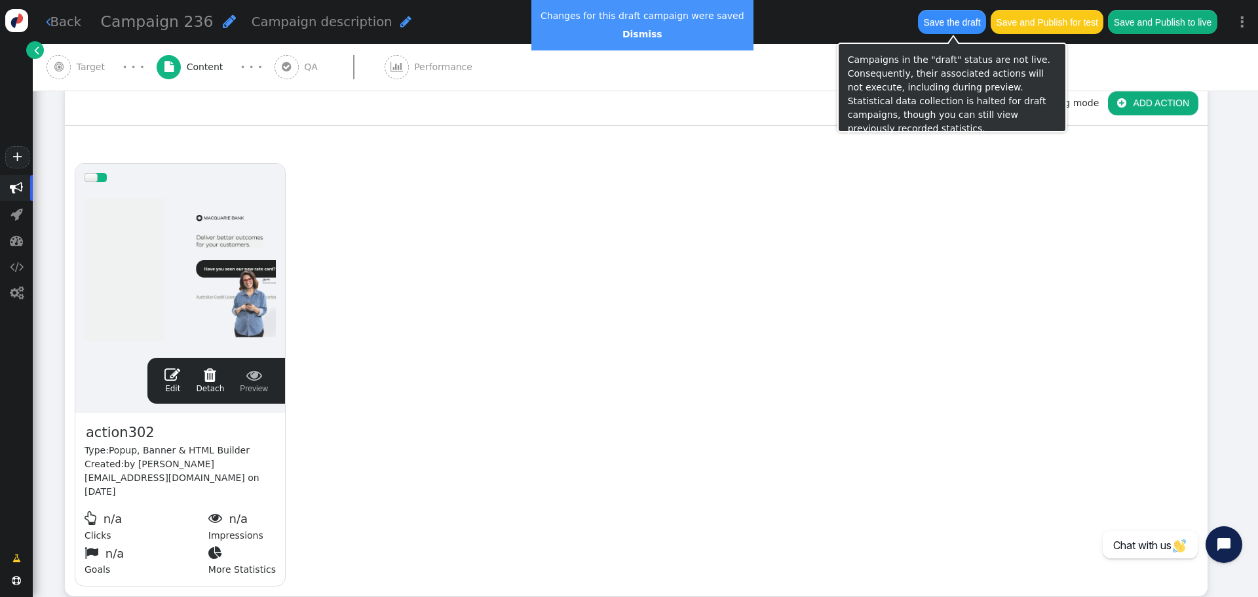
click at [950, 19] on button "Save the draft" at bounding box center [952, 22] width 68 height 24
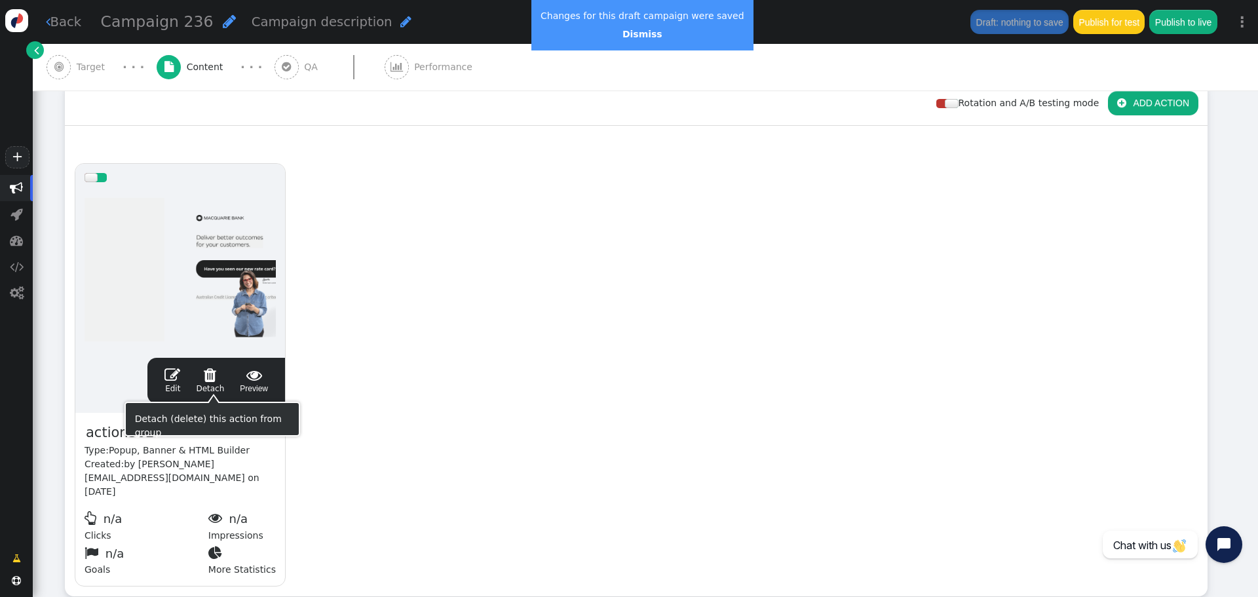
click at [172, 379] on span "" at bounding box center [172, 375] width 16 height 16
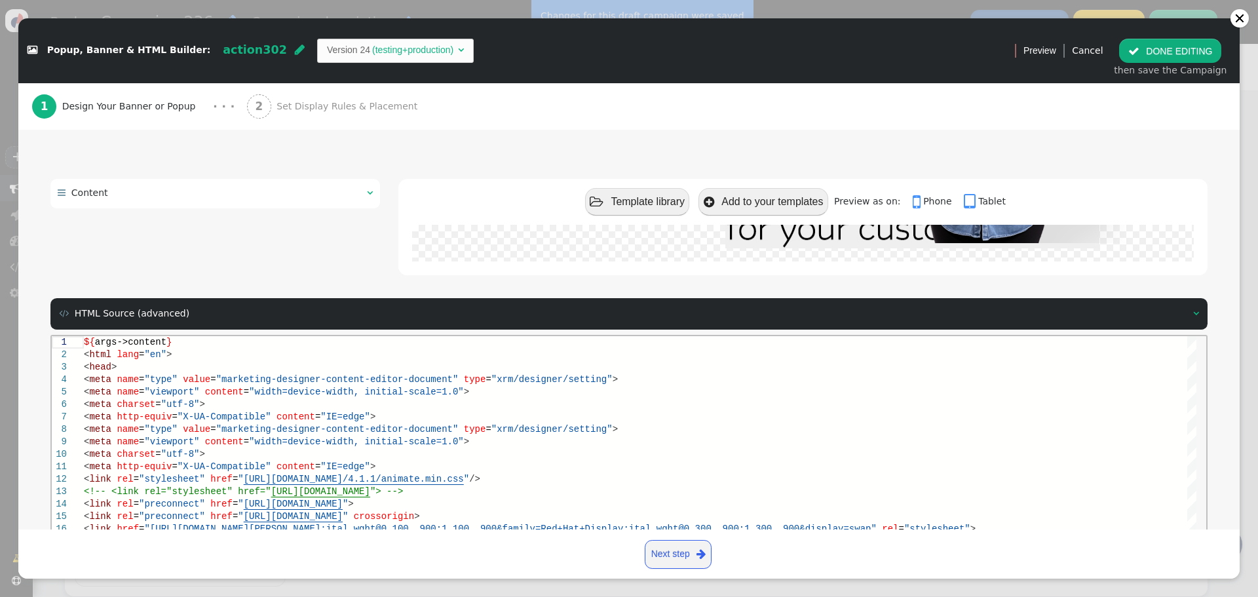
scroll to position [176, 0]
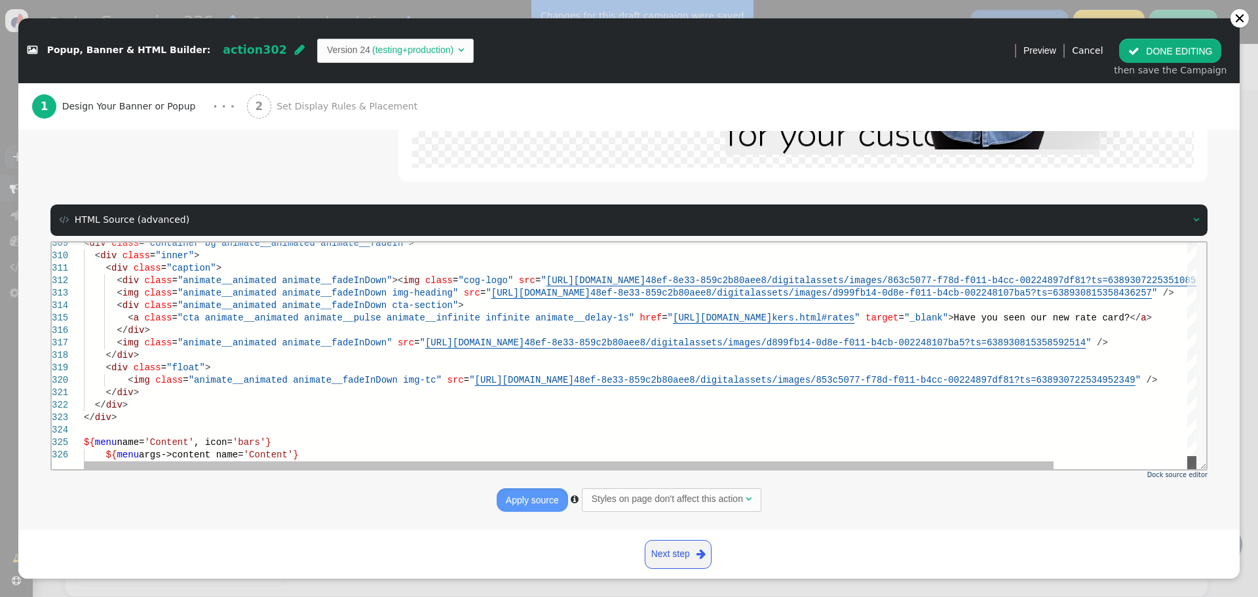
drag, startPoint x: 1190, startPoint y: 260, endPoint x: 1239, endPoint y: 702, distance: 444.3
click at [1204, 242] on html "309 310 311 312 313 314 315 316 317 318 319 320 321 322 323 324 325 326 < div c…" at bounding box center [629, 242] width 1154 height 0
drag, startPoint x: 370, startPoint y: 381, endPoint x: 407, endPoint y: 381, distance: 36.7
click at [362, 341] on span ""animate__animated animate__fadeInDown"" at bounding box center [285, 342] width 215 height 10
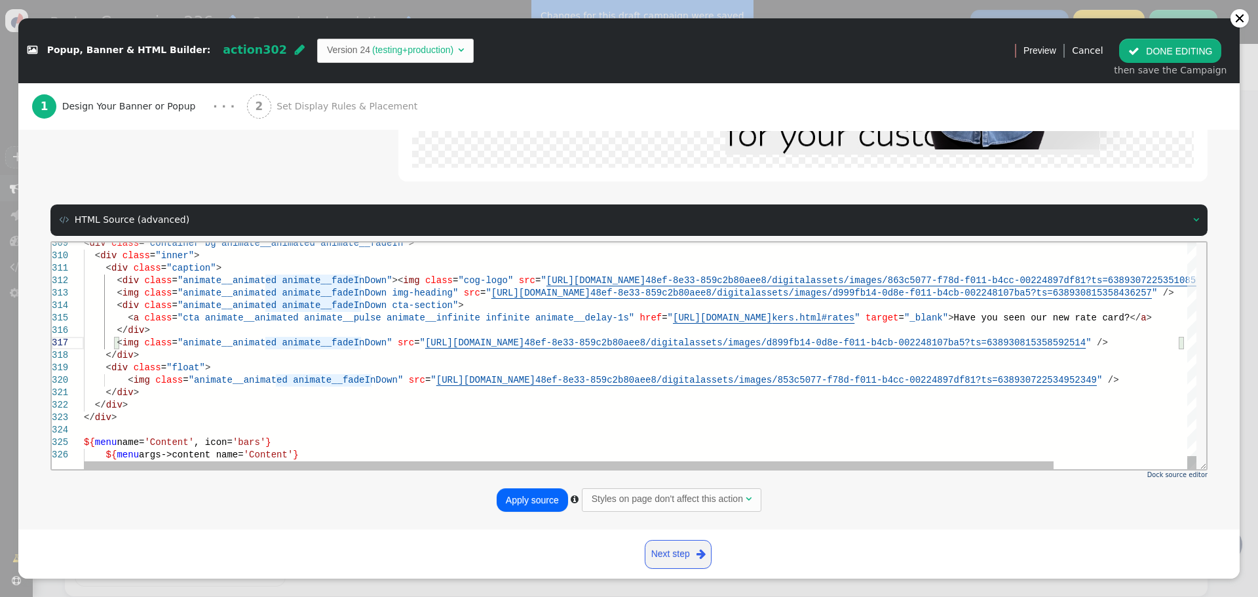
type textarea "cs.com/a2166fbb-3773-48ef-8e33-859c2b80aee8/digitalassets/images/d999fb14-0d8e-…"
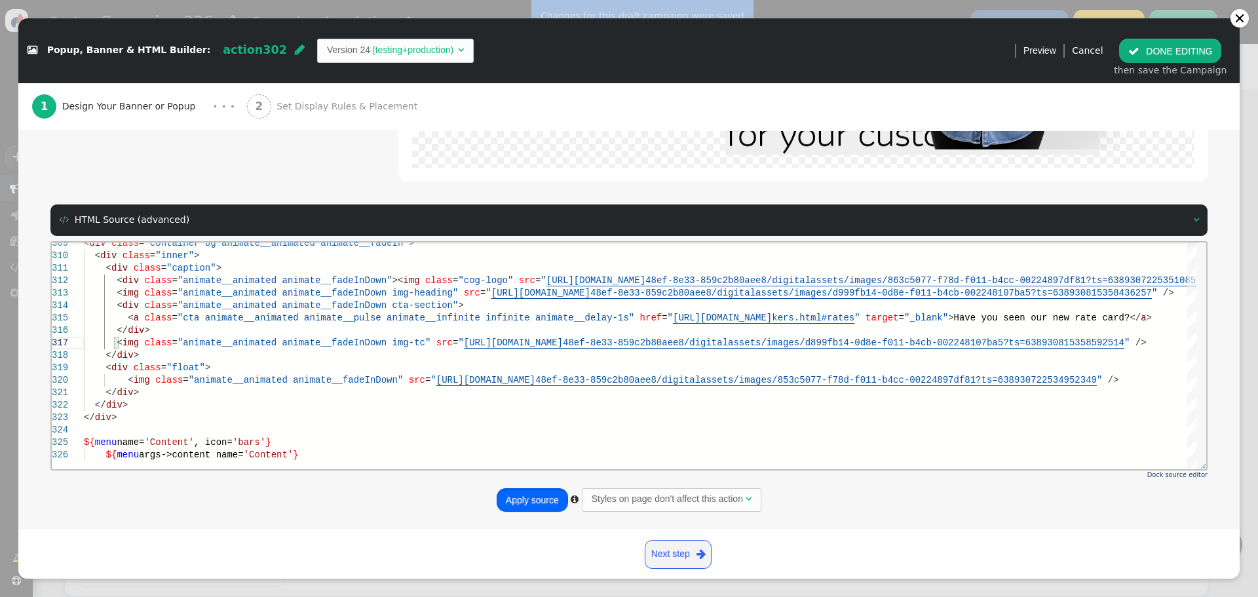
click at [538, 502] on button "Apply source" at bounding box center [532, 500] width 71 height 24
click at [1146, 49] on button " DONE EDITING" at bounding box center [1170, 51] width 102 height 24
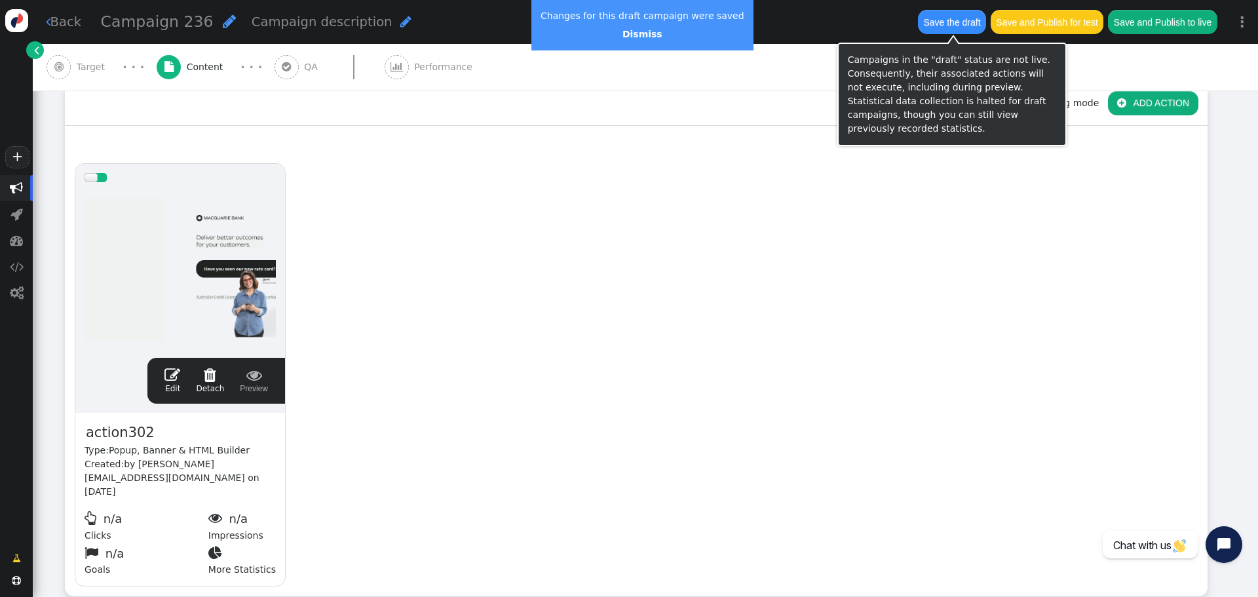
click at [941, 20] on button "Save the draft" at bounding box center [952, 22] width 68 height 24
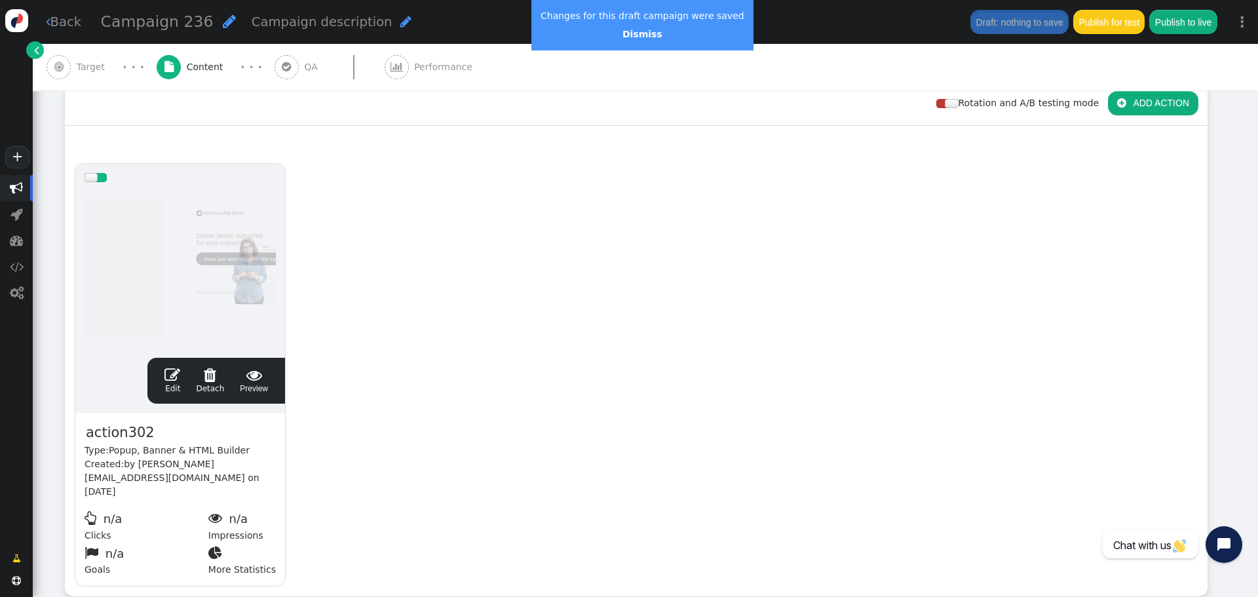
click at [173, 369] on span "" at bounding box center [172, 375] width 16 height 16
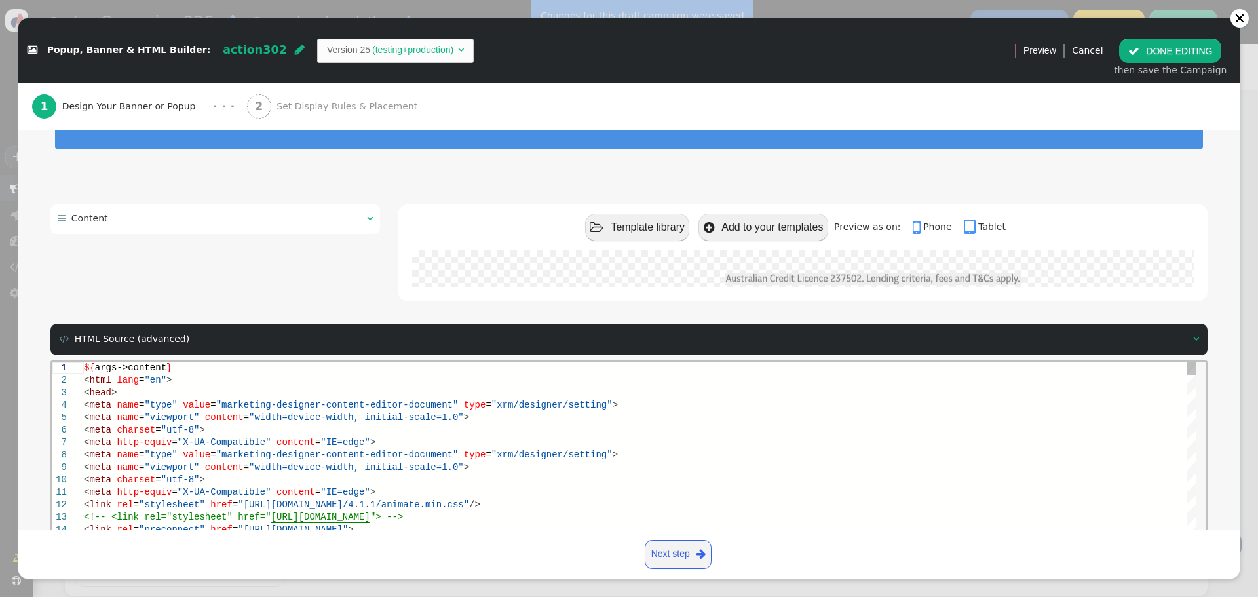
scroll to position [176, 0]
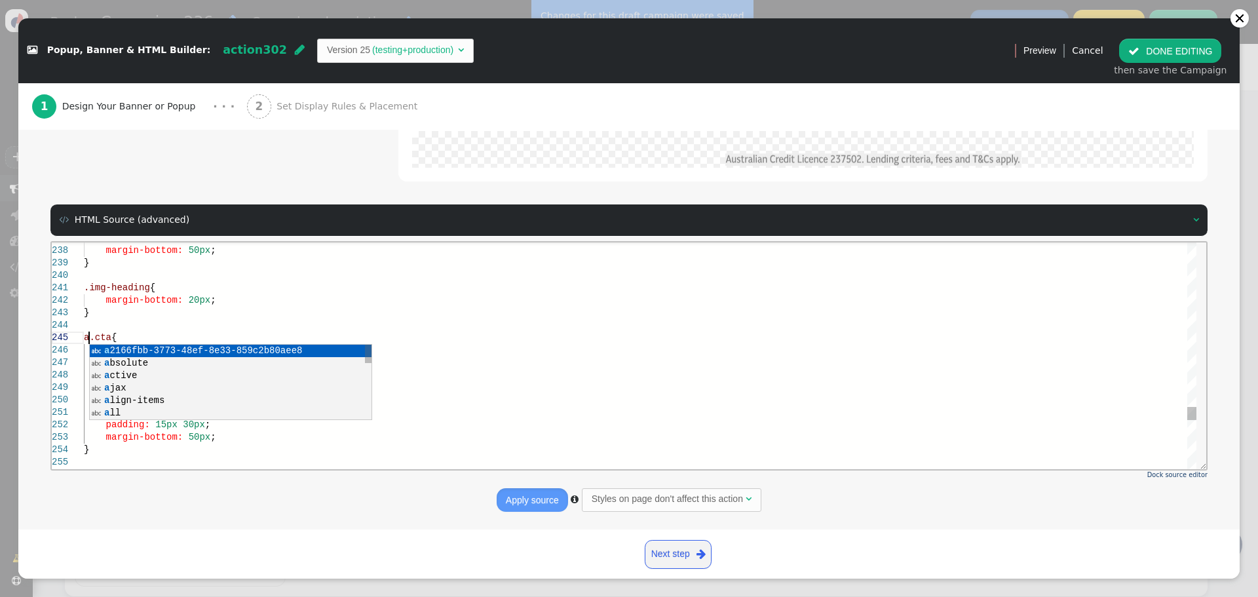
scroll to position [50, 5]
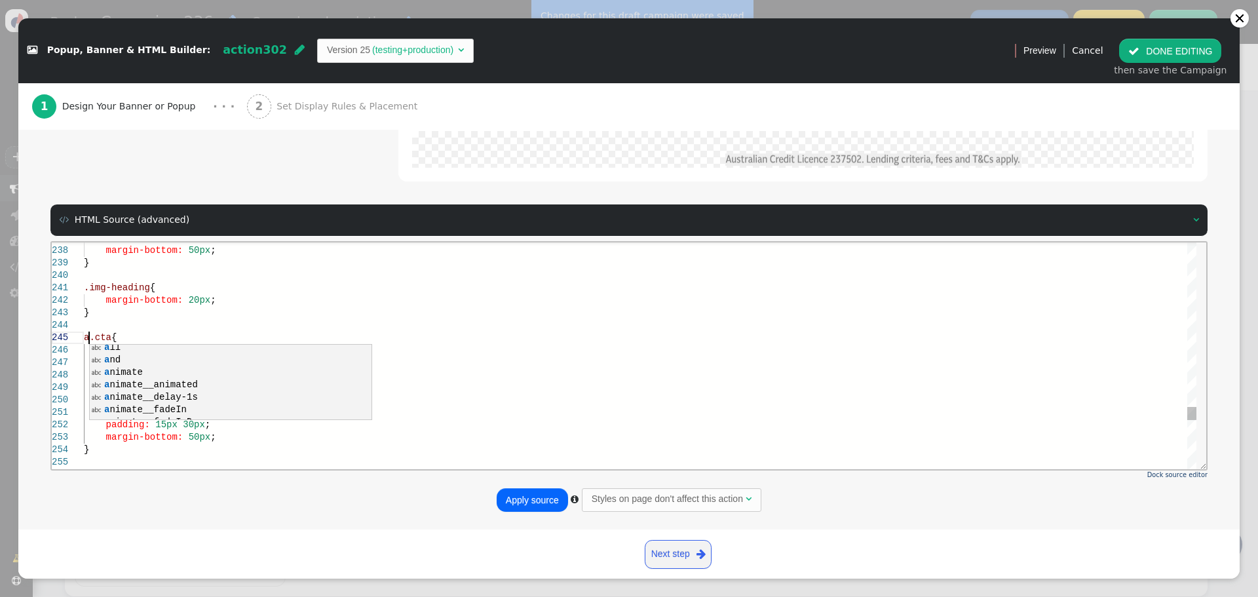
click at [242, 325] on div at bounding box center [640, 324] width 1112 height 12
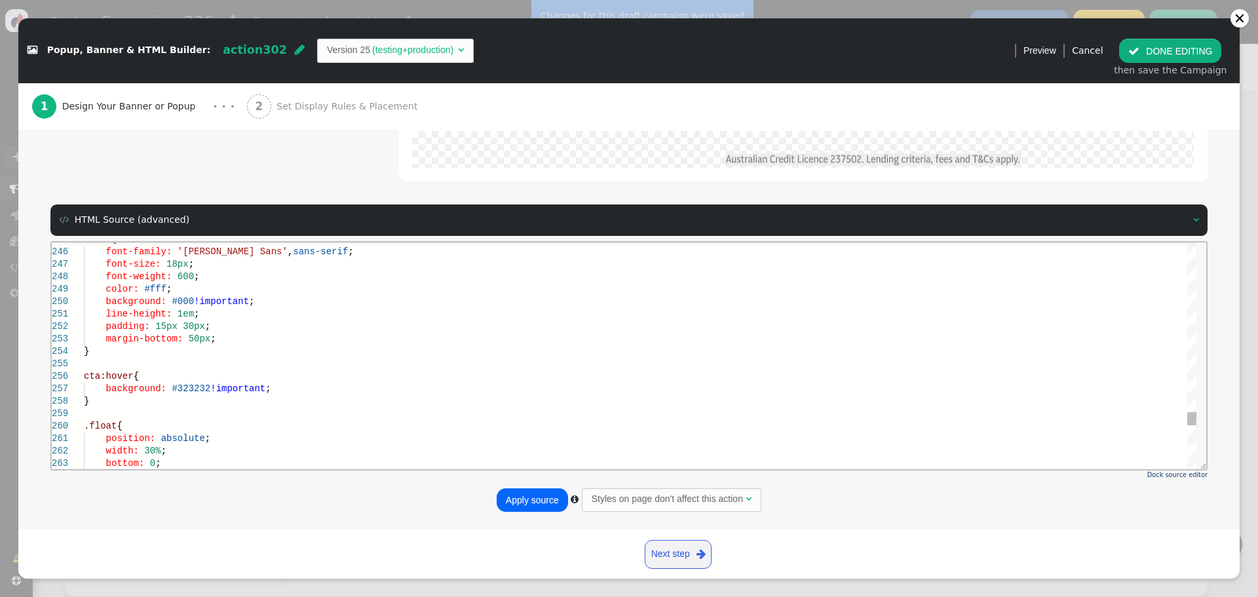
drag, startPoint x: 85, startPoint y: 377, endPoint x: 143, endPoint y: 388, distance: 59.2
click at [86, 377] on span "cta:hover" at bounding box center [109, 375] width 50 height 10
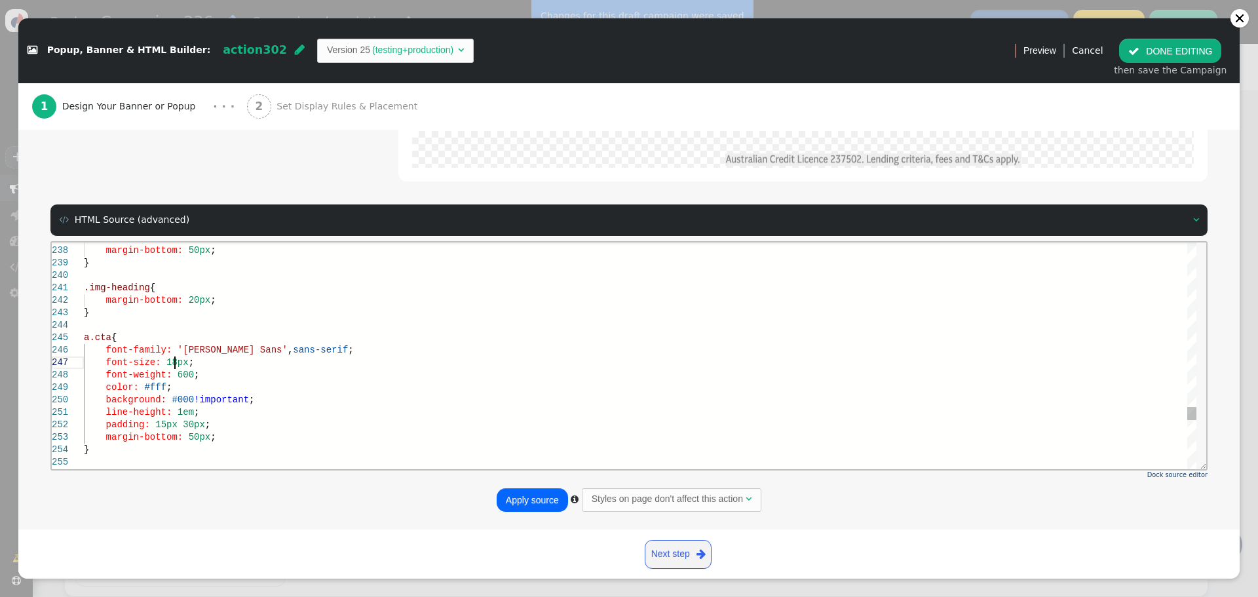
click at [177, 363] on span "18px" at bounding box center [177, 361] width 22 height 10
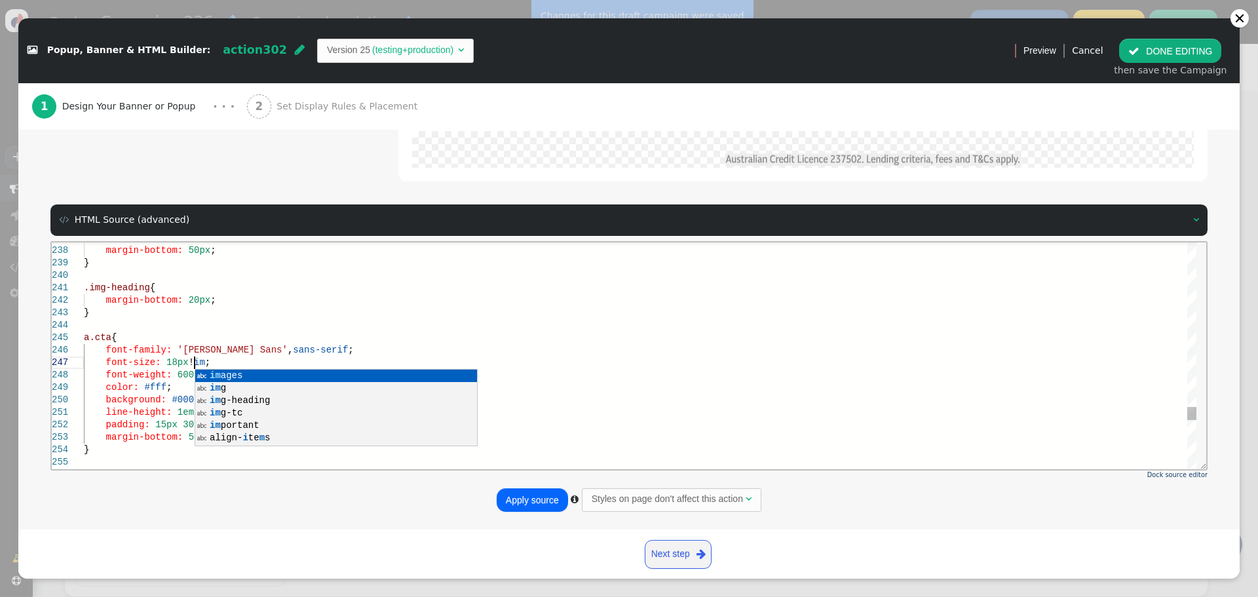
scroll to position [75, 121]
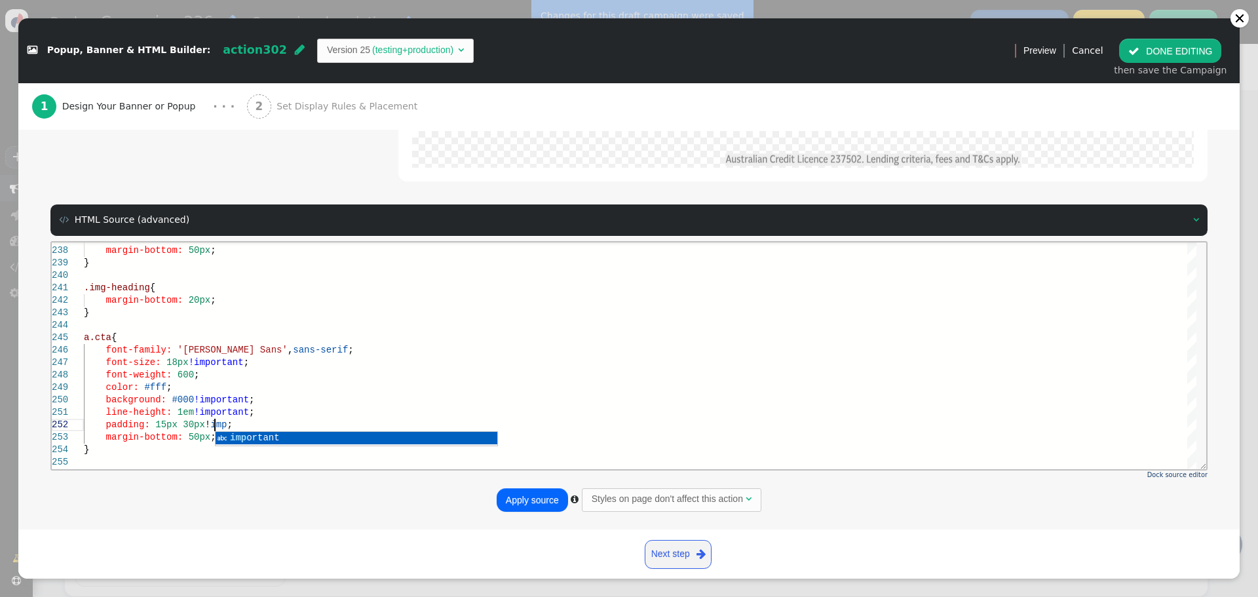
scroll to position [13, 136]
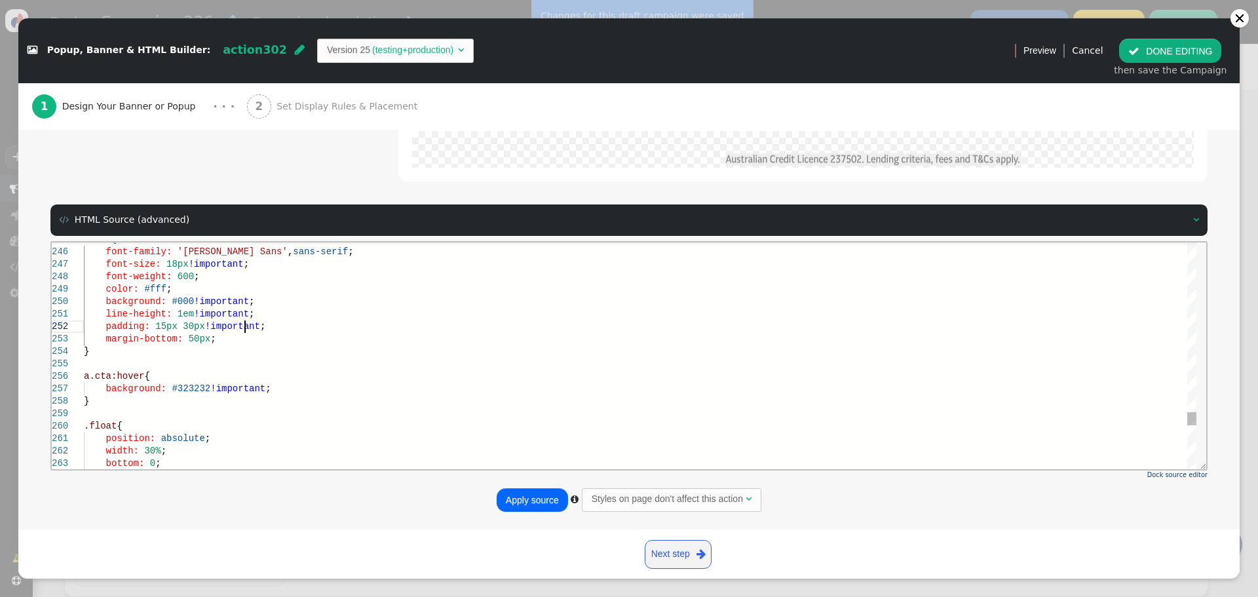
click at [280, 390] on div "background: #323232 !important ;" at bounding box center [640, 388] width 1112 height 12
type textarea "line-height: 1em!important; padding: 15px 30px!important; margin-bottom: 50px; …"
click at [527, 499] on button "Apply source" at bounding box center [532, 500] width 71 height 24
click at [1179, 48] on button " DONE EDITING" at bounding box center [1170, 51] width 102 height 24
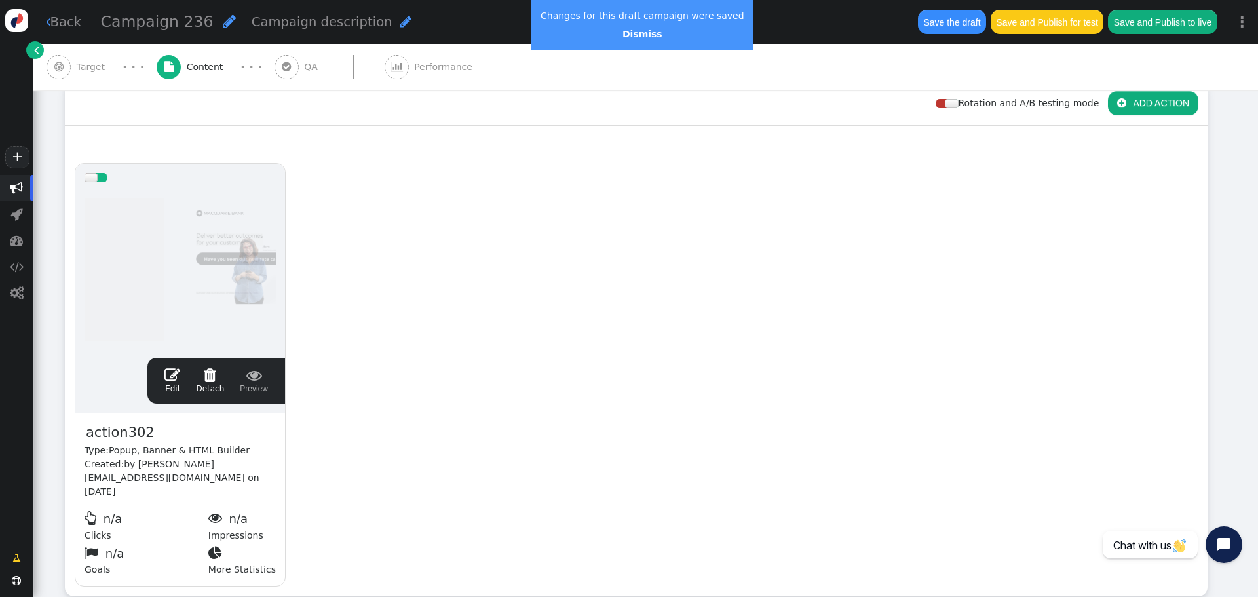
scroll to position [0, 0]
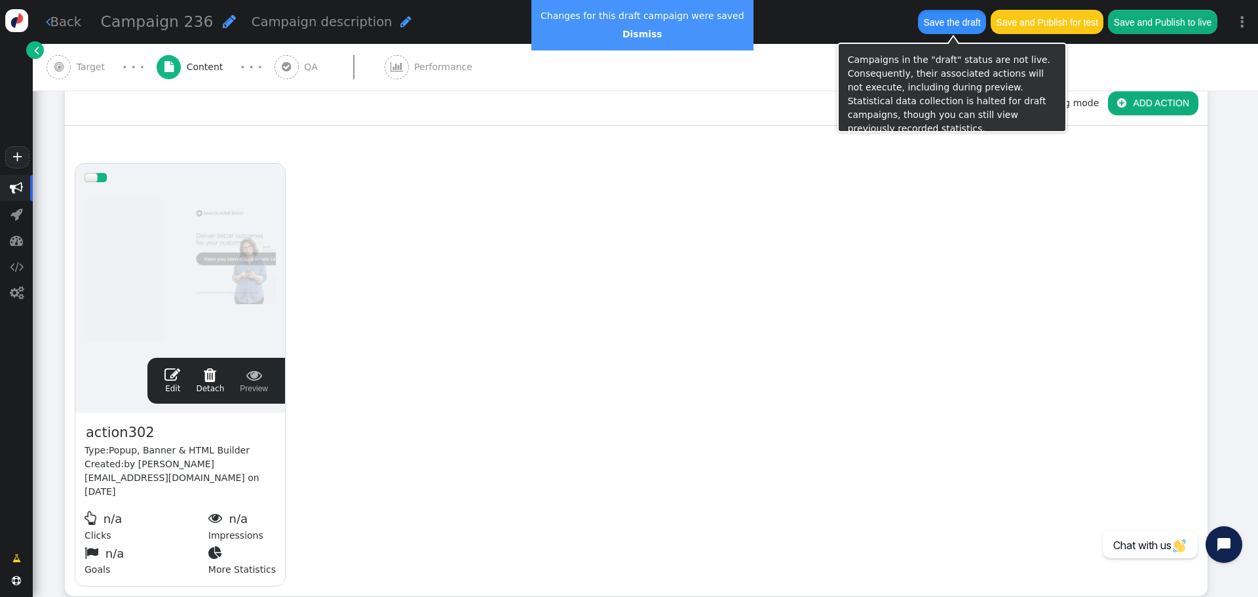
click at [954, 24] on button "Save the draft" at bounding box center [952, 22] width 68 height 24
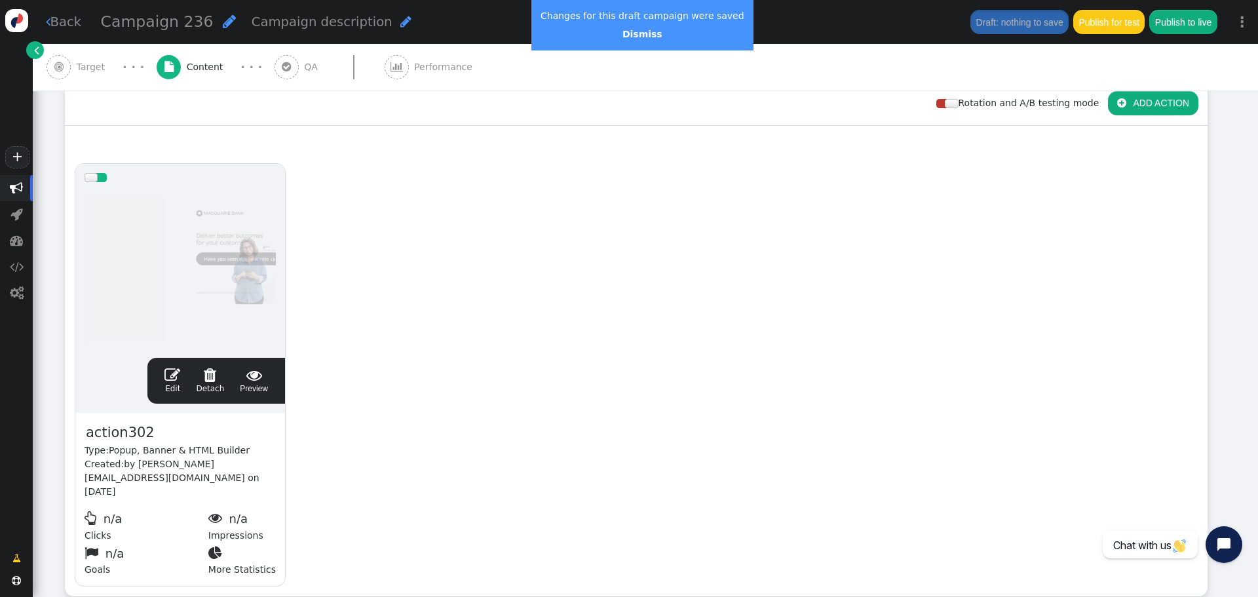
click at [178, 379] on span "" at bounding box center [172, 375] width 16 height 16
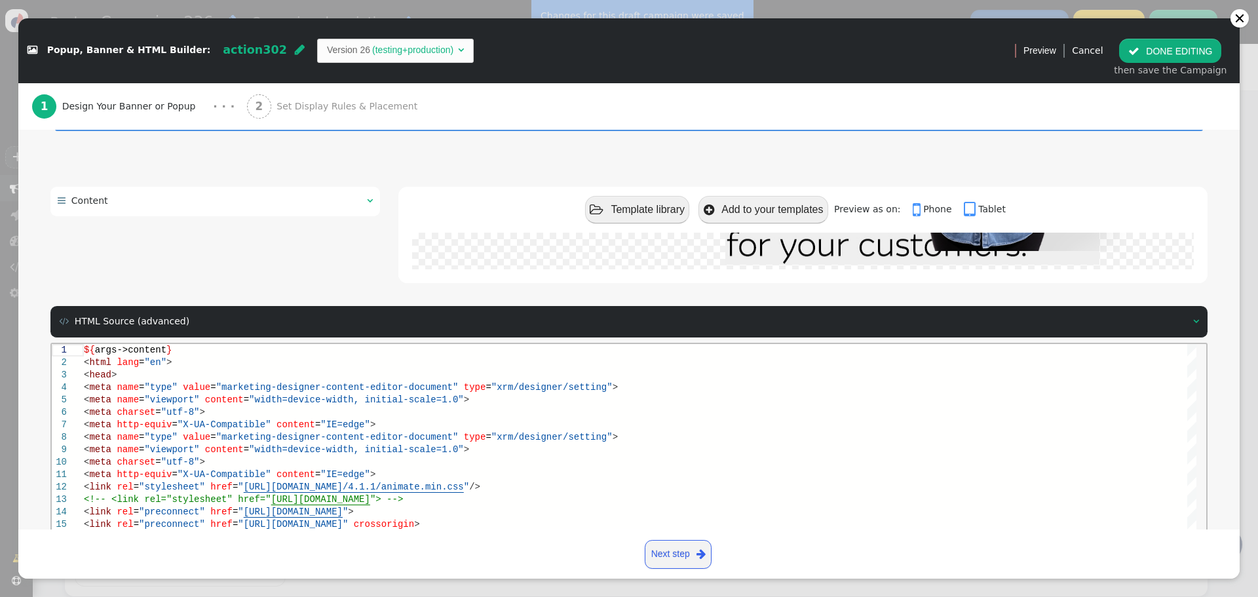
scroll to position [176, 0]
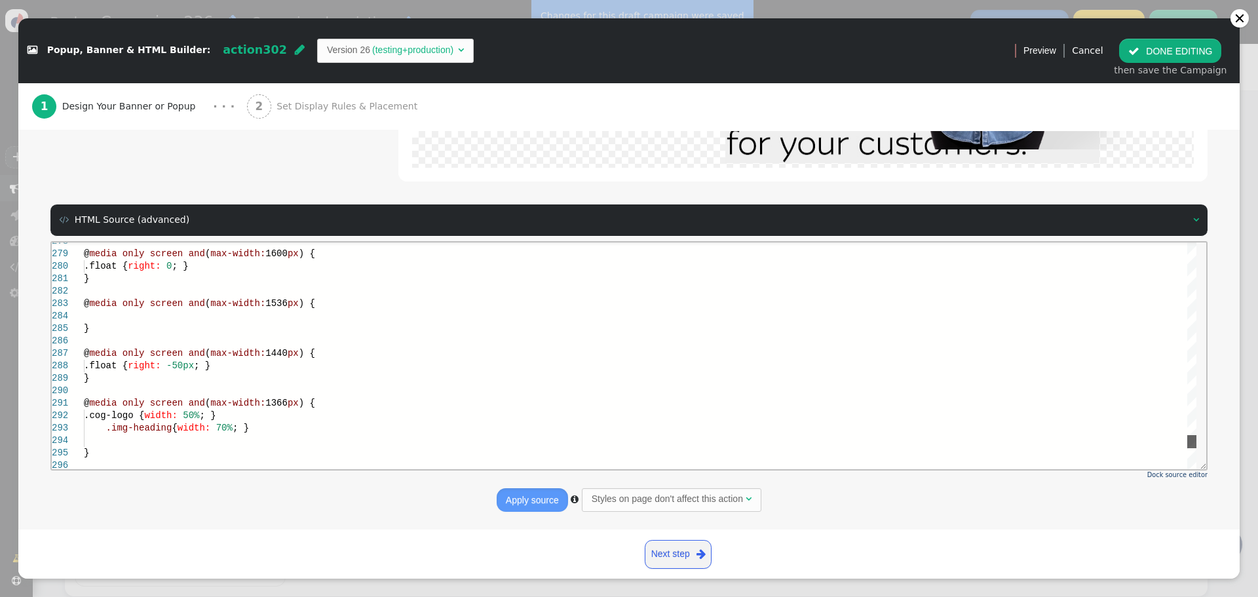
drag, startPoint x: 1187, startPoint y: 244, endPoint x: 1186, endPoint y: 425, distance: 180.2
click at [1185, 437] on div "@ media only screen and ( max-width: 1600 px ) { .float { right: 0 ; } } @ medi…" at bounding box center [640, 355] width 1112 height 227
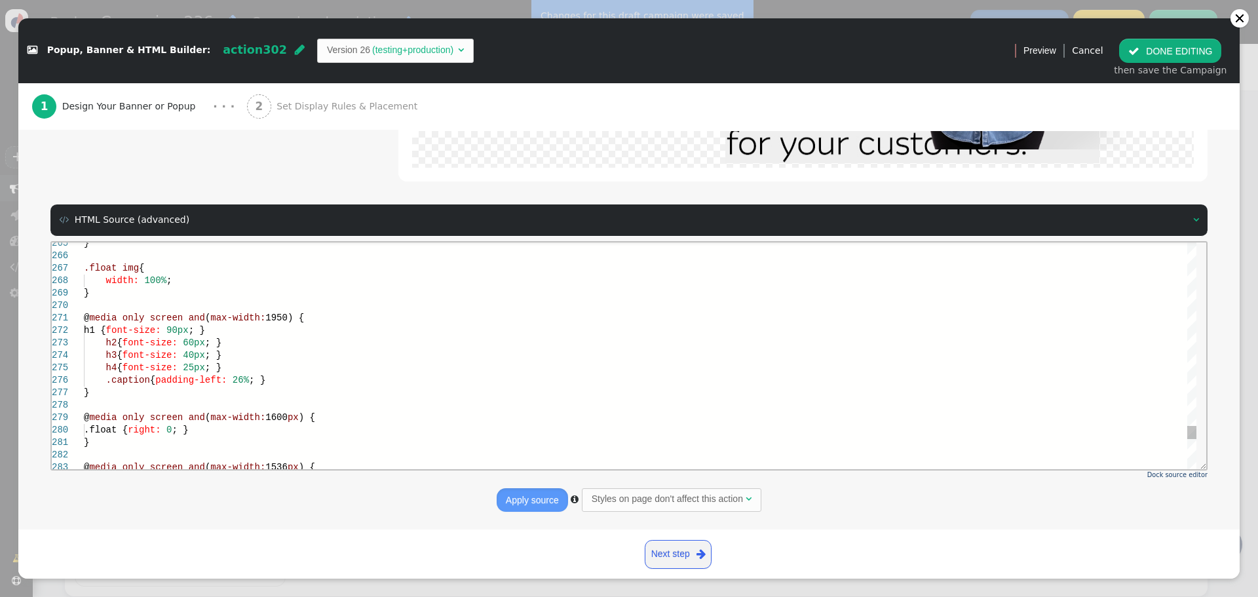
scroll to position [0, 0]
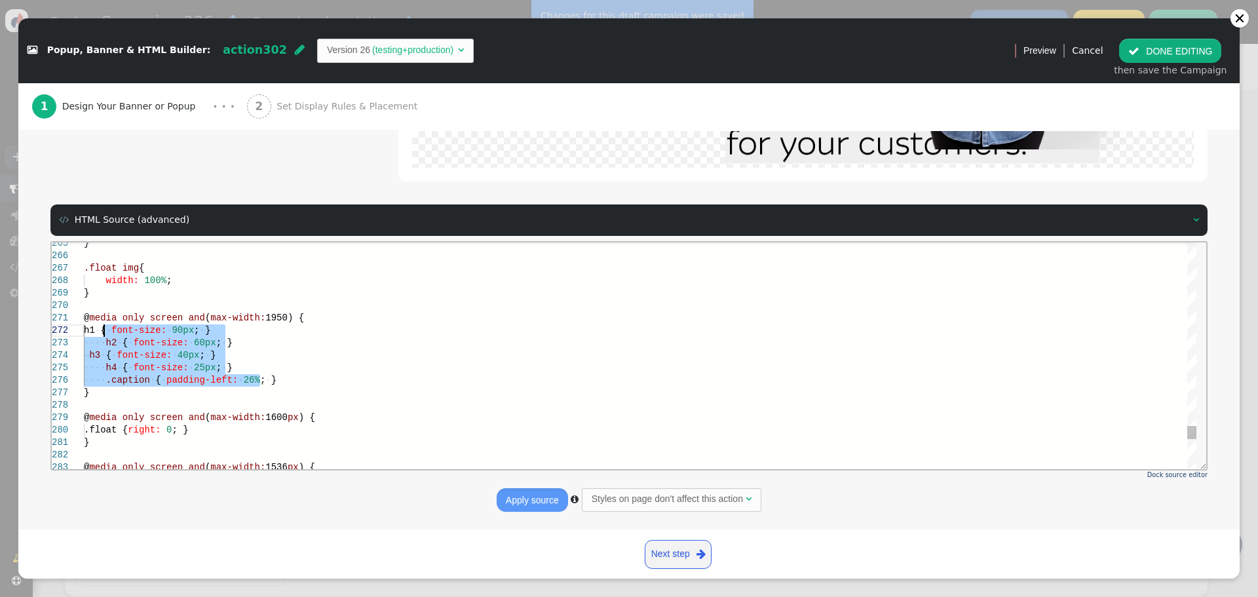
drag, startPoint x: 159, startPoint y: 360, endPoint x: 104, endPoint y: 333, distance: 61.2
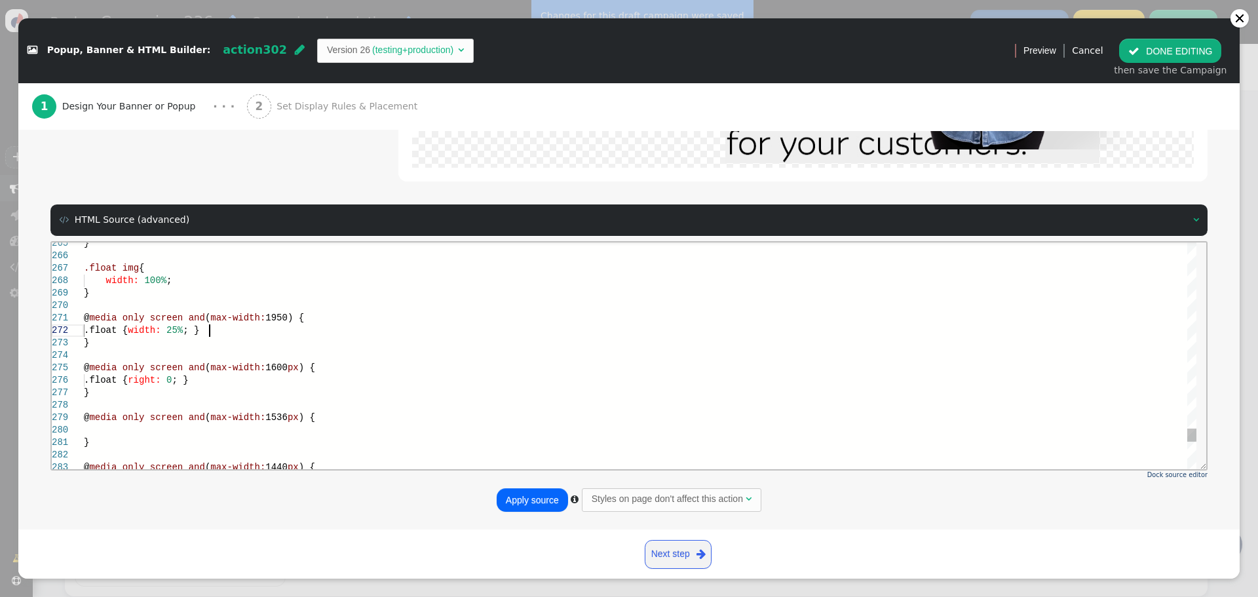
scroll to position [13, 126]
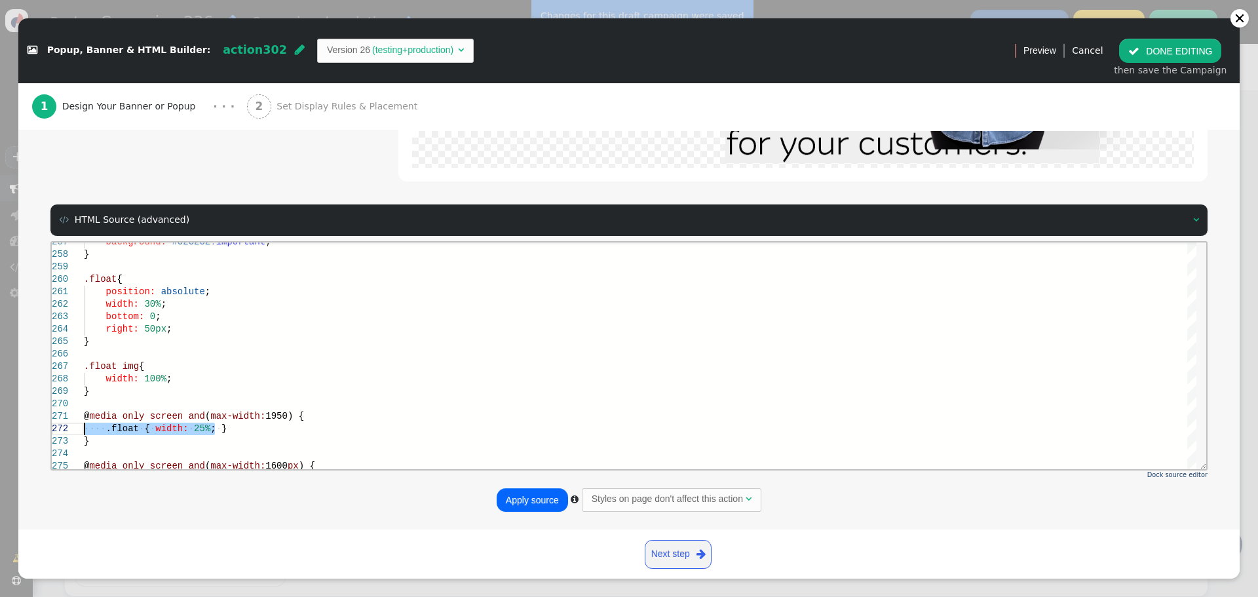
drag, startPoint x: 206, startPoint y: 430, endPoint x: 45, endPoint y: 426, distance: 160.5
type textarea "@media only screen and (max-width: 1950) { } @media only screen and (max-width:…"
click at [529, 498] on button "Apply source" at bounding box center [532, 500] width 71 height 24
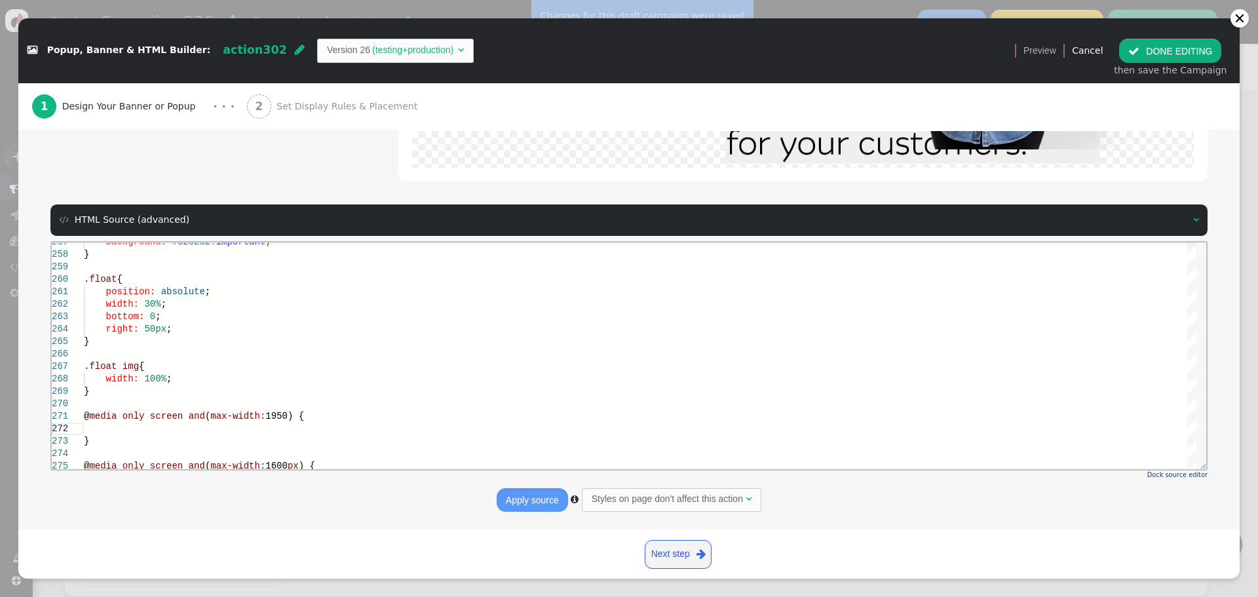
click at [1190, 58] on button " DONE EDITING" at bounding box center [1170, 51] width 102 height 24
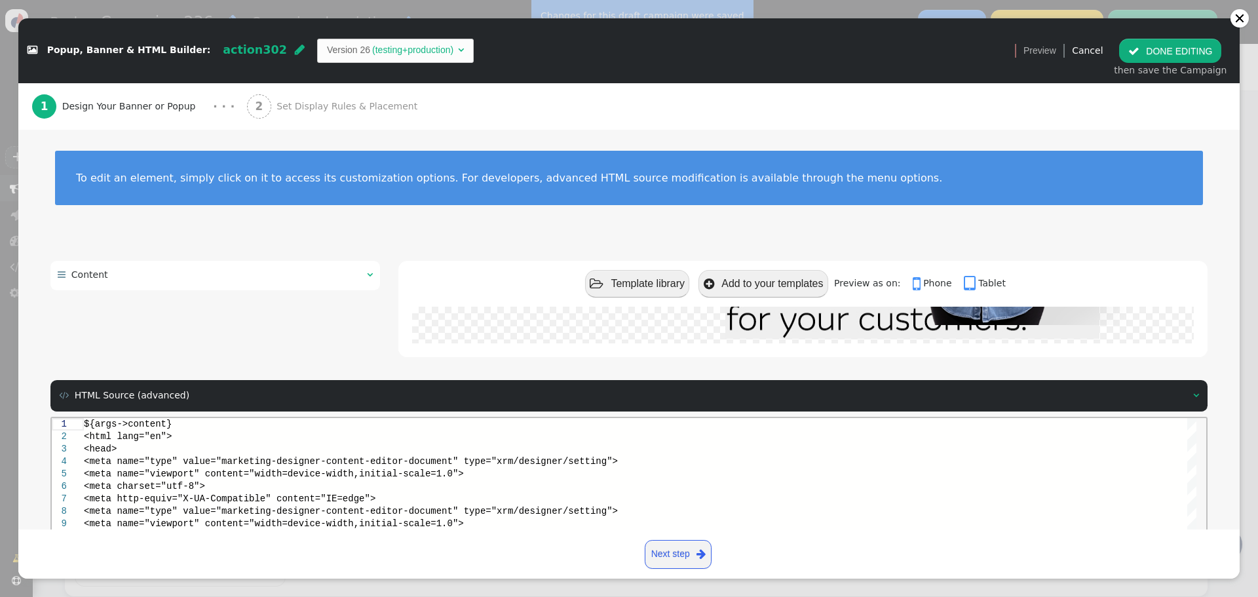
scroll to position [0, 0]
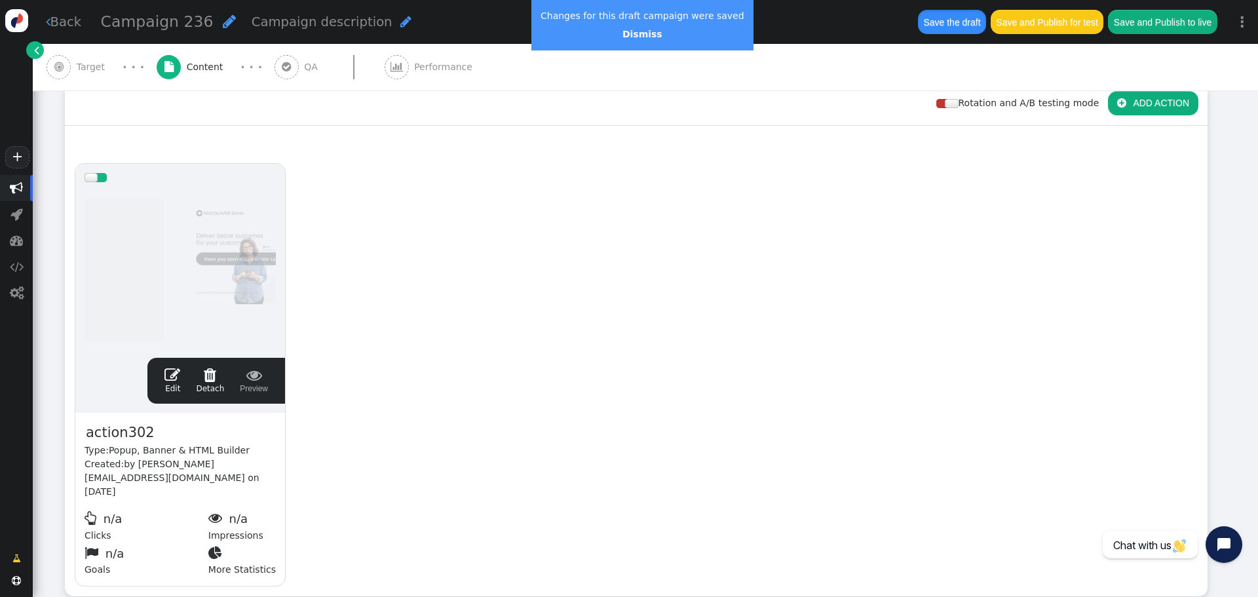
click at [962, 19] on button "Save the draft" at bounding box center [952, 22] width 68 height 24
